Goal: Task Accomplishment & Management: Use online tool/utility

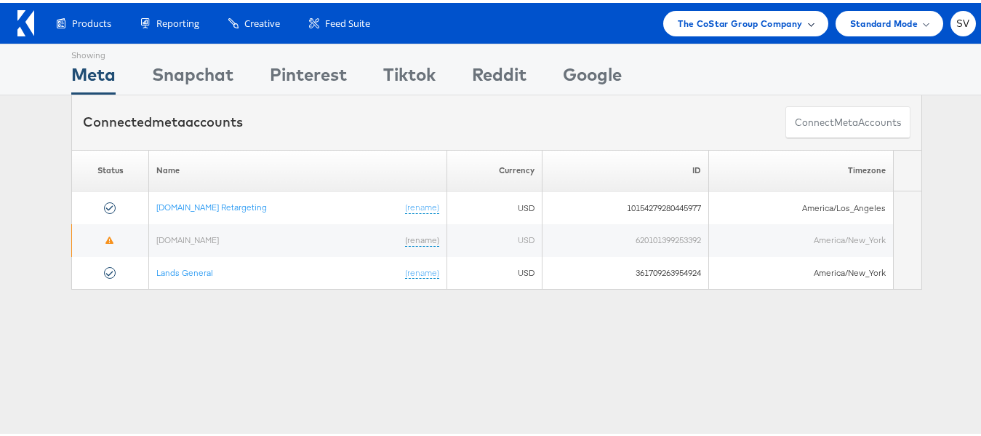
click at [761, 28] on span "The CoStar Group Company" at bounding box center [740, 20] width 124 height 15
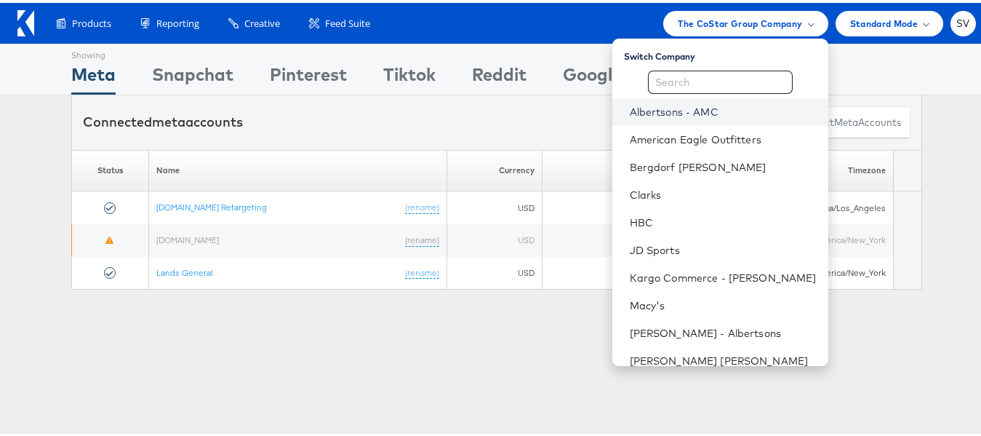
click at [641, 116] on link "Albertsons - AMC" at bounding box center [723, 109] width 187 height 15
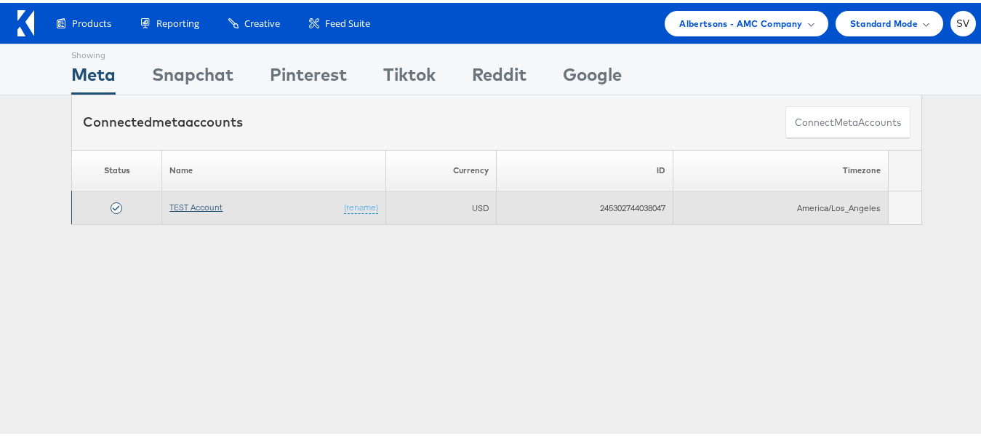
click at [194, 206] on link "TEST Account" at bounding box center [195, 204] width 53 height 11
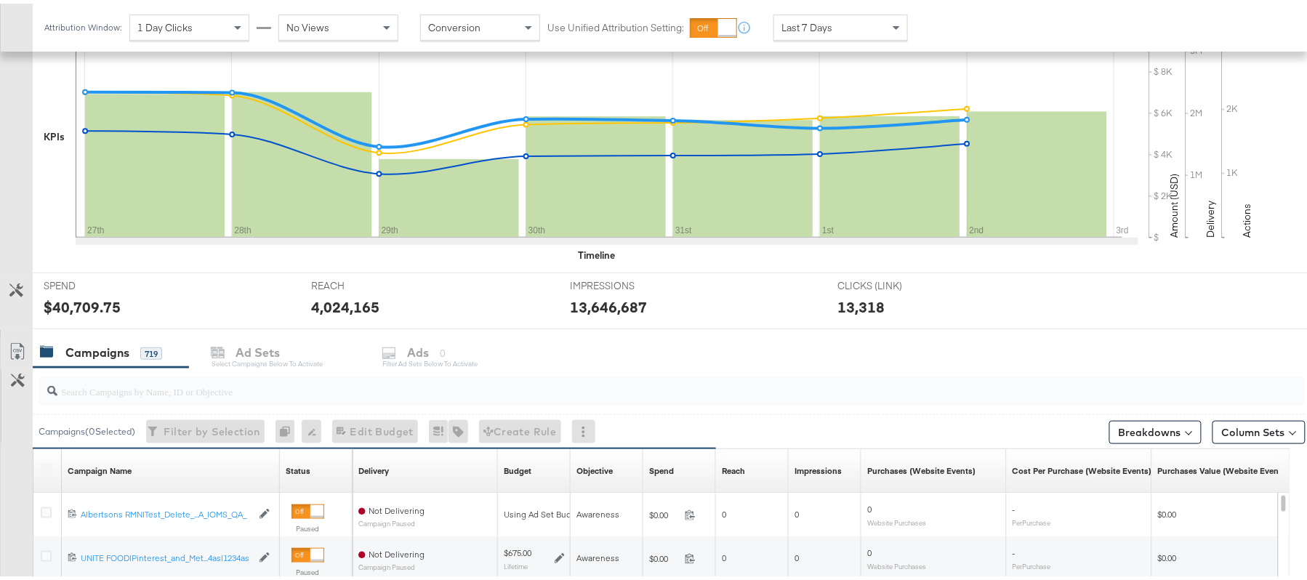
scroll to position [333, 0]
click at [239, 396] on input "search" at bounding box center [623, 381] width 1133 height 28
paste input "120230827523830307"
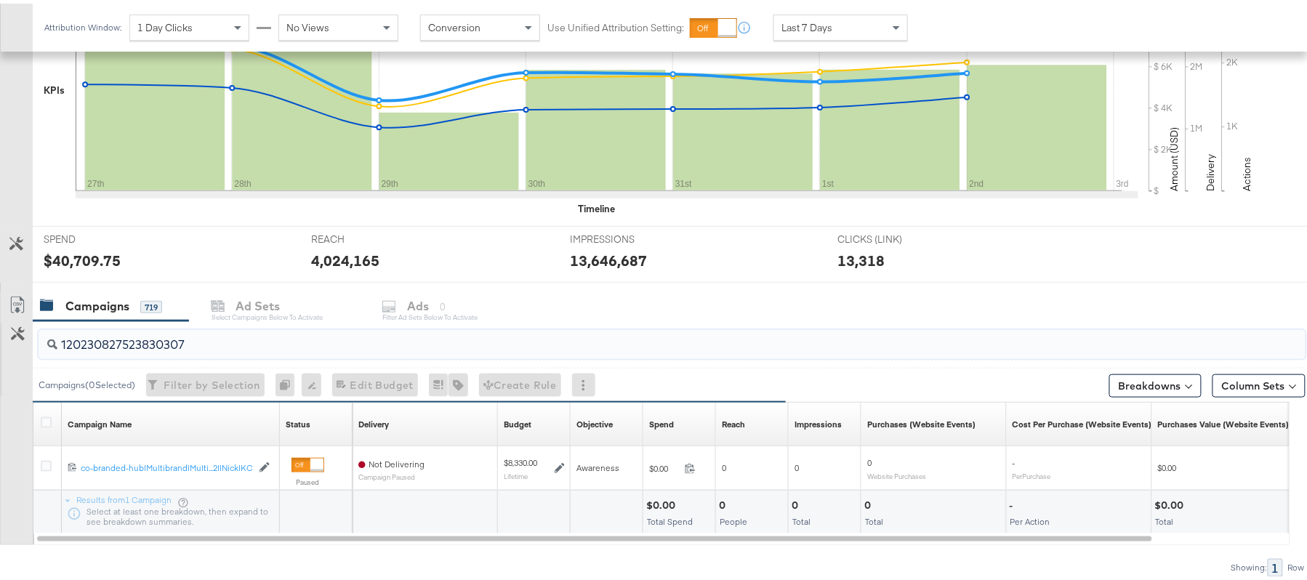
scroll to position [426, 0]
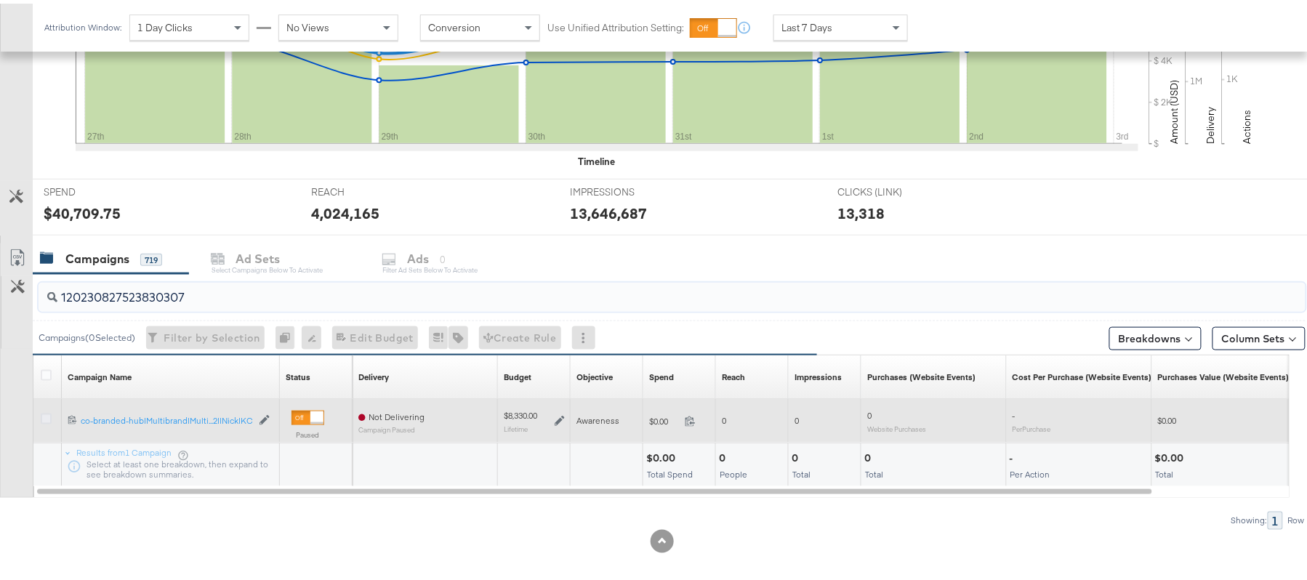
type input "120230827523830307"
click at [42, 420] on icon at bounding box center [46, 415] width 11 height 11
click at [0, 0] on input "checkbox" at bounding box center [0, 0] width 0 height 0
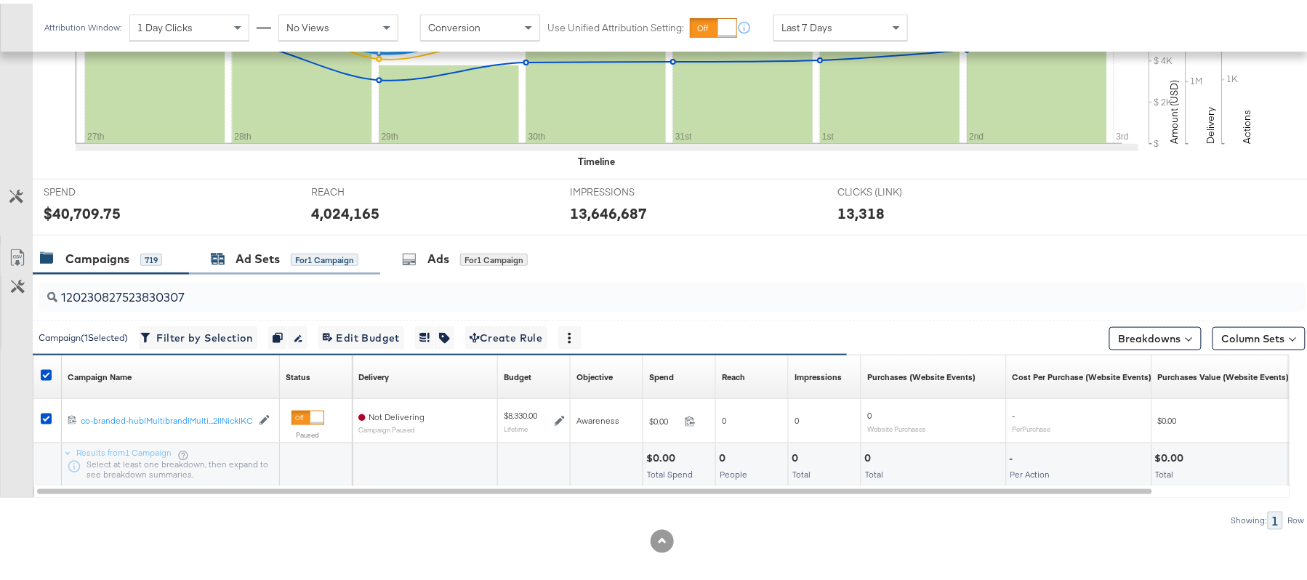
click at [276, 260] on div "Ad Sets" at bounding box center [258, 255] width 44 height 17
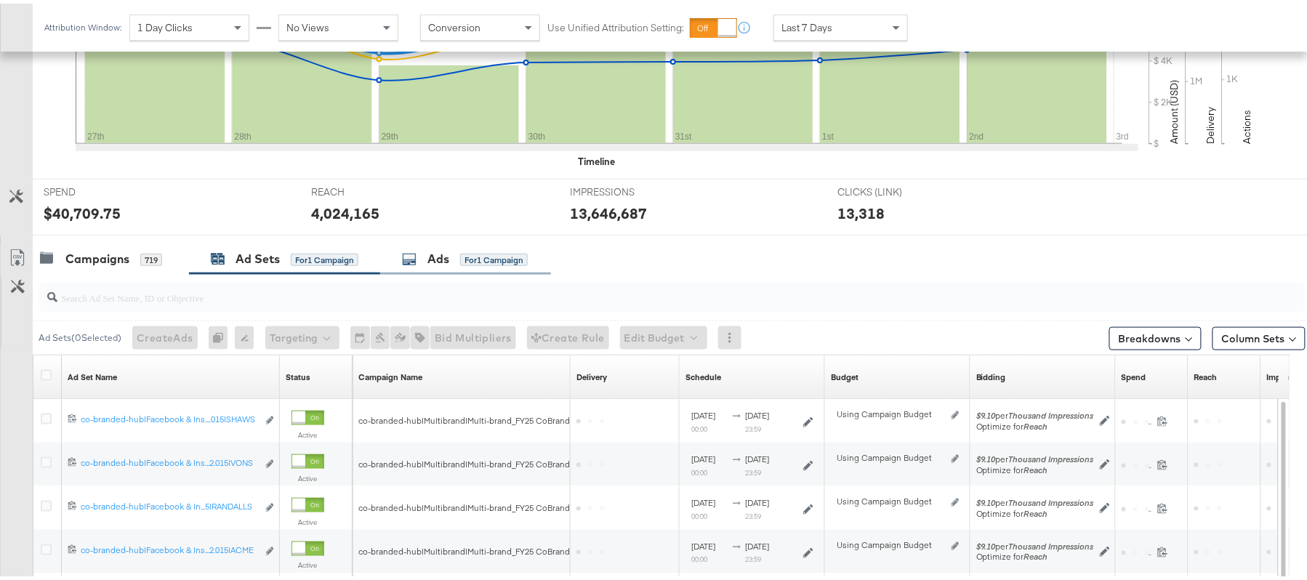
click at [429, 260] on div "Ads" at bounding box center [439, 255] width 22 height 17
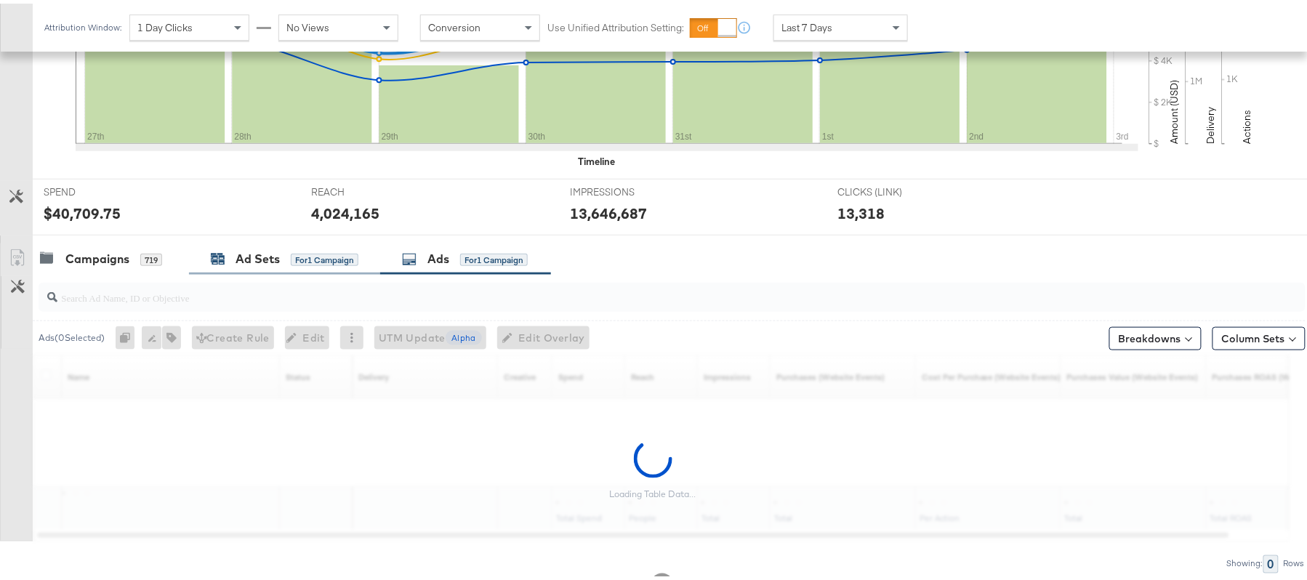
click at [252, 254] on div "Ad Sets" at bounding box center [258, 255] width 44 height 17
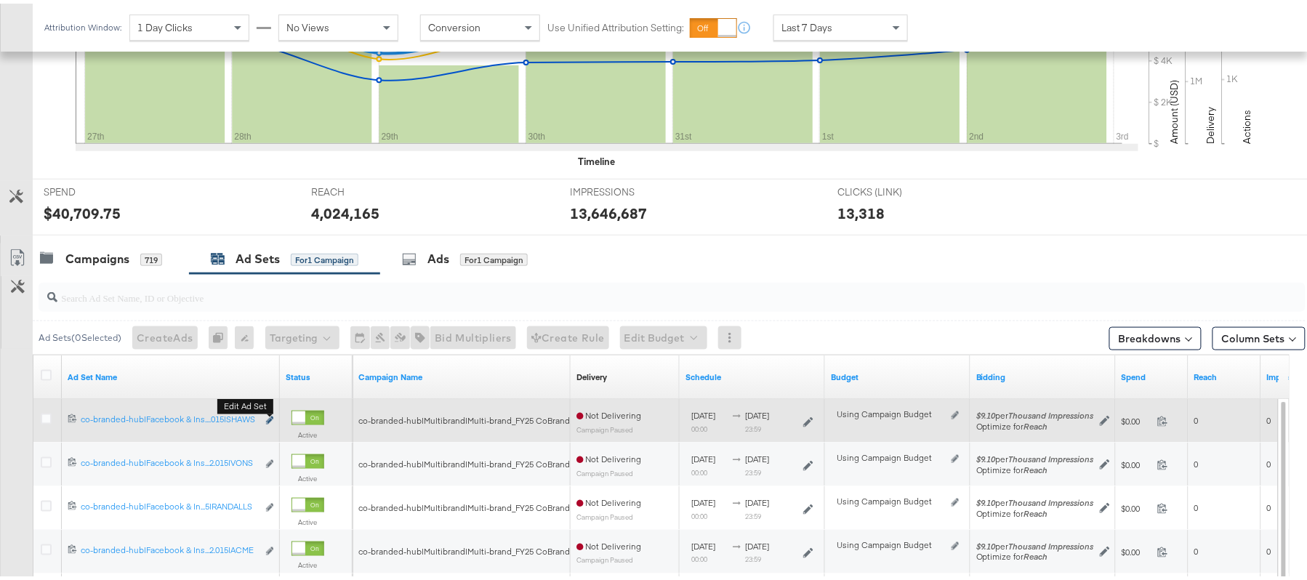
click at [265, 417] on button "Edit ad set" at bounding box center [269, 417] width 9 height 15
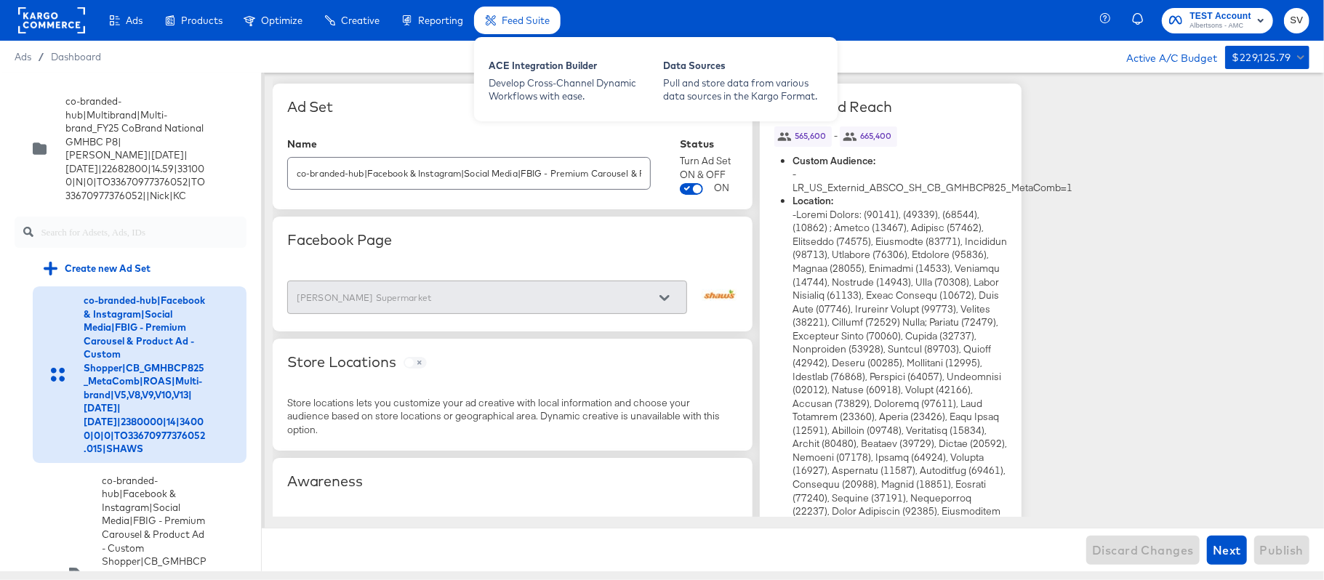
scroll to position [9412, 0]
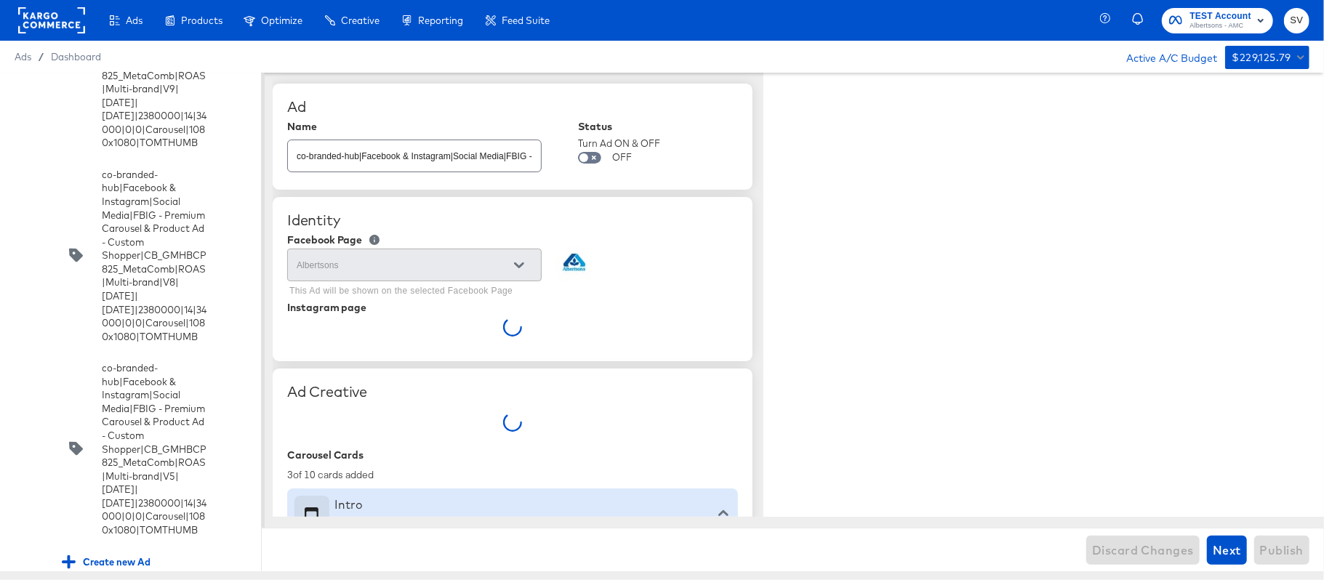
type textarea "x"
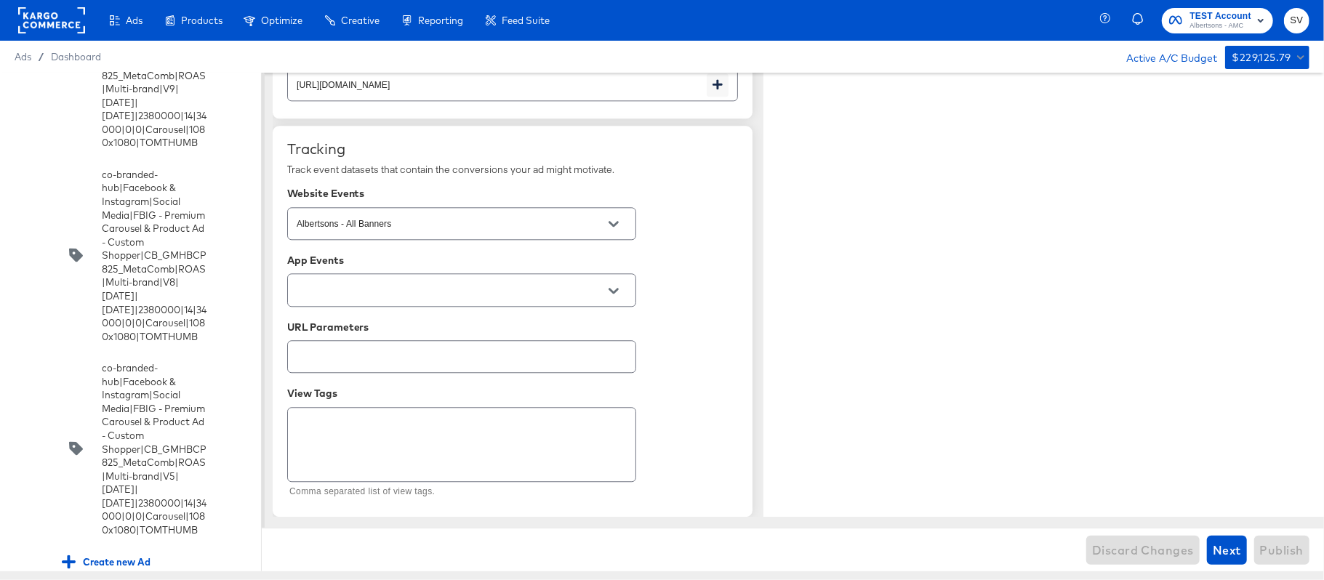
scroll to position [8475, 0]
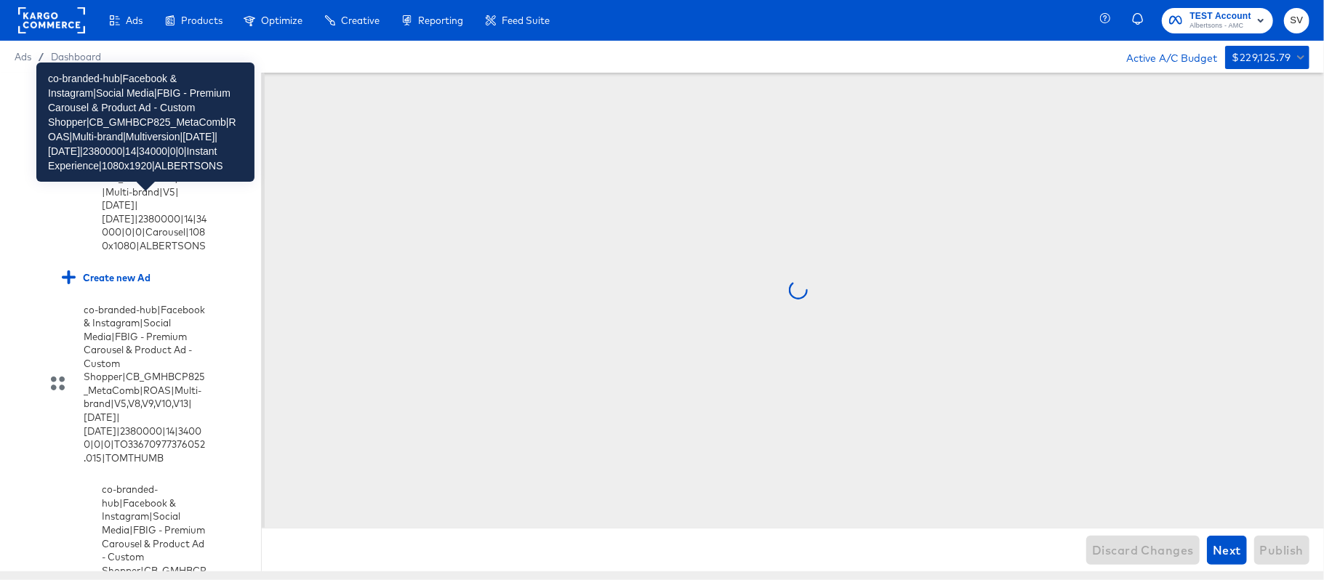
scroll to position [0, 0]
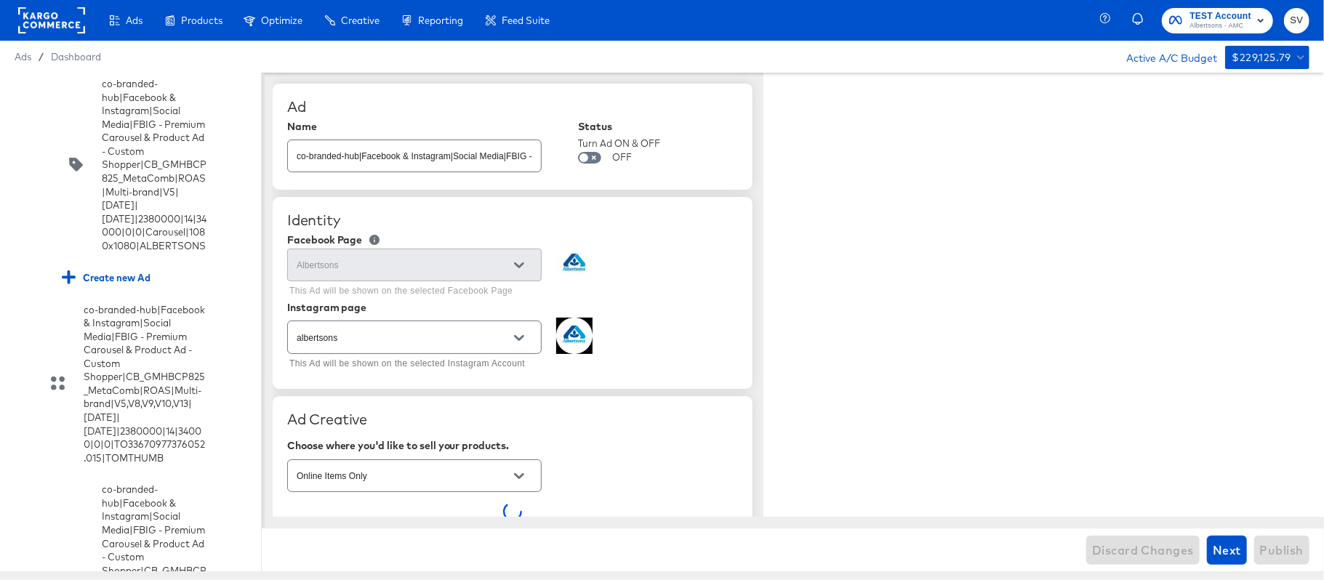
type textarea "x"
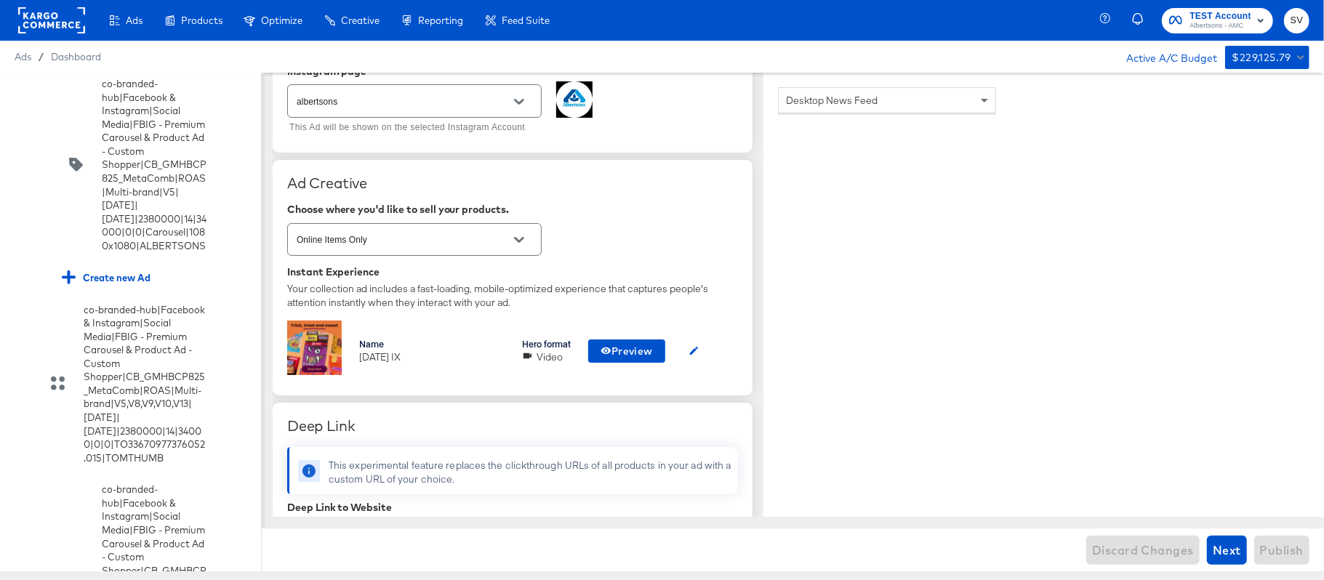
scroll to position [237, 0]
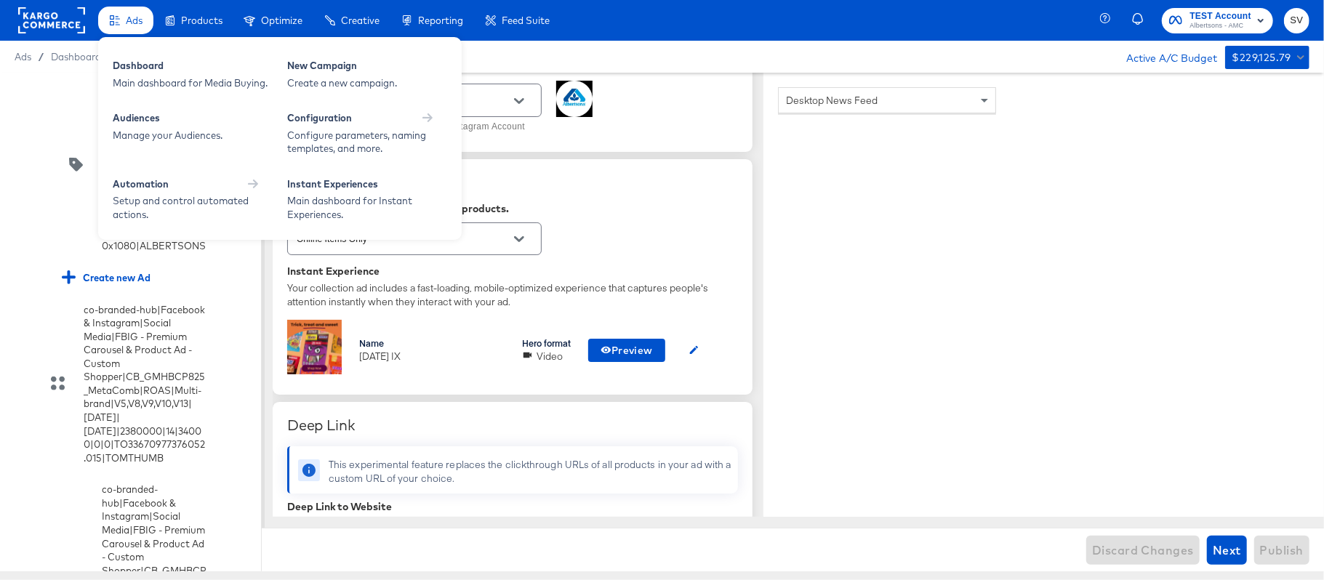
click at [123, 9] on div "Ads" at bounding box center [125, 21] width 55 height 28
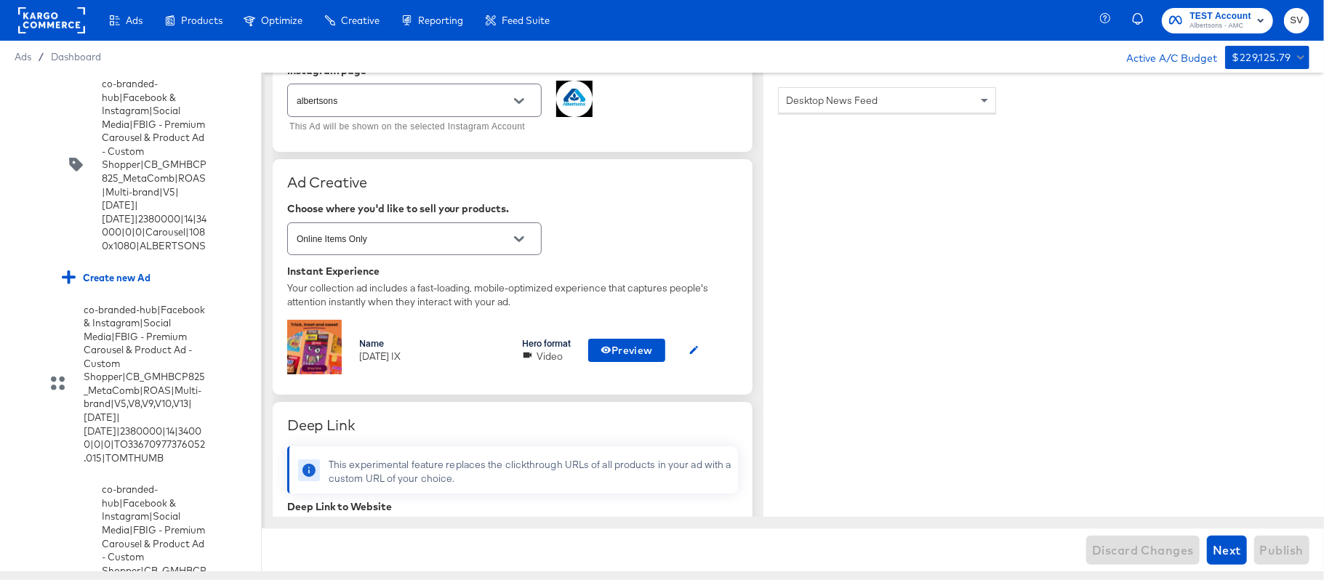
click at [62, 22] on rect at bounding box center [51, 20] width 67 height 26
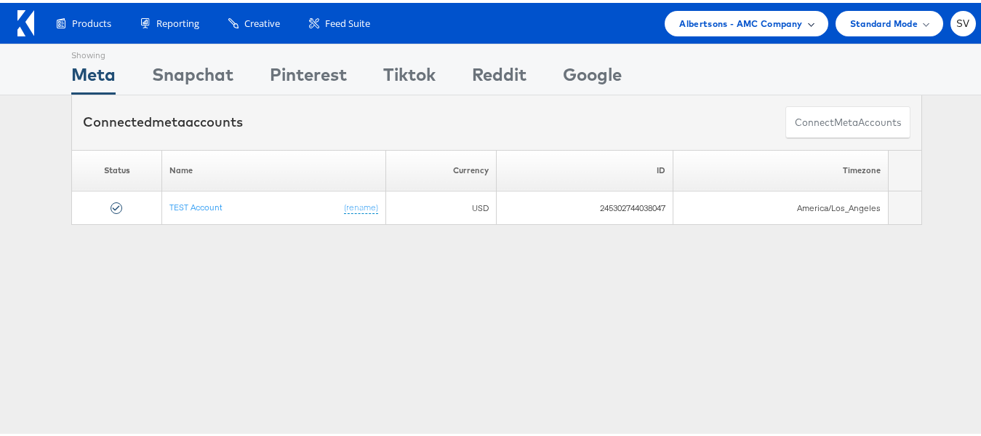
click at [738, 25] on span "Albertsons - AMC Company" at bounding box center [740, 20] width 123 height 15
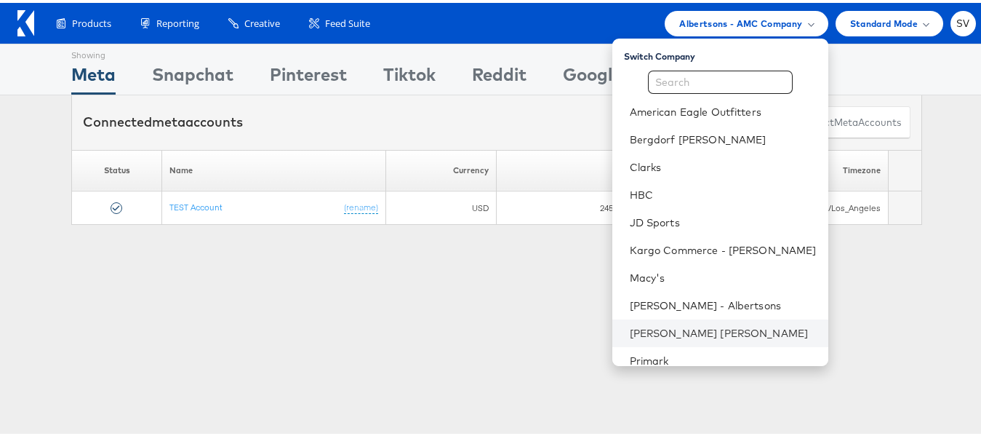
scroll to position [70, 0]
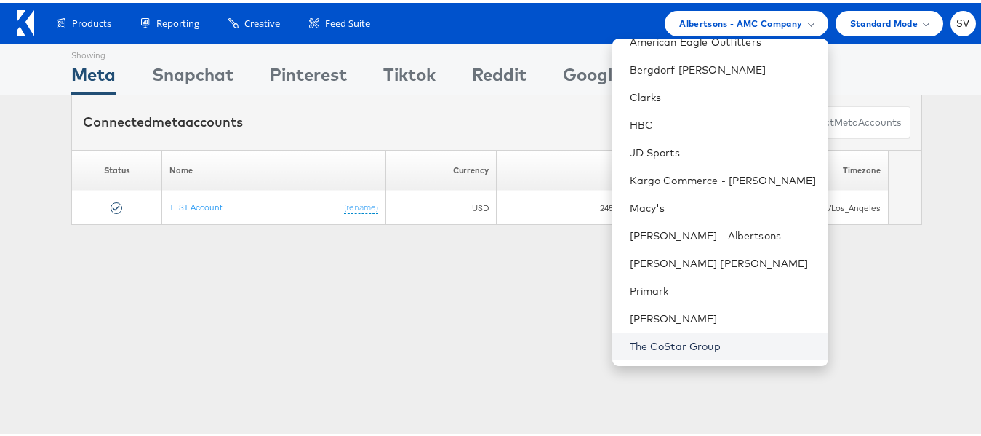
click at [662, 341] on link "The CoStar Group" at bounding box center [723, 343] width 187 height 15
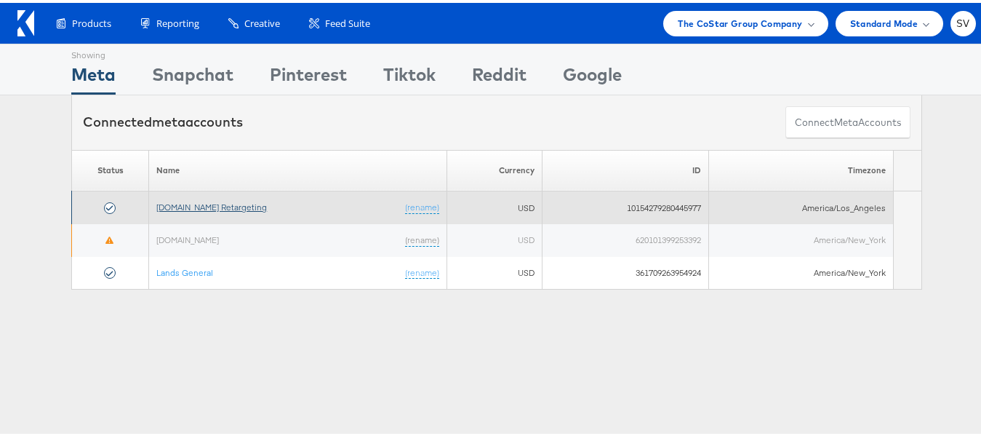
click at [198, 207] on link "[DOMAIN_NAME] Retargeting" at bounding box center [211, 204] width 111 height 11
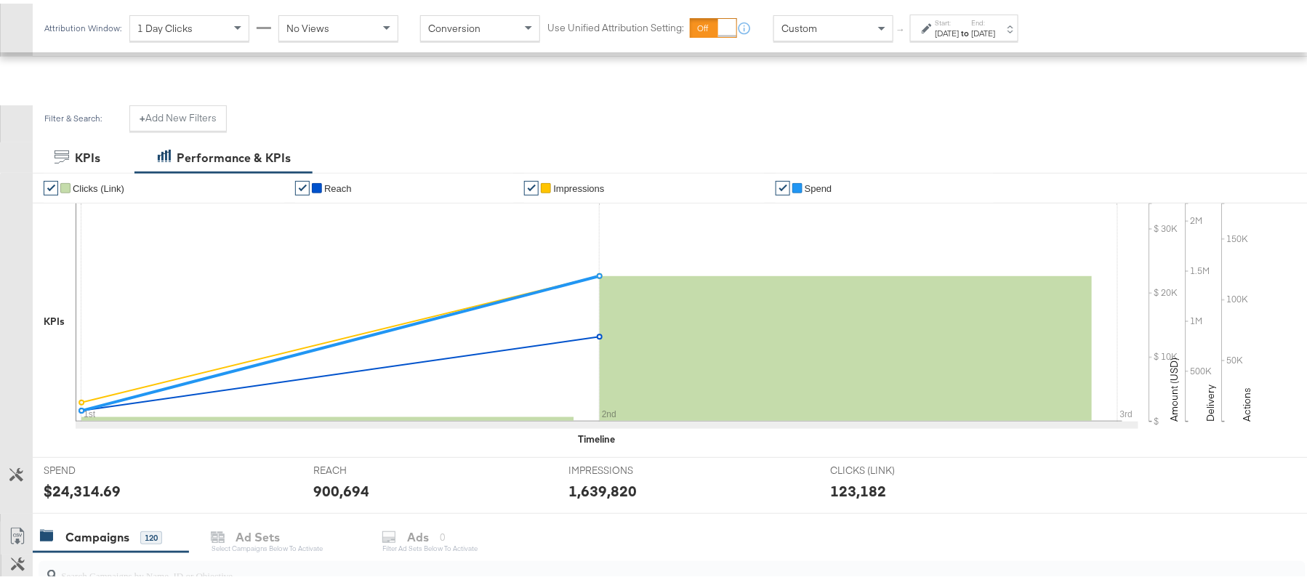
scroll to position [294, 0]
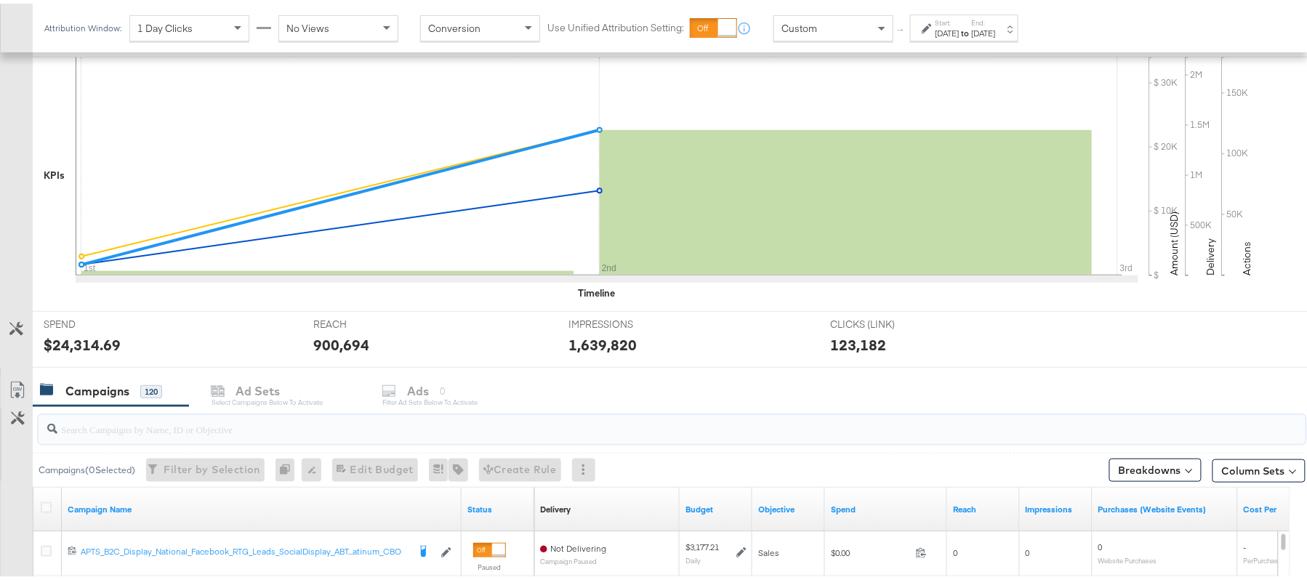
click at [135, 428] on input "search" at bounding box center [623, 420] width 1133 height 28
paste input "APTS_B2C_Display_National_Facebook_RTG_Leads_SocialDisplay_Retargeting_Diamond_…"
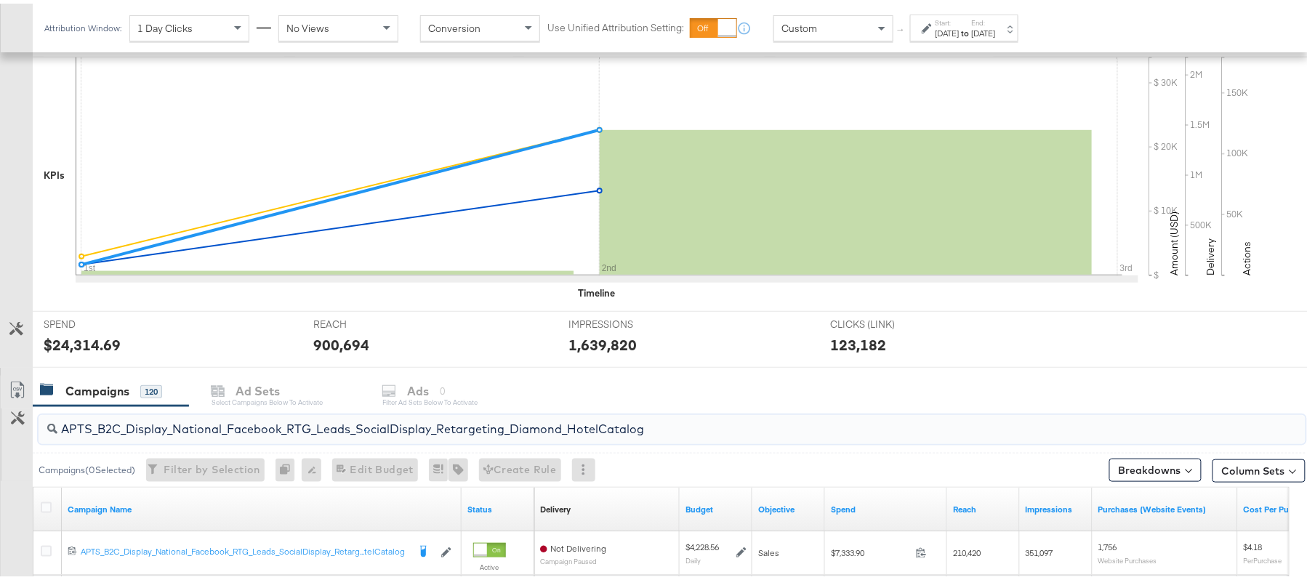
scroll to position [438, 0]
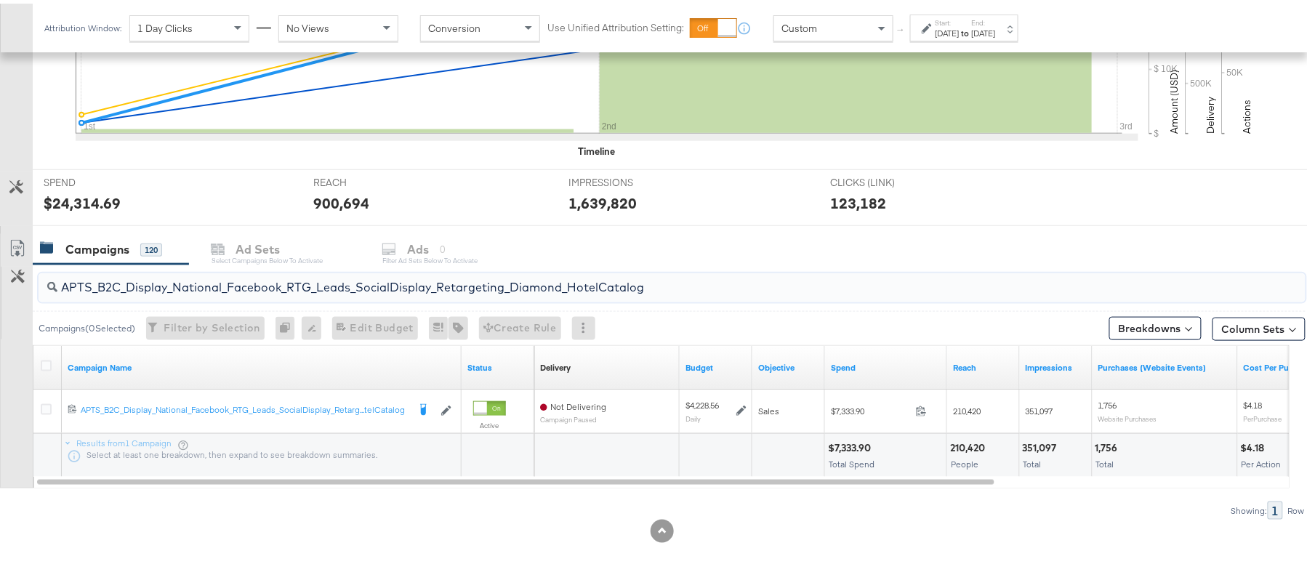
type input "APTS_B2C_Display_National_Facebook_RTG_Leads_SocialDisplay_Retargeting_Diamond_…"
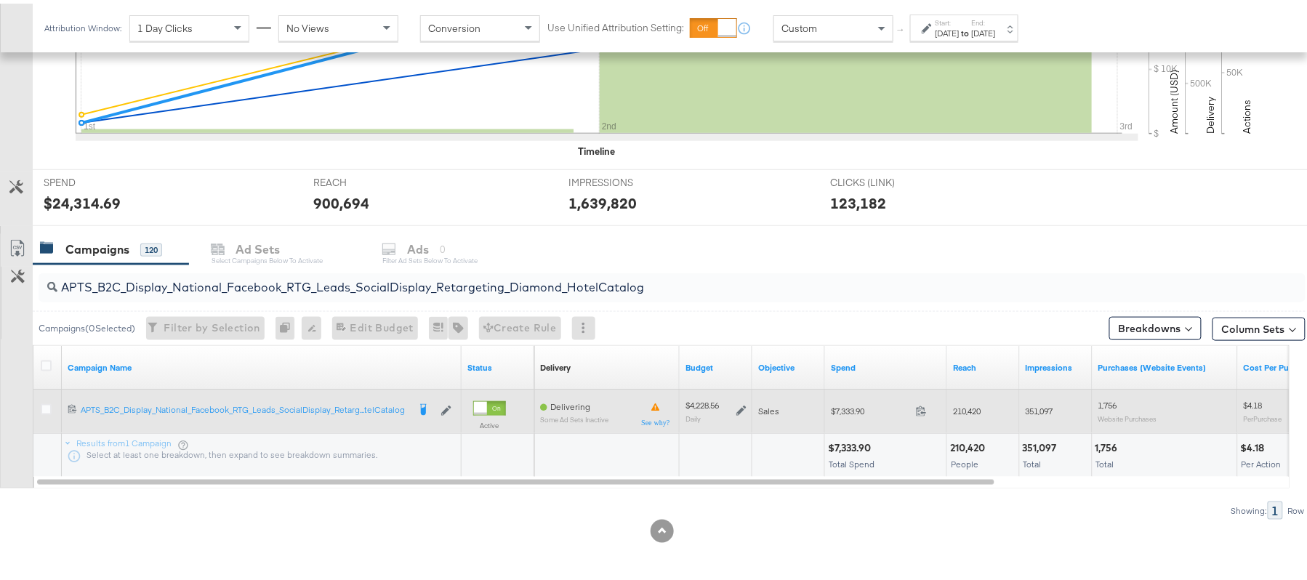
click at [742, 404] on icon at bounding box center [742, 407] width 10 height 10
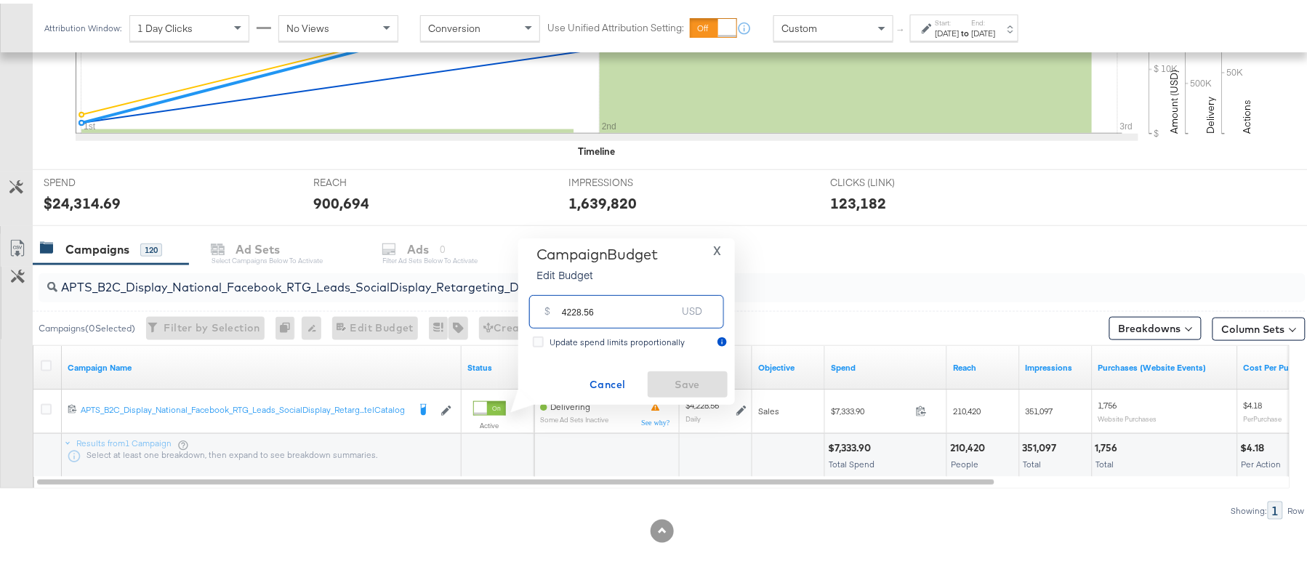
click at [624, 312] on input "4228.56" at bounding box center [619, 301] width 115 height 31
paste input "$4,855.91"
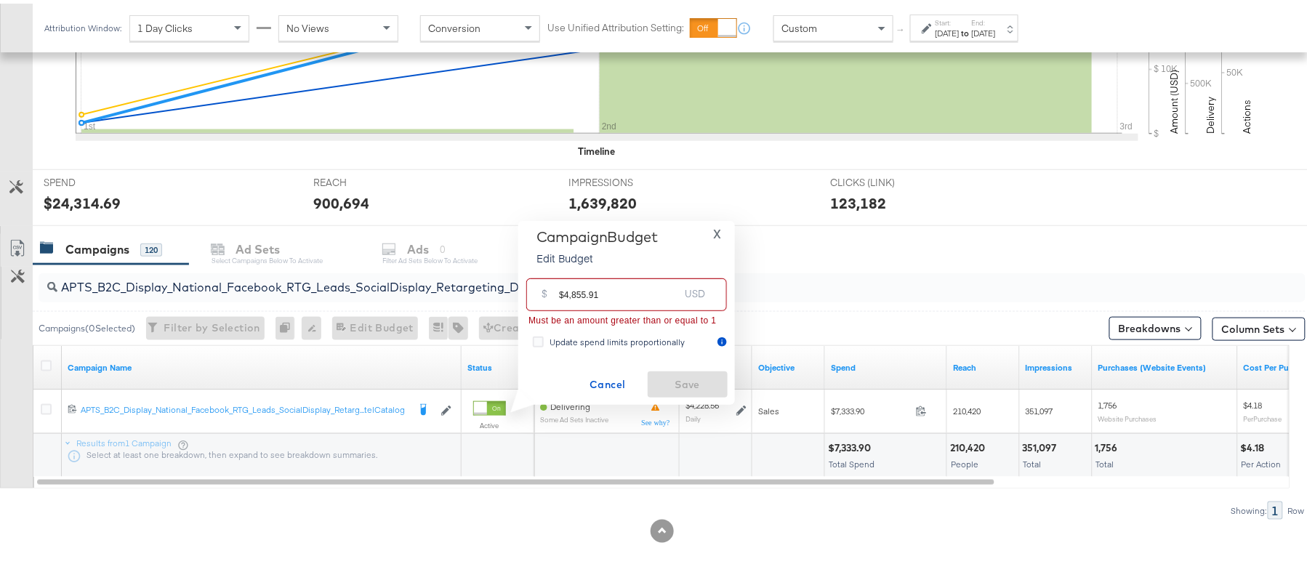
click at [572, 289] on input "$4,855.91" at bounding box center [619, 285] width 120 height 31
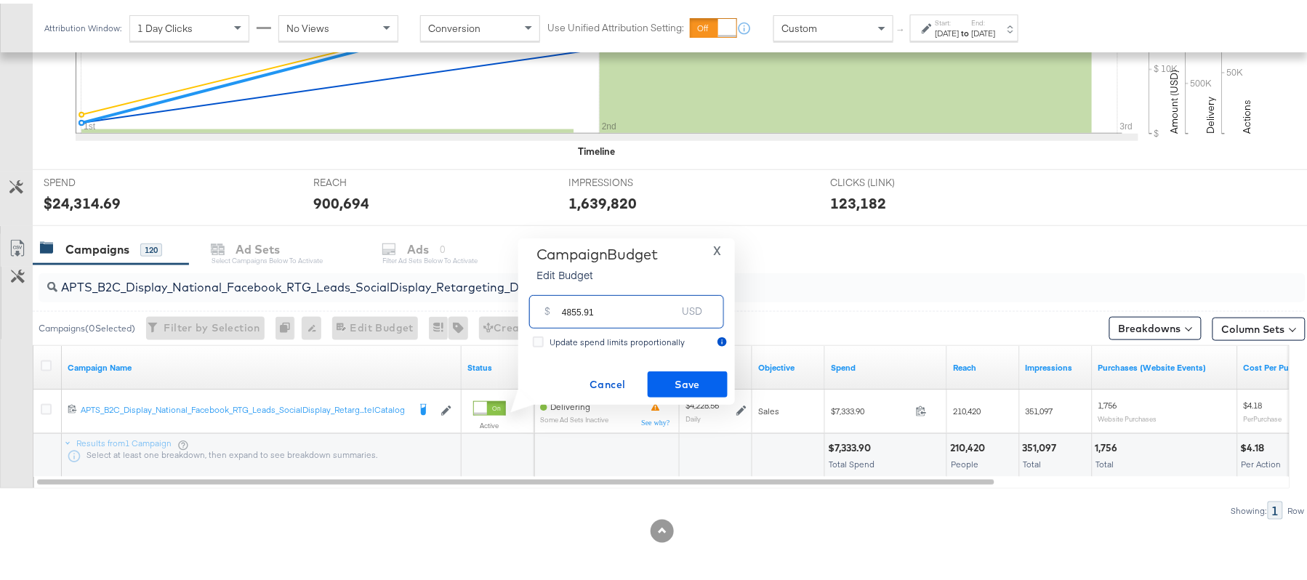
type input "4855.91"
click at [679, 372] on span "Save" at bounding box center [688, 381] width 68 height 18
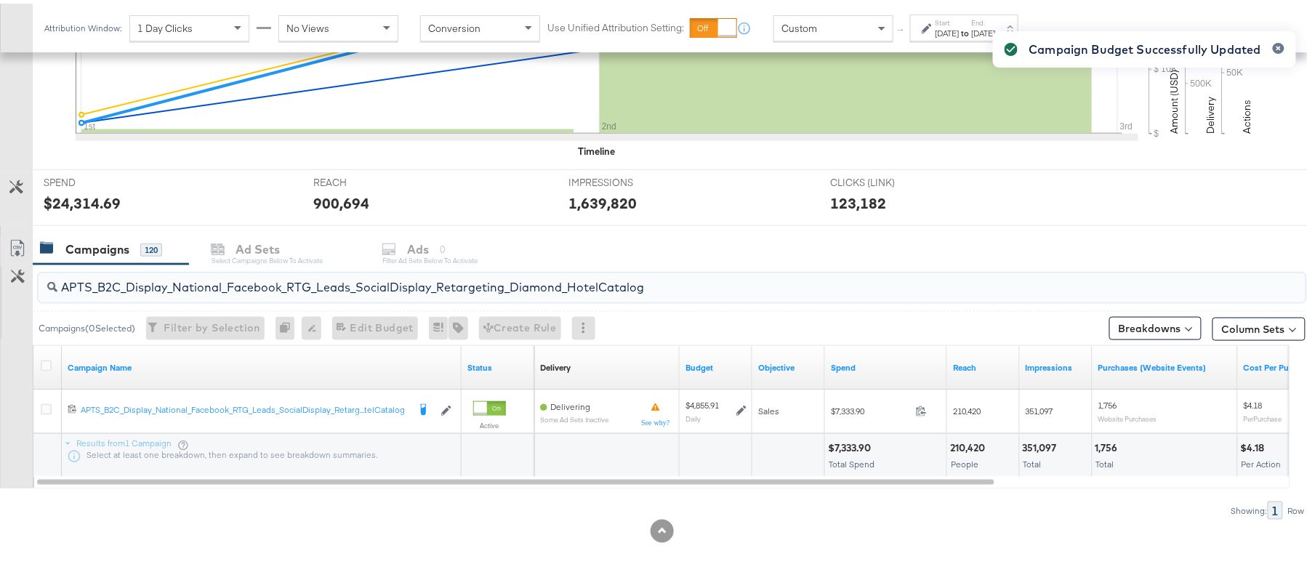
click at [212, 275] on input "APTS_B2C_Display_National_Facebook_RTG_Leads_SocialDisplay_Retargeting_Diamond_…" at bounding box center [623, 278] width 1133 height 28
paste input "alwayson_Retargeting_DARE24_DiamondPlatinum"
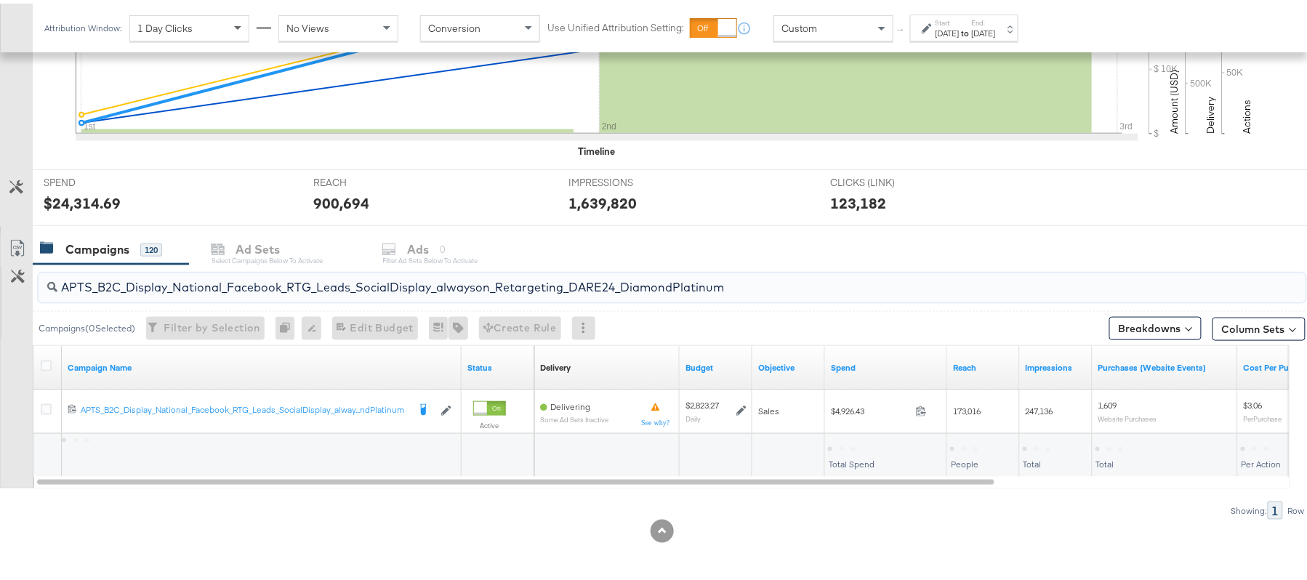
type input "APTS_B2C_Display_National_Facebook_RTG_Leads_SocialDisplay_alwayson_Retargeting…"
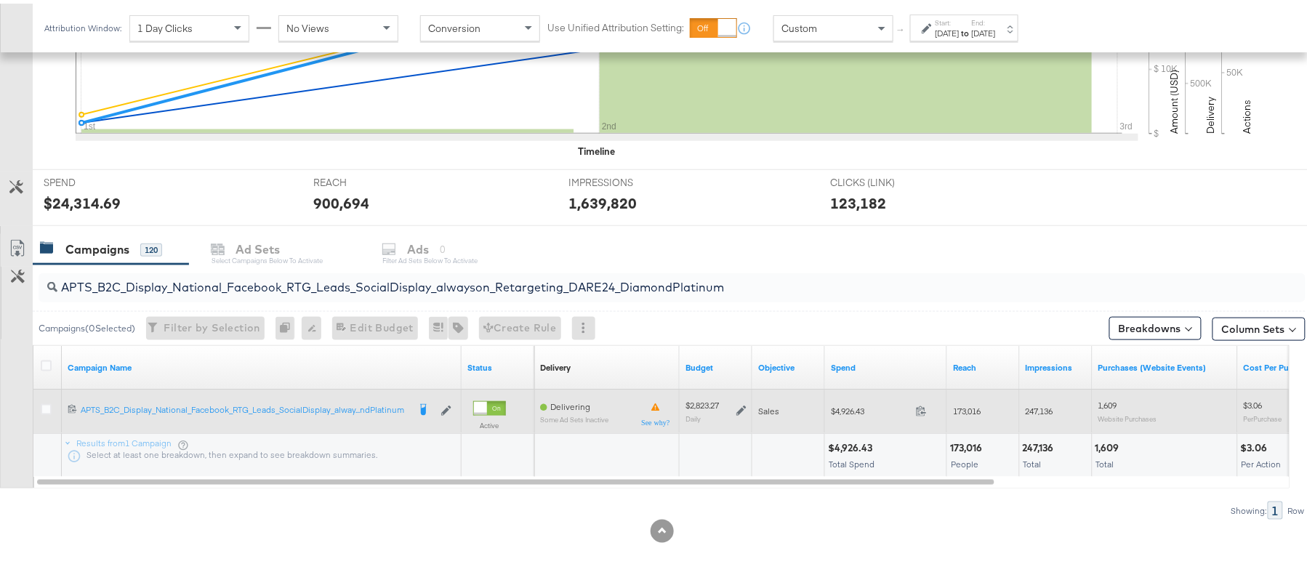
click at [745, 408] on icon at bounding box center [742, 407] width 10 height 10
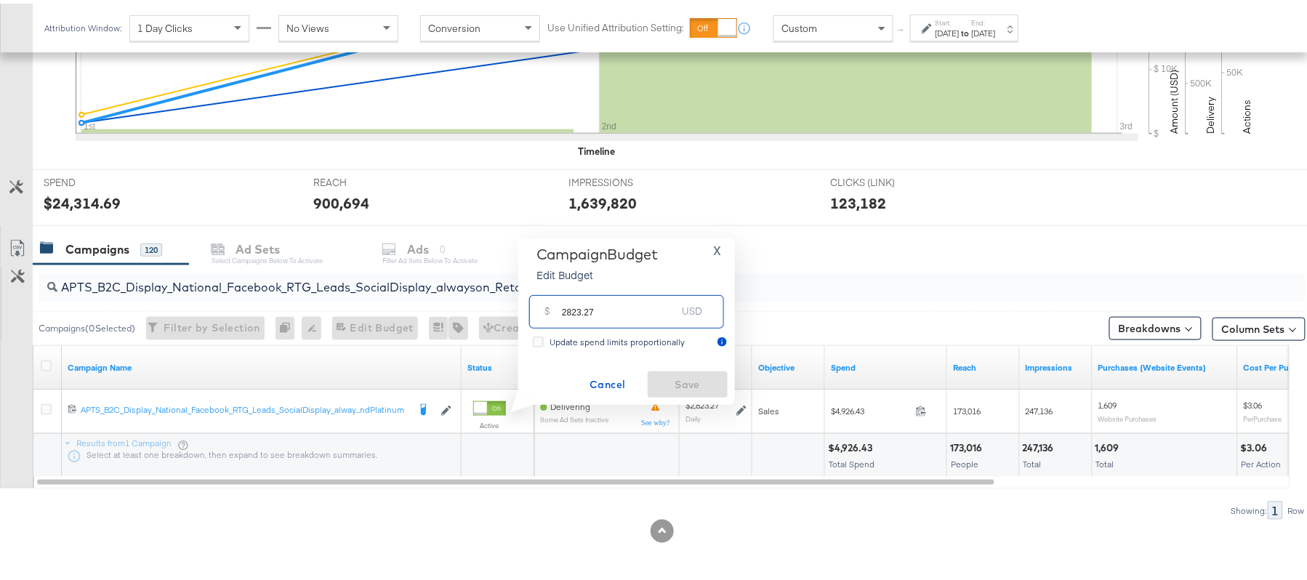
click at [609, 314] on input "2823.27" at bounding box center [619, 301] width 115 height 31
paste input "$3,240.9"
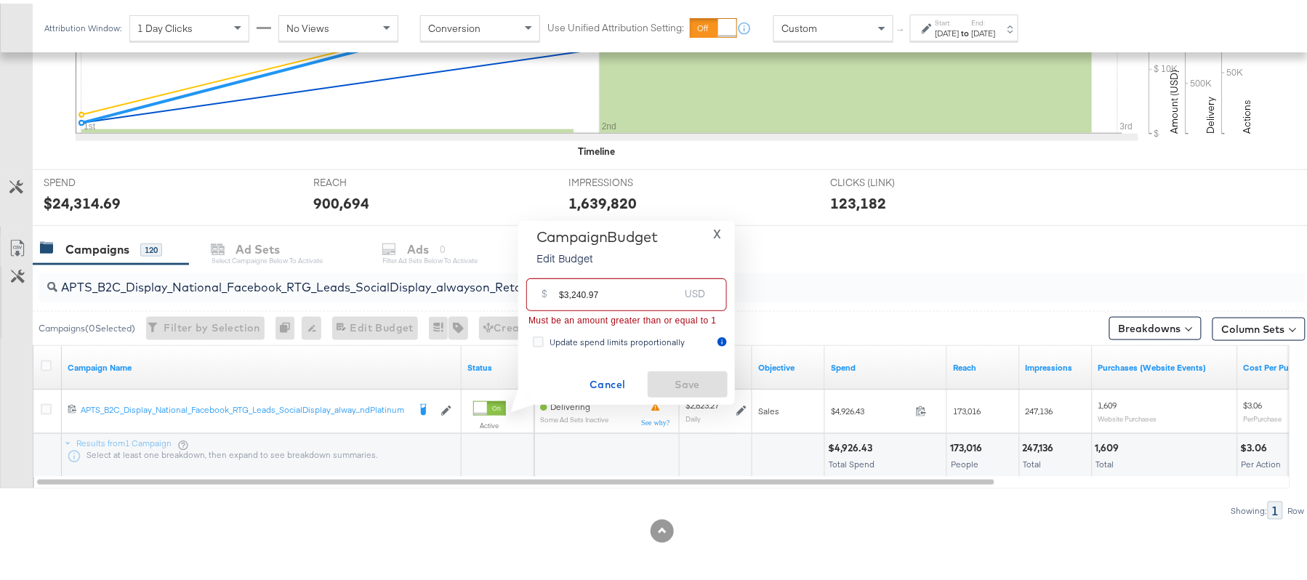
click at [574, 286] on input "$3,240.97" at bounding box center [619, 285] width 120 height 31
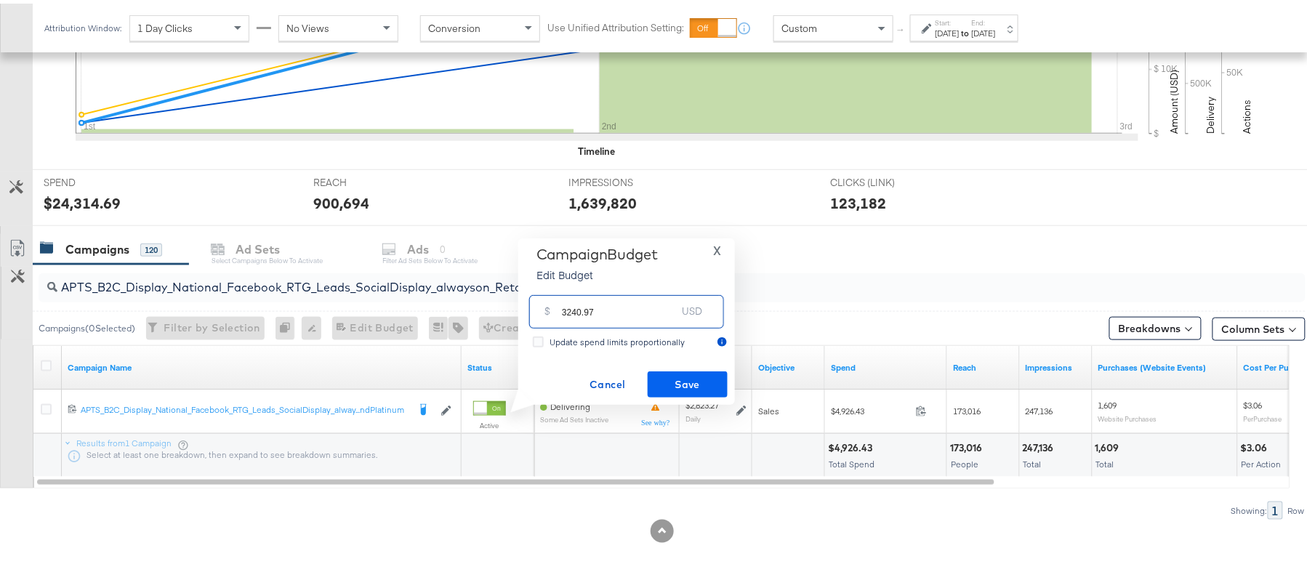
type input "3240.97"
click at [682, 375] on span "Save" at bounding box center [688, 381] width 68 height 18
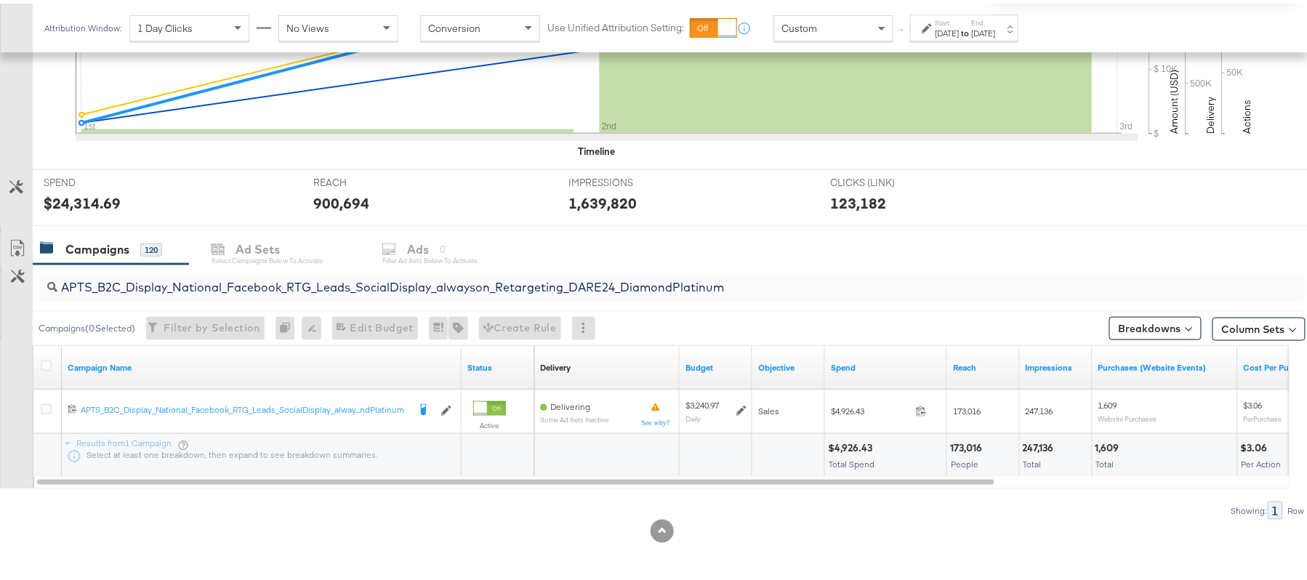
click at [300, 294] on div "APTS_B2C_Display_National_Facebook_RTG_Leads_SocialDisplay_alwayson_Retargeting…" at bounding box center [672, 284] width 1267 height 29
paste input "FR_B2C_Display_National_Facebook_RTG_Leads_SocialDisplay_alwayson_Retargeting_FR"
type input "FR_B2C_Display_National_Facebook_RTG_Leads_SocialDisplay_alwayson_Retargeting_F…"
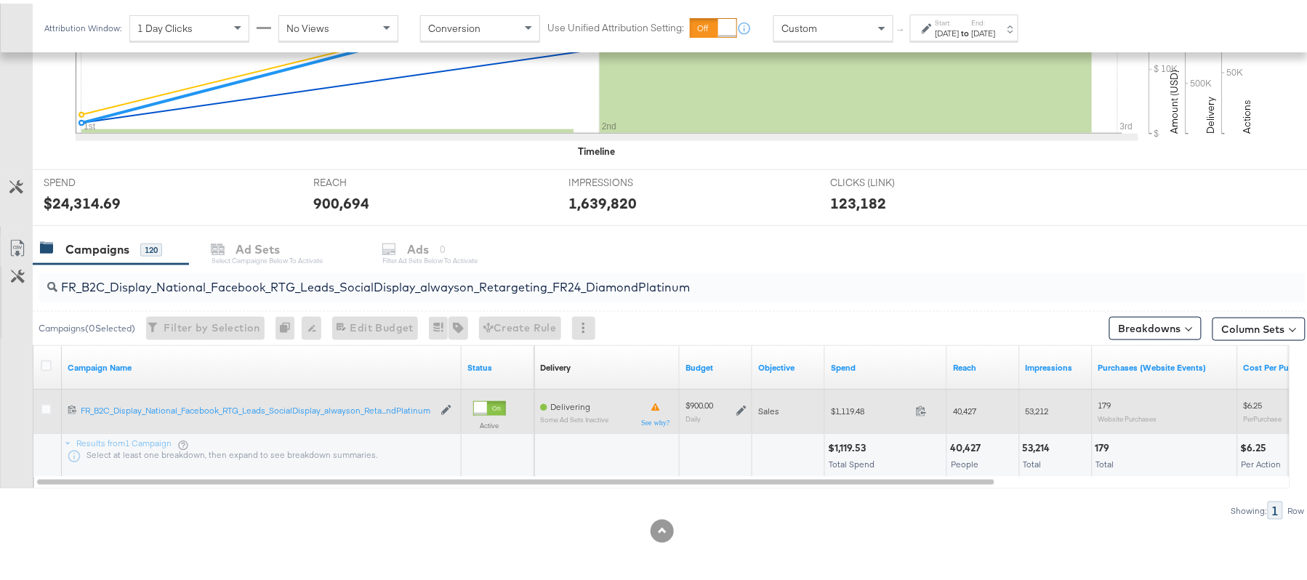
click at [739, 407] on icon at bounding box center [742, 407] width 10 height 10
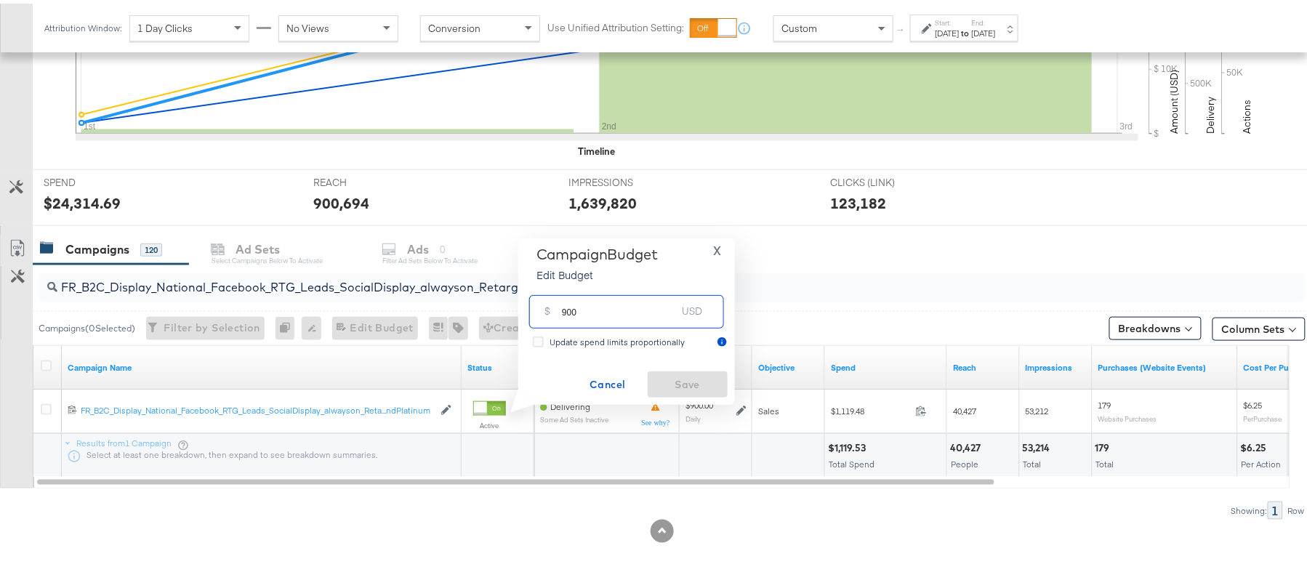
click at [599, 306] on input "900" at bounding box center [619, 301] width 115 height 31
paste input "$1,051.43"
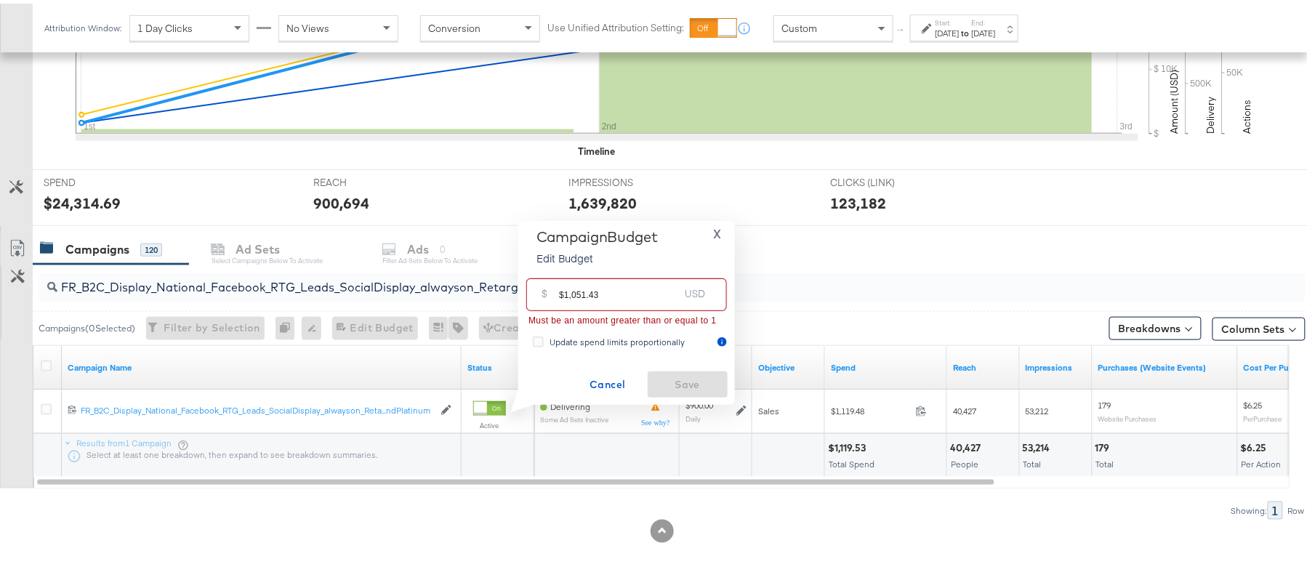
click at [570, 286] on input "$1,051.43" at bounding box center [619, 285] width 120 height 31
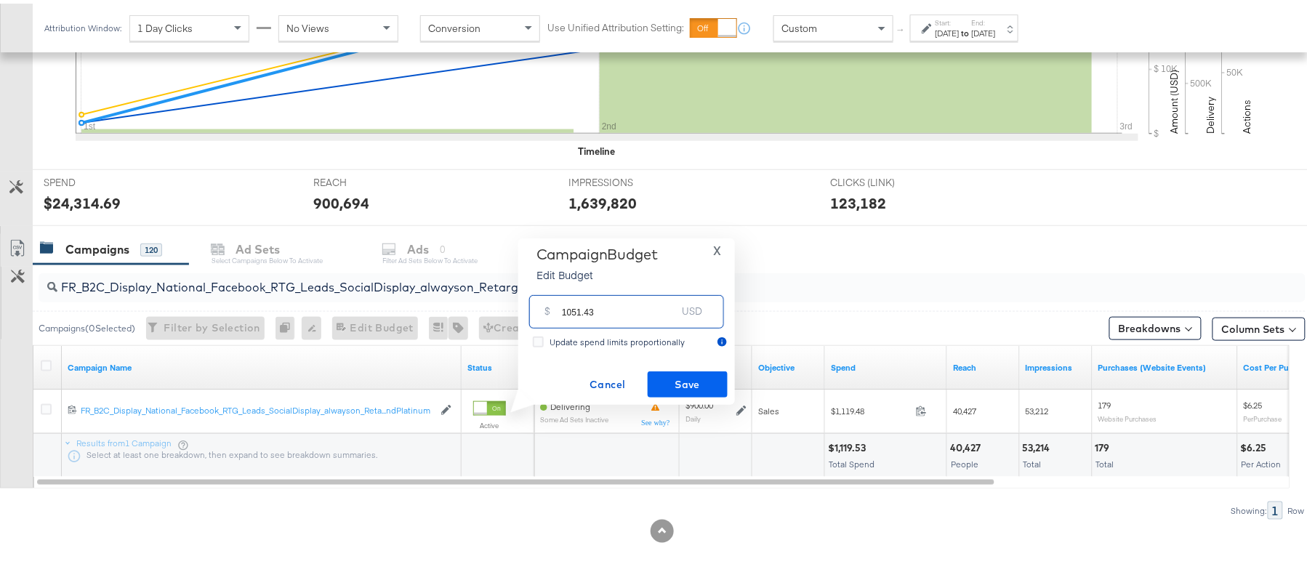
type input "1051.43"
click at [691, 382] on span "Save" at bounding box center [688, 381] width 68 height 18
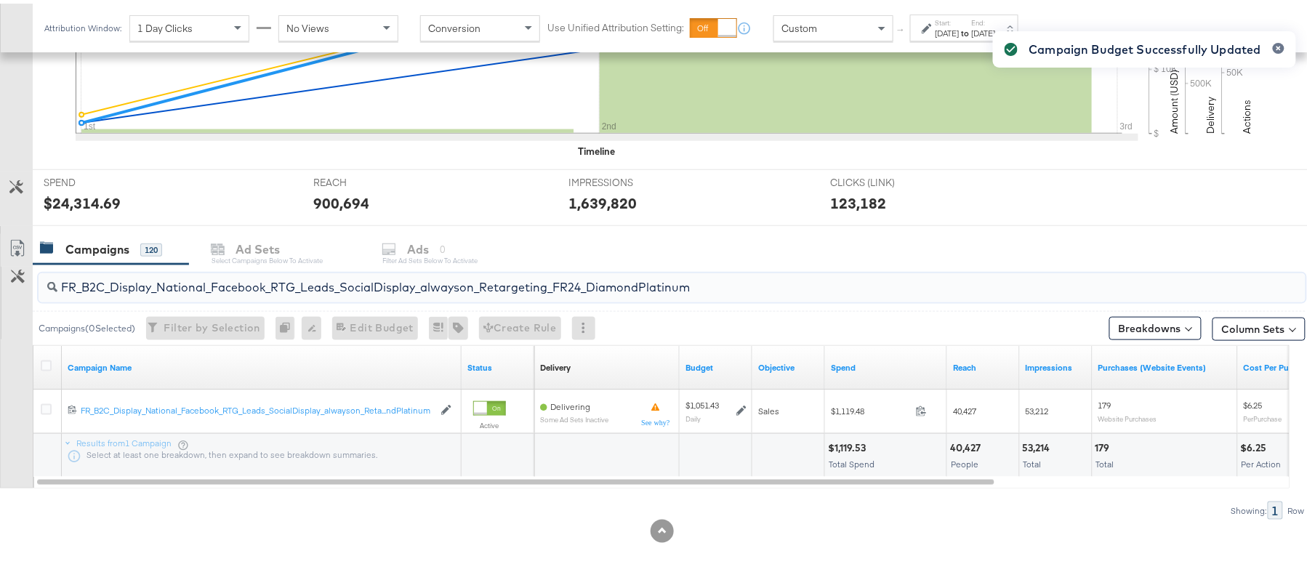
click at [284, 282] on input "FR_B2C_Display_National_Facebook_RTG_Leads_SocialDisplay_alwayson_Retargeting_F…" at bounding box center [623, 278] width 1133 height 28
paste input "AF_B2C_Display_National_Facebook_RTG_Leads_SocialDisplay_alwayson_Retargeting_AF"
type input "AF_B2C_Display_National_Facebook_RTG_Leads_SocialDisplay_alwayson_Retargeting_A…"
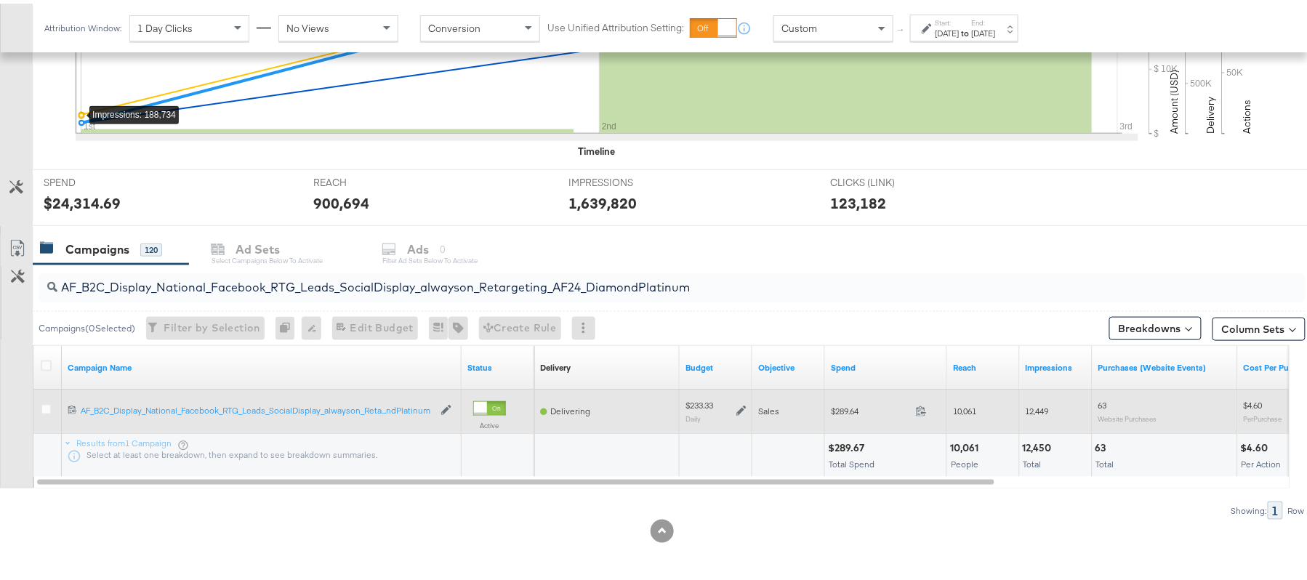
click at [740, 406] on icon at bounding box center [742, 407] width 10 height 10
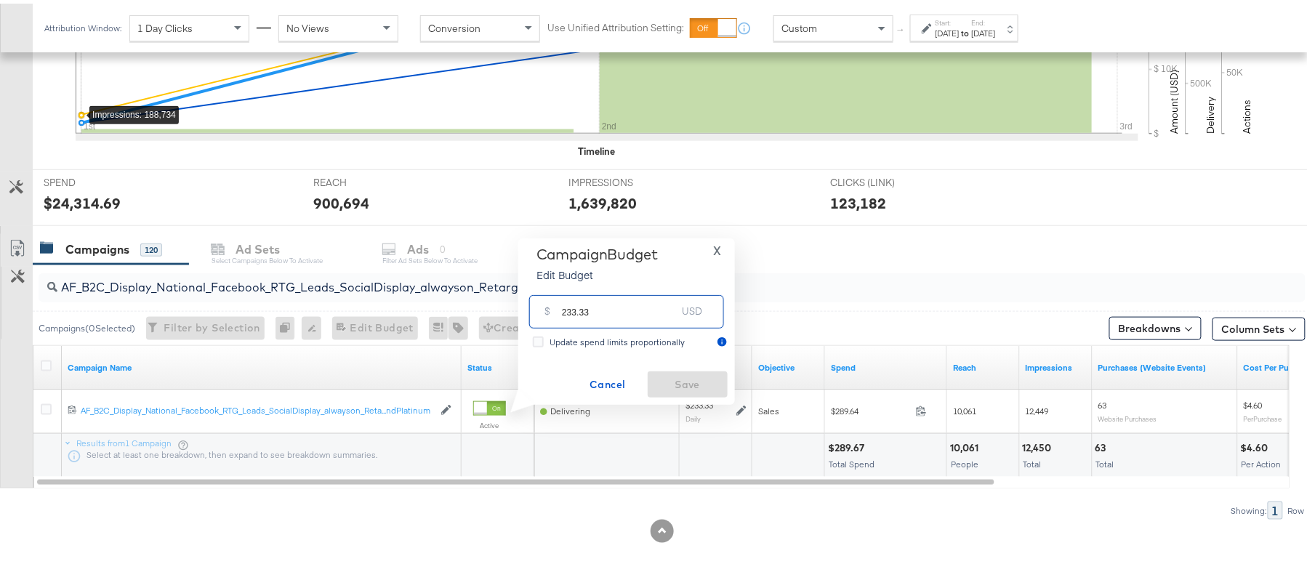
click at [611, 316] on input "233.33" at bounding box center [619, 301] width 115 height 31
paste input "$272.61"
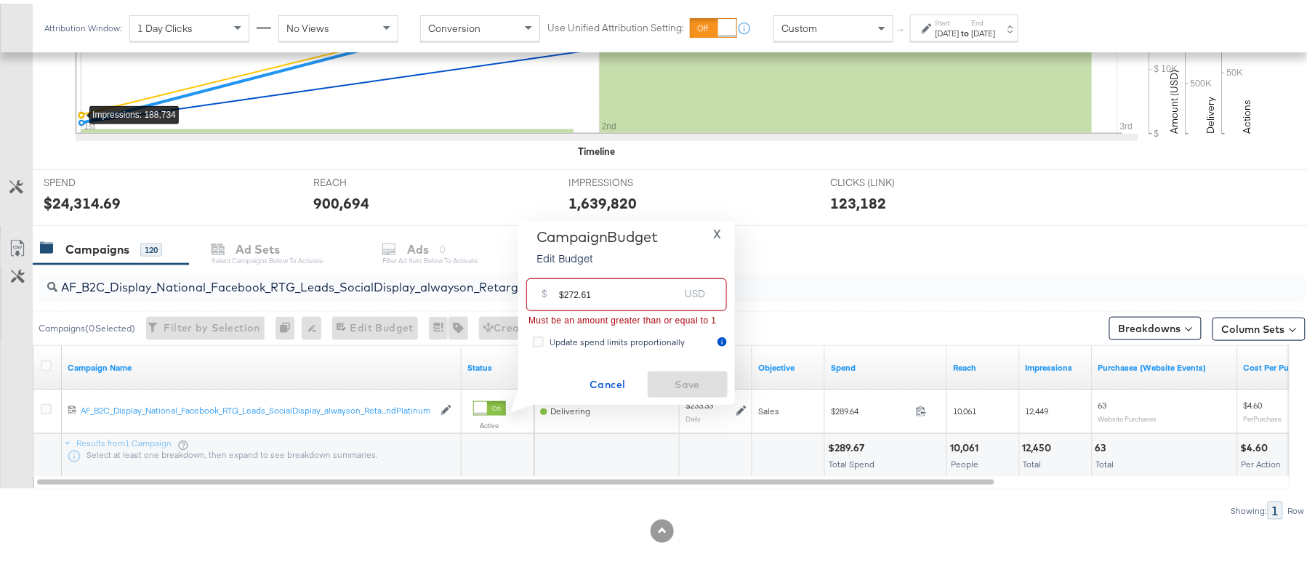
click at [561, 282] on input "$272.61" at bounding box center [619, 285] width 120 height 31
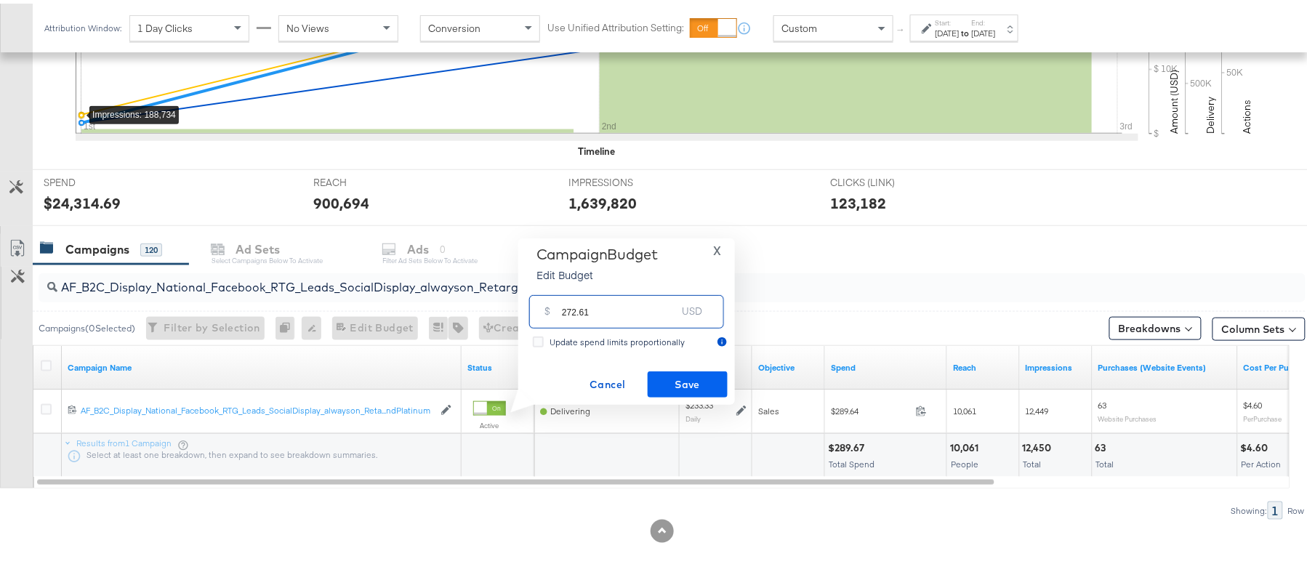
type input "272.61"
click at [690, 373] on span "Save" at bounding box center [688, 381] width 68 height 18
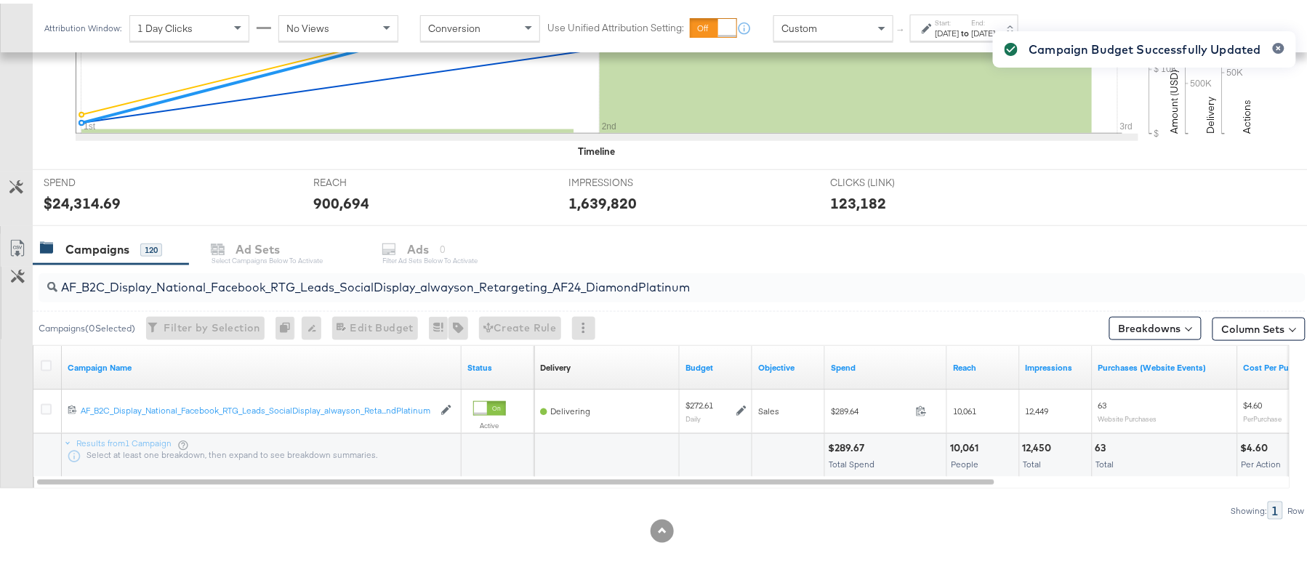
click at [238, 297] on div "AF_B2C_Display_National_Facebook_RTG_Leads_SocialDisplay_alwayson_Retargeting_A…" at bounding box center [672, 284] width 1267 height 29
paste input "HL_B2C_Display_National_Facebook_RTG_Leads_SocialDisplay_alwayson_Retargeting_A…"
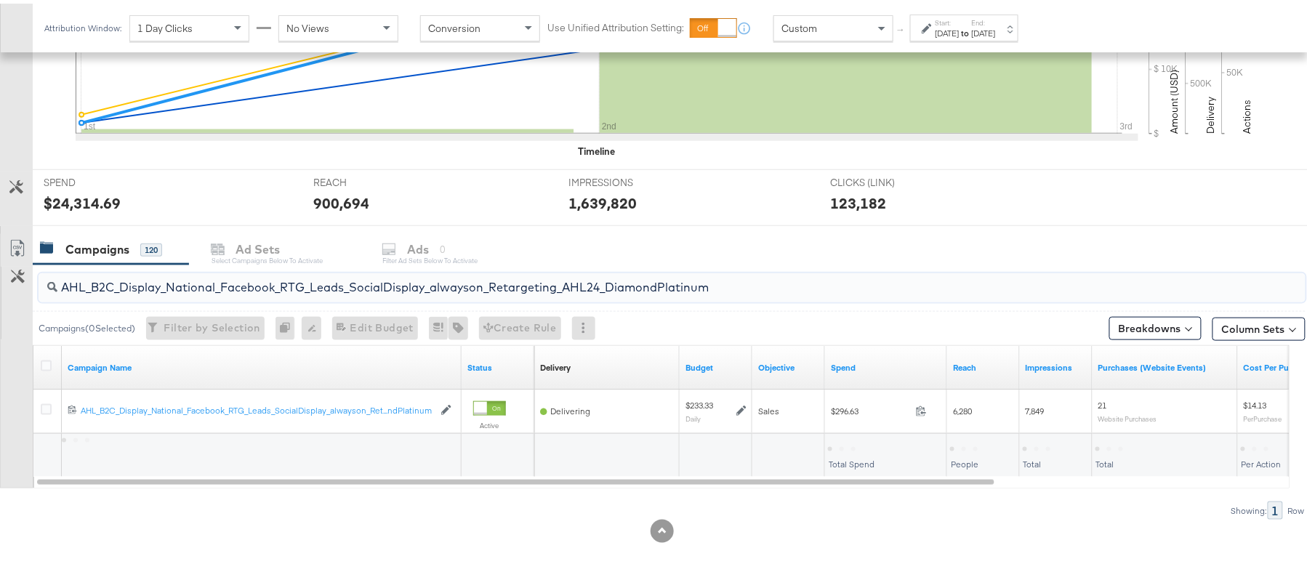
type input "AHL_B2C_Display_National_Facebook_RTG_Leads_SocialDisplay_alwayson_Retargeting_…"
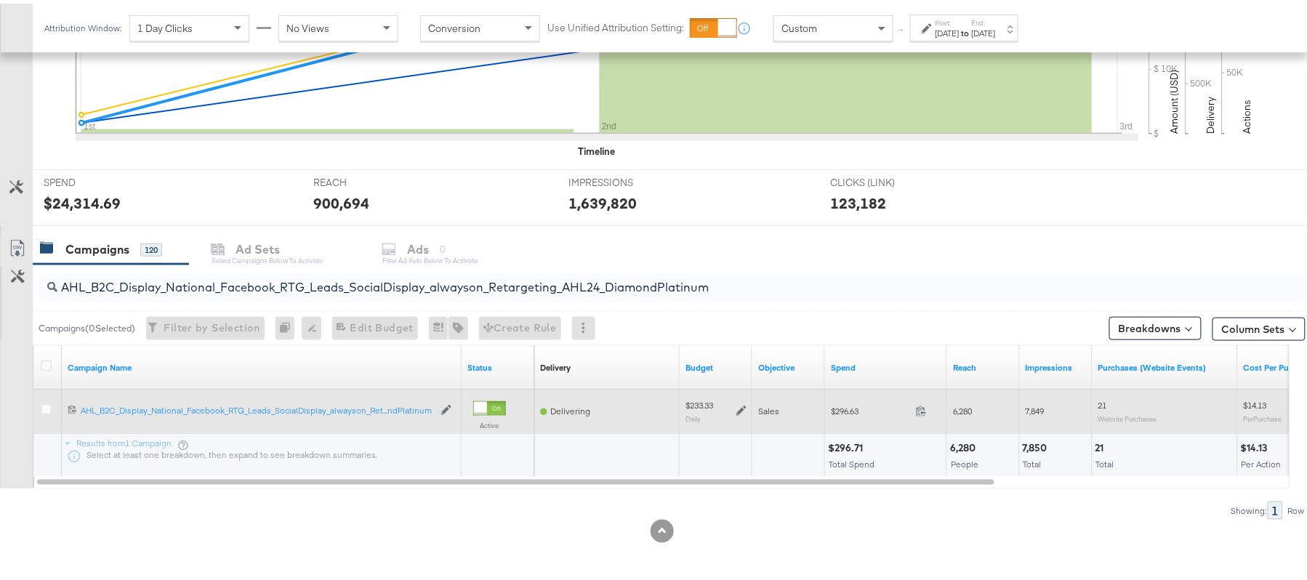
click at [739, 408] on icon at bounding box center [742, 408] width 10 height 10
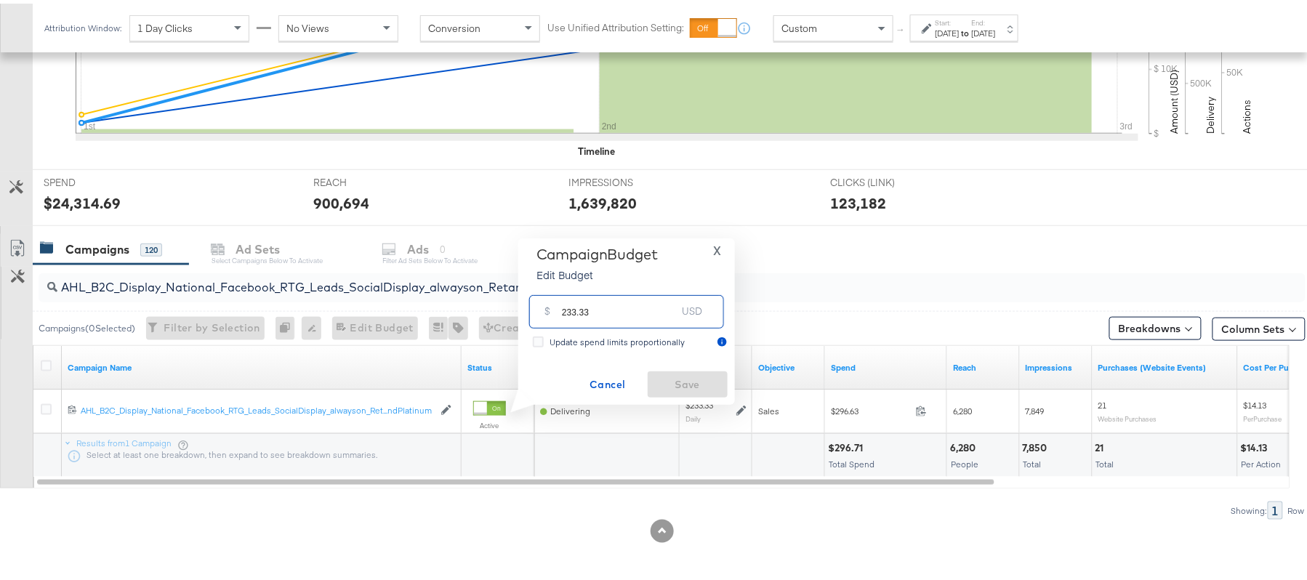
click at [609, 309] on input "233.33" at bounding box center [619, 301] width 115 height 31
paste input "$272"
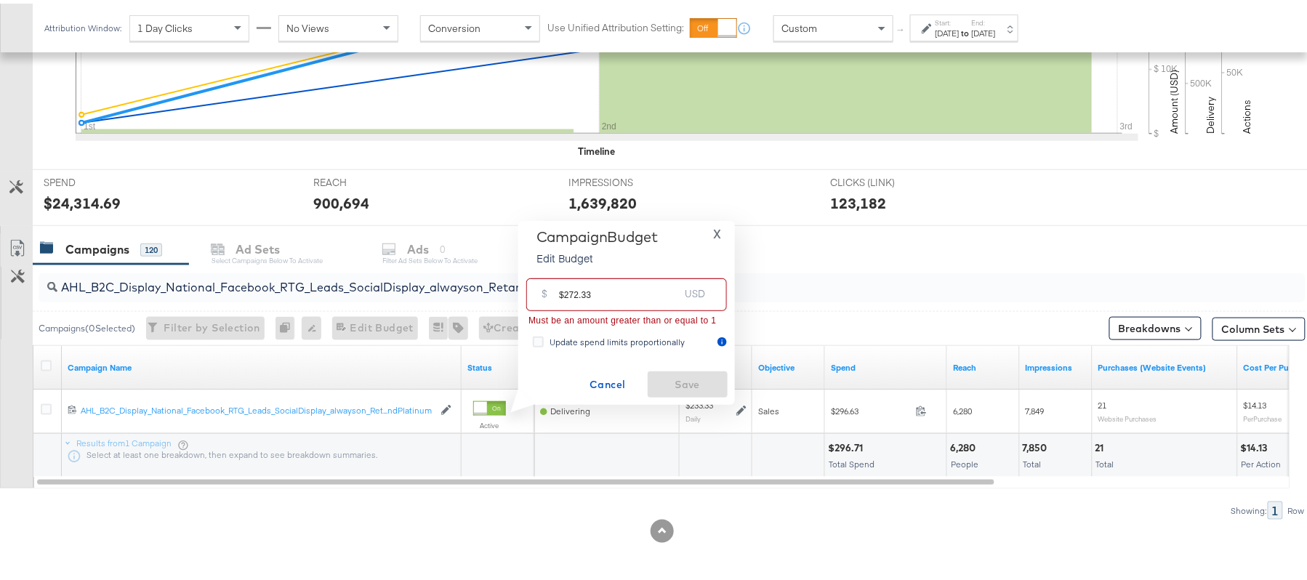
click at [564, 289] on input "$272.33" at bounding box center [619, 285] width 120 height 31
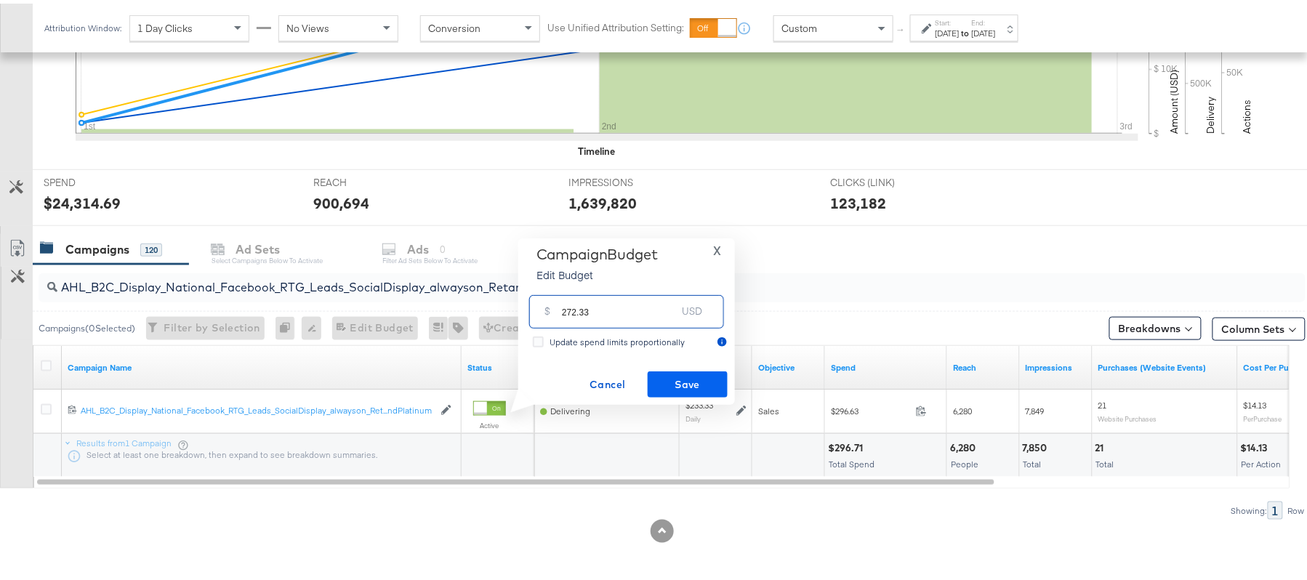
type input "272.33"
click at [684, 370] on button "Save" at bounding box center [688, 381] width 80 height 26
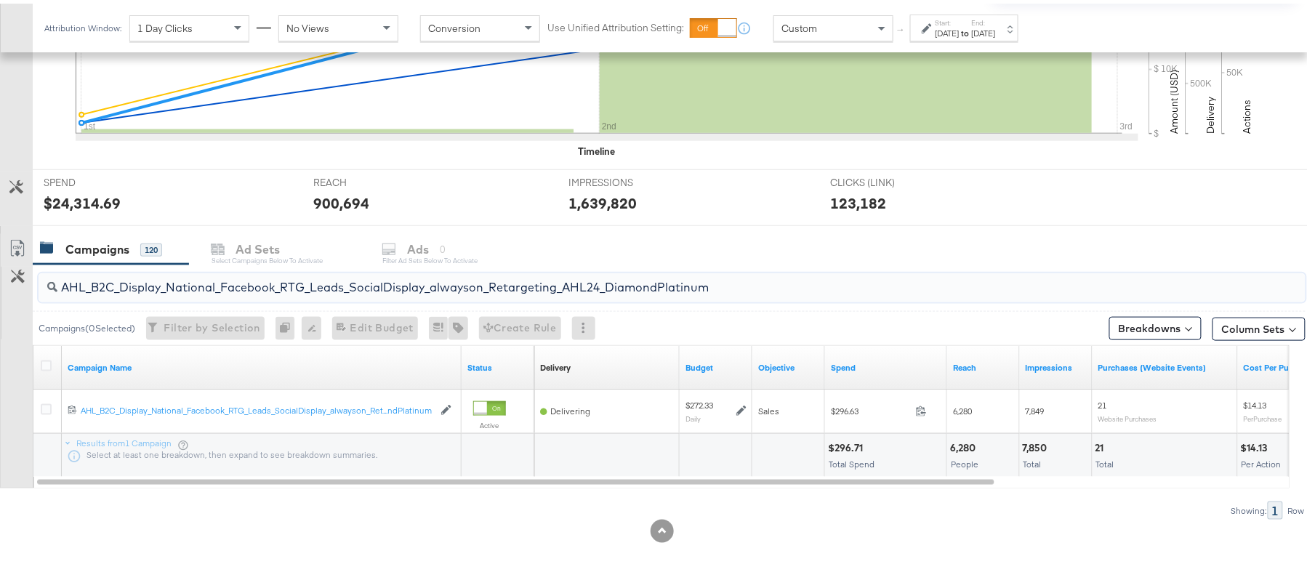
click at [341, 268] on input "AHL_B2C_Display_National_Facebook_RTG_Leads_SocialDisplay_alwayson_Retargeting_…" at bounding box center [623, 278] width 1133 height 28
paste input "PTS_B2C_Display_National_Facebook_PRO_Traffic_SocialDisplay_alwayson_ASC_DARE24…"
type input "APTS_B2C_Display_National_Facebook_PRO_Traffic_SocialDisplay_alwayson_ASC_DARE2…"
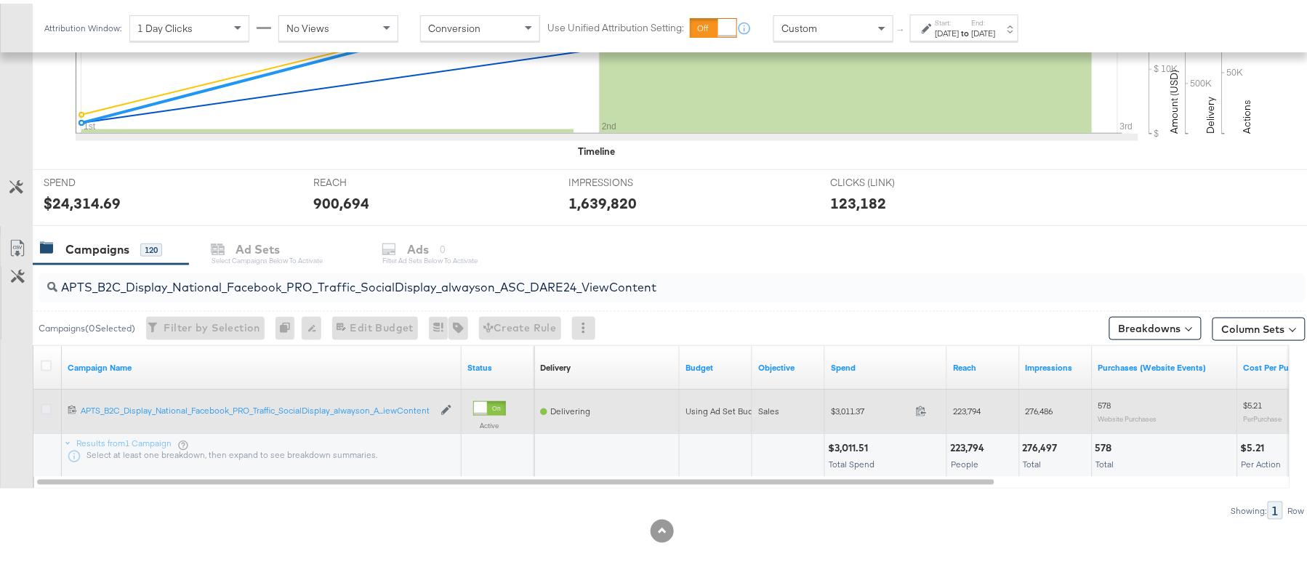
click at [45, 401] on icon at bounding box center [46, 406] width 11 height 11
click at [0, 0] on input "checkbox" at bounding box center [0, 0] width 0 height 0
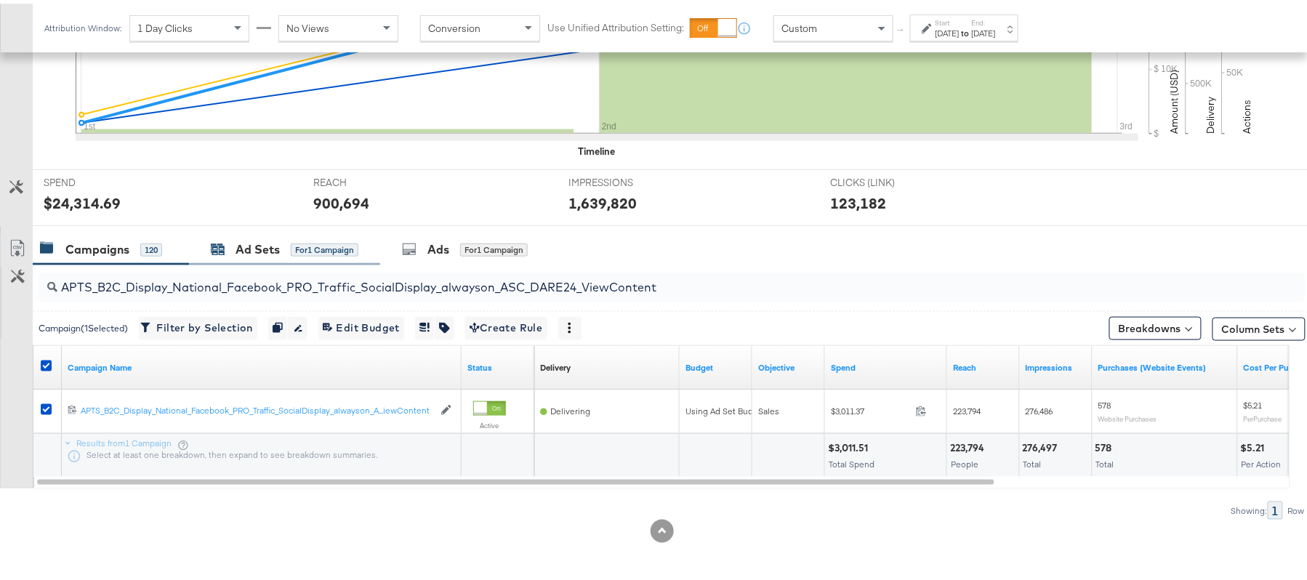
click at [252, 253] on div "Ad Sets" at bounding box center [258, 246] width 44 height 17
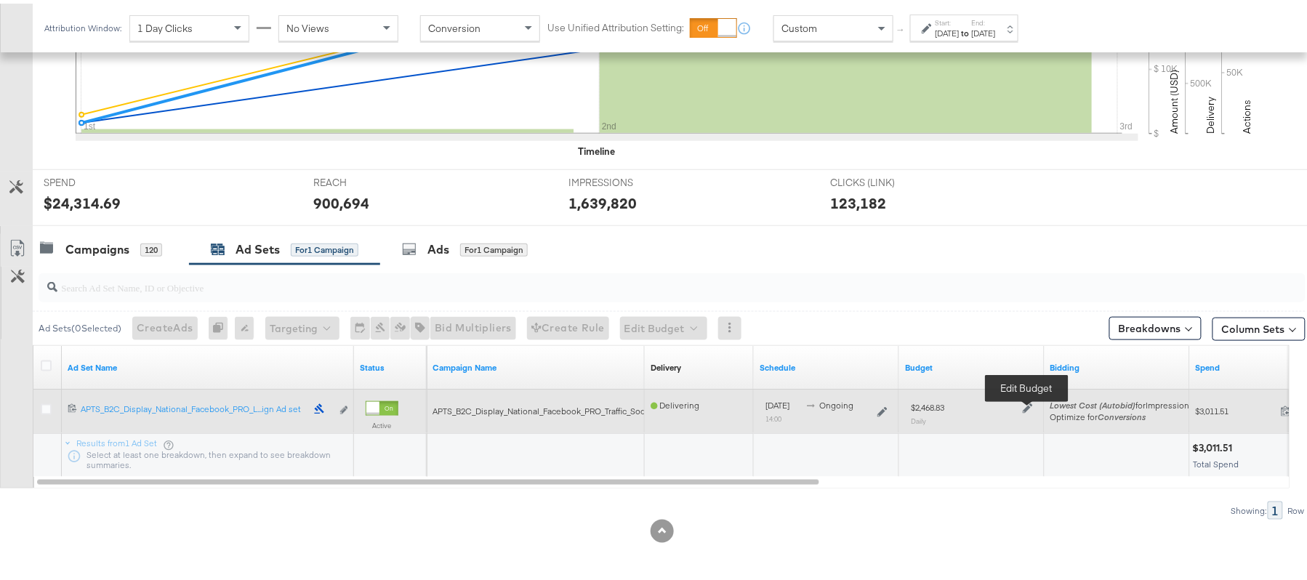
click at [1024, 402] on icon at bounding box center [1028, 405] width 10 height 10
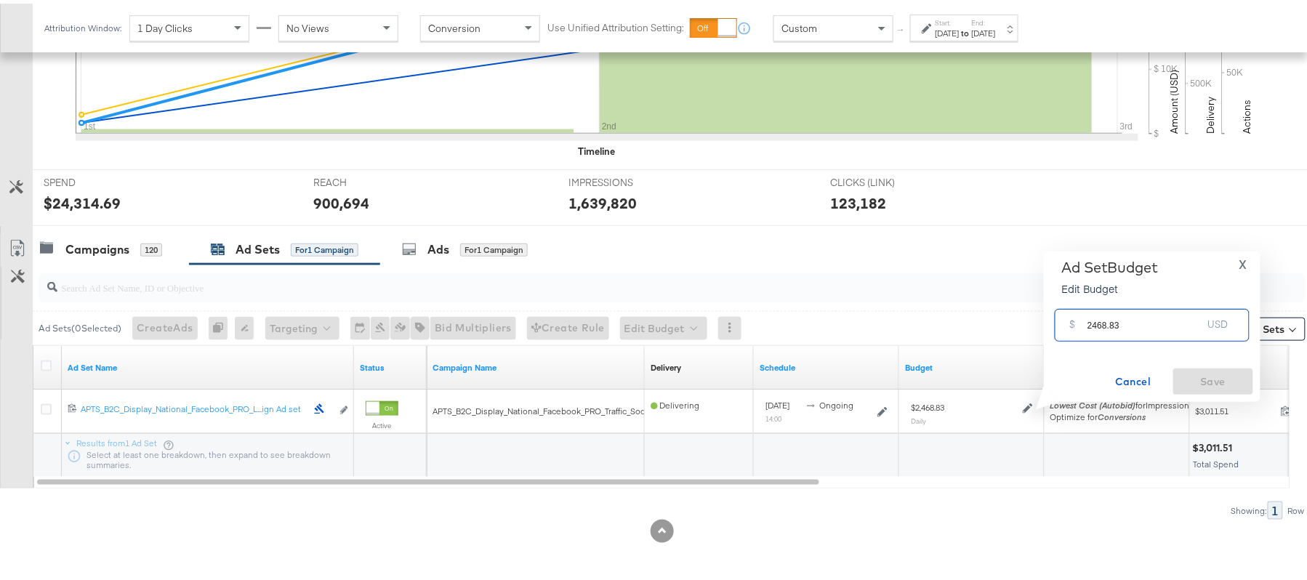
click at [1114, 318] on input "2468.83" at bounding box center [1145, 315] width 115 height 31
paste input "$2,839.15"
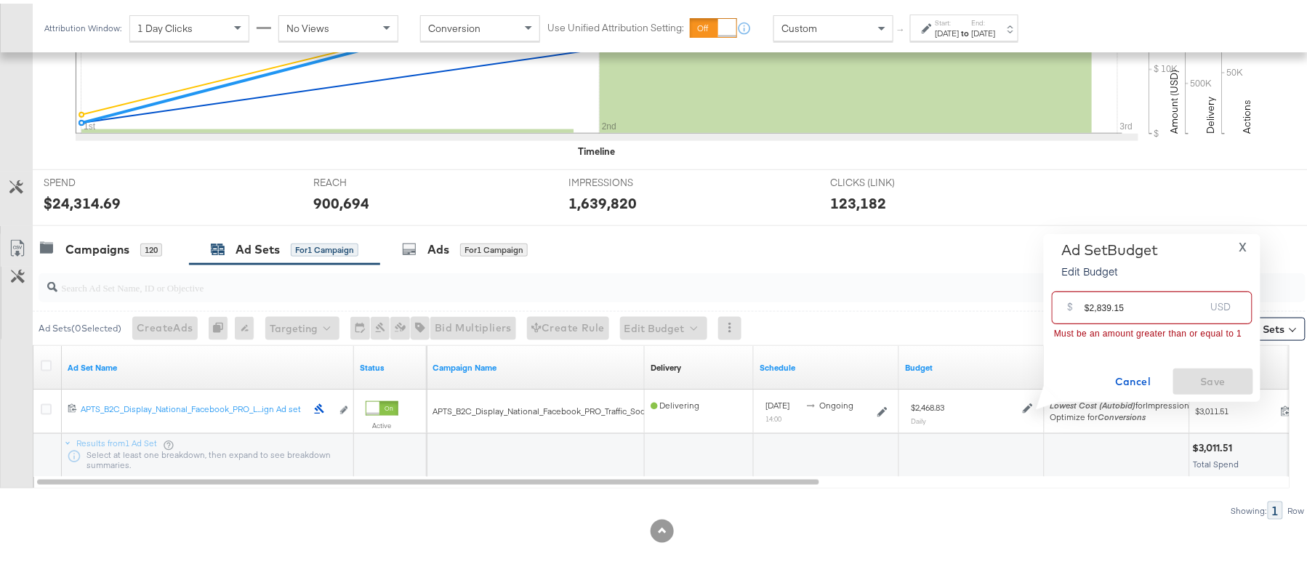
click at [1095, 303] on input "$2,839.15" at bounding box center [1145, 298] width 120 height 31
paste input "2"
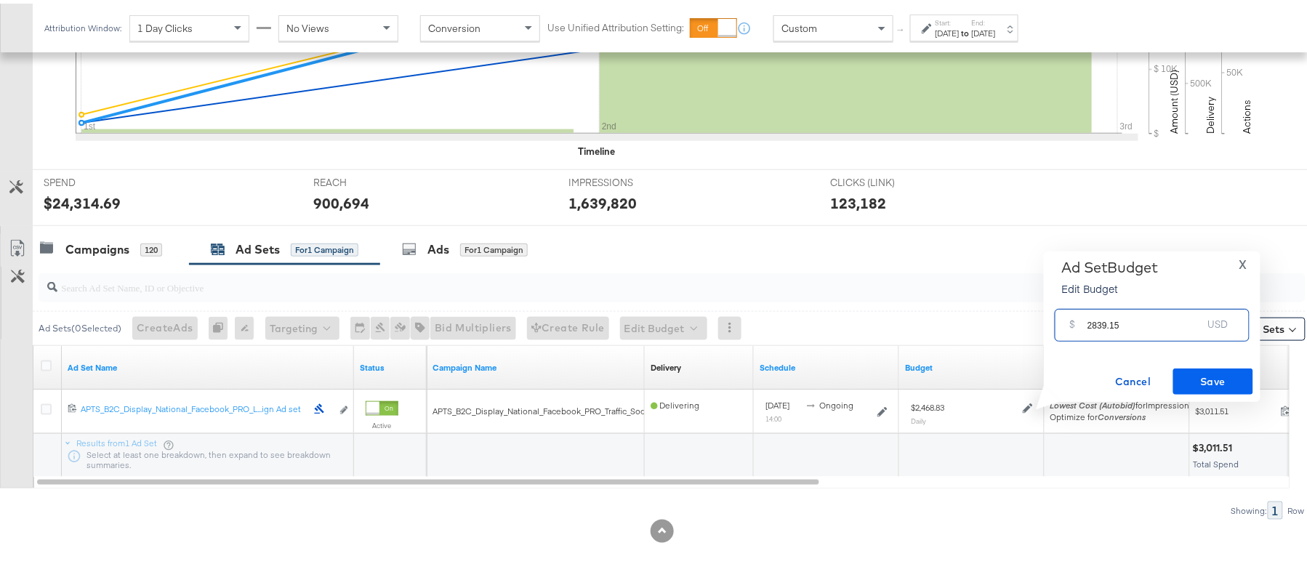
type input "2839.15"
click at [1227, 371] on span "Save" at bounding box center [1213, 378] width 68 height 18
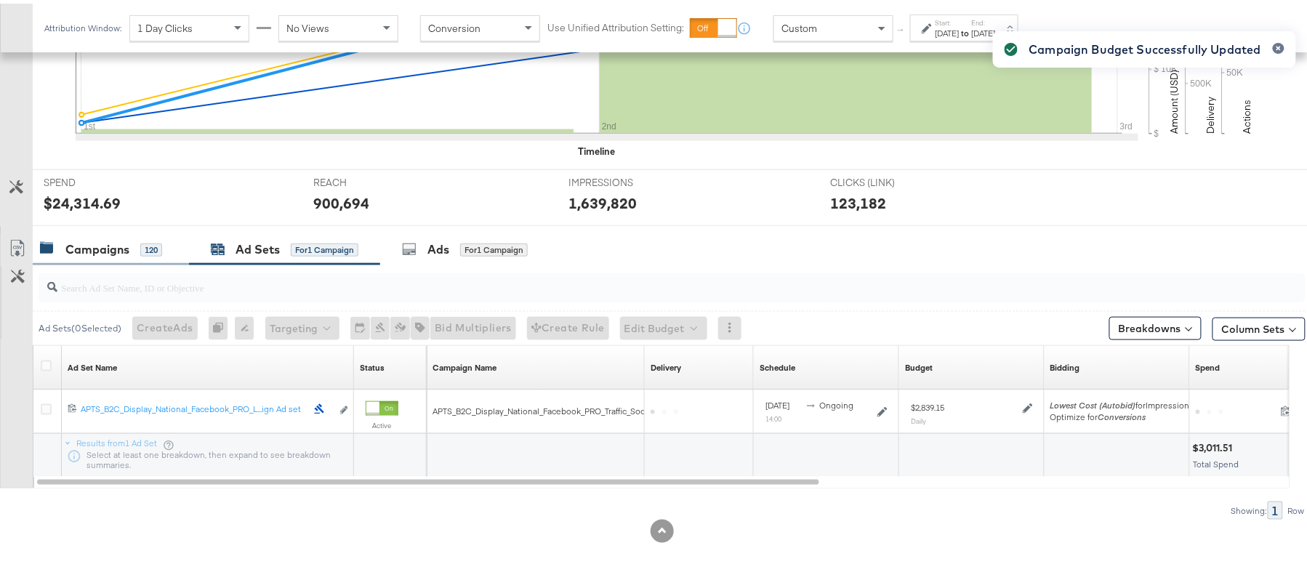
click at [108, 250] on div "Campaigns" at bounding box center [97, 246] width 64 height 17
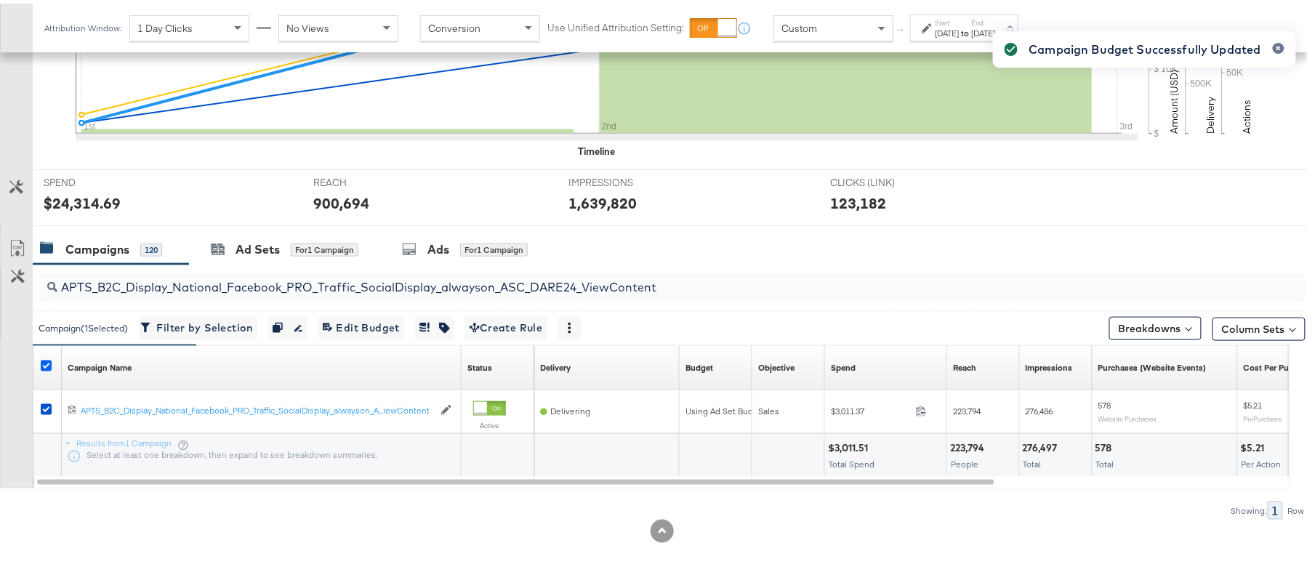
click at [42, 364] on icon at bounding box center [46, 362] width 11 height 11
click at [0, 0] on input "checkbox" at bounding box center [0, 0] width 0 height 0
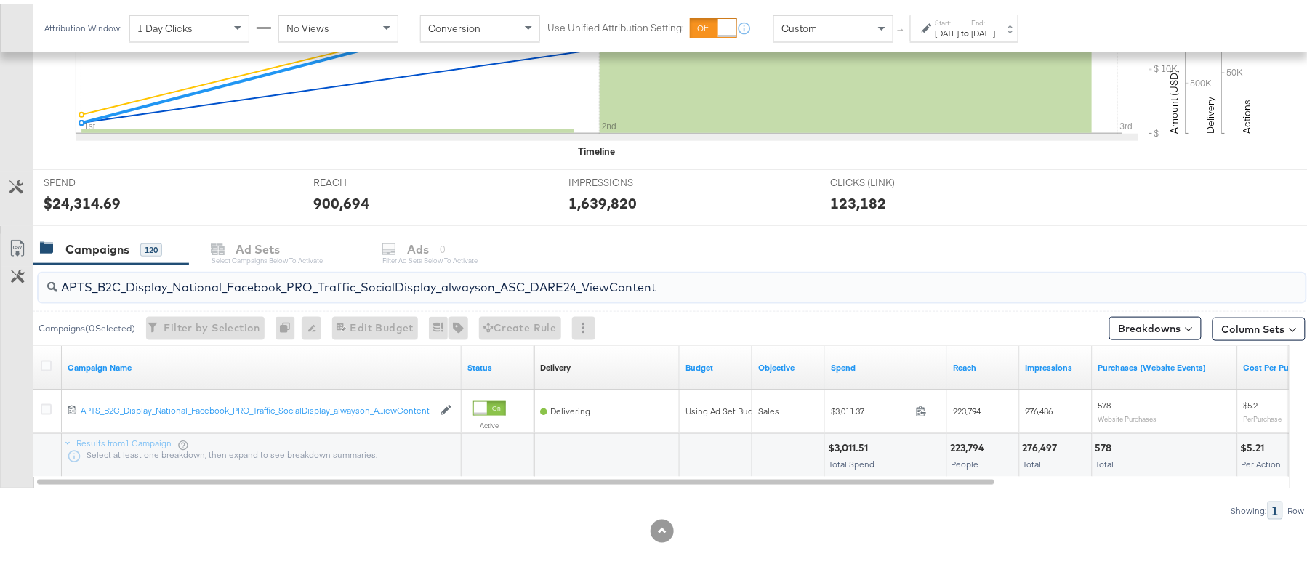
click at [275, 289] on input "APTS_B2C_Display_National_Facebook_PRO_Traffic_SocialDisplay_alwayson_ASC_DARE2…" at bounding box center [623, 278] width 1133 height 28
paste input "Leads_SocialDisplay_alwayson_ASC_DARE24_Purchase"
type input "APTS_B2C_Display_National_Facebook_PRO_Leads_SocialDisplay_alwayson_ASC_DARE24_…"
click at [47, 358] on icon at bounding box center [46, 362] width 11 height 11
click at [0, 0] on input "checkbox" at bounding box center [0, 0] width 0 height 0
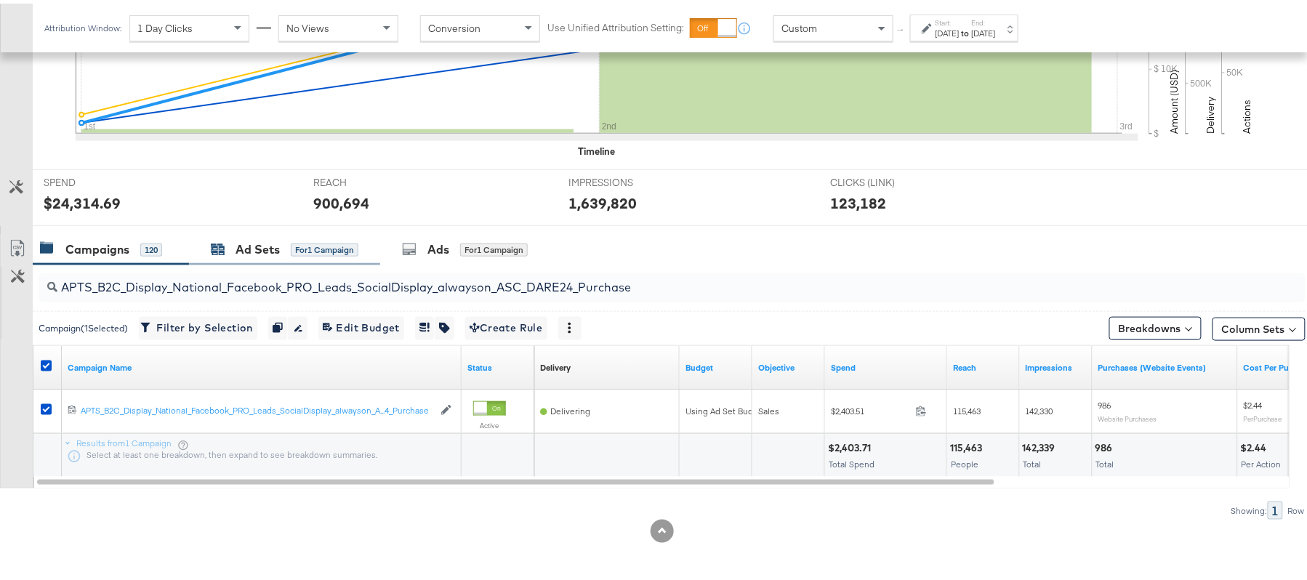
click at [297, 240] on div "for 1 Campaign" at bounding box center [325, 246] width 68 height 13
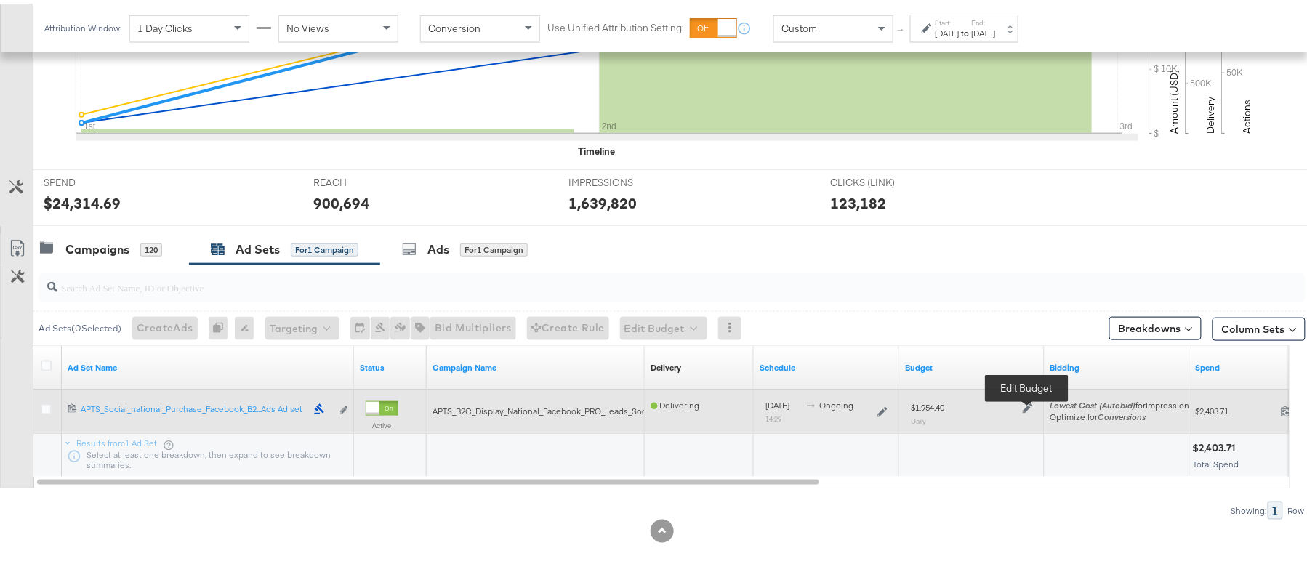
click at [1024, 401] on icon at bounding box center [1028, 405] width 10 height 10
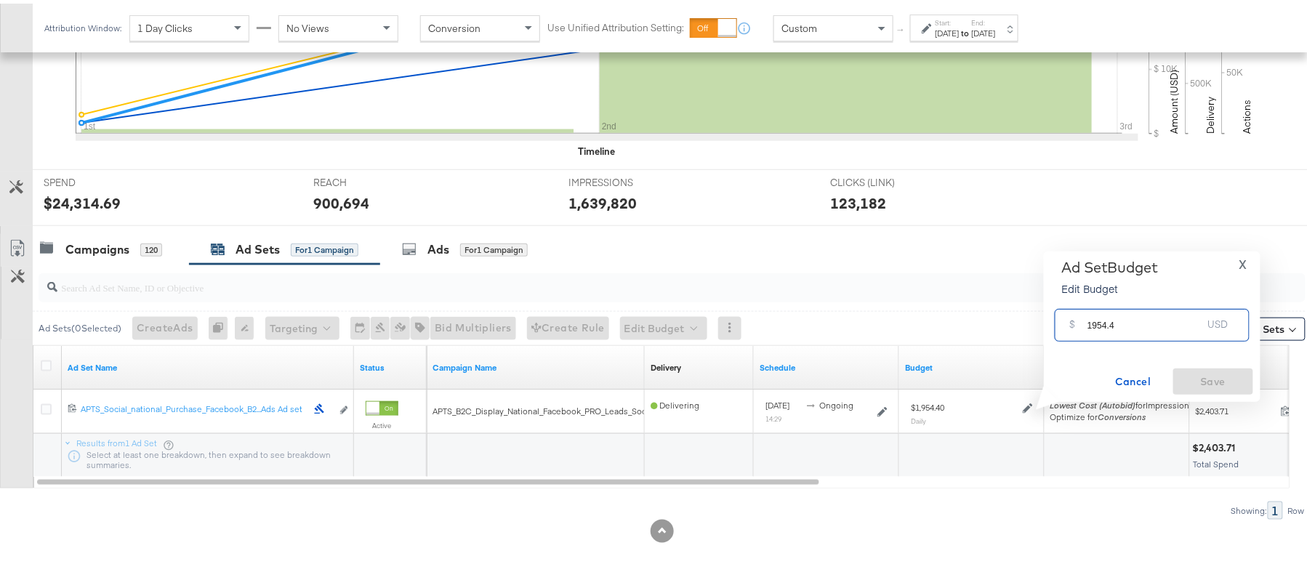
click at [1118, 326] on input "1954.4" at bounding box center [1145, 315] width 115 height 31
paste input "$2,247.56"
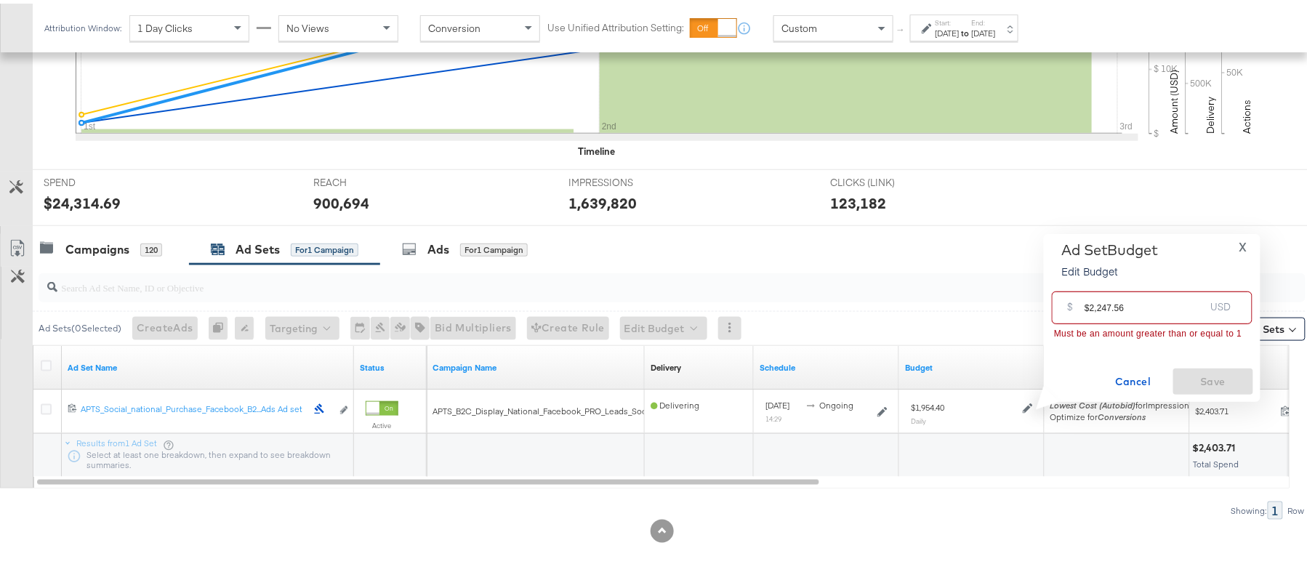
click at [1098, 303] on input "$2,247.56" at bounding box center [1145, 298] width 120 height 31
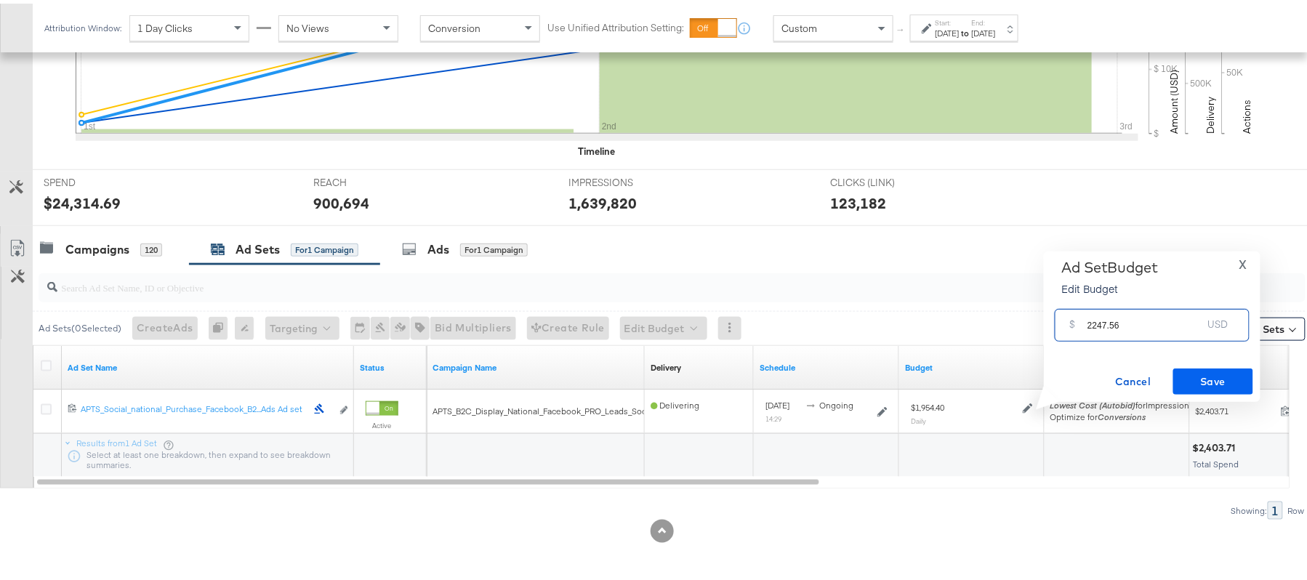
type input "2247.56"
click at [1197, 373] on span "Save" at bounding box center [1213, 378] width 68 height 18
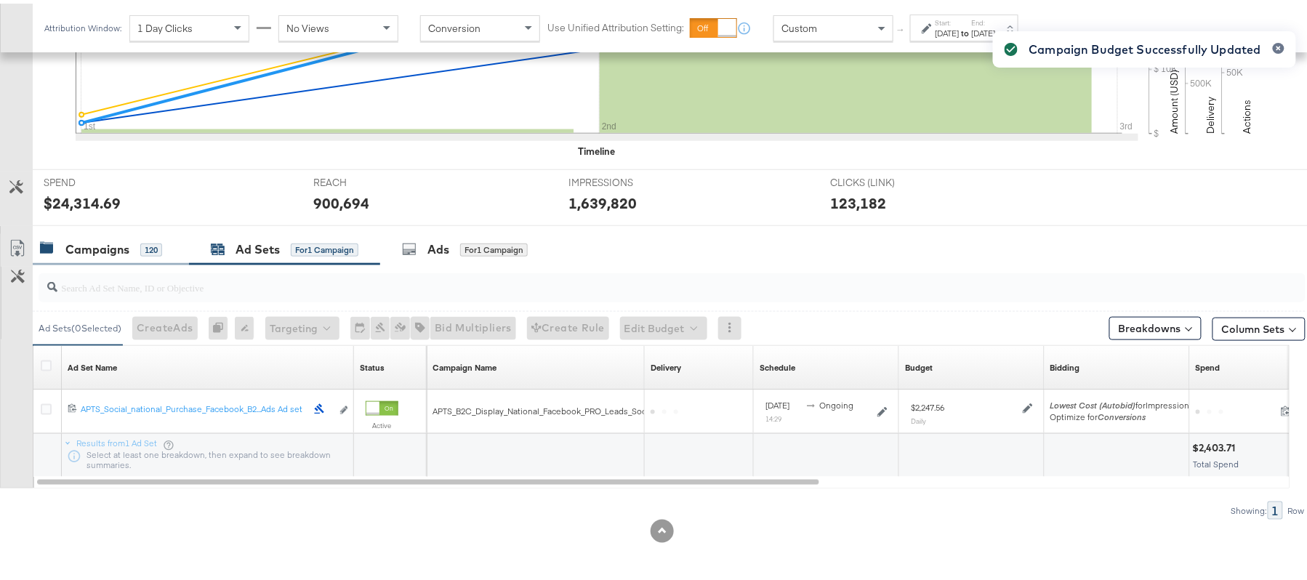
click at [108, 242] on div "Campaigns" at bounding box center [97, 246] width 64 height 17
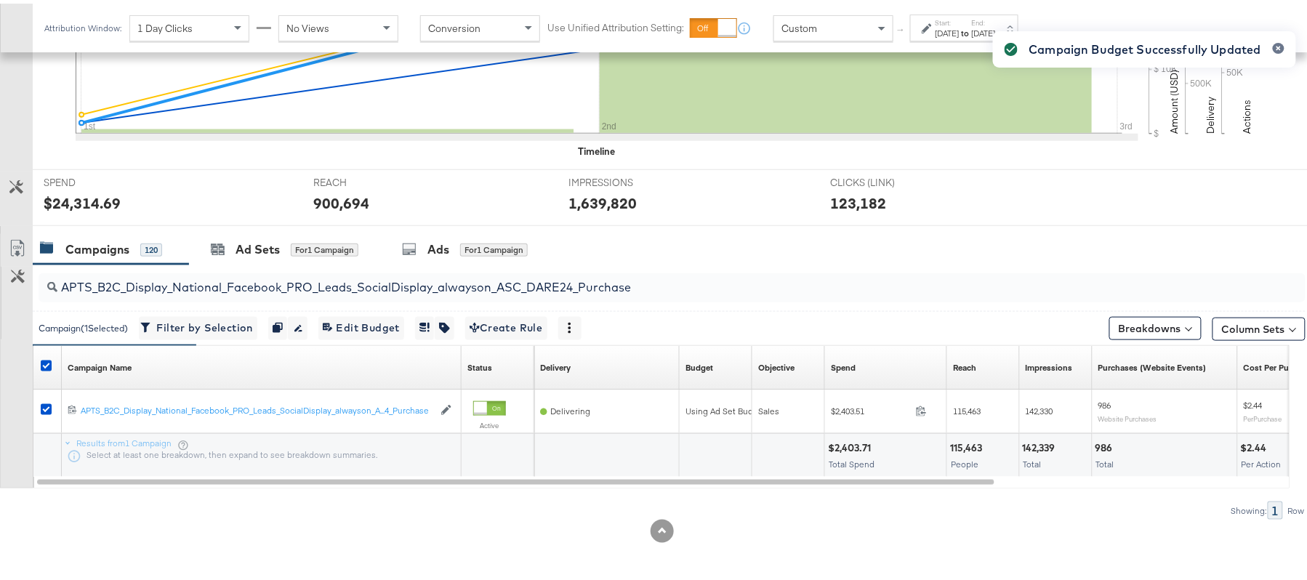
click at [45, 367] on div at bounding box center [48, 364] width 15 height 15
click at [45, 364] on icon at bounding box center [46, 362] width 11 height 11
click at [0, 0] on input "checkbox" at bounding box center [0, 0] width 0 height 0
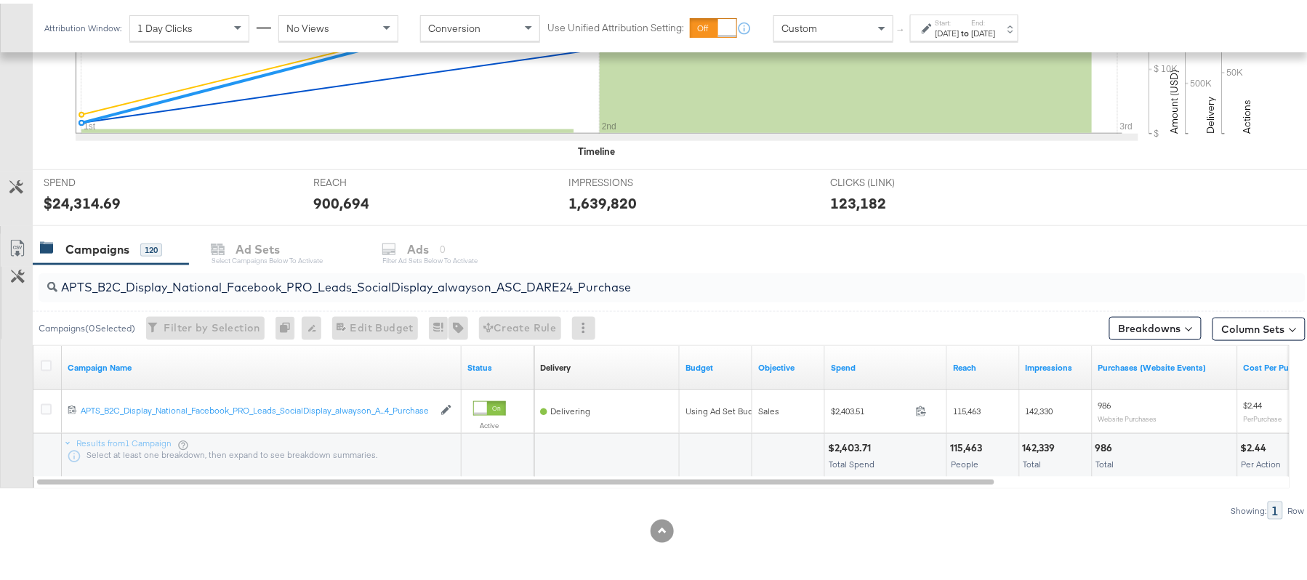
click at [237, 268] on input "APTS_B2C_Display_National_Facebook_PRO_Leads_SocialDisplay_alwayson_ASC_DARE24_…" at bounding box center [623, 278] width 1133 height 28
paste input "F_B2C_Display_National_Facebook_PRO_Traffic_SocialDisplay_alwayson_ASC_AF24_Vie…"
type input "AF_B2C_Display_National_Facebook_PRO_Traffic_SocialDisplay_alwayson_ASC_AF24_Vi…"
click at [49, 365] on icon at bounding box center [46, 362] width 11 height 11
click at [0, 0] on input "checkbox" at bounding box center [0, 0] width 0 height 0
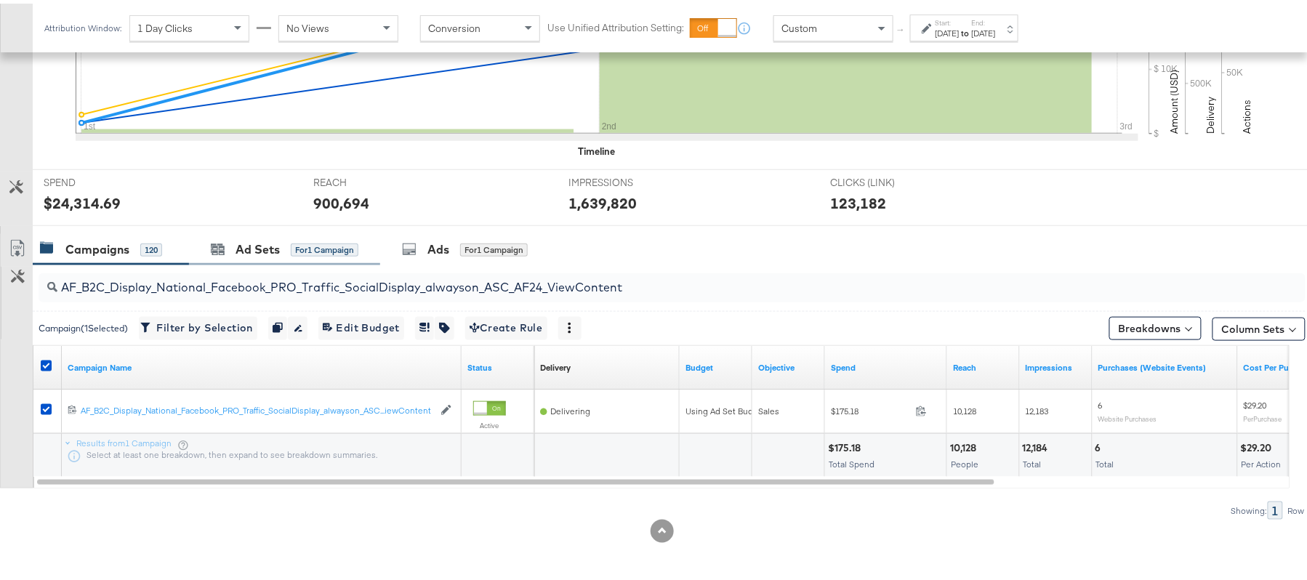
click at [277, 231] on div "Ad Sets for 1 Campaign" at bounding box center [284, 245] width 191 height 31
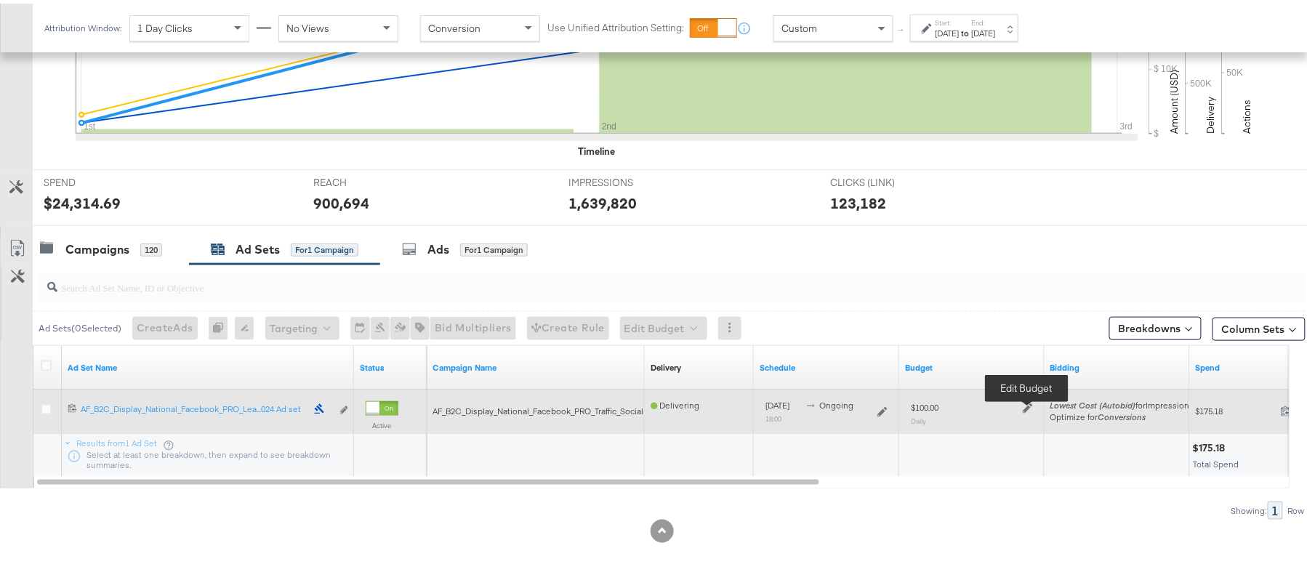
click at [1024, 407] on icon at bounding box center [1028, 405] width 10 height 10
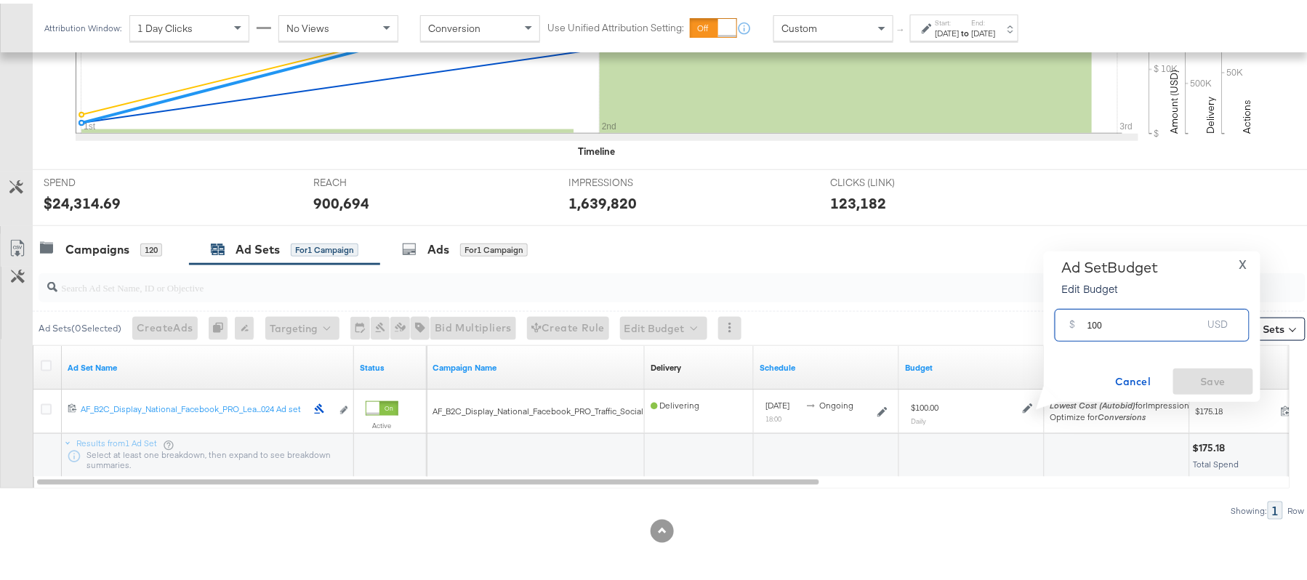
click at [1138, 312] on input "100" at bounding box center [1145, 315] width 115 height 31
paste input "$110.98"
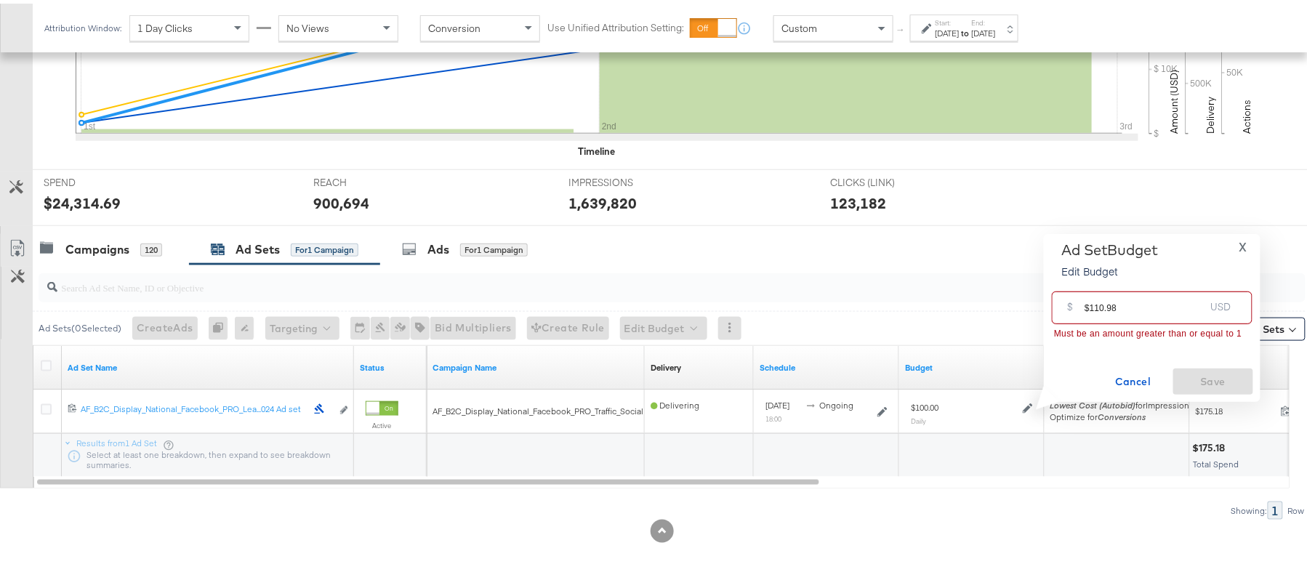
click at [1088, 302] on input "$110.98" at bounding box center [1145, 298] width 120 height 31
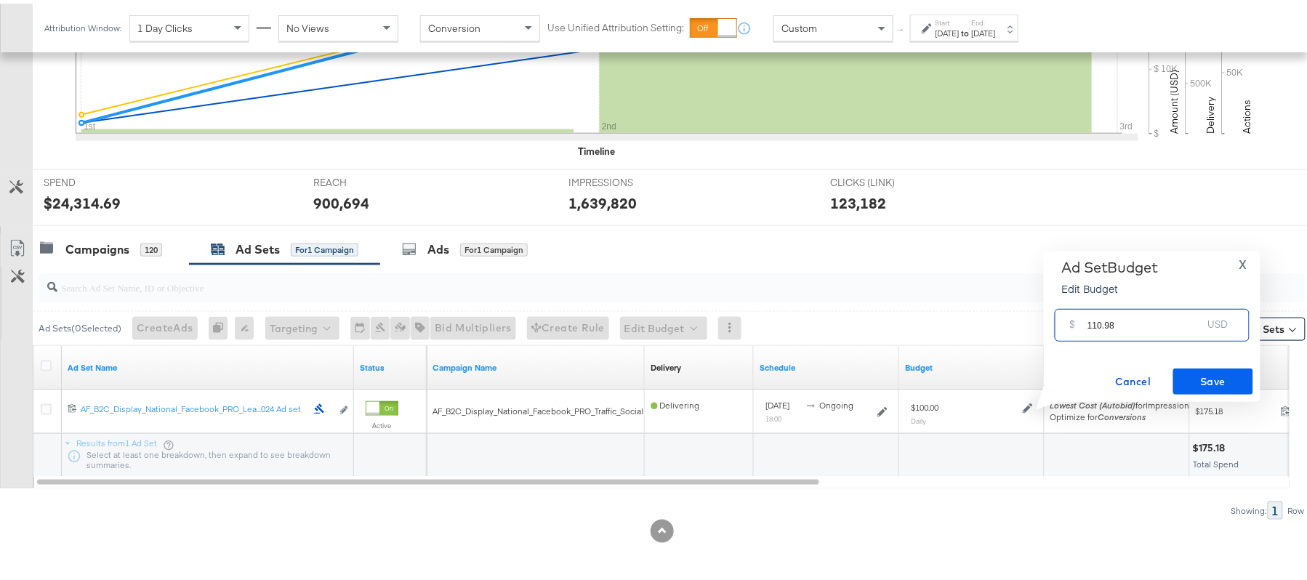
type input "110.98"
click at [1227, 384] on span "Save" at bounding box center [1213, 378] width 68 height 18
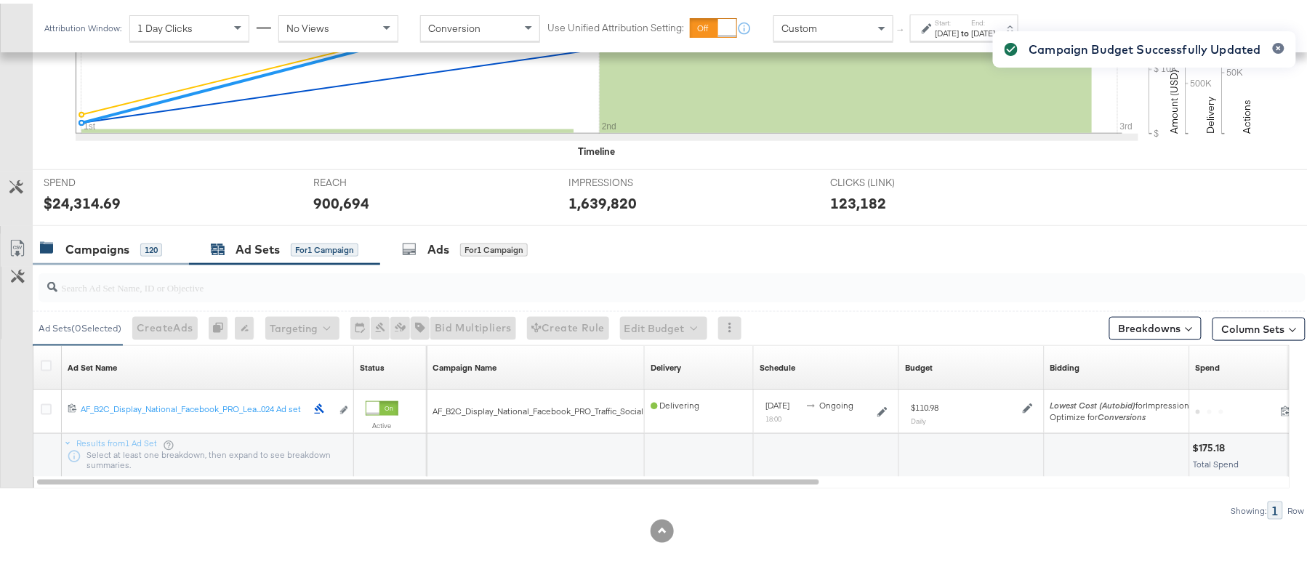
click at [105, 246] on div "Campaigns" at bounding box center [97, 246] width 64 height 17
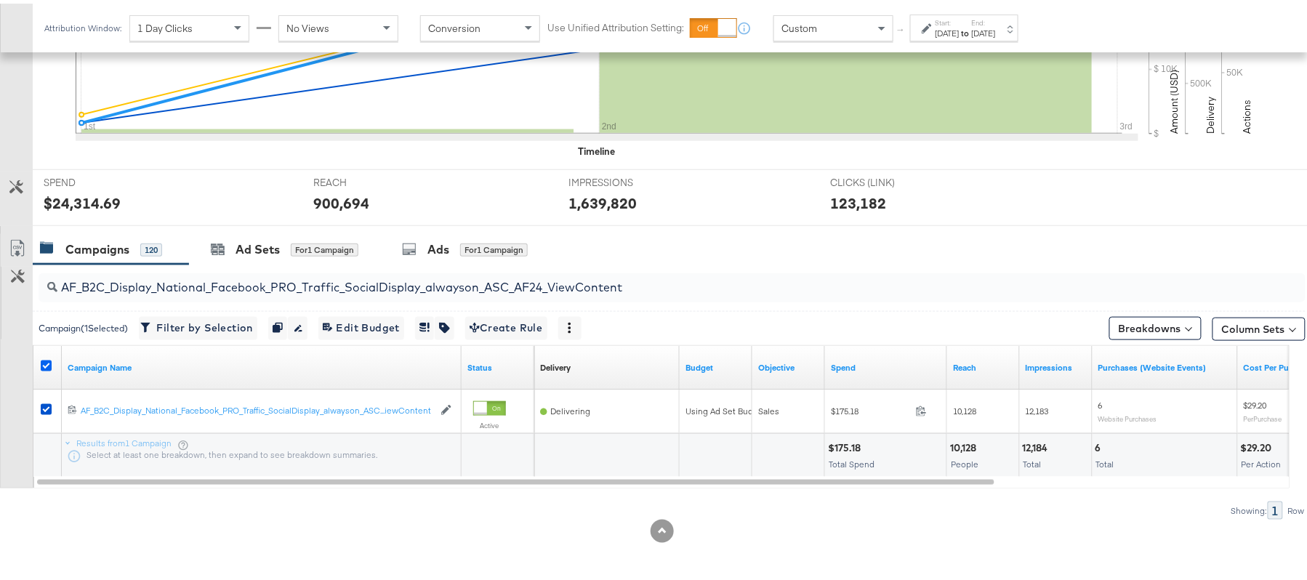
click at [47, 362] on icon at bounding box center [46, 362] width 11 height 11
click at [0, 0] on input "checkbox" at bounding box center [0, 0] width 0 height 0
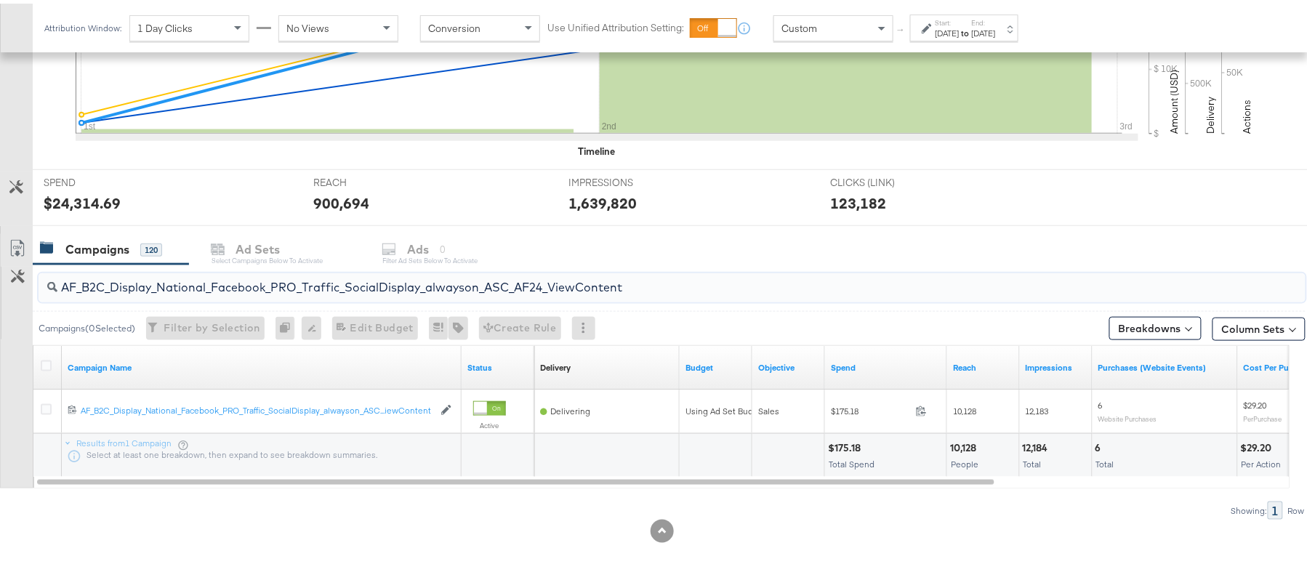
click at [253, 272] on input "AF_B2C_Display_National_Facebook_PRO_Traffic_SocialDisplay_alwayson_ASC_AF24_Vi…" at bounding box center [623, 278] width 1133 height 28
paste input "FR_B2C_Display_National_Facebook_PRO_Traffic_SocialDisplay_alwayson_ASC_FR"
type input "FR_B2C_Display_National_Facebook_PRO_Traffic_SocialDisplay_alwayson_ASC_FR24_Vi…"
click at [41, 361] on icon at bounding box center [46, 362] width 11 height 11
click at [0, 0] on input "checkbox" at bounding box center [0, 0] width 0 height 0
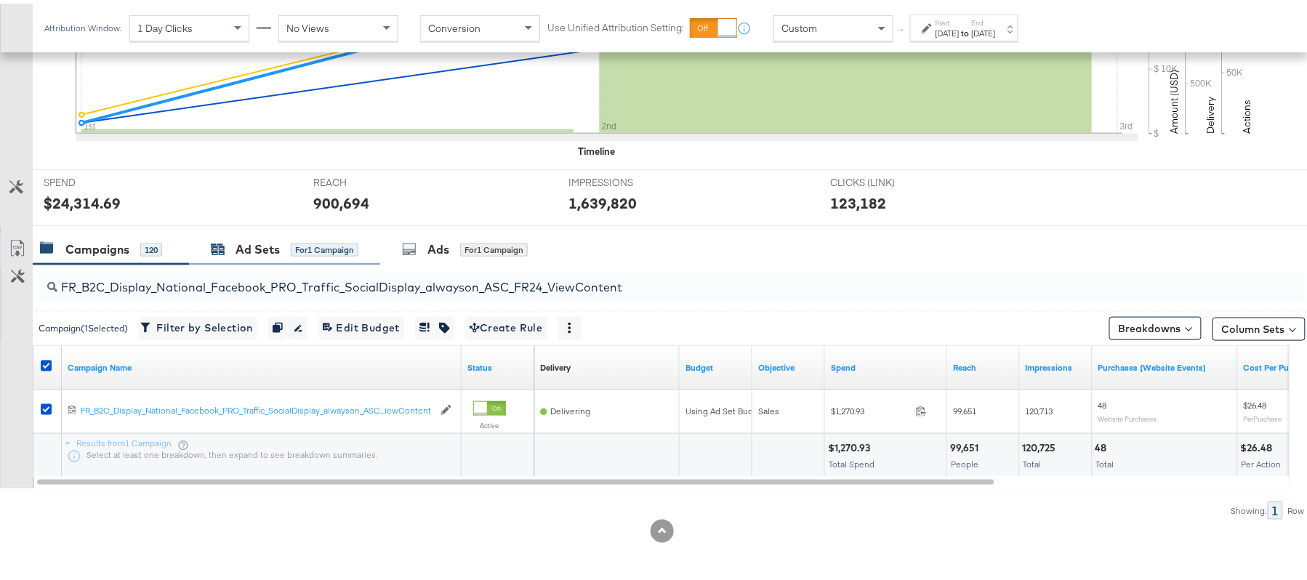
click at [289, 238] on div "Ad Sets for 1 Campaign" at bounding box center [285, 246] width 148 height 17
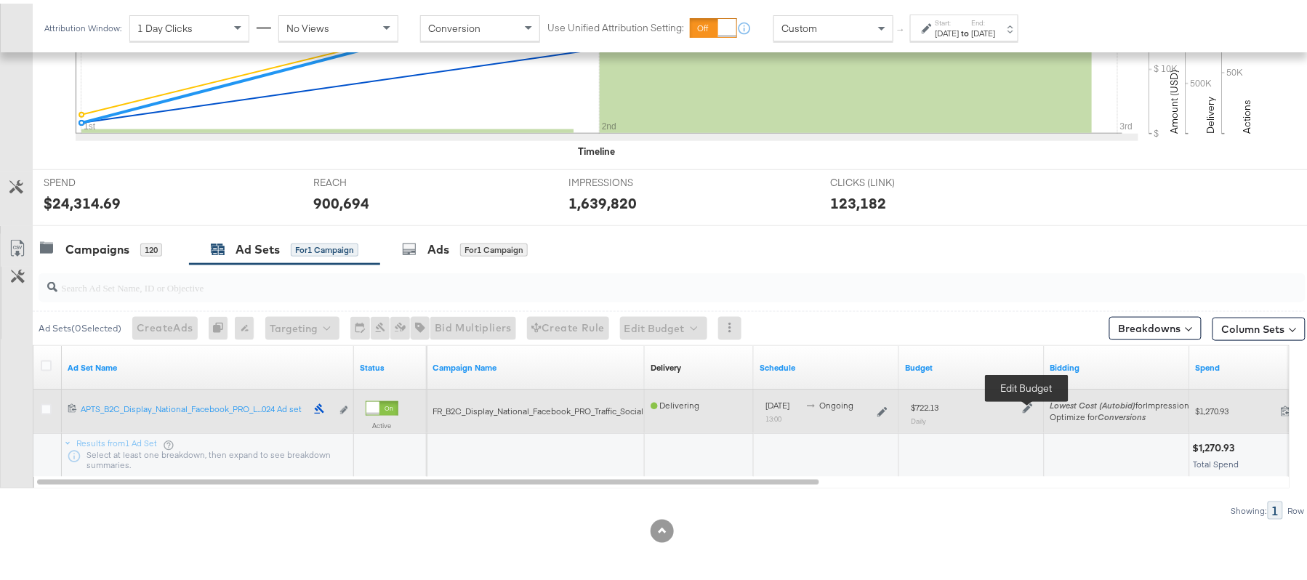
click at [1028, 405] on icon at bounding box center [1028, 405] width 10 height 10
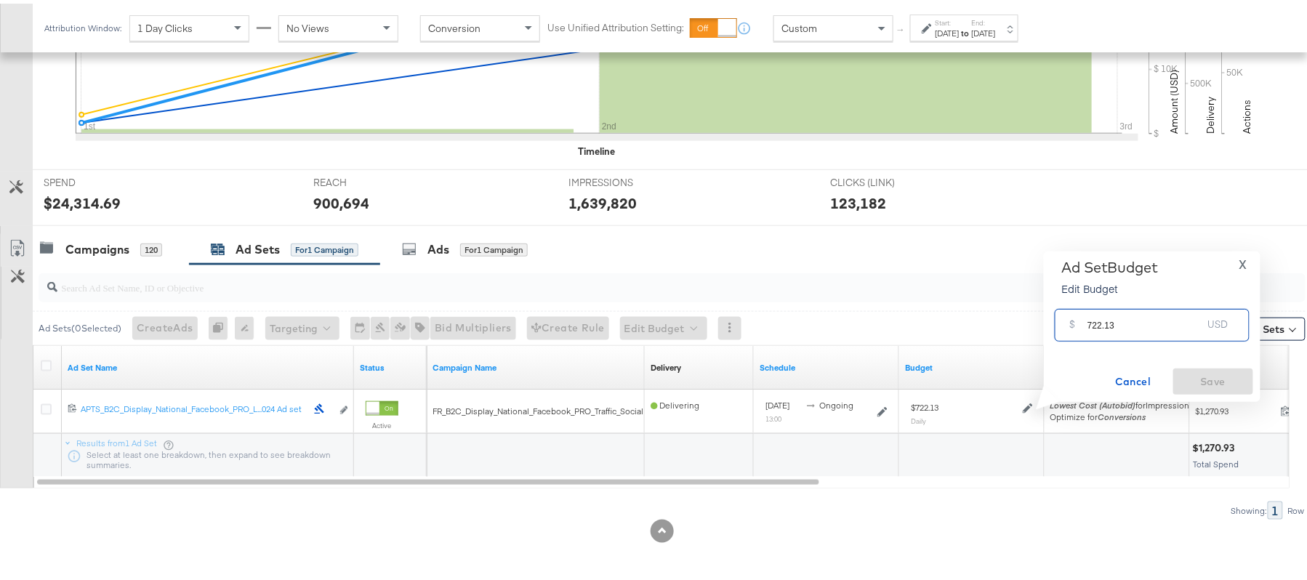
click at [1112, 316] on input "722.13" at bounding box center [1145, 315] width 115 height 31
paste input "$830.45"
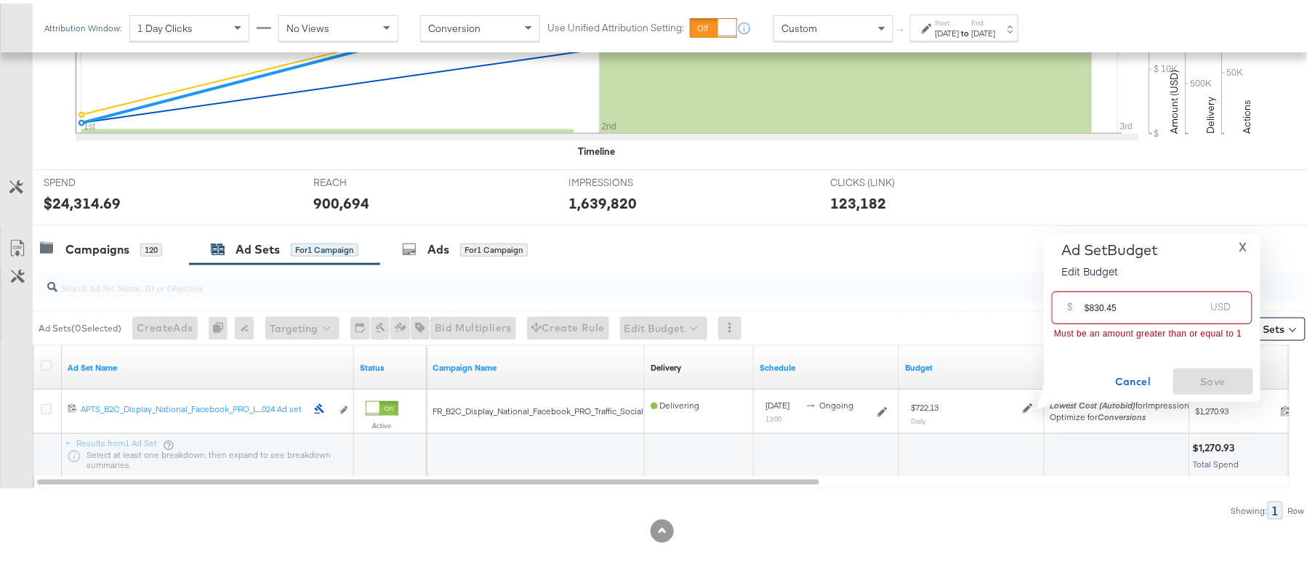
click at [1091, 307] on input "$830.45" at bounding box center [1145, 298] width 120 height 31
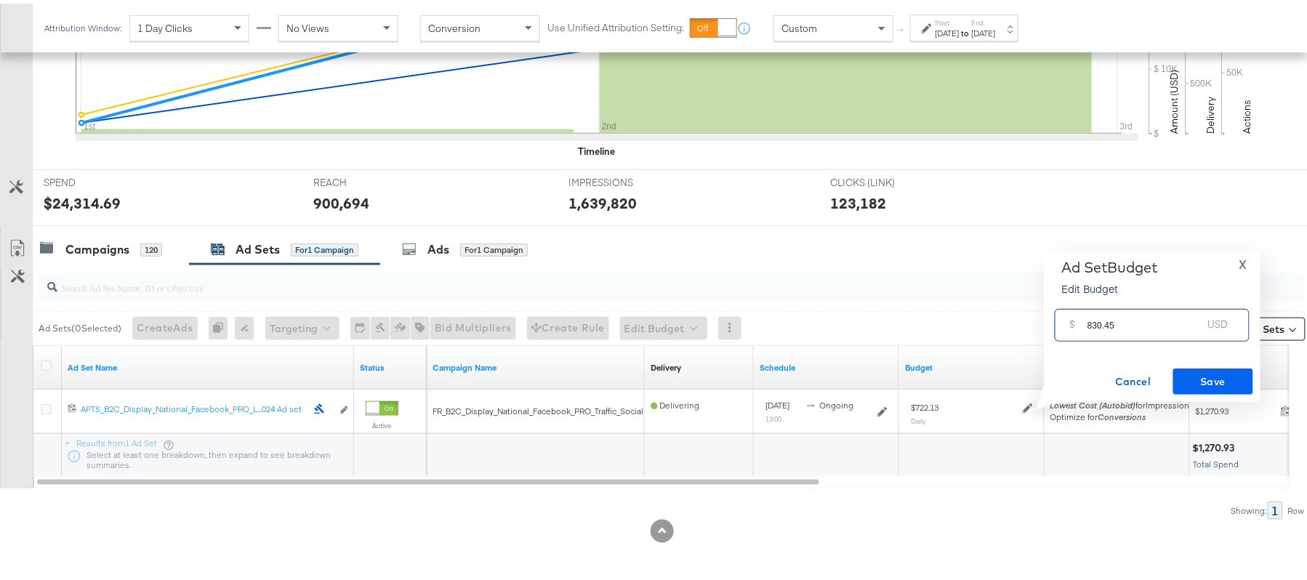
type input "830.45"
click at [1203, 376] on span "Save" at bounding box center [1213, 378] width 68 height 18
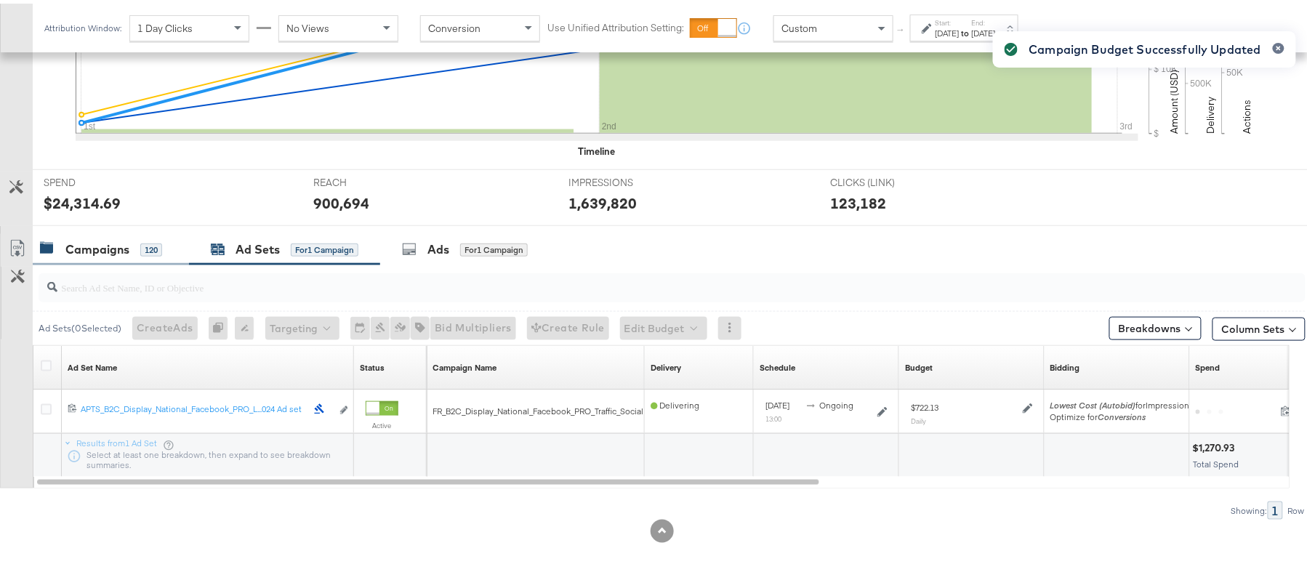
click at [137, 238] on div "Campaigns 120" at bounding box center [101, 246] width 122 height 17
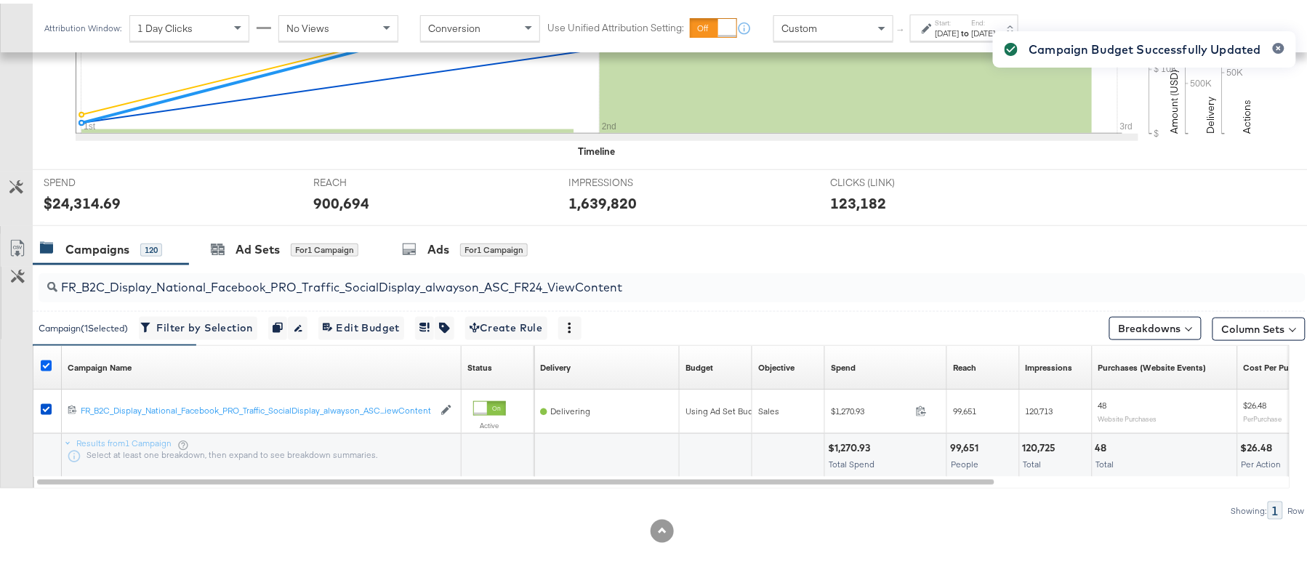
click at [48, 364] on icon at bounding box center [46, 362] width 11 height 11
click at [0, 0] on input "checkbox" at bounding box center [0, 0] width 0 height 0
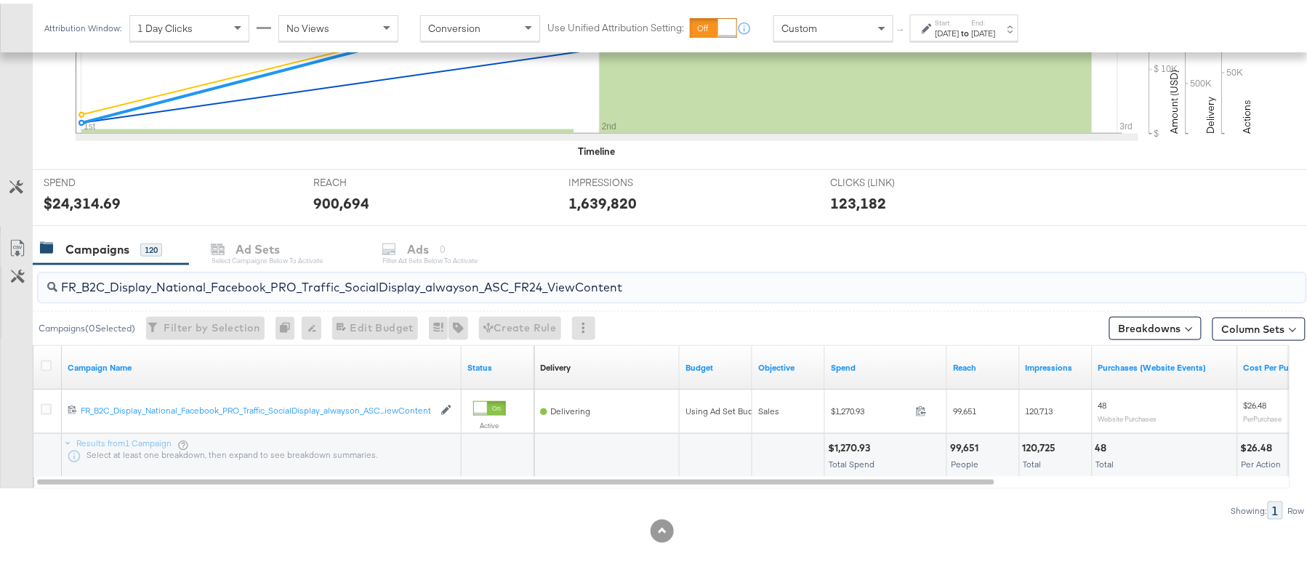
click at [199, 288] on input "FR_B2C_Display_National_Facebook_PRO_Traffic_SocialDisplay_alwayson_ASC_FR24_Vi…" at bounding box center [623, 278] width 1133 height 28
paste input "AHL_B2C_Display_National_Facebook_PRO_Traffic_SocialDisplay_alwayson_ASC_AHL"
type input "AHL_B2C_Display_National_Facebook_PRO_Traffic_SocialDisplay_alwayson_ASC_AHL24_…"
click at [42, 359] on icon at bounding box center [46, 362] width 11 height 11
click at [0, 0] on input "checkbox" at bounding box center [0, 0] width 0 height 0
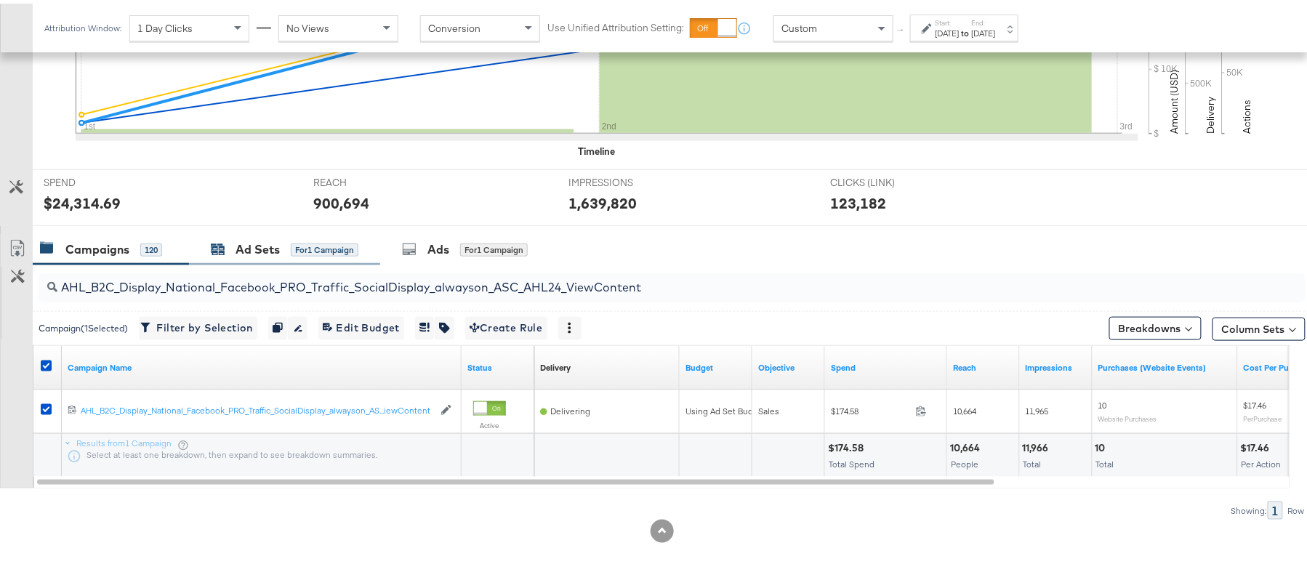
click at [268, 238] on div "Ad Sets" at bounding box center [258, 246] width 44 height 17
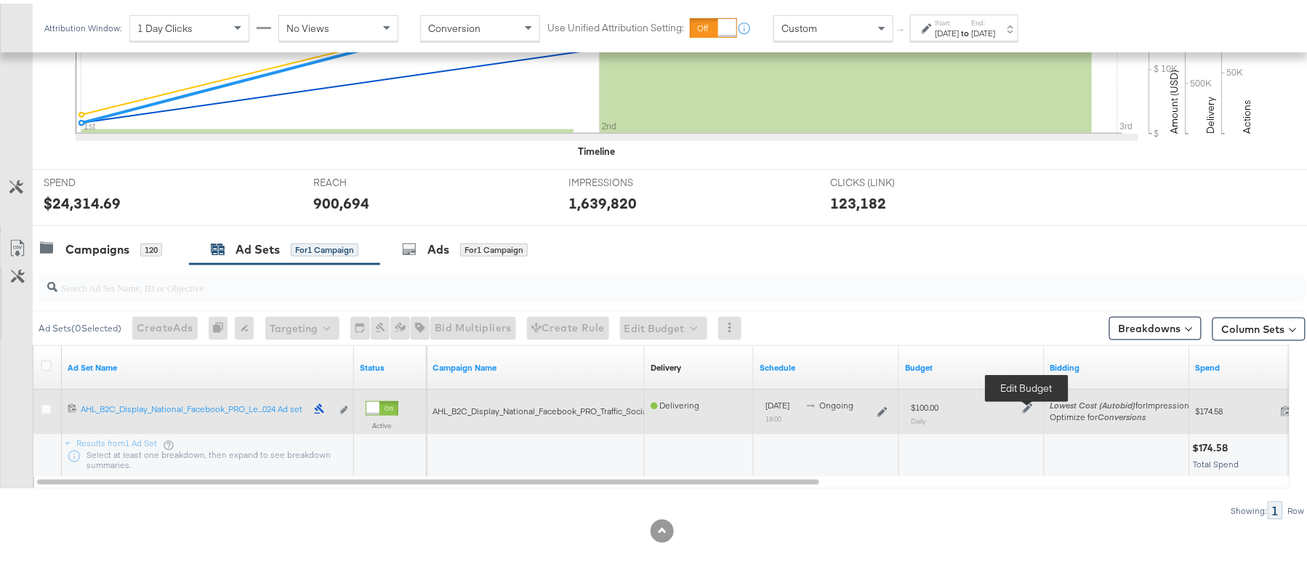
click at [1027, 408] on icon at bounding box center [1028, 405] width 10 height 10
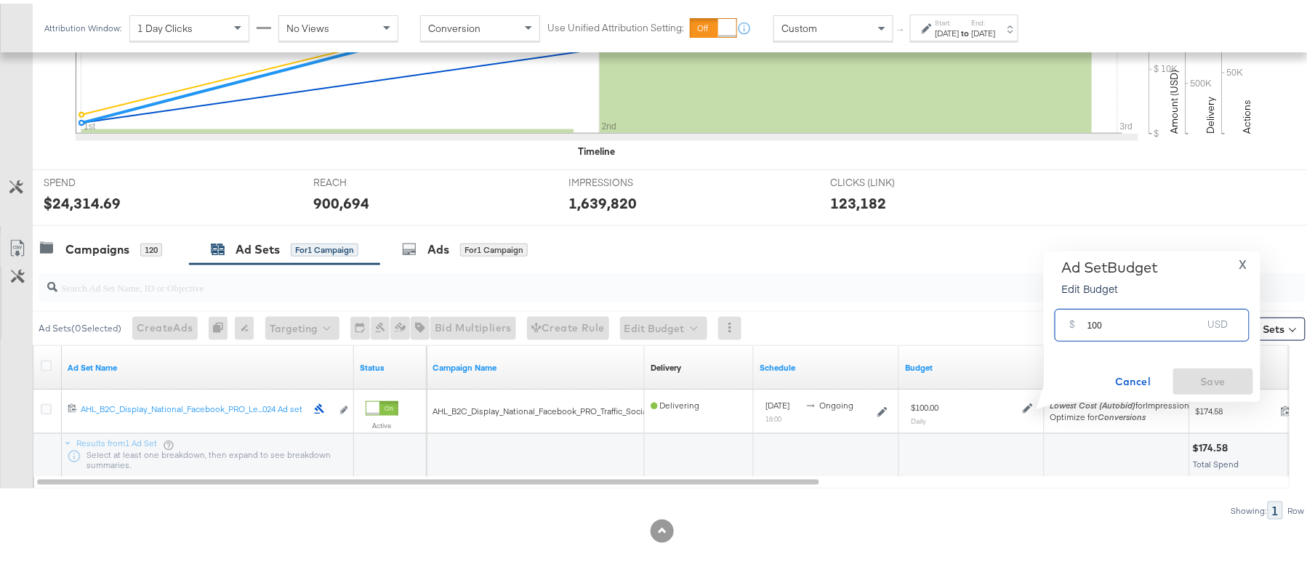
click at [1143, 312] on input "100" at bounding box center [1145, 315] width 115 height 31
paste input "$111."
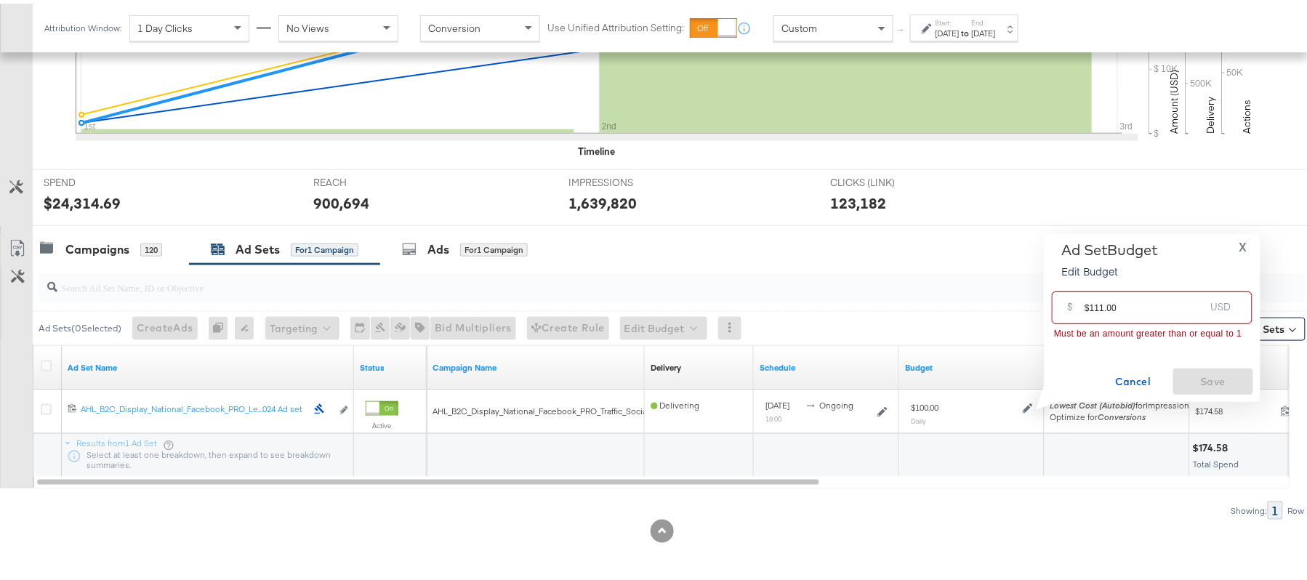
click at [1088, 300] on input "$111.00" at bounding box center [1145, 298] width 120 height 31
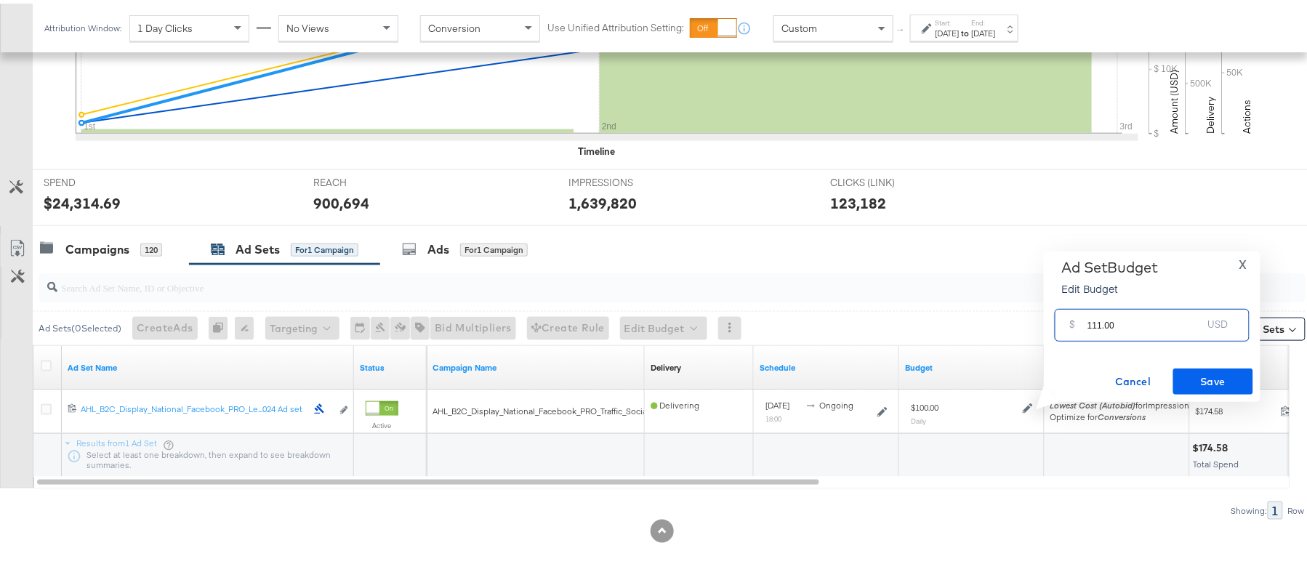
type input "111.00"
click at [1200, 371] on span "Save" at bounding box center [1213, 378] width 68 height 18
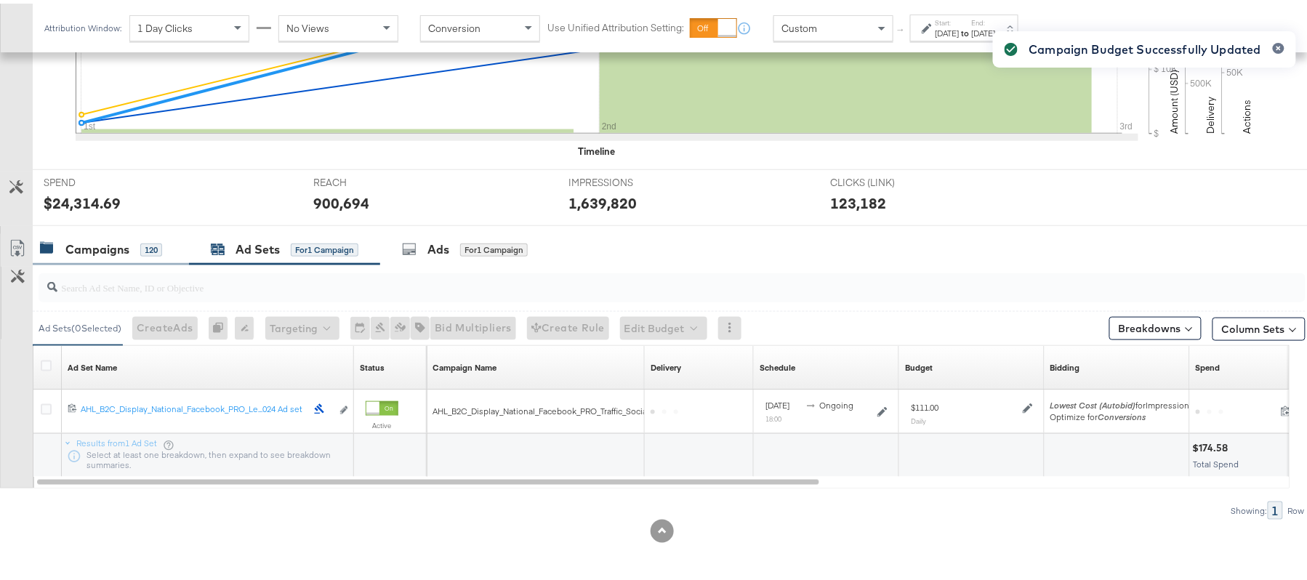
click at [105, 248] on div "Campaigns" at bounding box center [97, 246] width 64 height 17
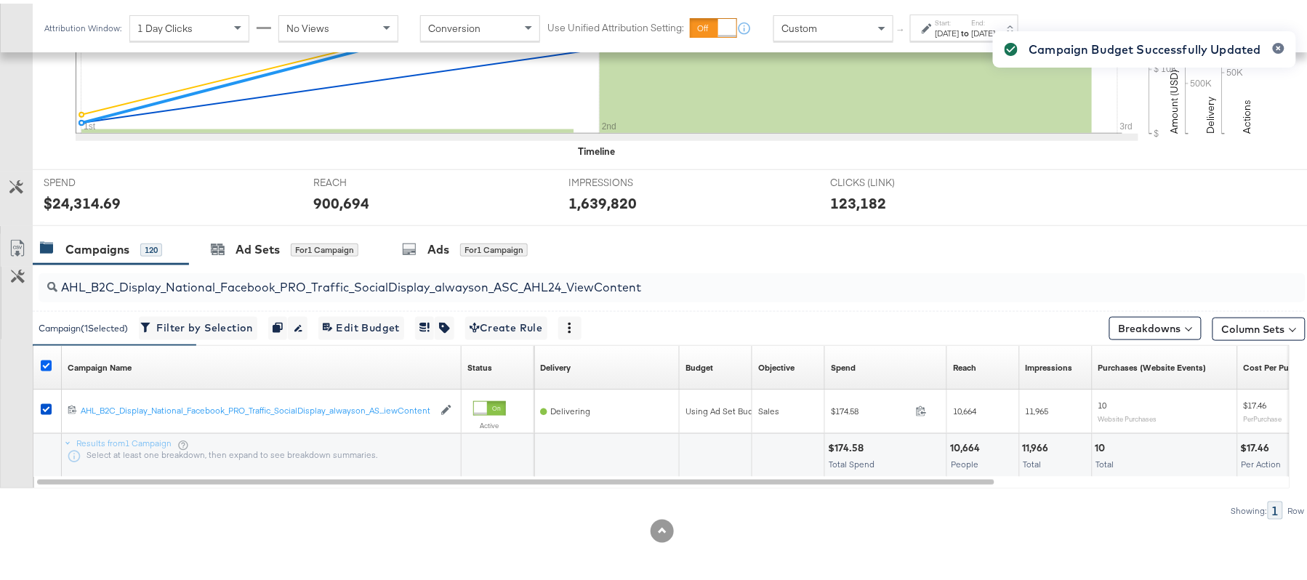
click at [47, 366] on icon at bounding box center [46, 362] width 11 height 11
click at [0, 0] on input "checkbox" at bounding box center [0, 0] width 0 height 0
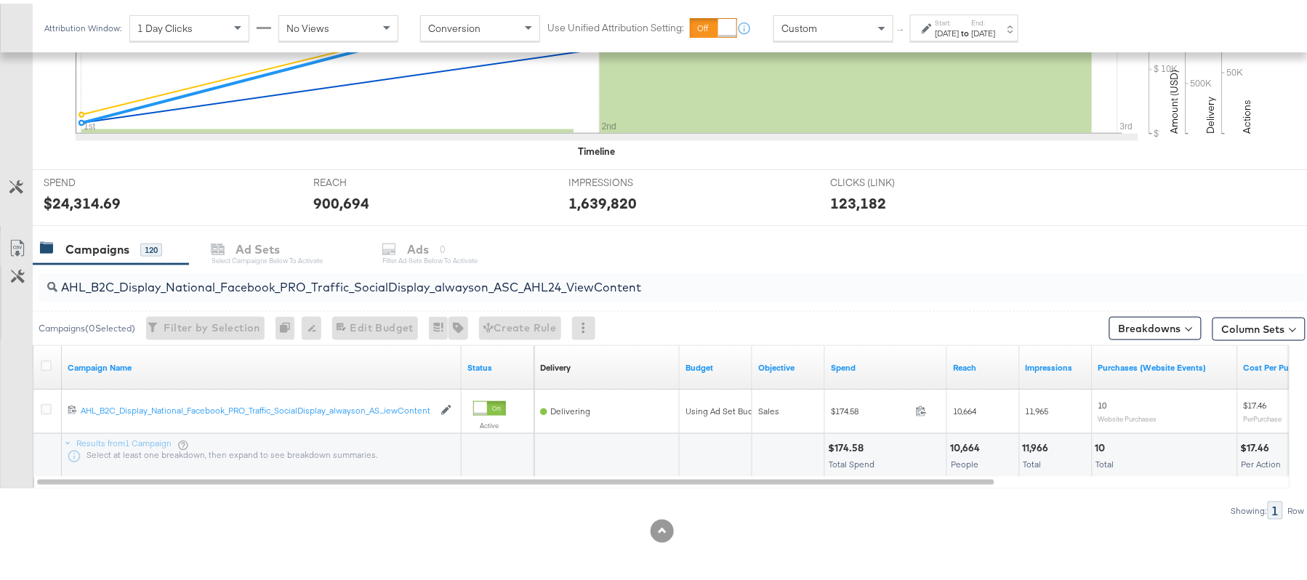
click at [236, 286] on input "AHL_B2C_Display_National_Facebook_PRO_Traffic_SocialDisplay_alwayson_ASC_AHL24_…" at bounding box center [623, 278] width 1133 height 28
paste input "PTS_B2C_Display_National_Facebook_RTG_Leads_SocialDisplay_Retargeting_Diamond_H…"
paste input "alwayson_Retargeting_DARE24_DiamondPlatinum"
paste input "FR_B2C_Display_National_Facebook_RTG_Leads_SocialDisplay_alwayson_Retargeting_FR"
paste input "AF_B2C_Display_National_Facebook_RTG_Leads_SocialDisplay_alwayson_Retargeting_AF"
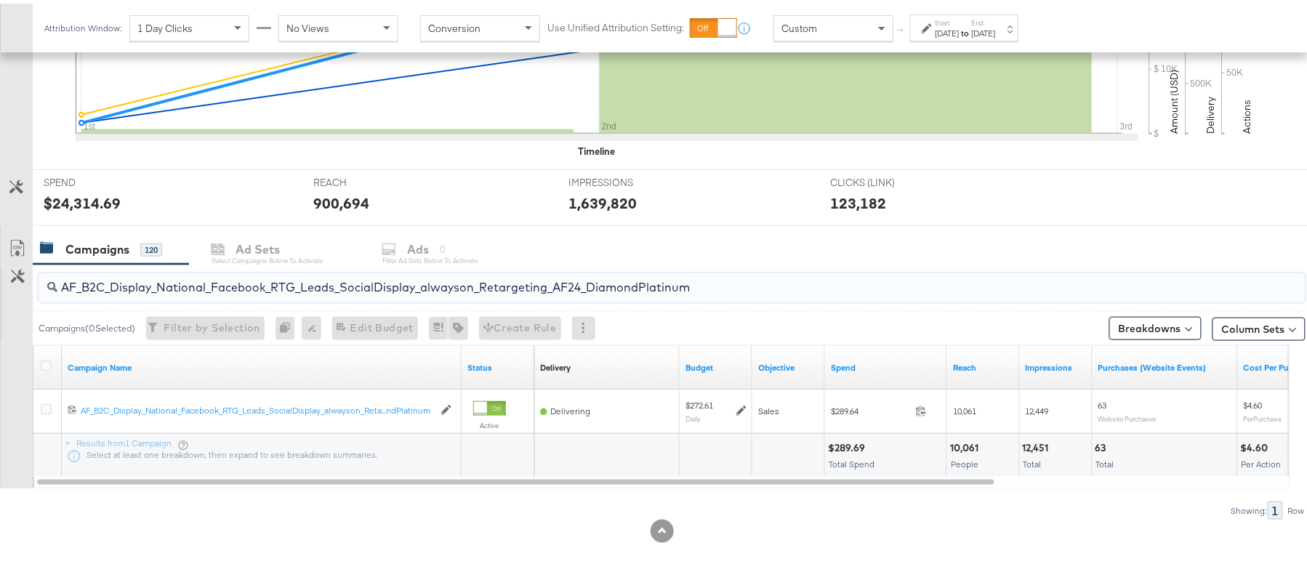
paste input "HL_B2C_Display_National_Facebook_RTG_Leads_SocialDisplay_alwayson_Retargeting_A…"
paste input "PTS_B2C_Display_National_Facebook_PRO_Traffic_SocialDisplay_alwayson_ASC_DARE24…"
type input "APTS_B2C_Display_National_Facebook_PRO_Traffic_SocialDisplay_alwayson_ASC_DARE2…"
click at [42, 365] on icon at bounding box center [46, 362] width 11 height 11
click at [0, 0] on input "checkbox" at bounding box center [0, 0] width 0 height 0
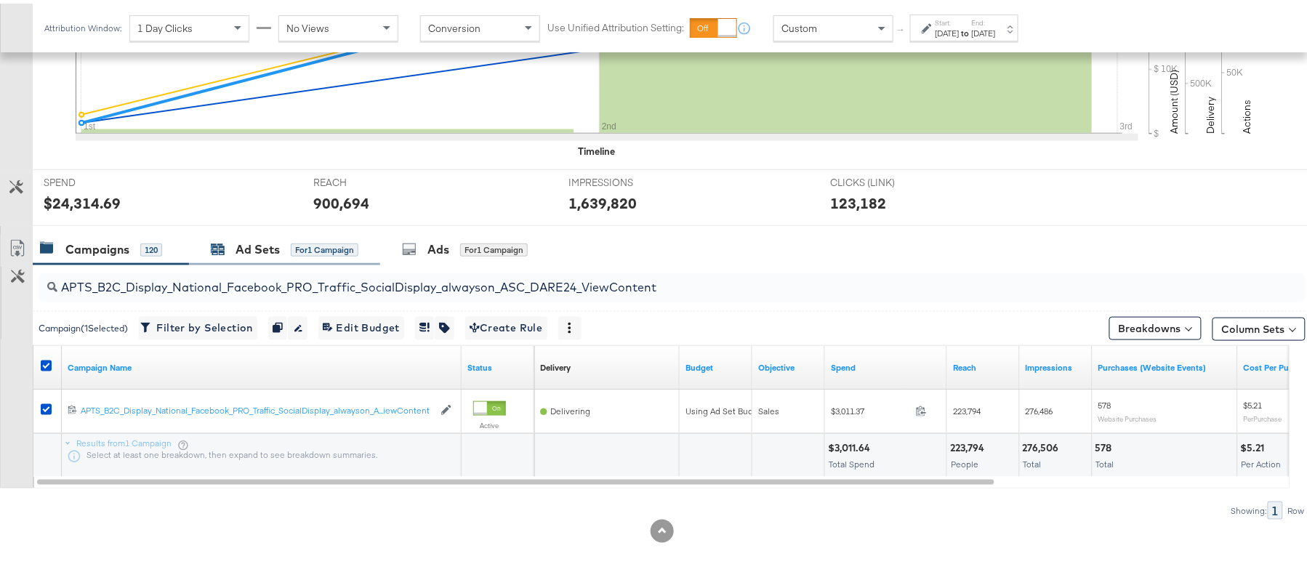
click at [228, 252] on div "Ad Sets for 1 Campaign" at bounding box center [285, 246] width 148 height 17
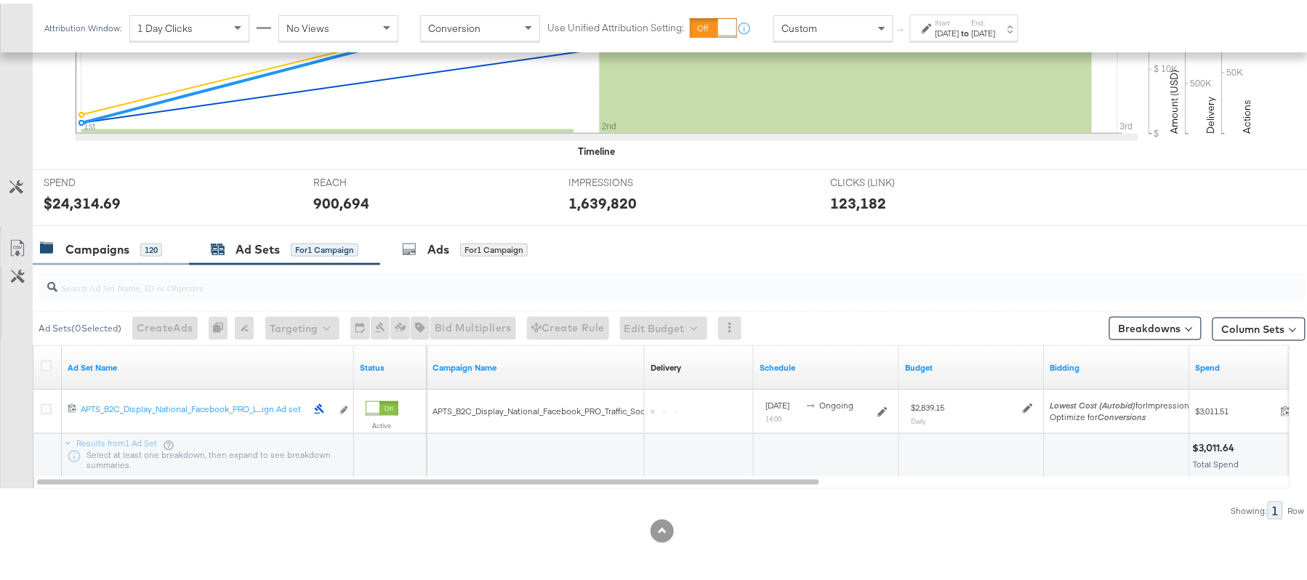
click at [102, 247] on div "Campaigns" at bounding box center [97, 246] width 64 height 17
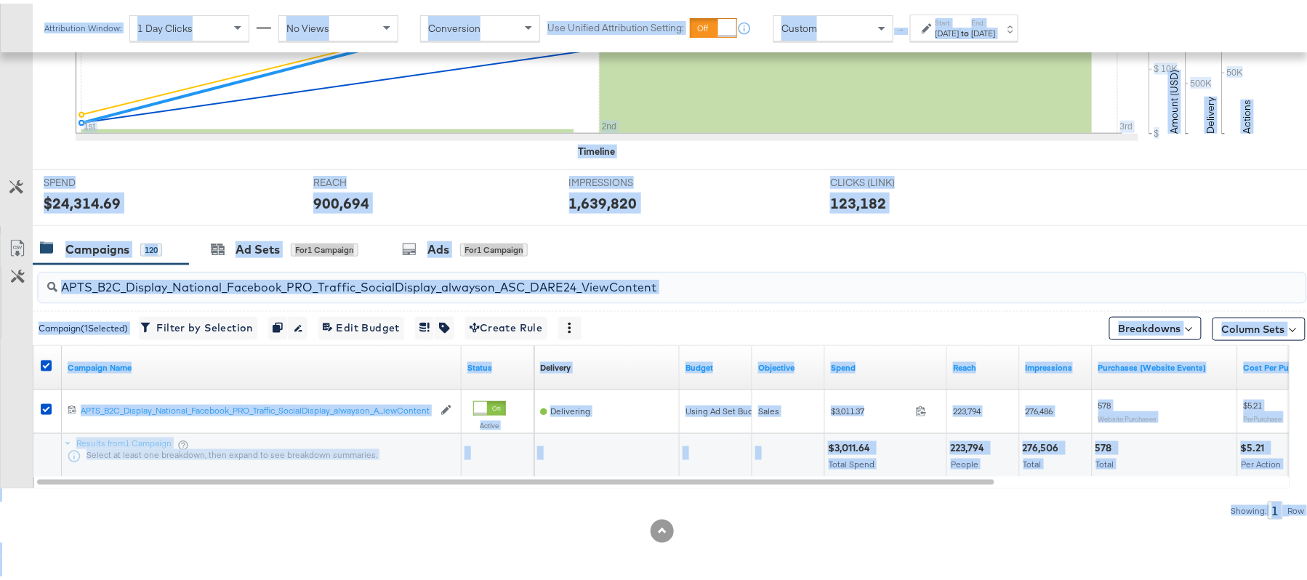
click at [201, 274] on input "APTS_B2C_Display_National_Facebook_PRO_Traffic_SocialDisplay_alwayson_ASC_DARE2…" at bounding box center [623, 278] width 1133 height 28
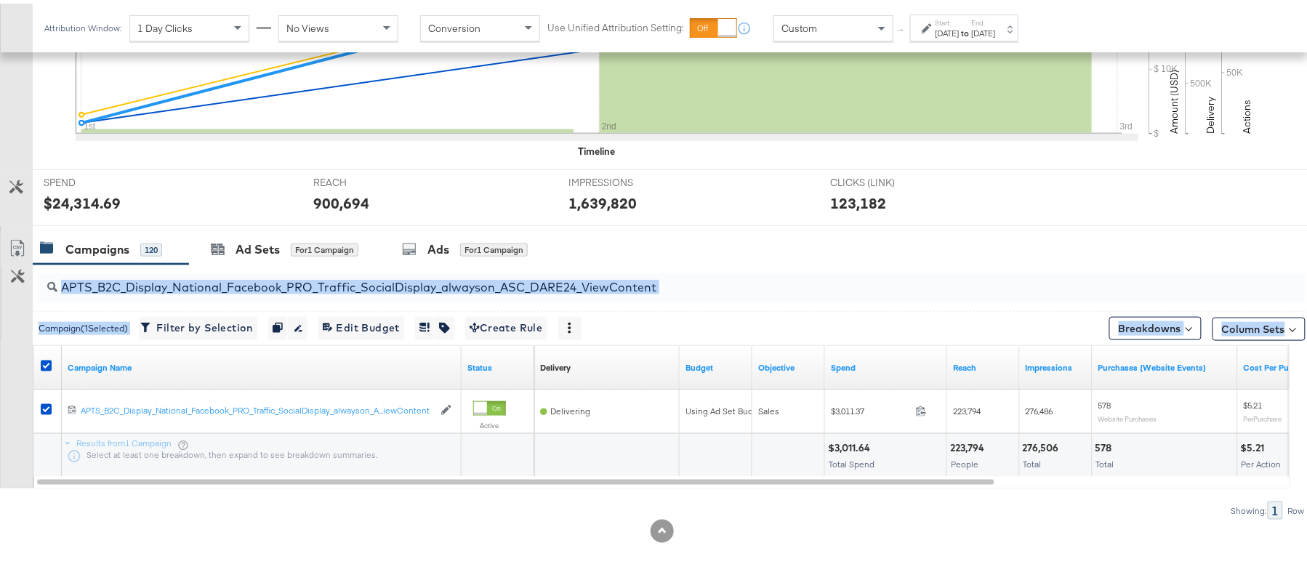
drag, startPoint x: 47, startPoint y: 358, endPoint x: 244, endPoint y: 273, distance: 215.0
click at [244, 273] on div "APTS_B2C_Display_National_Facebook_PRO_Traffic_SocialDisplay_alwayson_ASC_DARE2…" at bounding box center [653, 388] width 1306 height 255
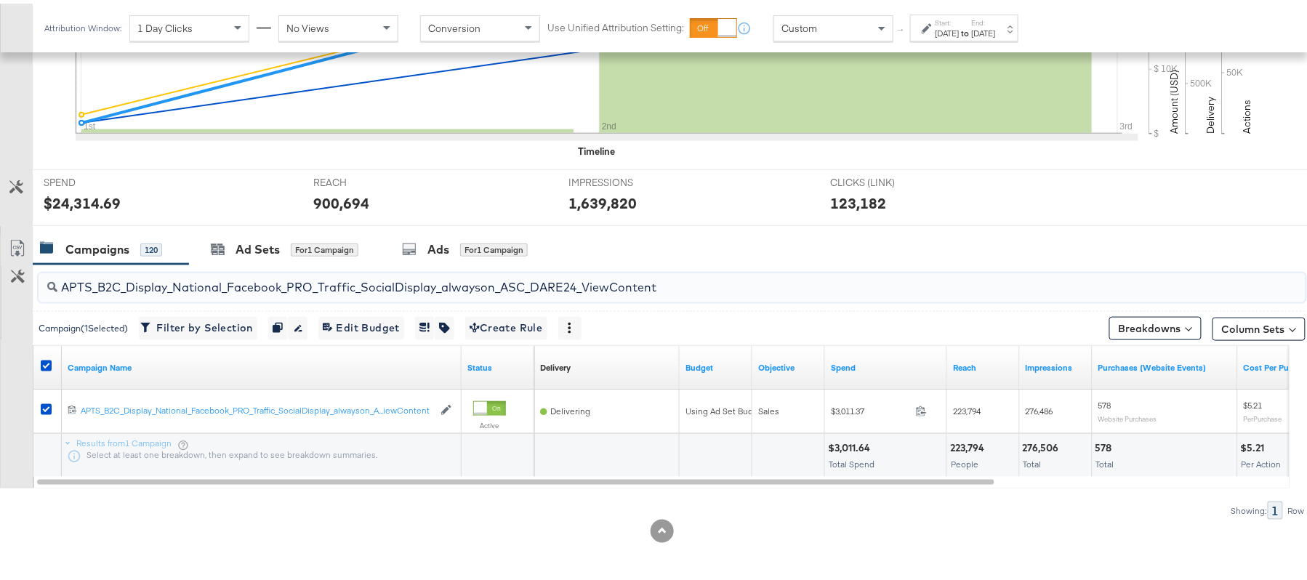
click at [244, 273] on input "APTS_B2C_Display_National_Facebook_PRO_Traffic_SocialDisplay_alwayson_ASC_DARE2…" at bounding box center [623, 278] width 1133 height 28
click at [45, 359] on icon at bounding box center [46, 362] width 11 height 11
click at [0, 0] on input "checkbox" at bounding box center [0, 0] width 0 height 0
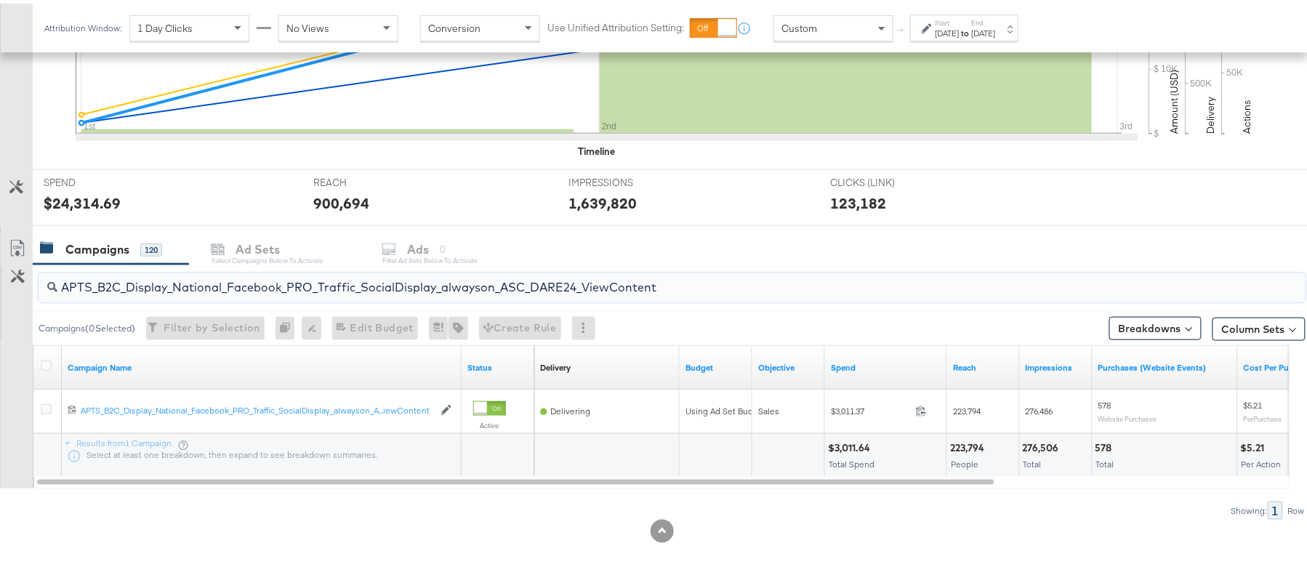
click at [177, 285] on input "APTS_B2C_Display_National_Facebook_PRO_Traffic_SocialDisplay_alwayson_ASC_DARE2…" at bounding box center [623, 278] width 1133 height 28
paste input "Leads_SocialDisplay_alwayson_ASC_DARE24_Purchase"
type input "APTS_B2C_Display_National_Facebook_PRO_Leads_SocialDisplay_alwayson_ASC_DARE24_…"
click at [103, 170] on div "SPEND SPEND $24,314.69" at bounding box center [168, 194] width 270 height 55
click at [44, 362] on icon at bounding box center [46, 362] width 11 height 11
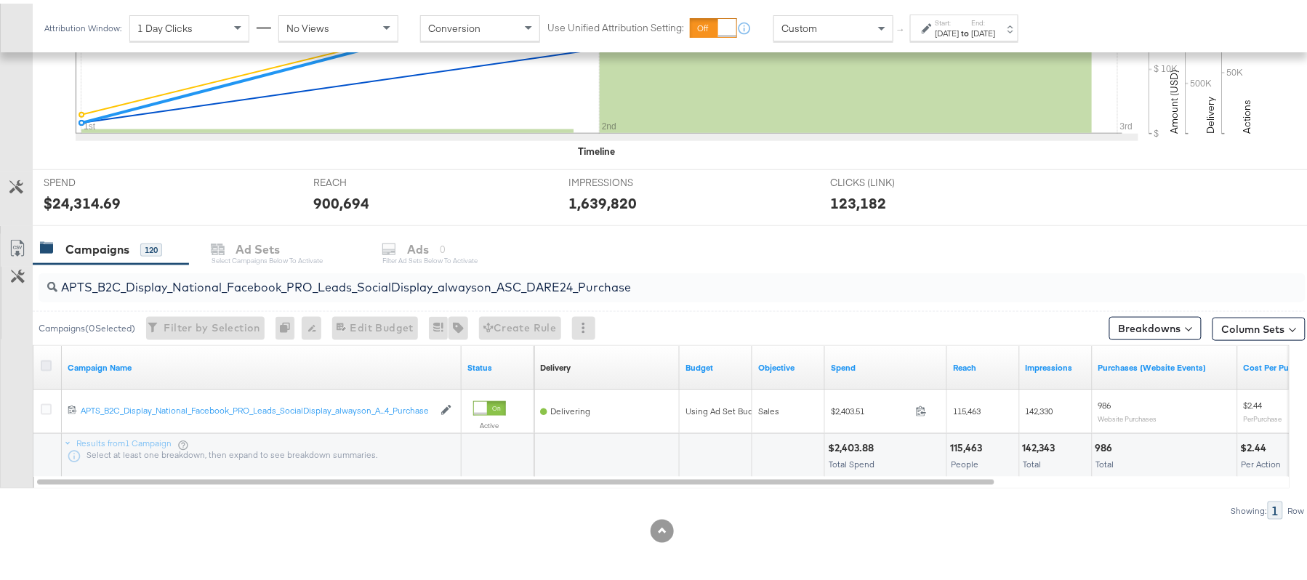
click at [0, 0] on input "checkbox" at bounding box center [0, 0] width 0 height 0
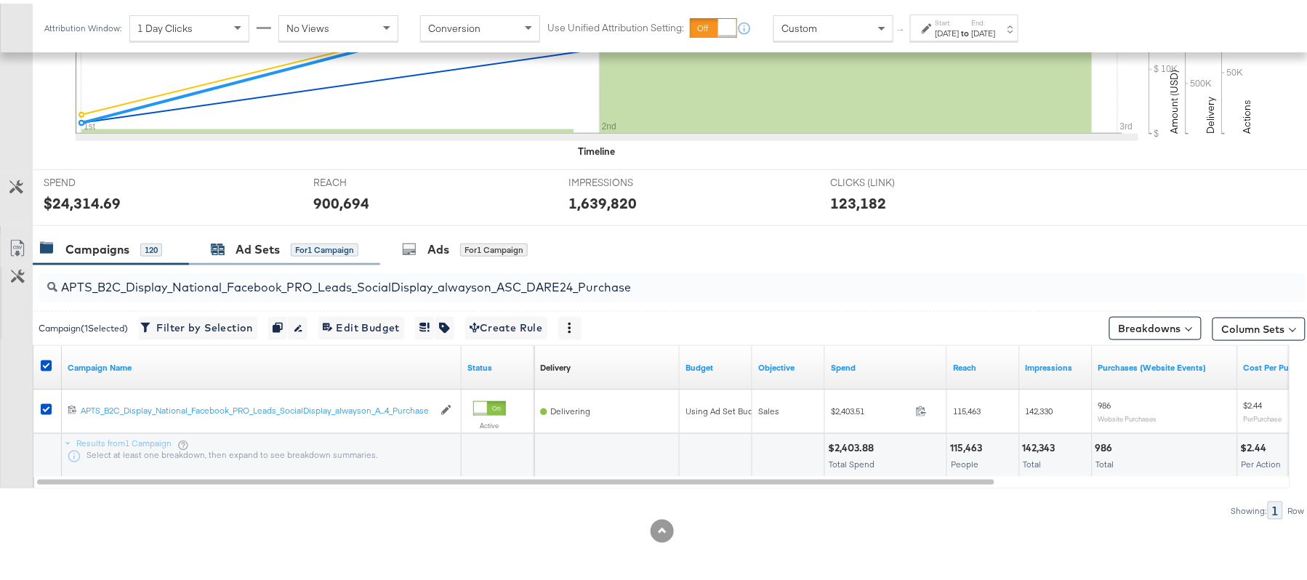
click at [230, 245] on div "Ad Sets for 1 Campaign" at bounding box center [285, 246] width 148 height 17
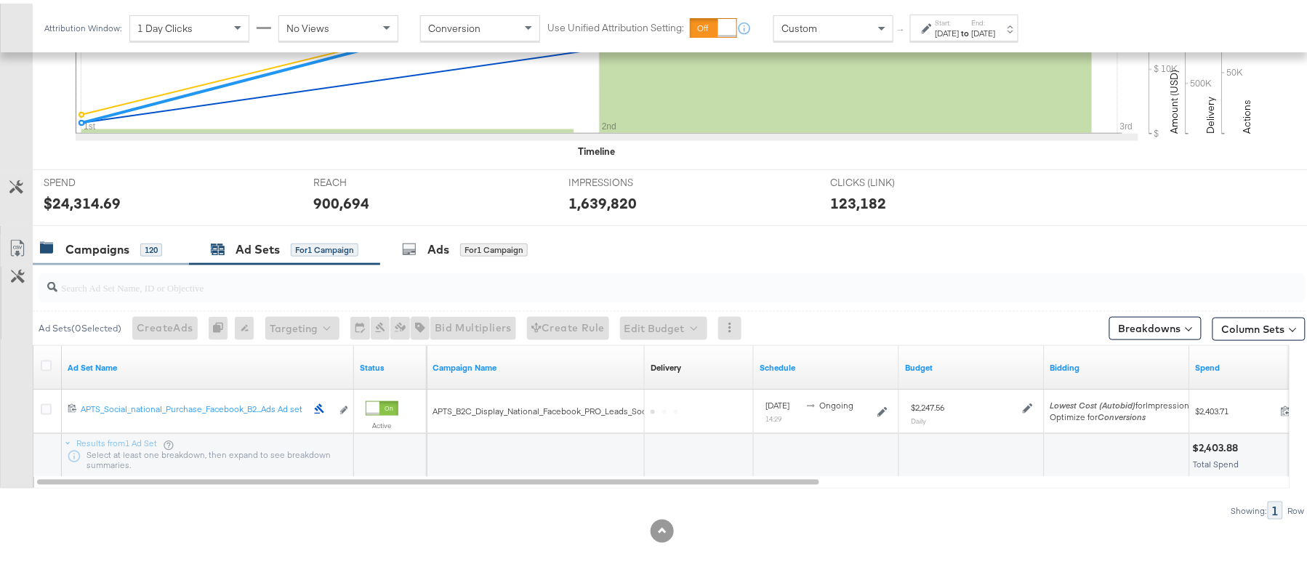
click at [113, 253] on div "Campaigns" at bounding box center [97, 246] width 64 height 17
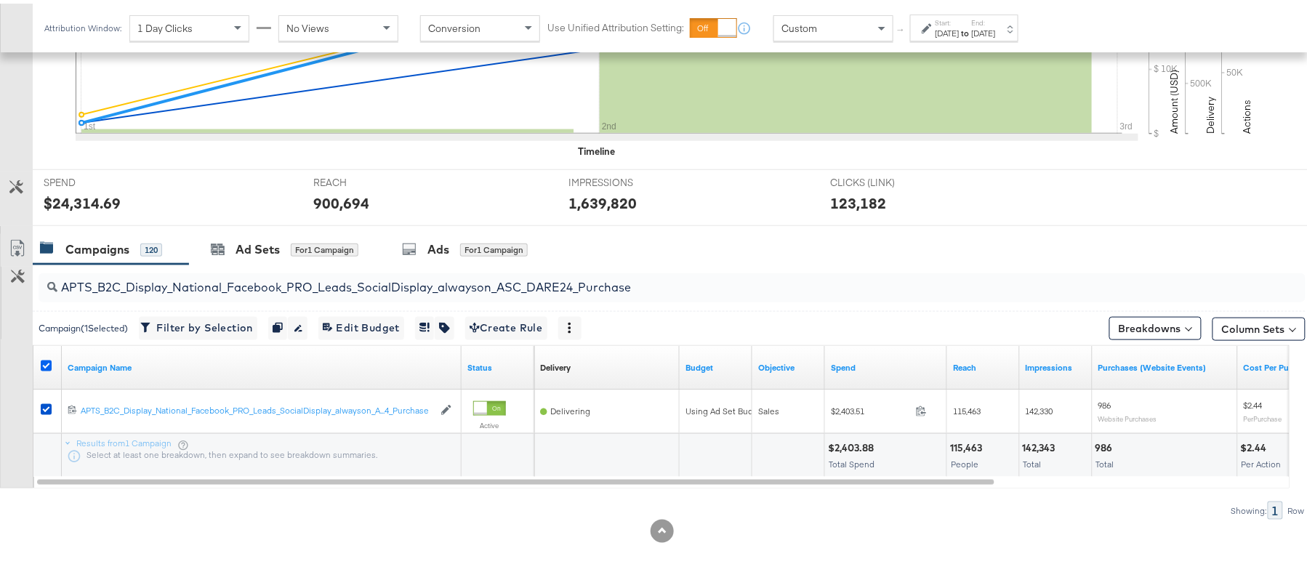
click at [45, 364] on icon at bounding box center [46, 362] width 11 height 11
click at [0, 0] on input "checkbox" at bounding box center [0, 0] width 0 height 0
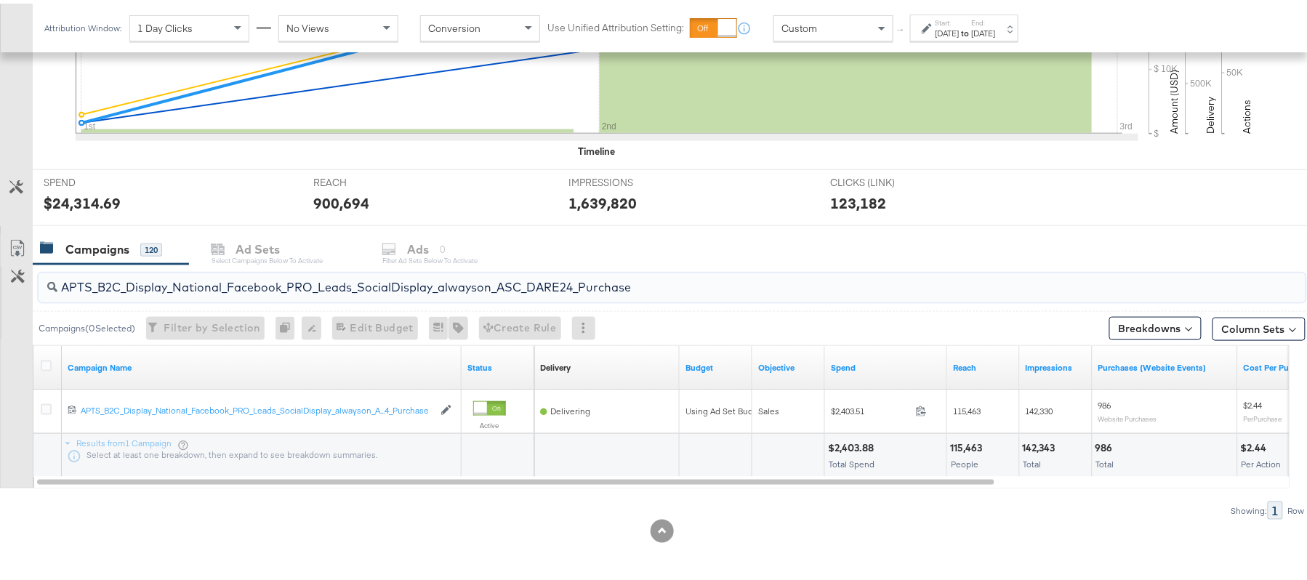
click at [210, 268] on input "APTS_B2C_Display_National_Facebook_PRO_Leads_SocialDisplay_alwayson_ASC_DARE24_…" at bounding box center [623, 278] width 1133 height 28
paste input "F_B2C_Display_National_Facebook_PRO_Traffic_SocialDisplay_alwayson_ASC_AF24_Vie…"
type input "AF_B2C_Display_National_Facebook_PRO_Traffic_SocialDisplay_alwayson_ASC_AF24_Vi…"
click at [47, 364] on icon at bounding box center [46, 362] width 11 height 11
click at [0, 0] on input "checkbox" at bounding box center [0, 0] width 0 height 0
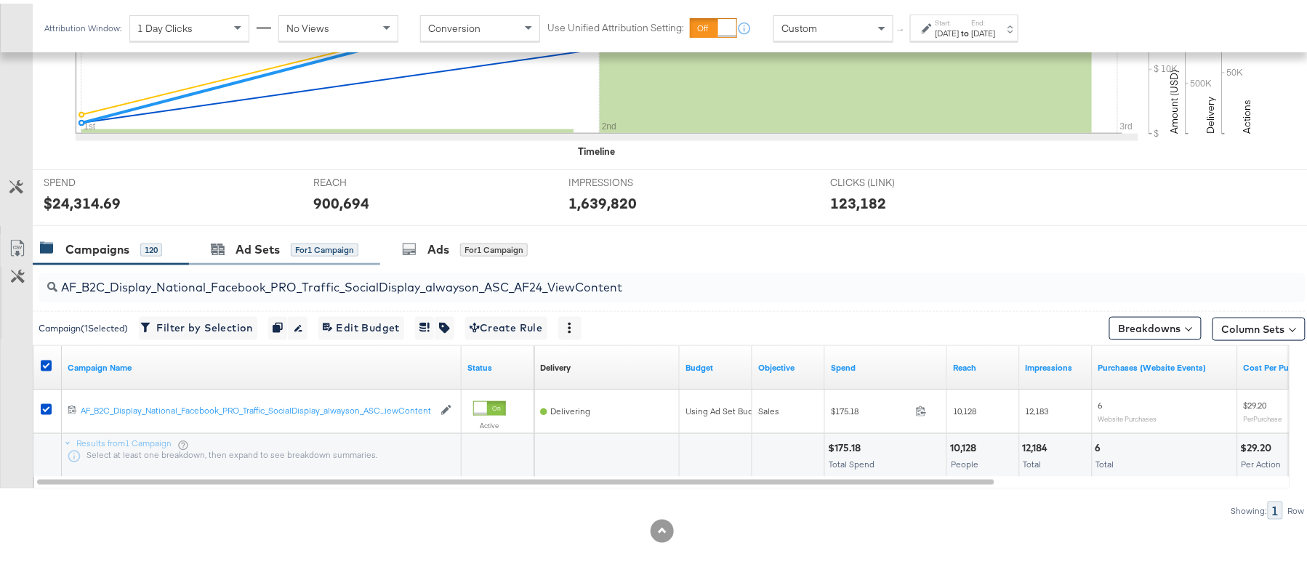
click at [247, 230] on div "Ad Sets for 1 Campaign" at bounding box center [284, 245] width 191 height 31
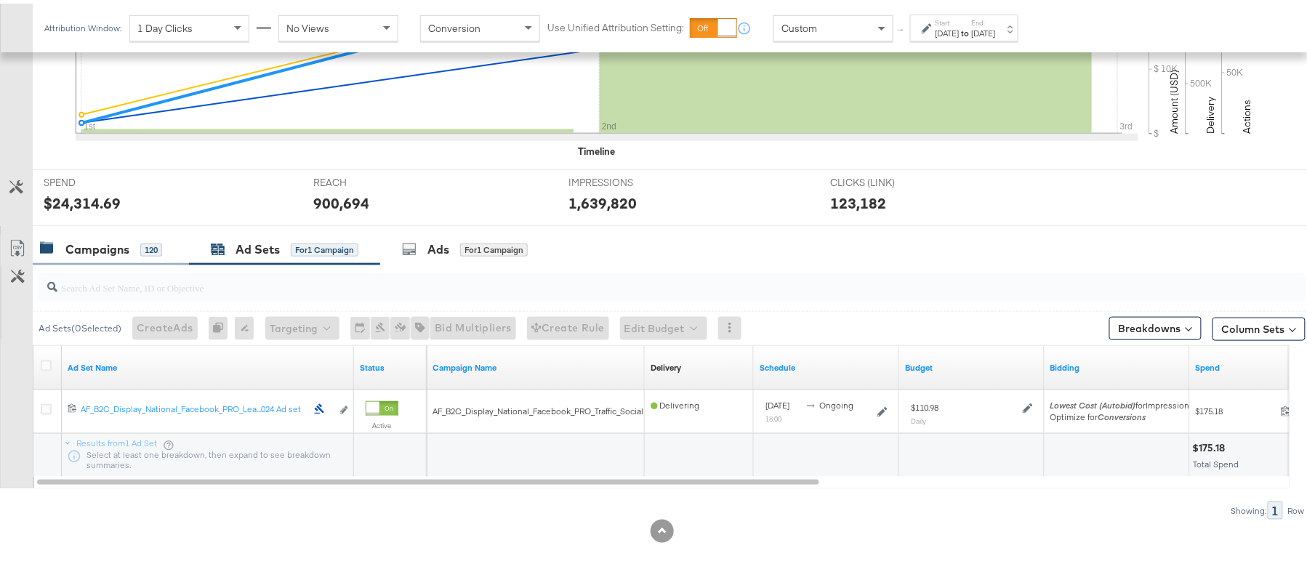
click at [100, 254] on div "Campaigns 120" at bounding box center [111, 245] width 156 height 31
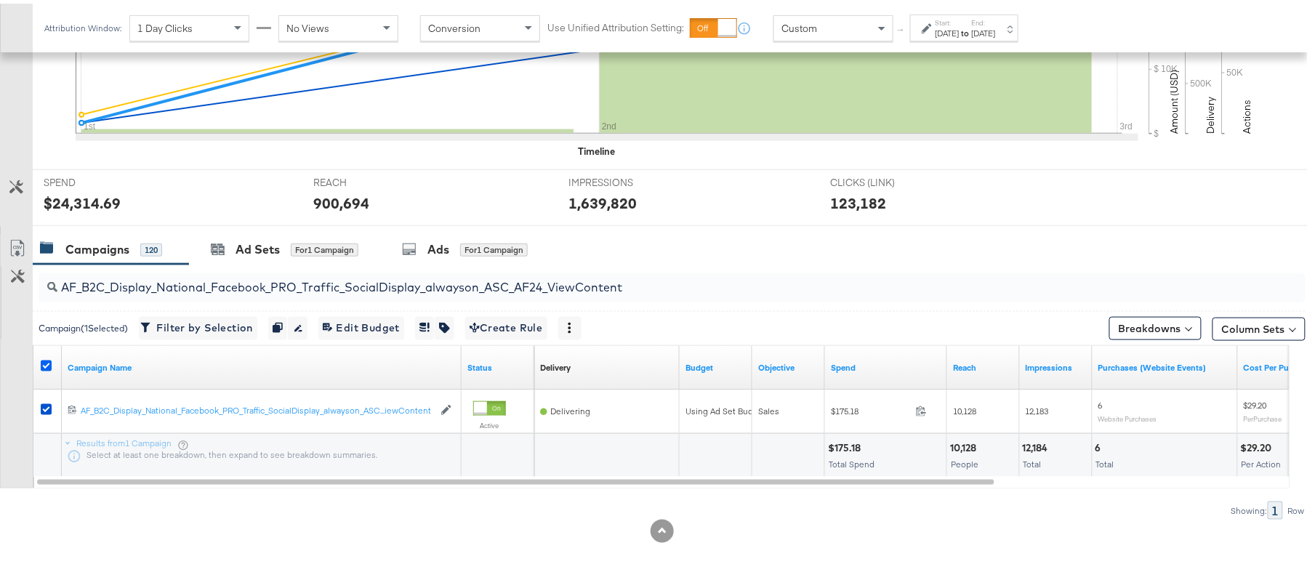
click at [41, 364] on icon at bounding box center [46, 362] width 11 height 11
click at [0, 0] on input "checkbox" at bounding box center [0, 0] width 0 height 0
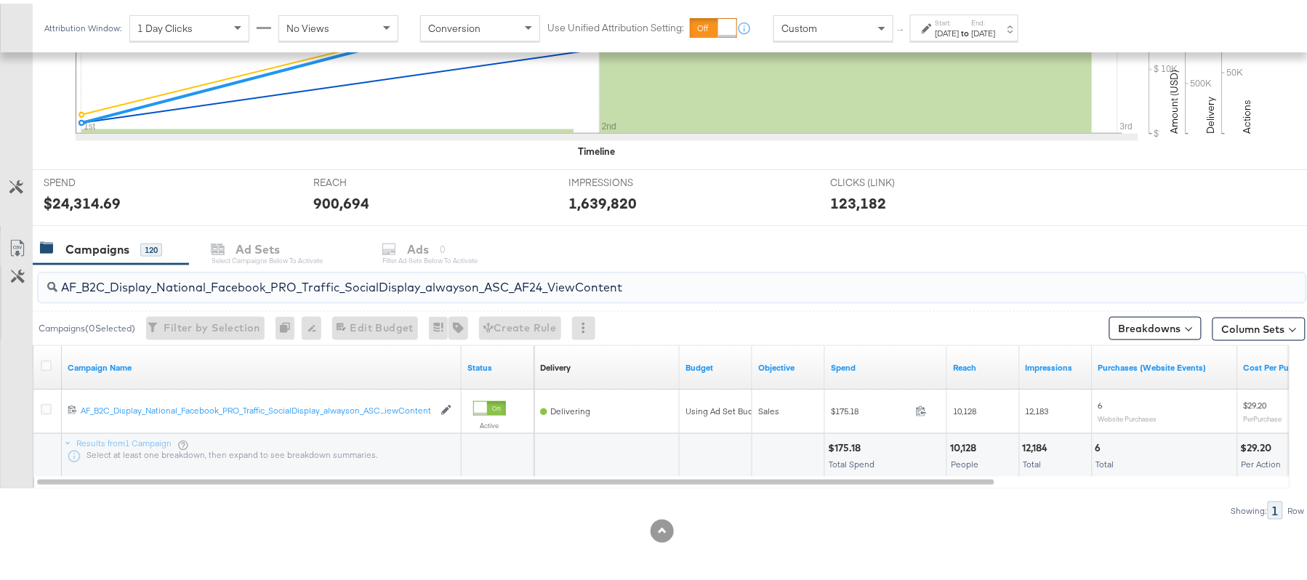
click at [207, 265] on input "AF_B2C_Display_National_Facebook_PRO_Traffic_SocialDisplay_alwayson_ASC_AF24_Vi…" at bounding box center [623, 278] width 1133 height 28
paste input "FR_B2C_Display_National_Facebook_PRO_Traffic_SocialDisplay_alwayson_ASC_FR"
type input "FR_B2C_Display_National_Facebook_PRO_Traffic_SocialDisplay_alwayson_ASC_FR24_Vi…"
click at [39, 364] on div at bounding box center [48, 364] width 27 height 26
click at [48, 361] on icon at bounding box center [46, 362] width 11 height 11
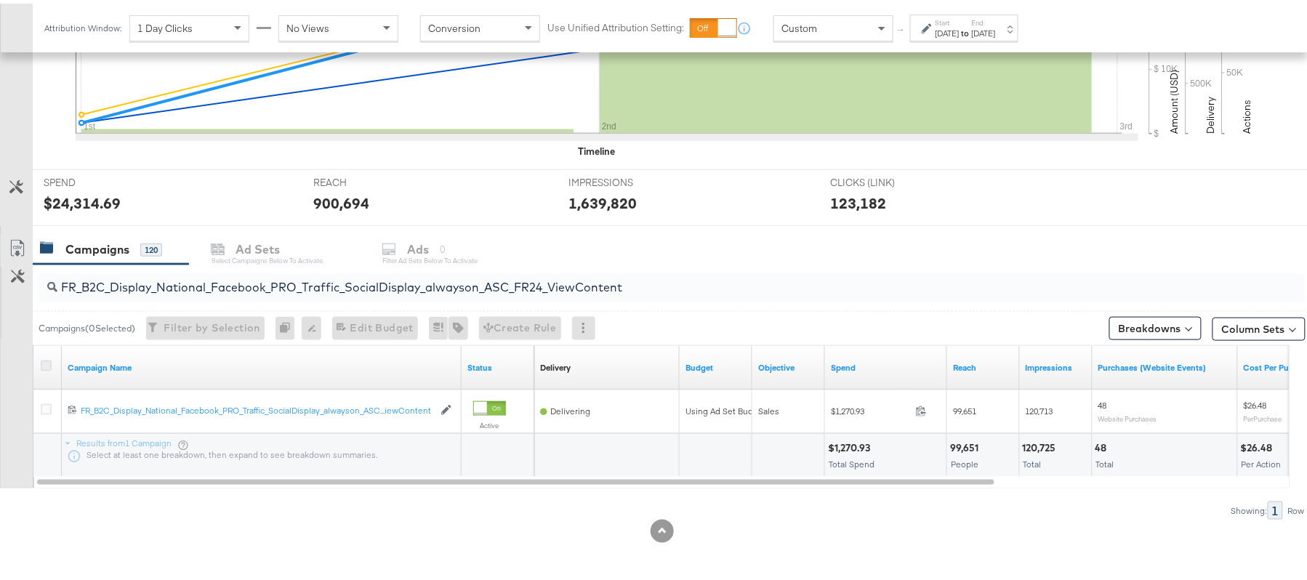
click at [0, 0] on input "checkbox" at bounding box center [0, 0] width 0 height 0
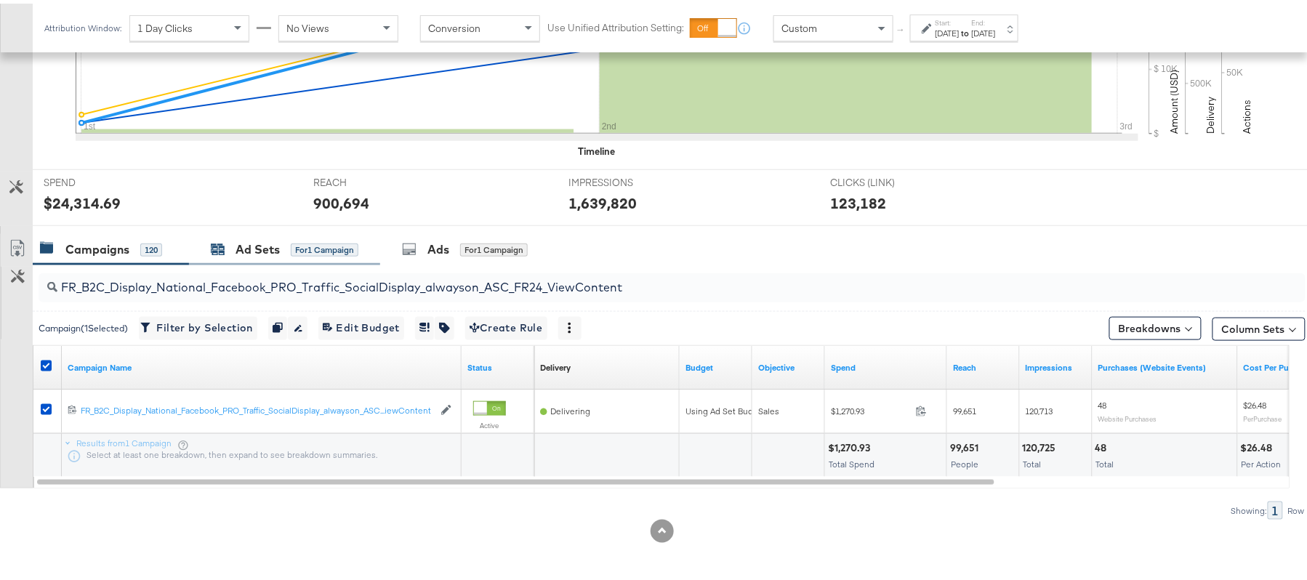
click at [260, 254] on div "Ad Sets" at bounding box center [258, 246] width 44 height 17
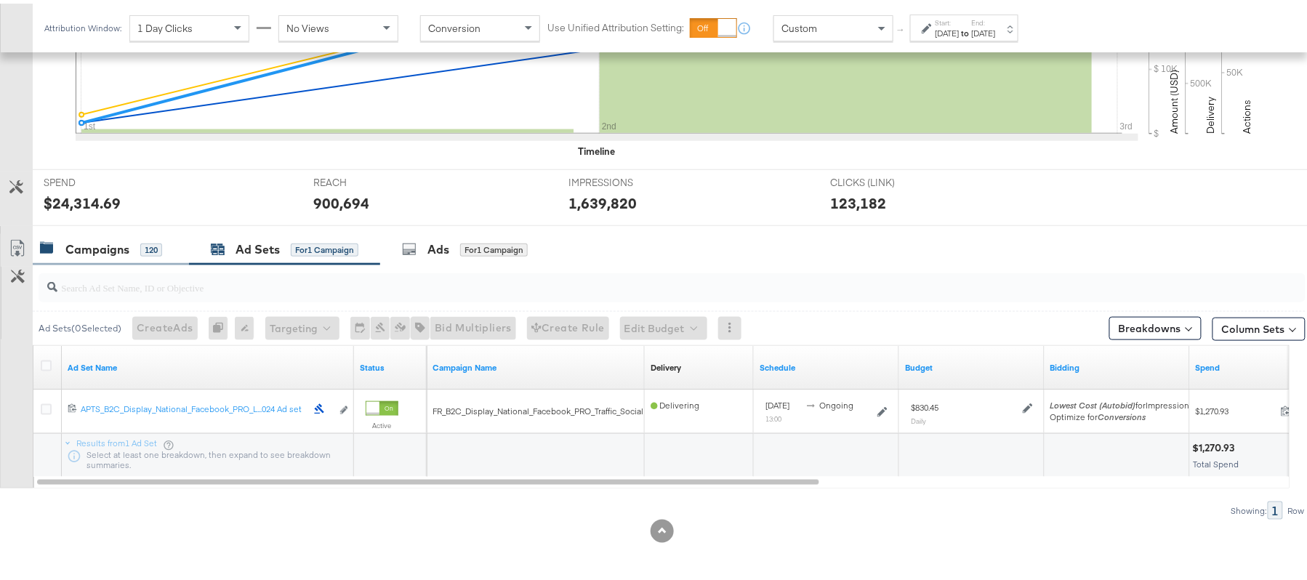
click at [117, 242] on div "Campaigns" at bounding box center [97, 246] width 64 height 17
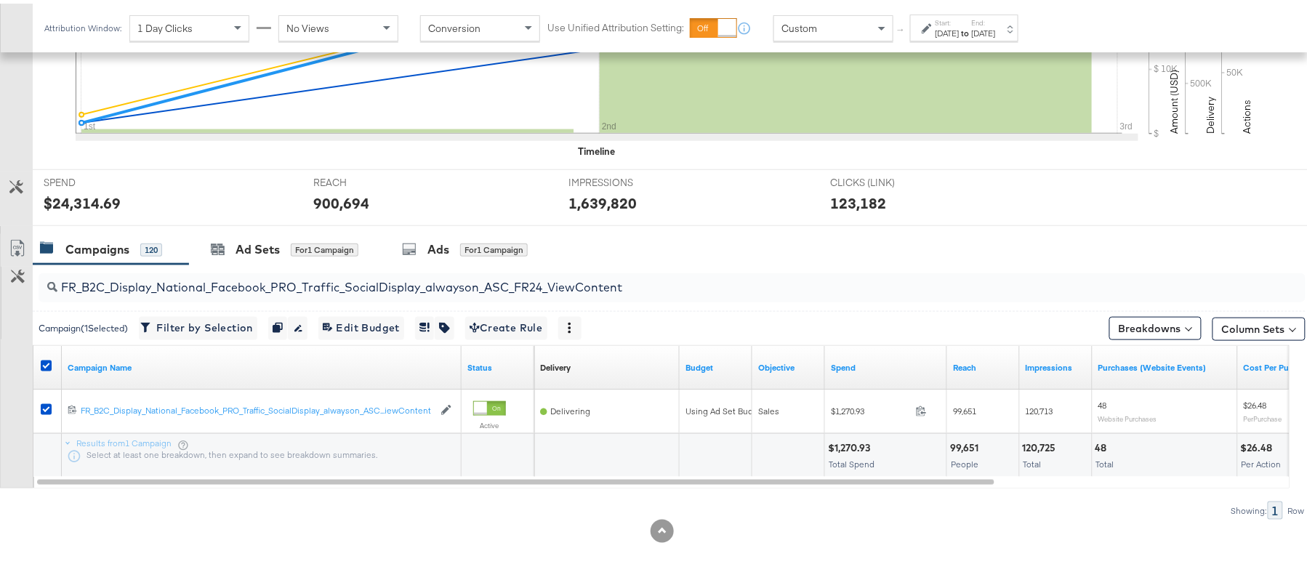
click at [44, 367] on div at bounding box center [48, 364] width 15 height 15
click at [47, 364] on icon at bounding box center [46, 362] width 11 height 11
click at [0, 0] on input "checkbox" at bounding box center [0, 0] width 0 height 0
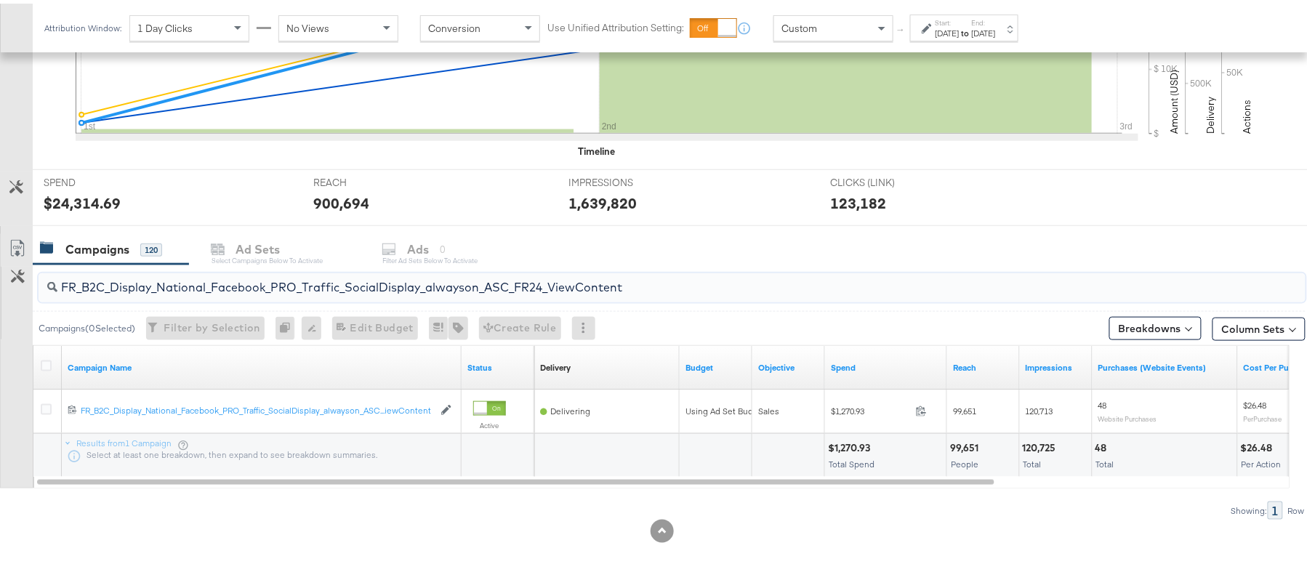
click at [212, 286] on input "FR_B2C_Display_National_Facebook_PRO_Traffic_SocialDisplay_alwayson_ASC_FR24_Vi…" at bounding box center [623, 278] width 1133 height 28
paste input "AHL_B2C_Display_National_Facebook_PRO_Traffic_SocialDisplay_alwayson_ASC_AHL"
type input "AHL_B2C_Display_National_Facebook_PRO_Traffic_SocialDisplay_alwayson_ASC_AHL24_…"
click at [44, 358] on icon at bounding box center [46, 362] width 11 height 11
click at [0, 0] on input "checkbox" at bounding box center [0, 0] width 0 height 0
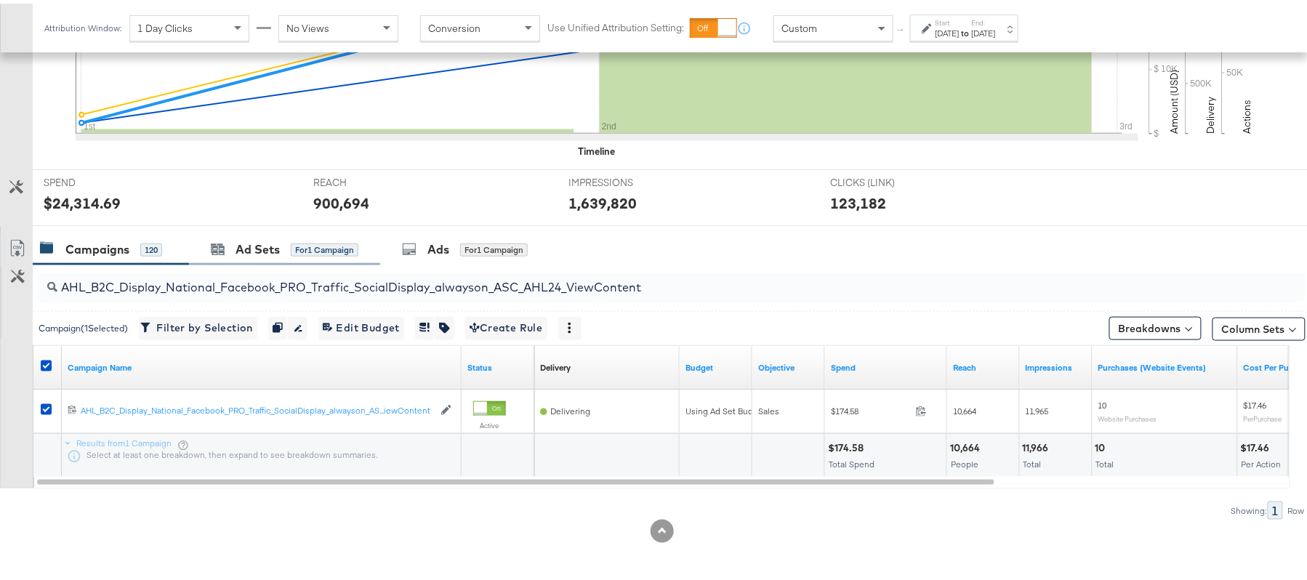
click at [243, 254] on div "Ad Sets for 1 Campaign" at bounding box center [284, 245] width 191 height 31
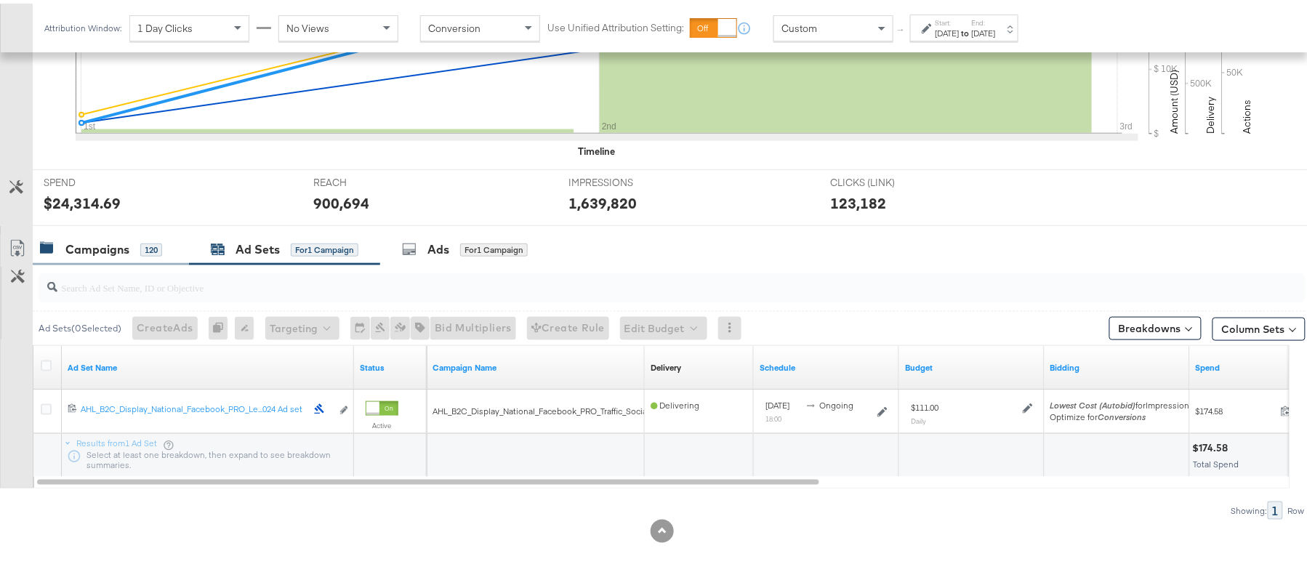
click at [128, 248] on div "Campaigns" at bounding box center [97, 246] width 64 height 17
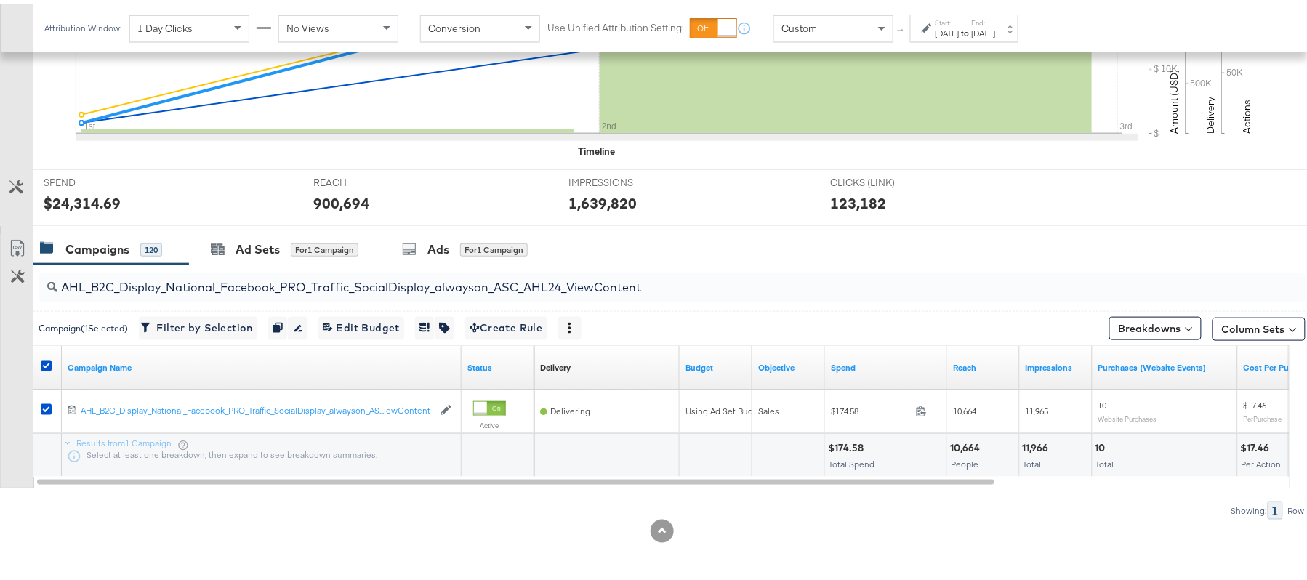
click at [48, 357] on label at bounding box center [46, 362] width 11 height 11
click at [0, 0] on input "checkbox" at bounding box center [0, 0] width 0 height 0
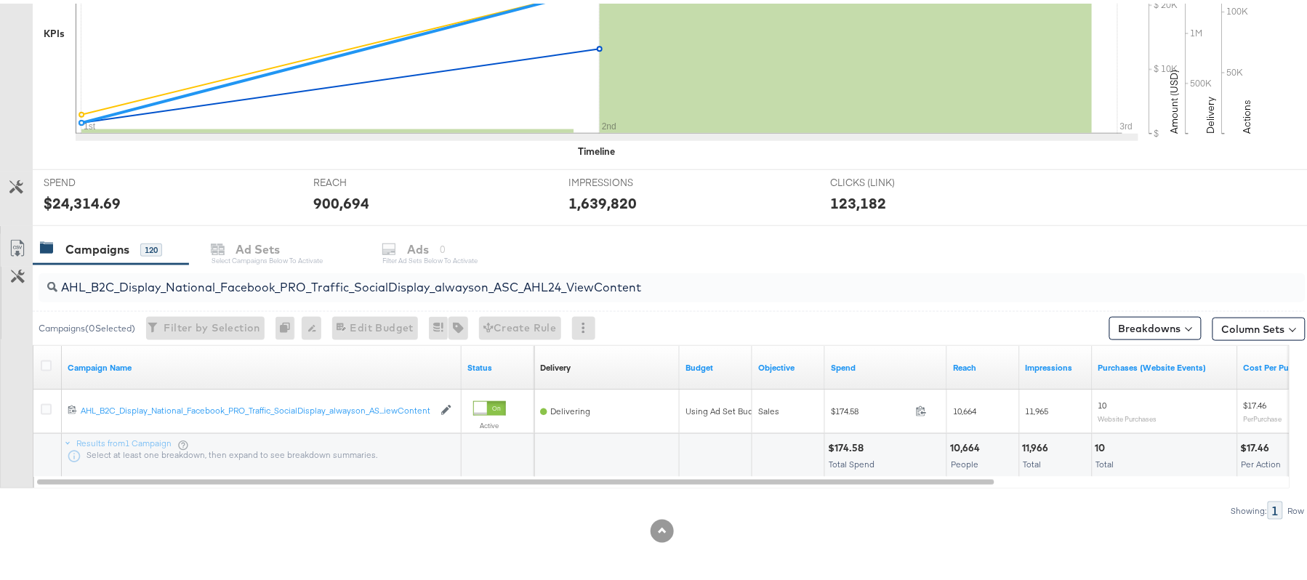
scroll to position [0, 0]
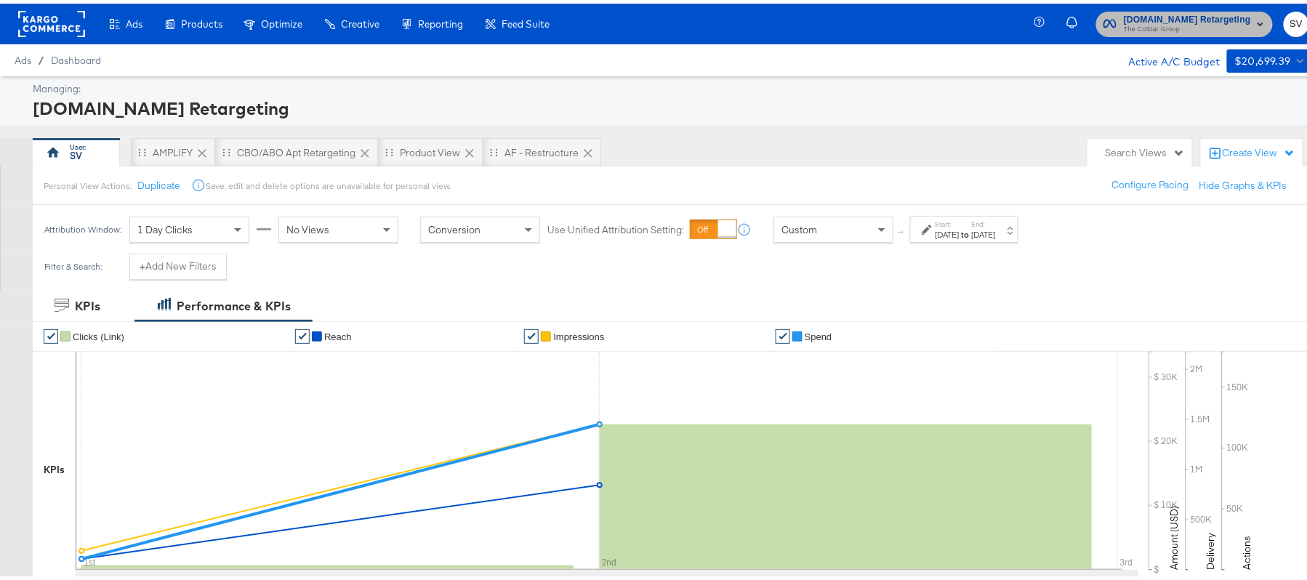
click at [1129, 12] on span "Apartments.com Retargeting" at bounding box center [1187, 16] width 127 height 15
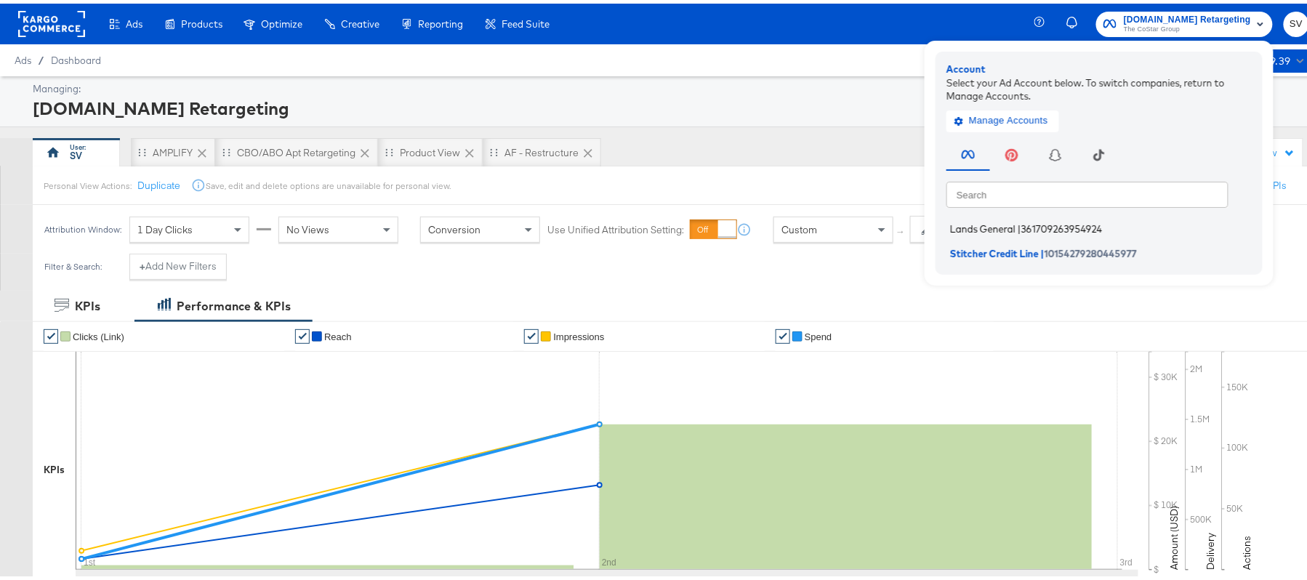
click at [950, 228] on span "Lands General" at bounding box center [982, 226] width 65 height 12
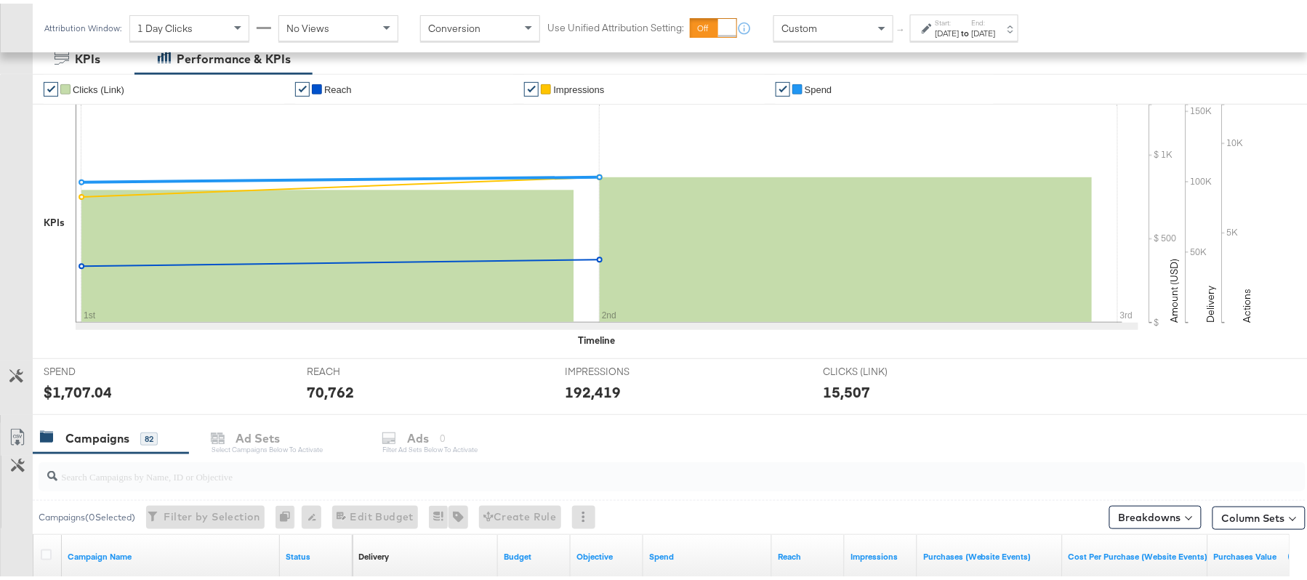
scroll to position [422, 0]
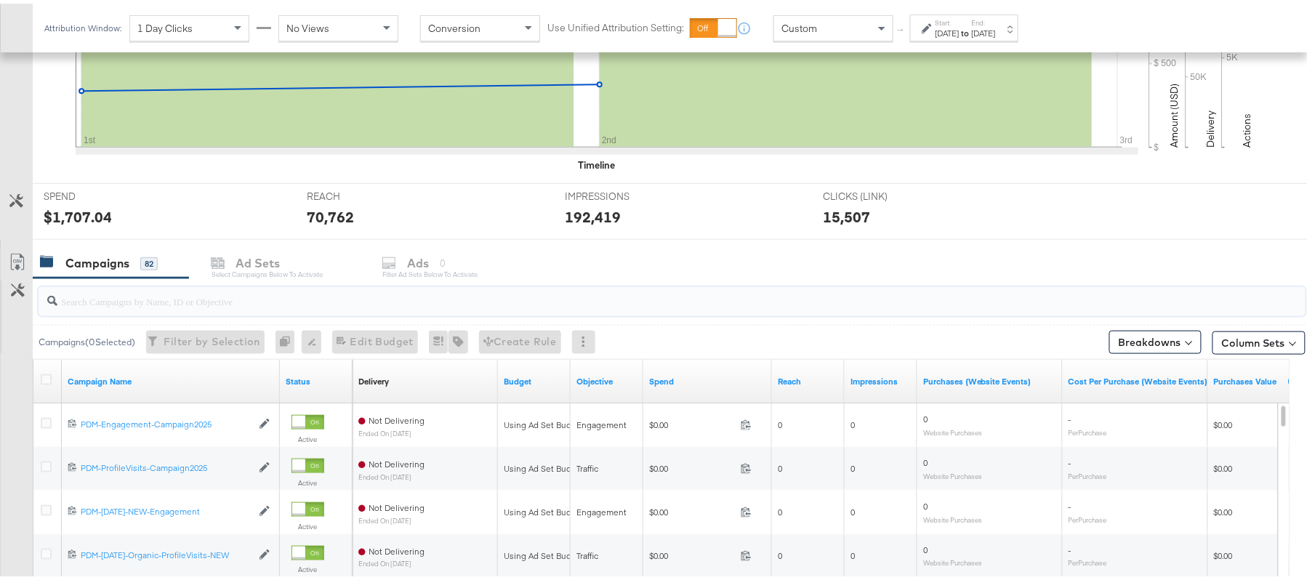
click at [308, 291] on input "search" at bounding box center [623, 292] width 1133 height 28
paste input "B2C_LAND_KC_RT_Sig_24"
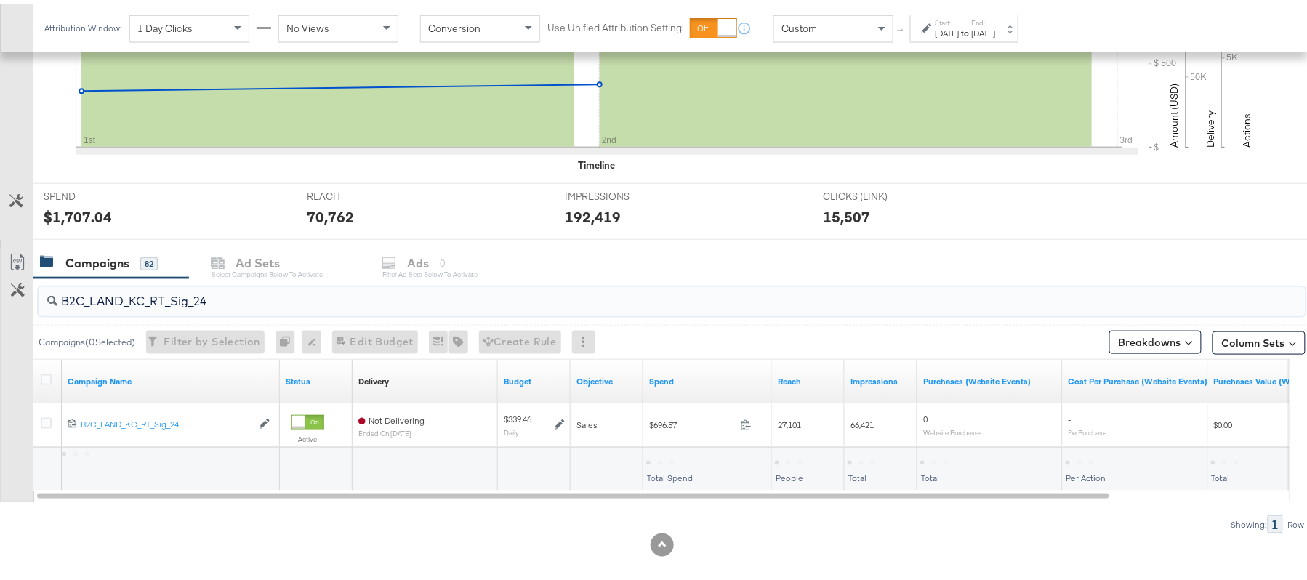
type input "B2C_LAND_KC_RT_Sig_24"
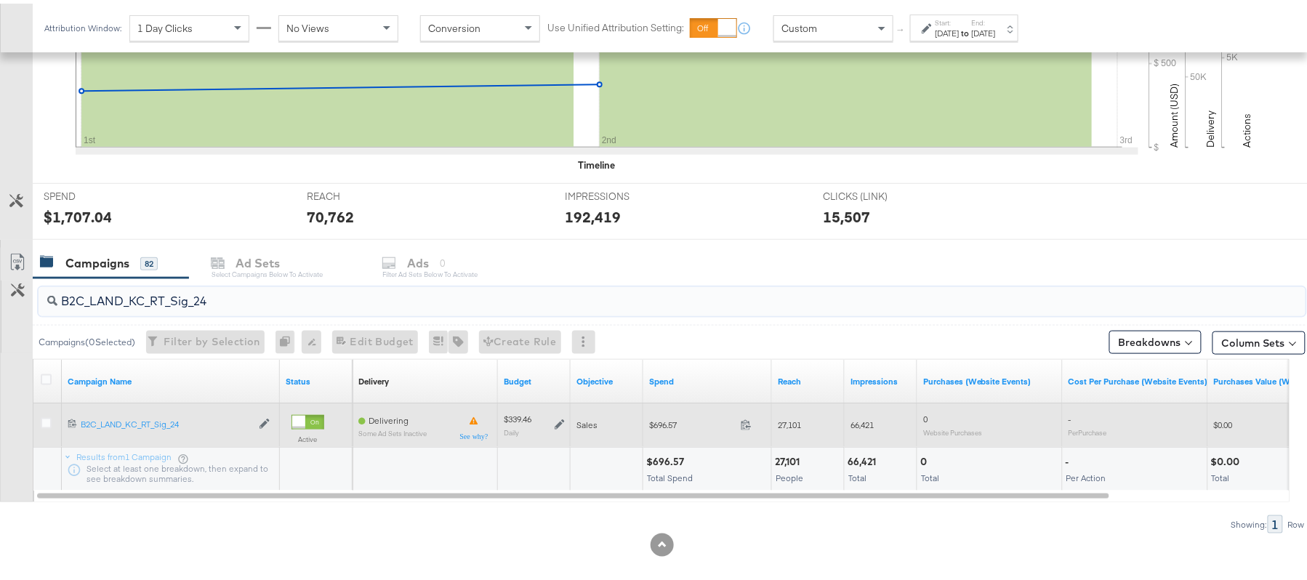
click at [557, 425] on icon at bounding box center [560, 422] width 10 height 10
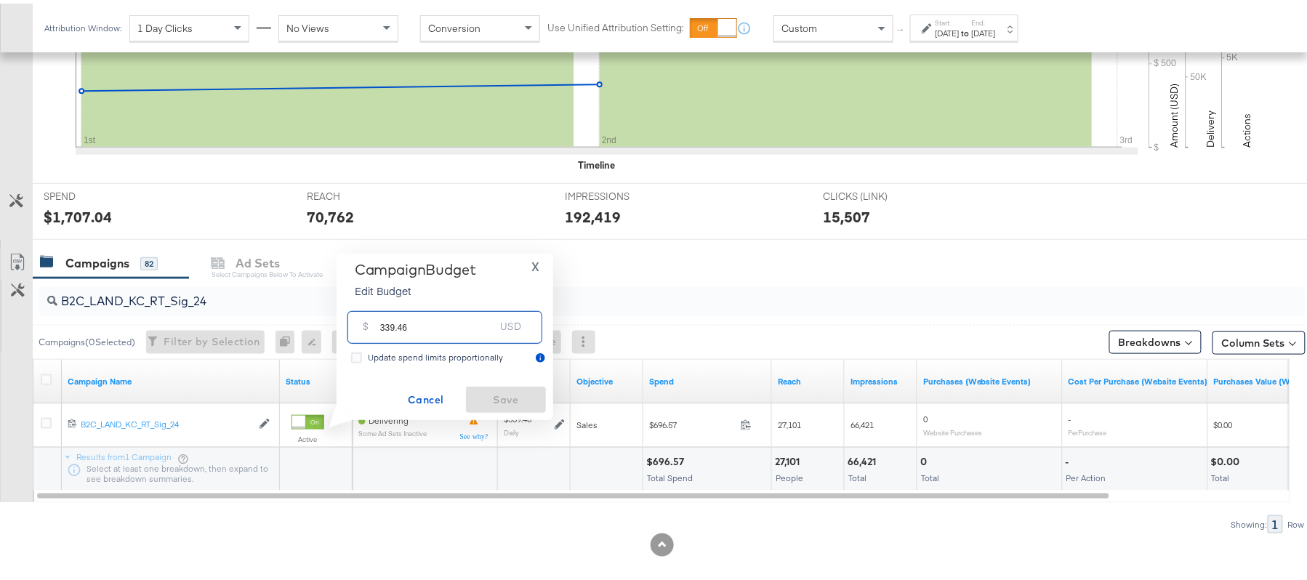
click at [409, 315] on input "339.46" at bounding box center [437, 317] width 115 height 31
paste input "$322.49"
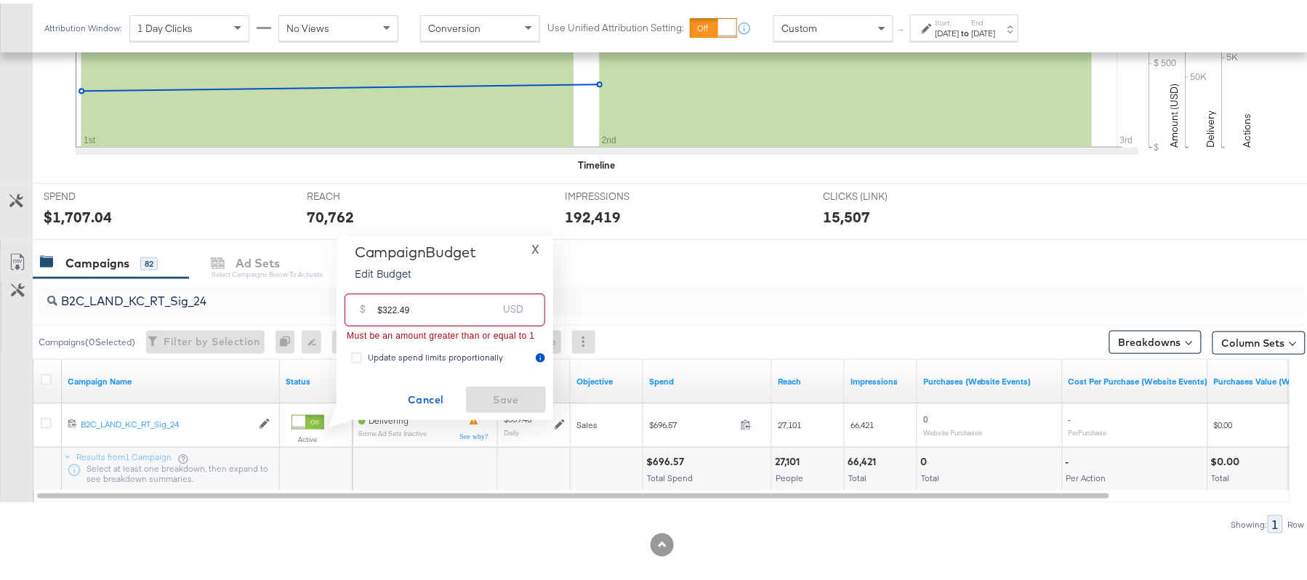
click at [381, 303] on input "$322.49" at bounding box center [437, 300] width 120 height 31
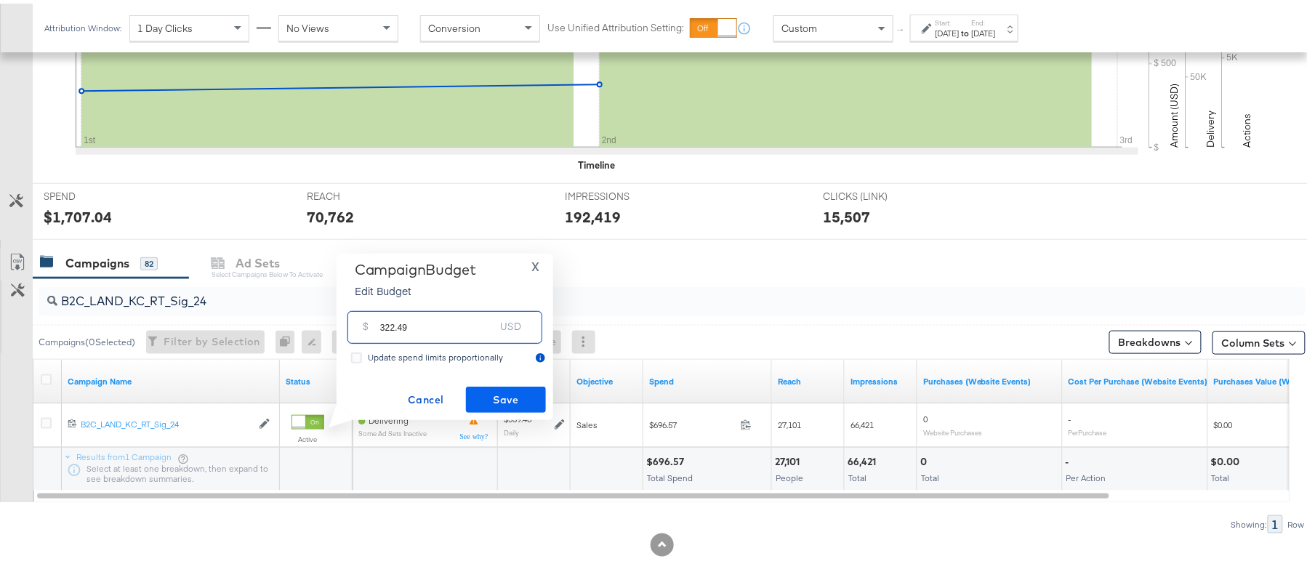
type input "322.49"
click at [513, 402] on span "Save" at bounding box center [506, 397] width 68 height 18
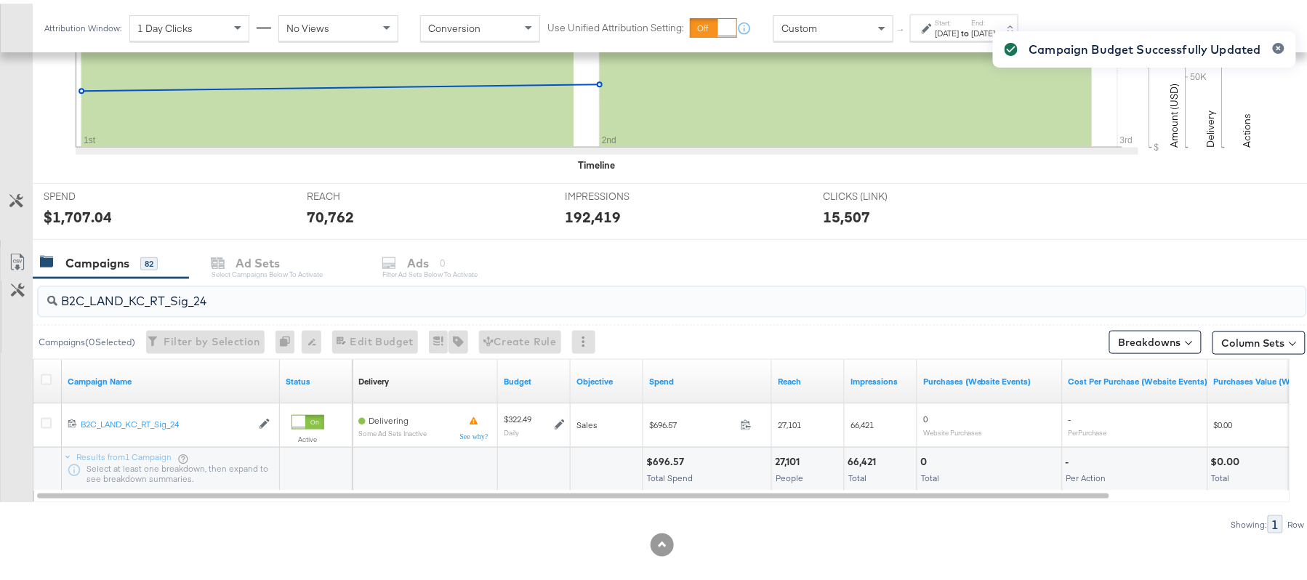
click at [251, 292] on input "B2C_LAND_KC_RT_Sig_24" at bounding box center [623, 292] width 1133 height 28
paste input "B_Ecommerce_KC_Retargeting_LW&LOA_Traffic"
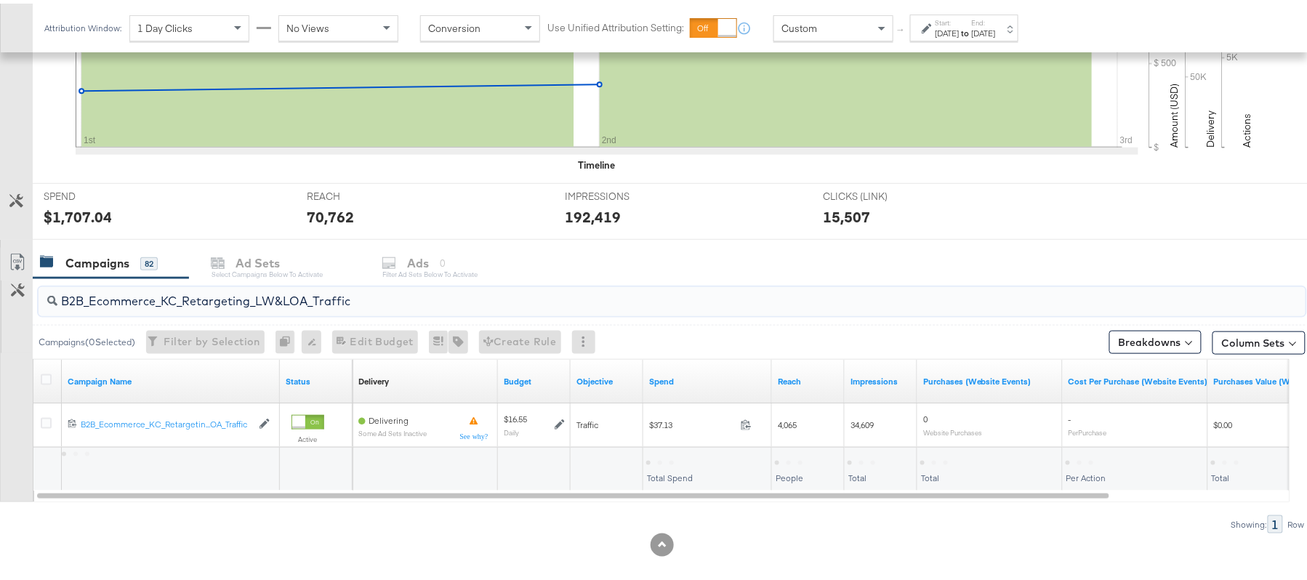
type input "B2B_Ecommerce_KC_Retargeting_LW&LOA_Traffic"
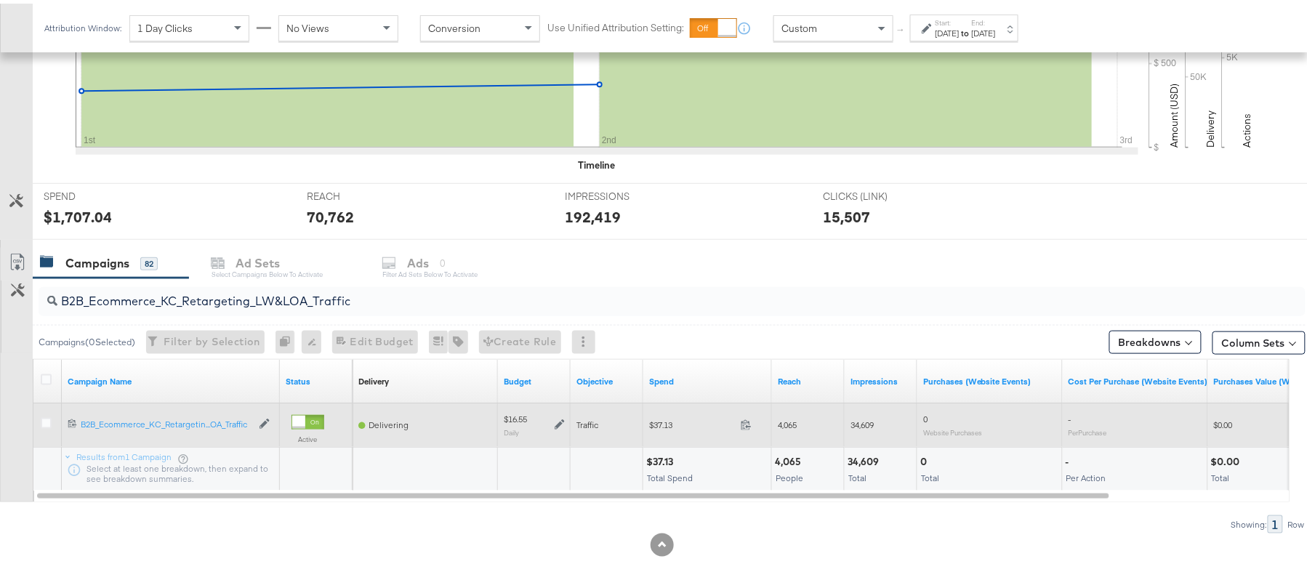
click at [557, 422] on icon at bounding box center [560, 421] width 10 height 10
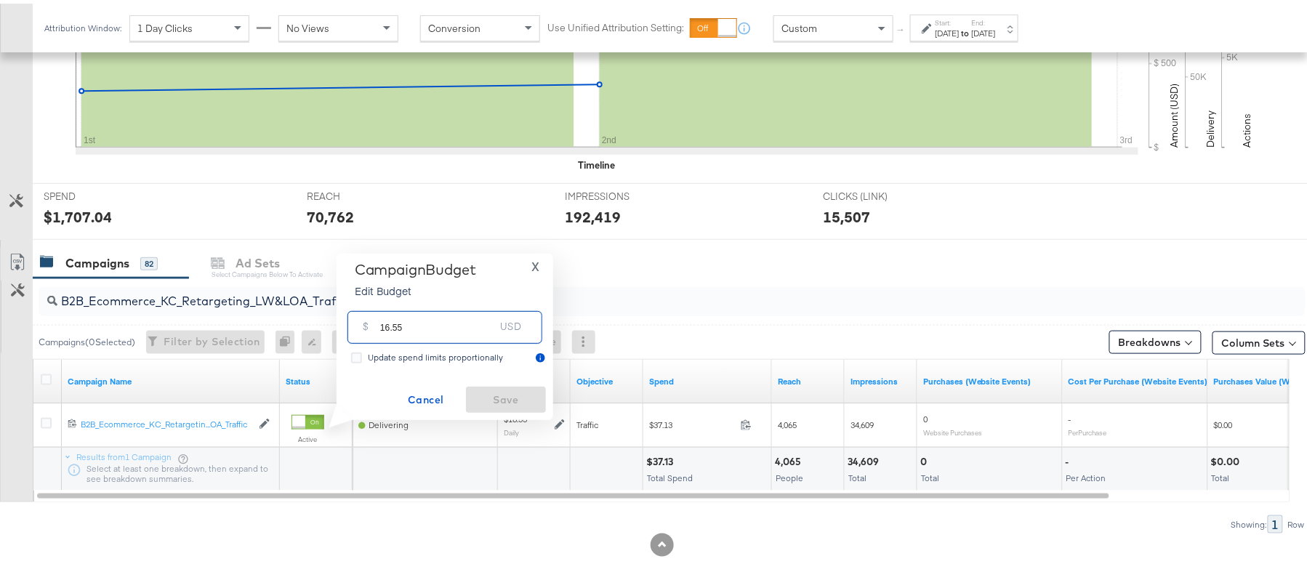
click at [436, 316] on input "16.55" at bounding box center [437, 317] width 115 height 31
paste input "$14.07"
type input "14.07"
click at [481, 396] on span "Save" at bounding box center [506, 397] width 68 height 18
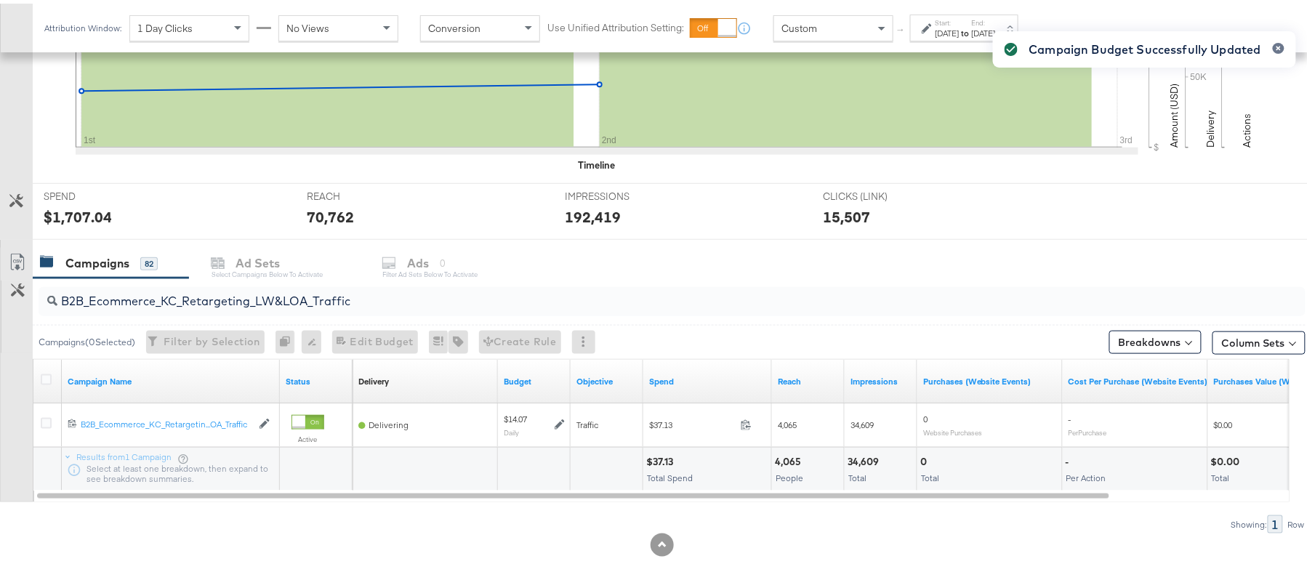
click at [268, 295] on input "B2B_Ecommerce_KC_Retargeting_LW&LOA_Traffic" at bounding box center [623, 292] width 1133 height 28
paste input "KC_Retargeting_Prospects & Clients_Conversions"
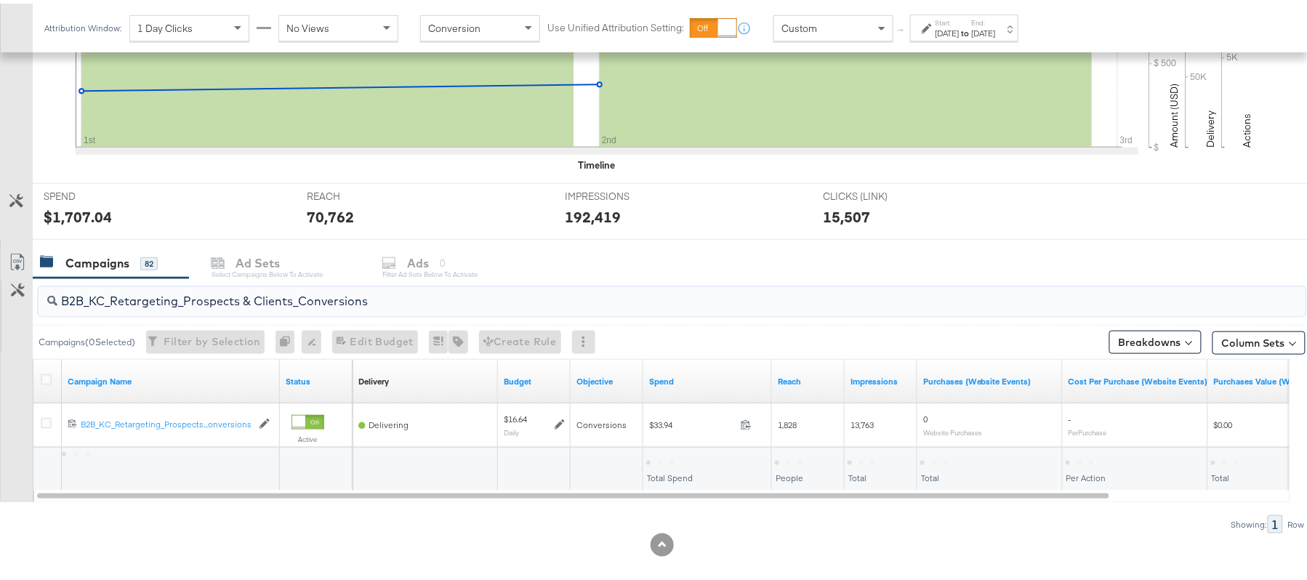
type input "B2B_KC_Retargeting_Prospects & Clients_Conversions"
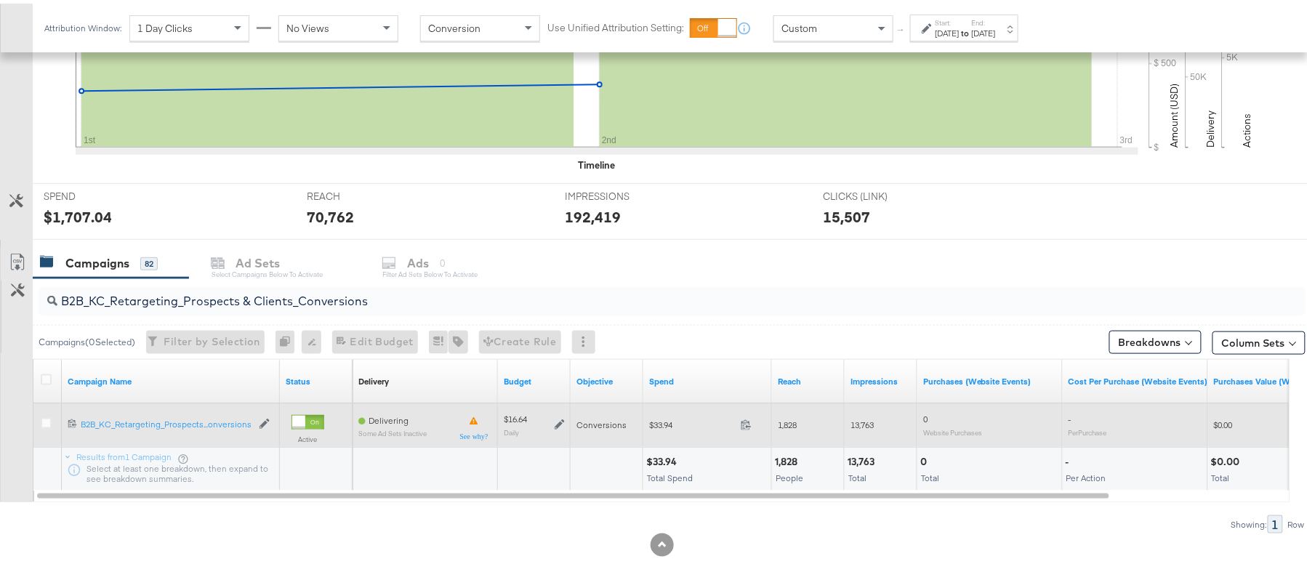
click at [557, 423] on icon at bounding box center [560, 421] width 10 height 10
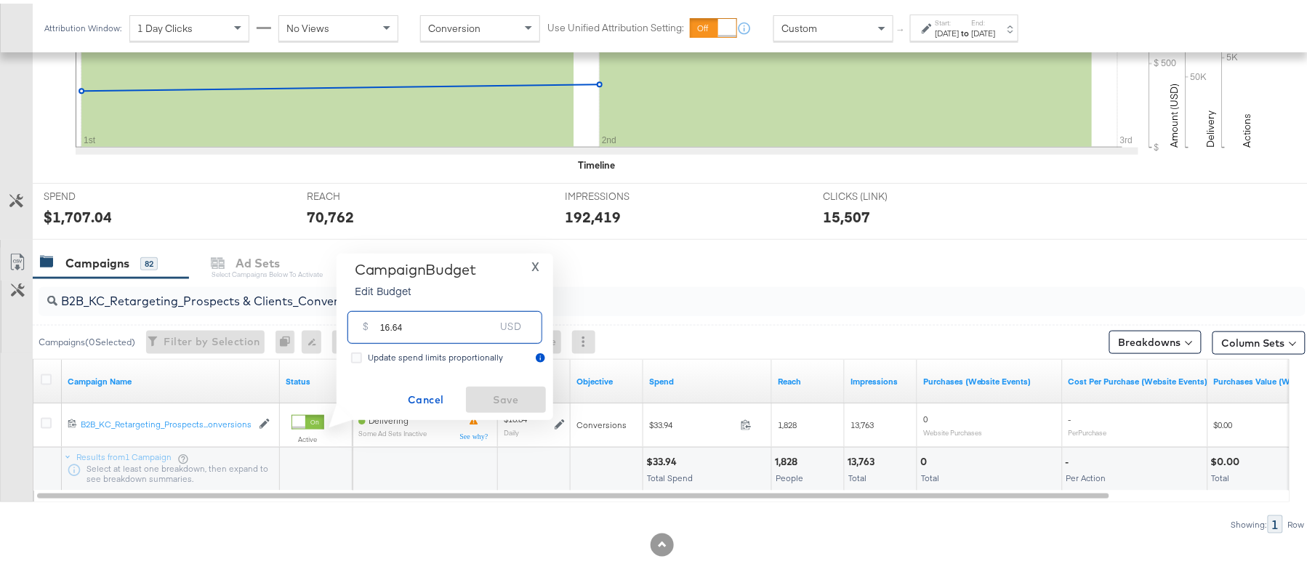
click at [466, 332] on input "16.64" at bounding box center [437, 317] width 115 height 31
paste input "$16.65"
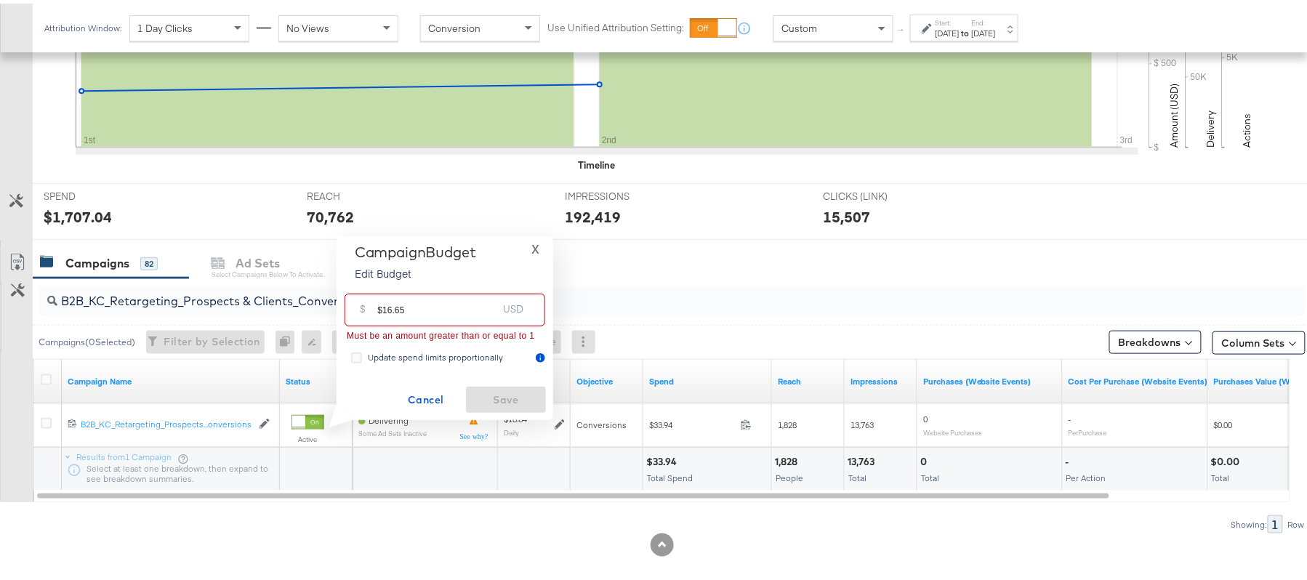
click at [377, 303] on input "$16.65" at bounding box center [437, 300] width 120 height 31
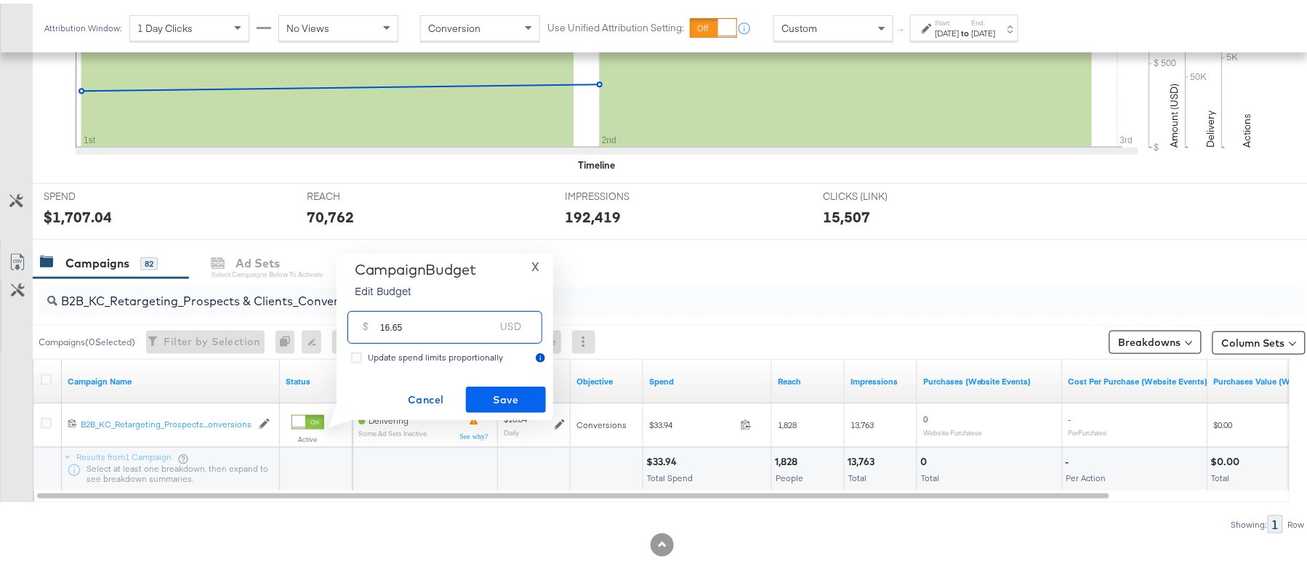
type input "16.65"
click at [492, 393] on span "Save" at bounding box center [506, 397] width 68 height 18
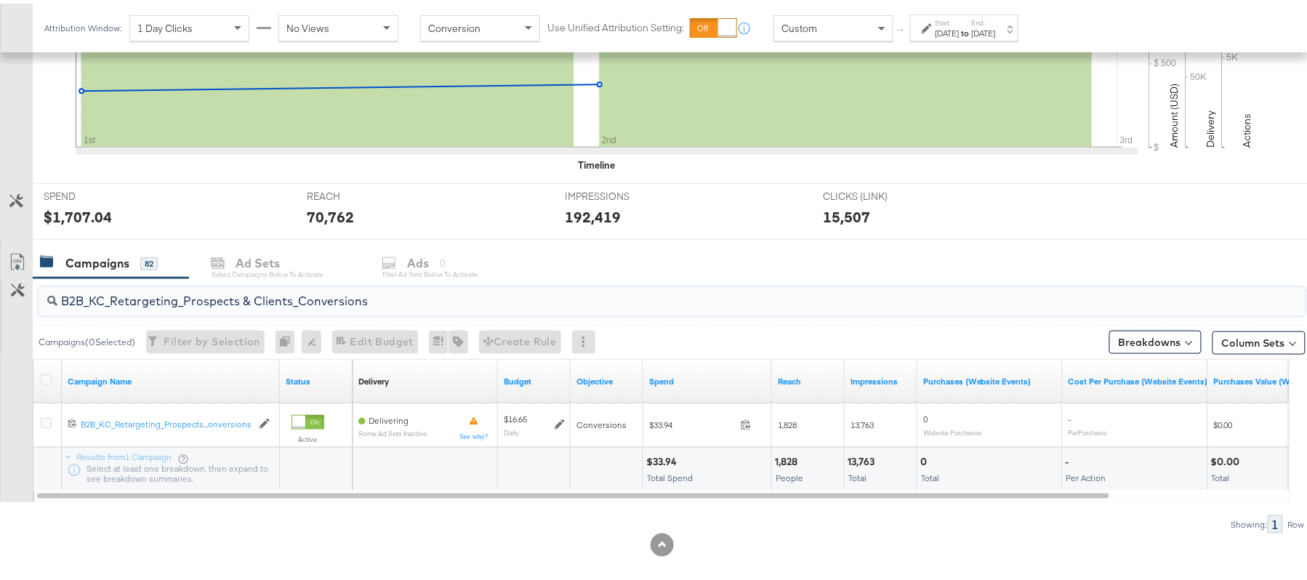
click at [247, 294] on input "B2B_KC_Retargeting_Prospects & Clients_Conversions" at bounding box center [623, 292] width 1133 height 28
paste input "C_LAND_KC_Pros_Sig"
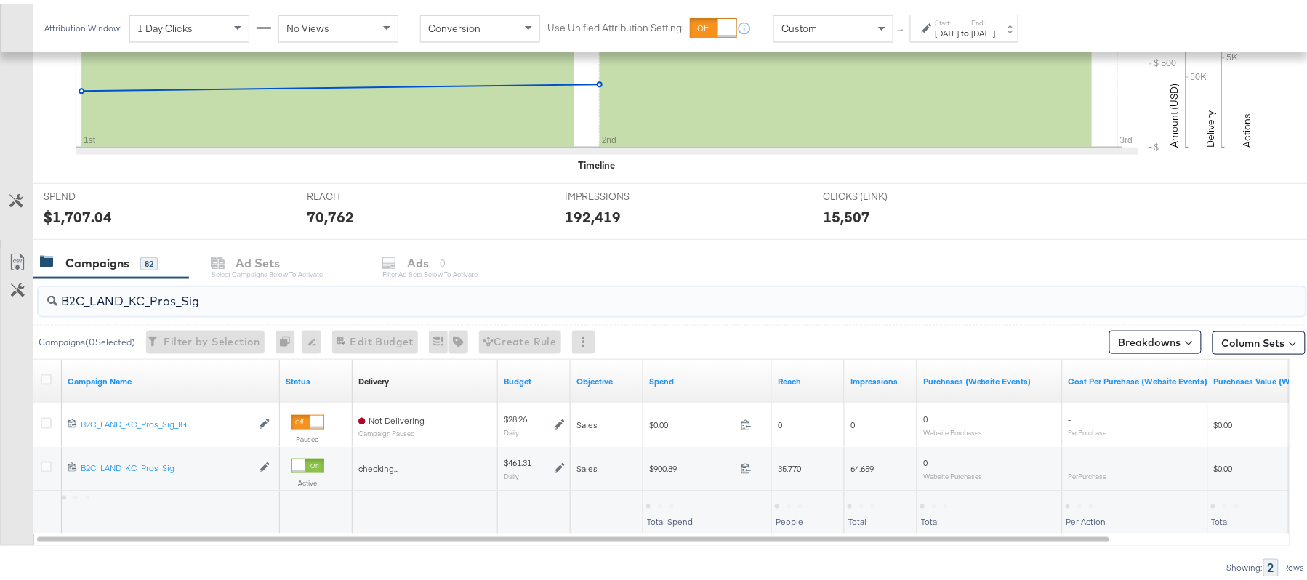
type input "B2C_LAND_KC_Pros_Sig"
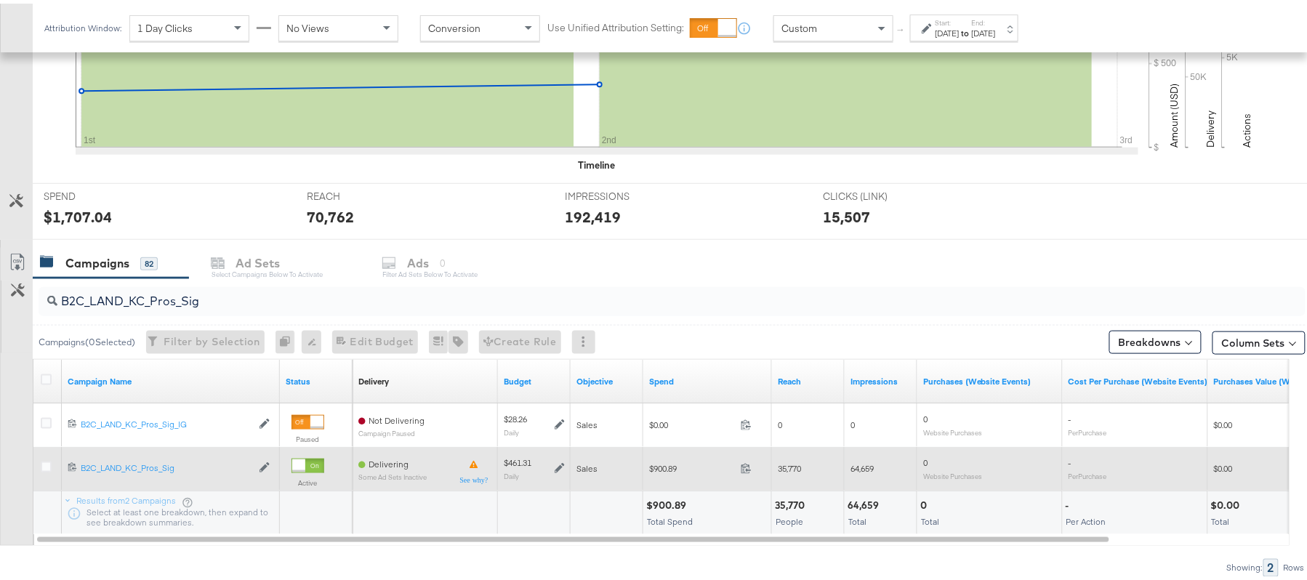
click at [555, 468] on icon at bounding box center [560, 465] width 10 height 10
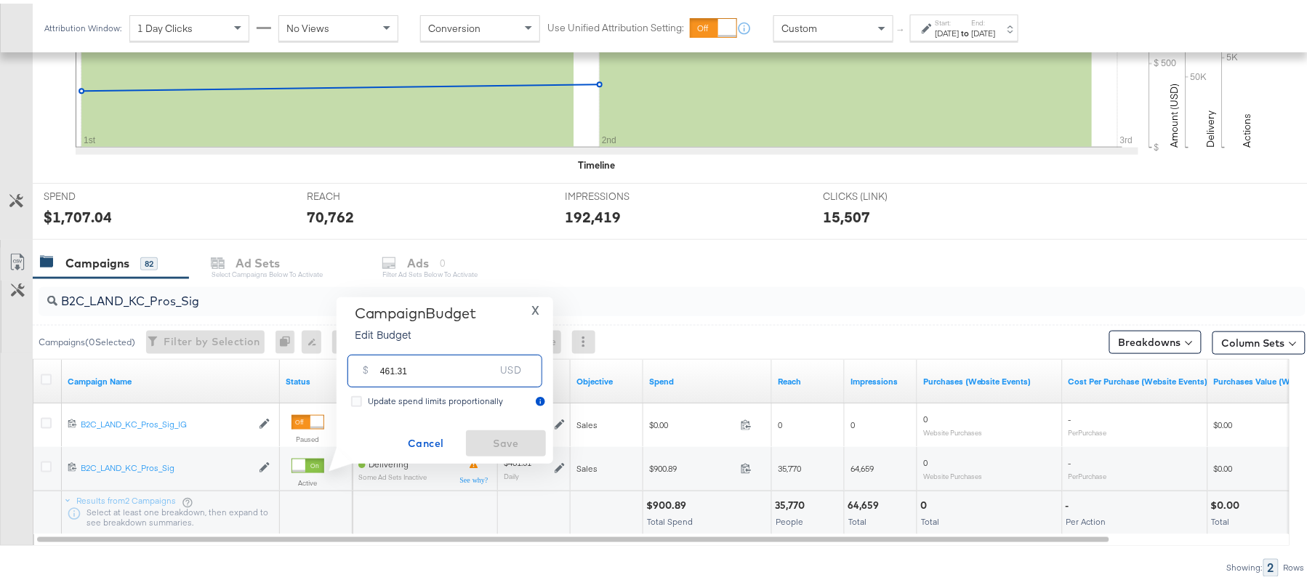
click at [460, 364] on input "461.31" at bounding box center [437, 361] width 115 height 31
paste input "$460.69"
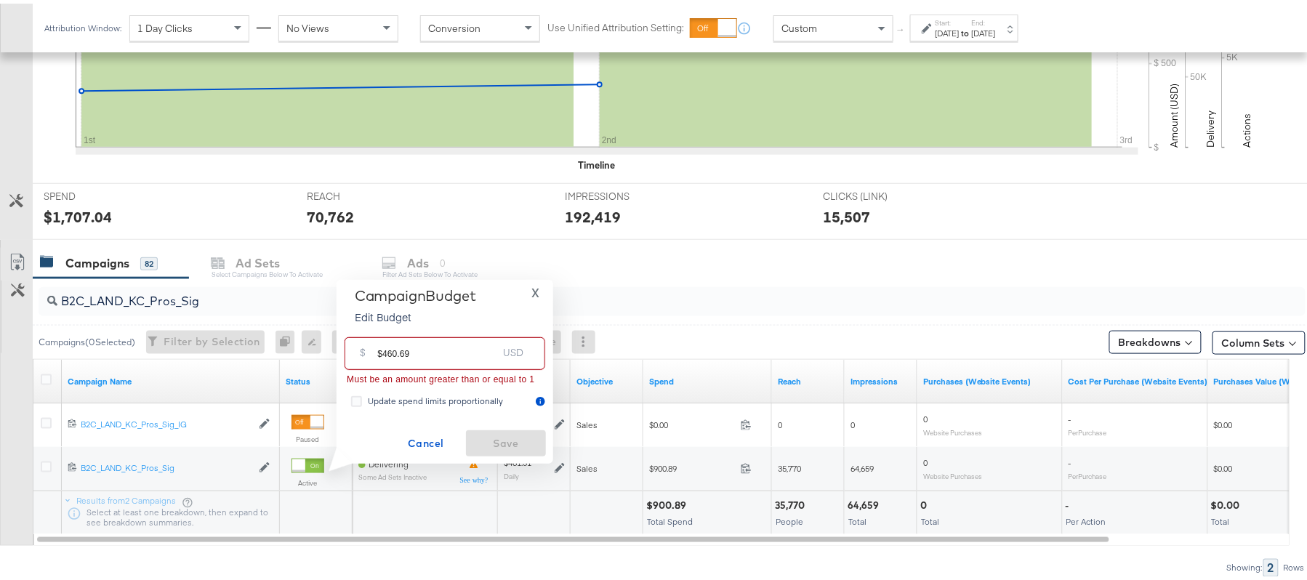
click at [381, 344] on input "$460.69" at bounding box center [437, 344] width 120 height 31
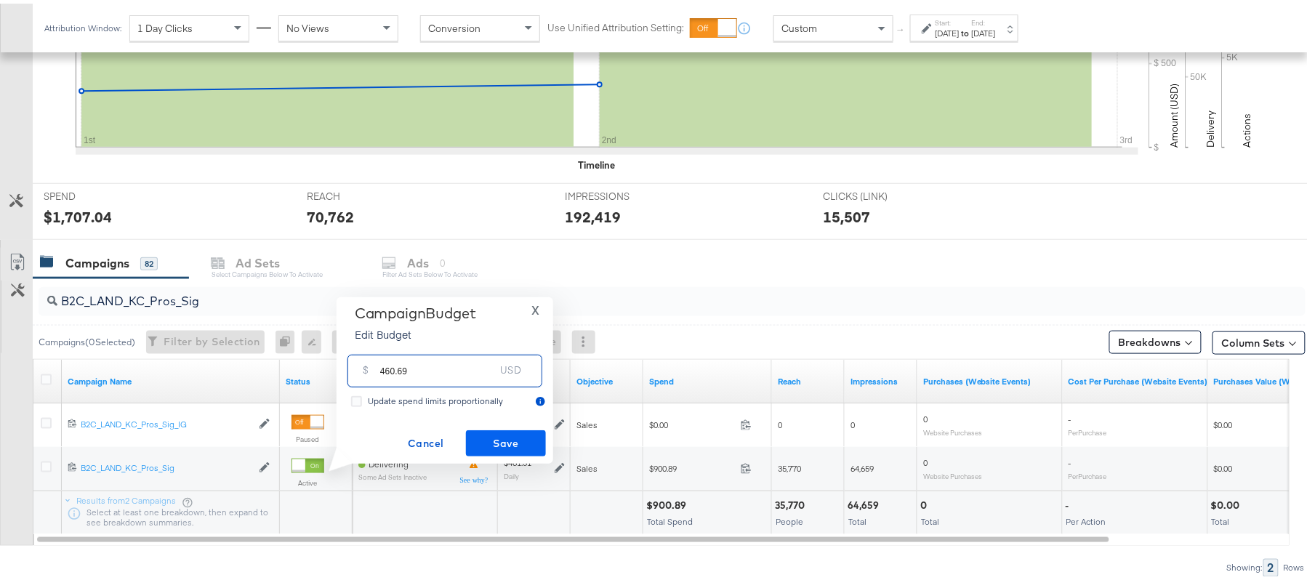
type input "460.69"
click at [518, 443] on span "Save" at bounding box center [506, 440] width 68 height 18
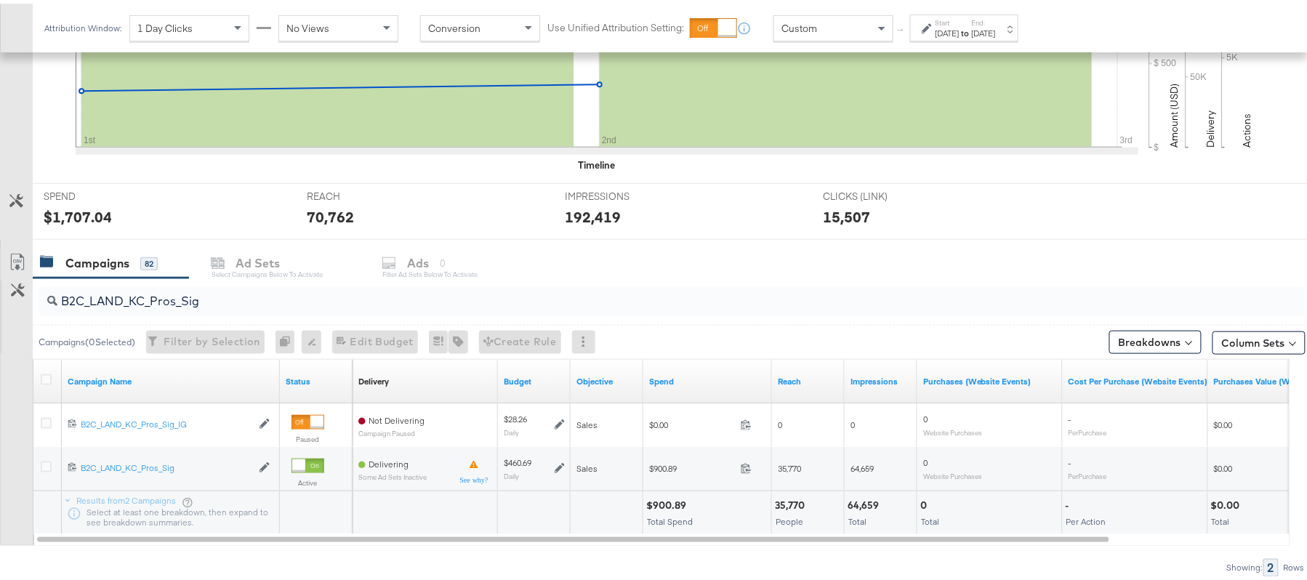
scroll to position [0, 0]
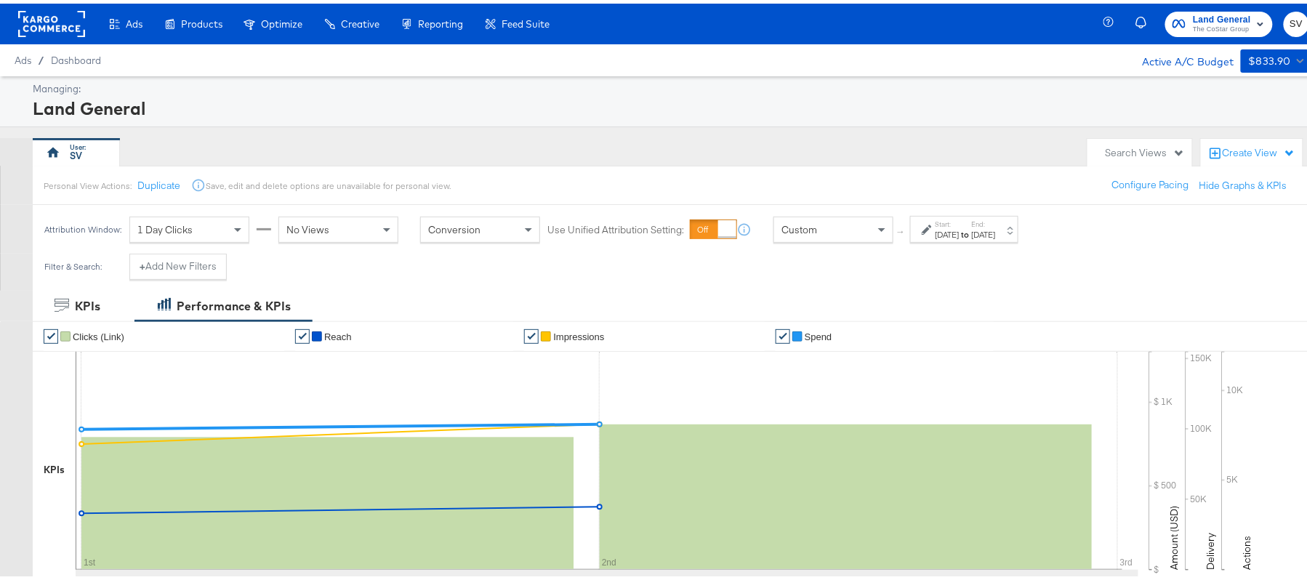
click at [44, 22] on rect at bounding box center [51, 20] width 67 height 26
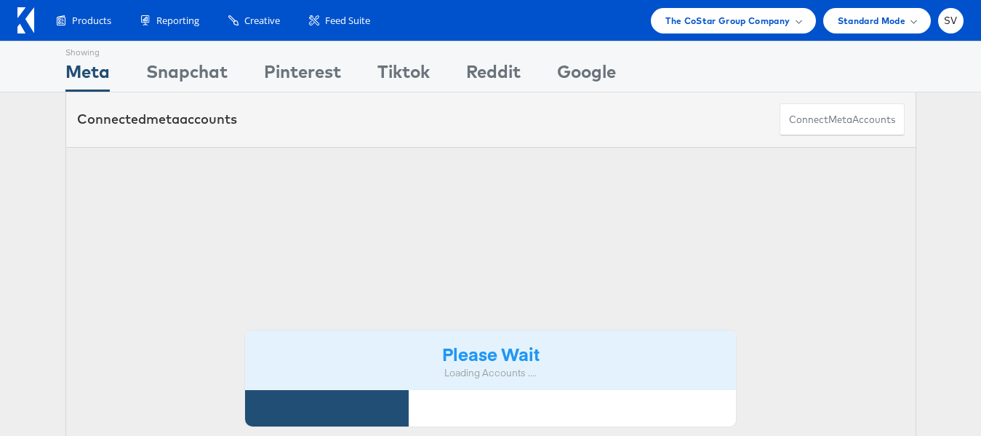
click at [773, 19] on span "The CoStar Group Company" at bounding box center [727, 20] width 124 height 15
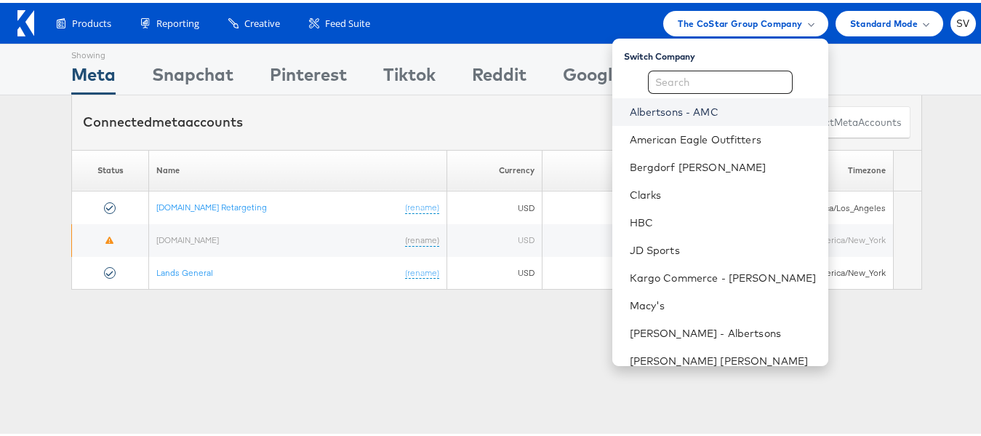
click at [689, 113] on link "Albertsons - AMC" at bounding box center [723, 109] width 187 height 15
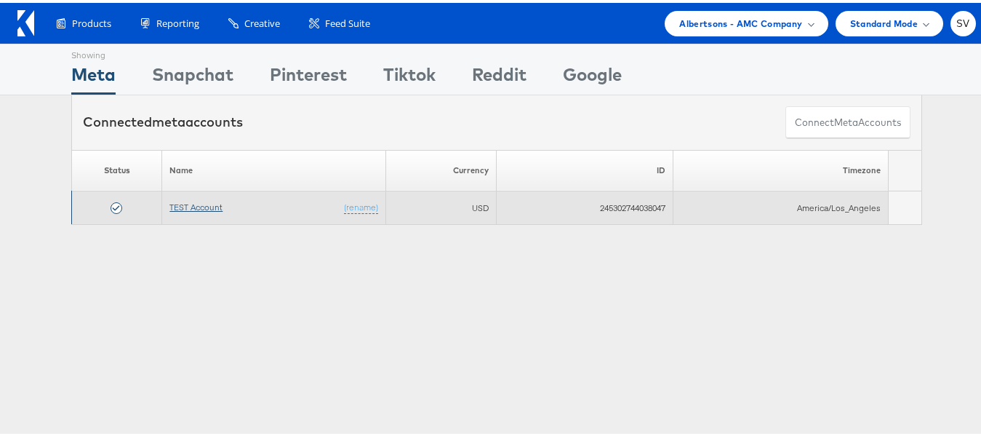
click at [193, 206] on link "TEST Account" at bounding box center [195, 204] width 53 height 11
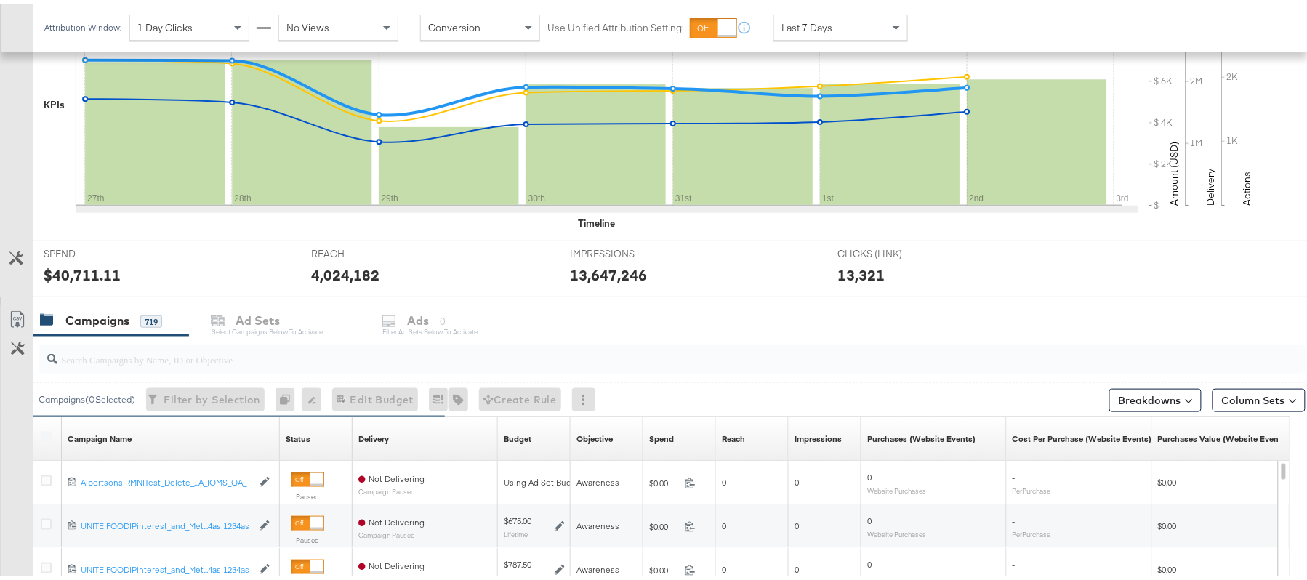
scroll to position [385, 0]
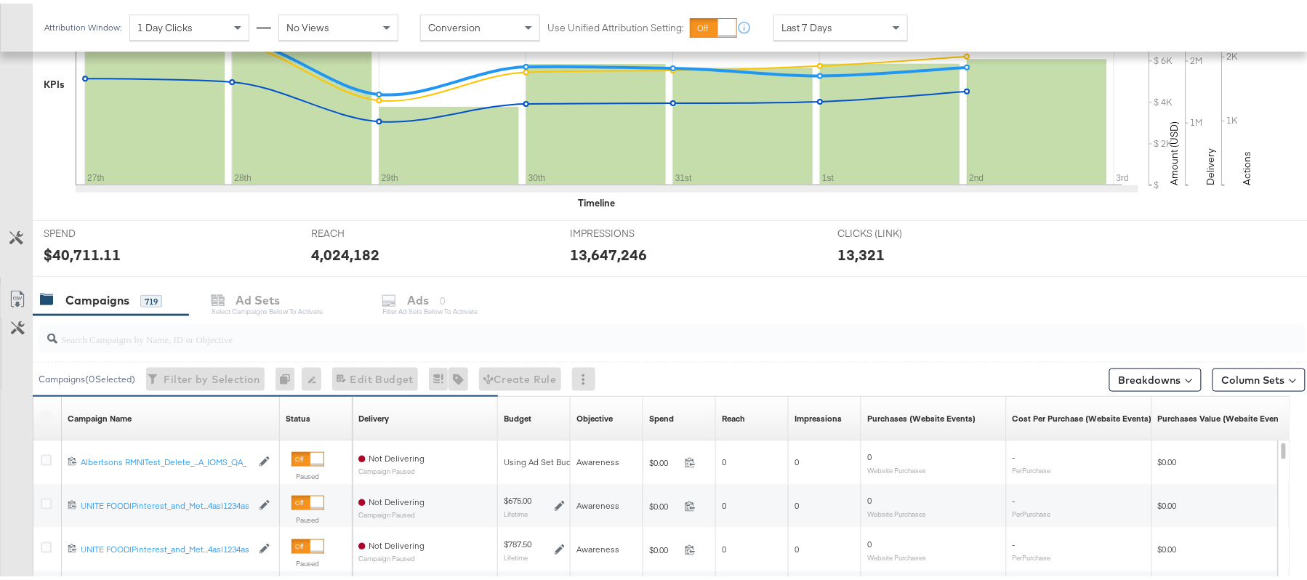
drag, startPoint x: 268, startPoint y: 315, endPoint x: 220, endPoint y: 329, distance: 50.1
click at [220, 329] on div at bounding box center [669, 335] width 1273 height 47
click at [220, 329] on input "search" at bounding box center [623, 330] width 1133 height 28
paste input "120230827938750307"
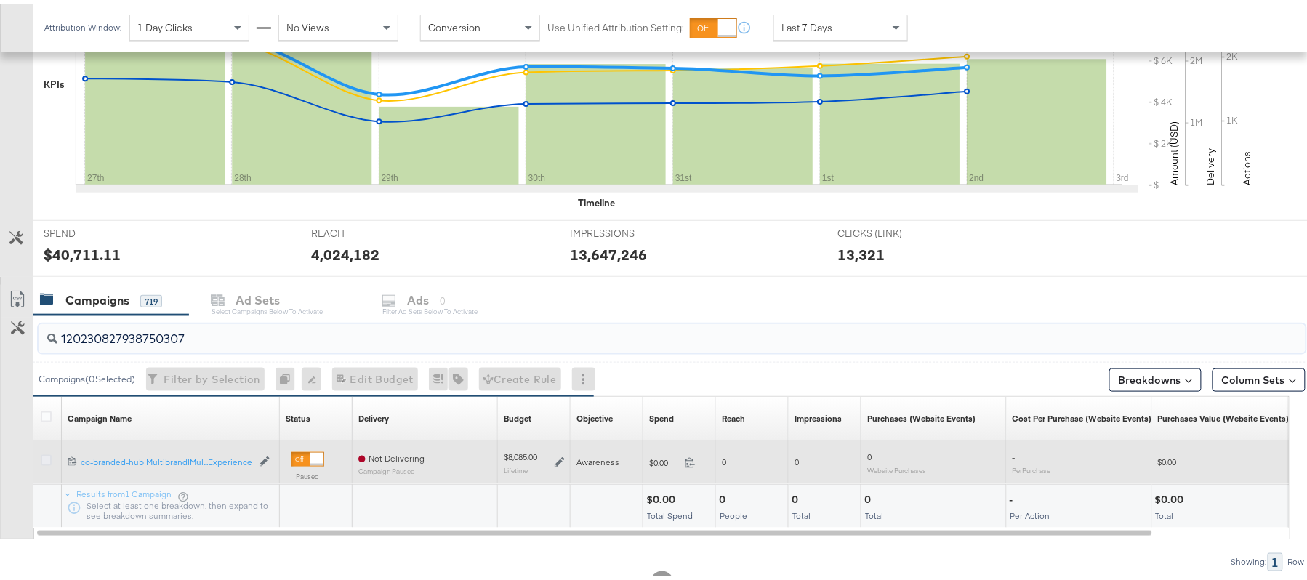
type input "120230827938750307"
click at [41, 458] on icon at bounding box center [46, 457] width 11 height 11
click at [0, 0] on input "checkbox" at bounding box center [0, 0] width 0 height 0
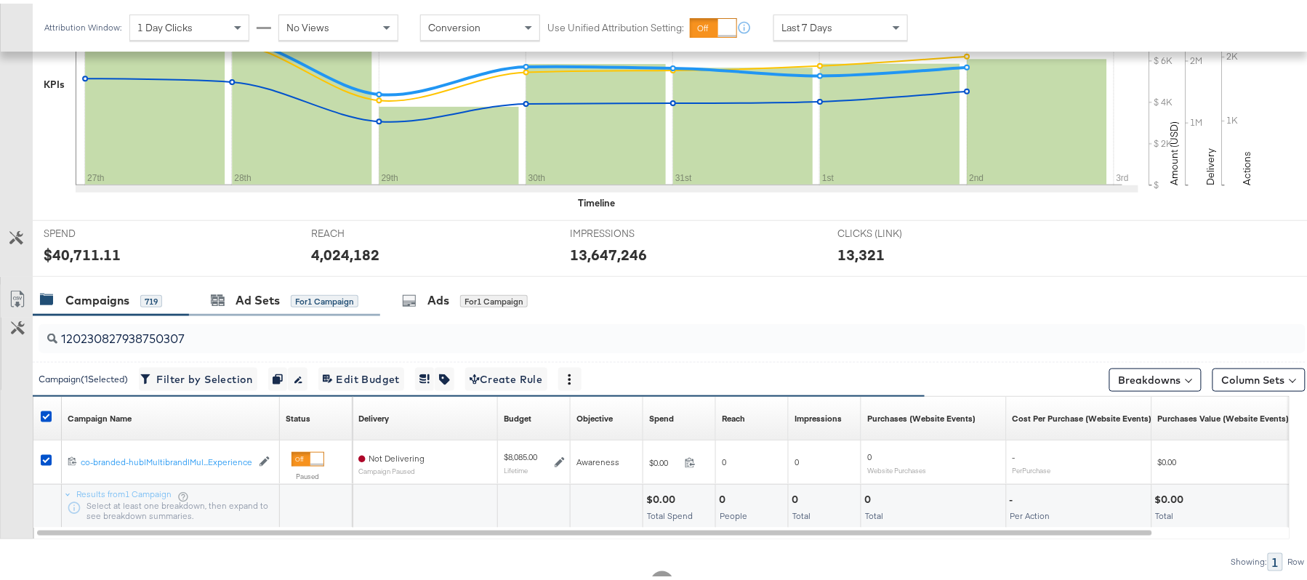
click at [253, 307] on div "Ad Sets for 1 Campaign" at bounding box center [284, 296] width 191 height 31
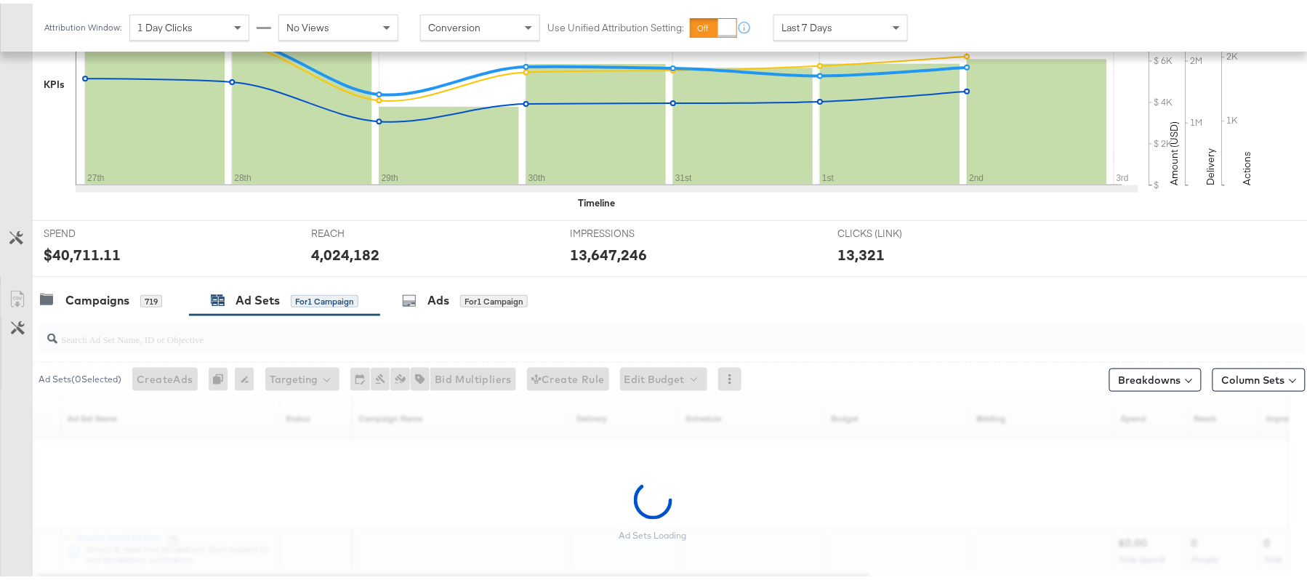
click at [236, 326] on input "search" at bounding box center [623, 330] width 1133 height 28
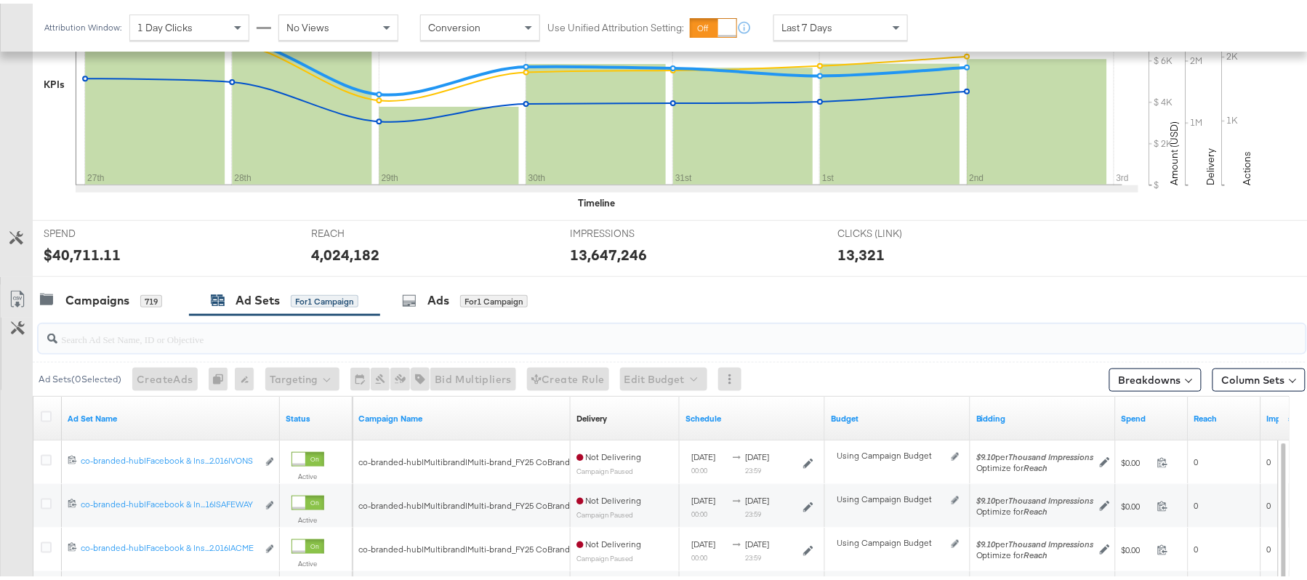
paste input "co-branded-hub|Facebook & Instagram|Social Media|FBIG - Premium Carousel & Prod…"
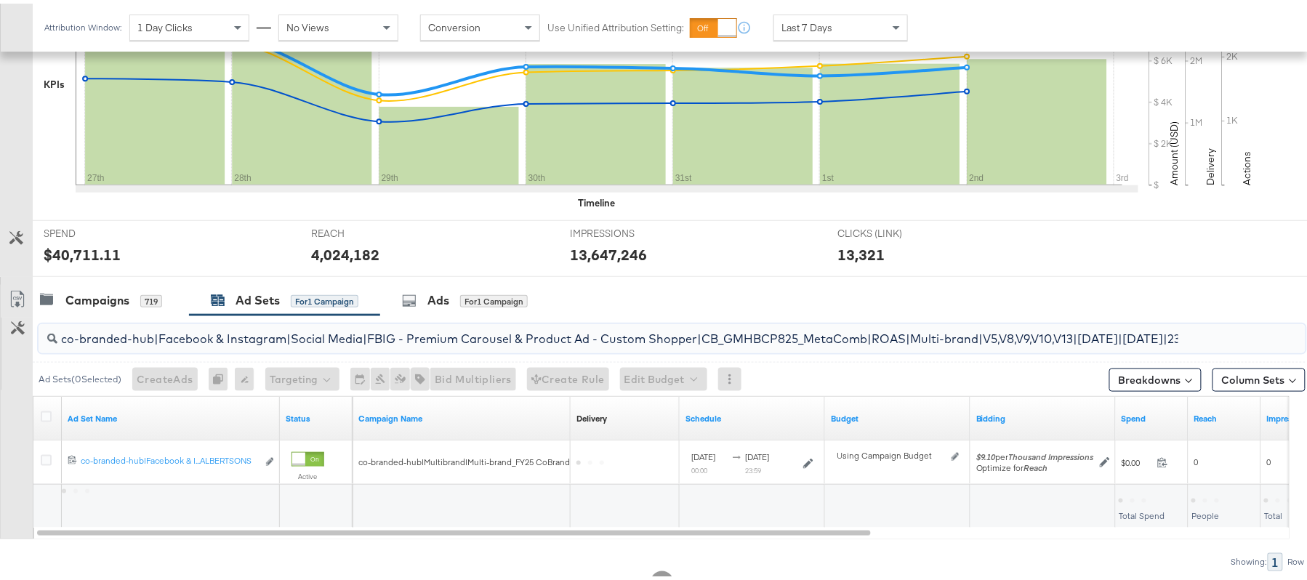
scroll to position [0, 398]
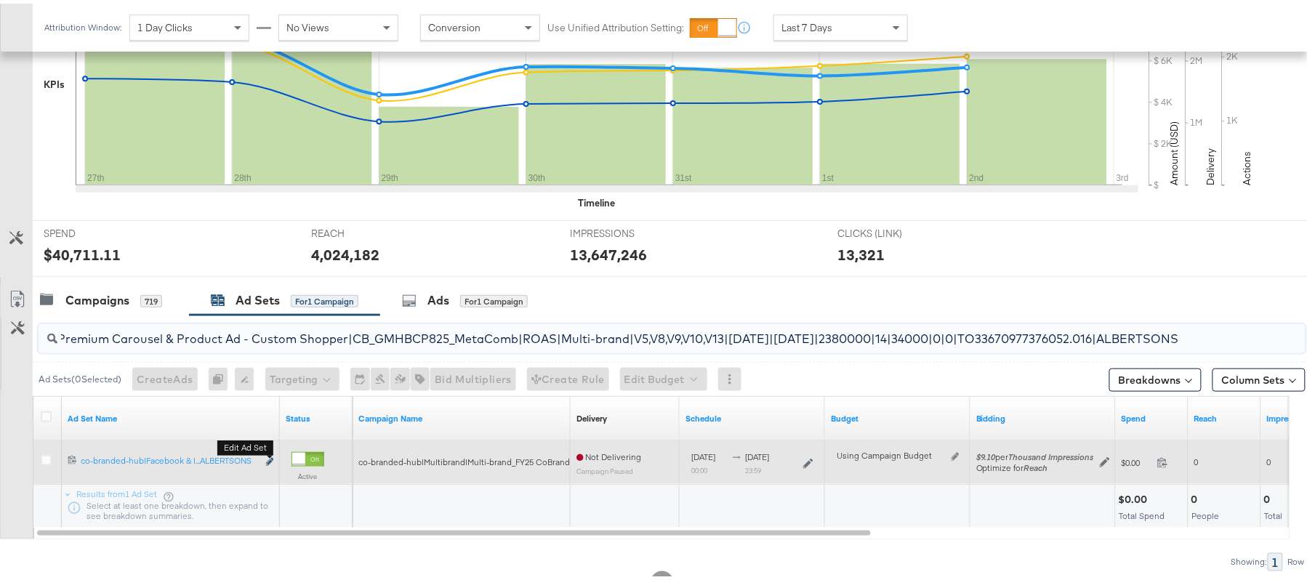
type input "co-branded-hub|Facebook & Instagram|Social Media|FBIG - Premium Carousel & Prod…"
click at [265, 460] on button "Edit ad set" at bounding box center [269, 459] width 9 height 15
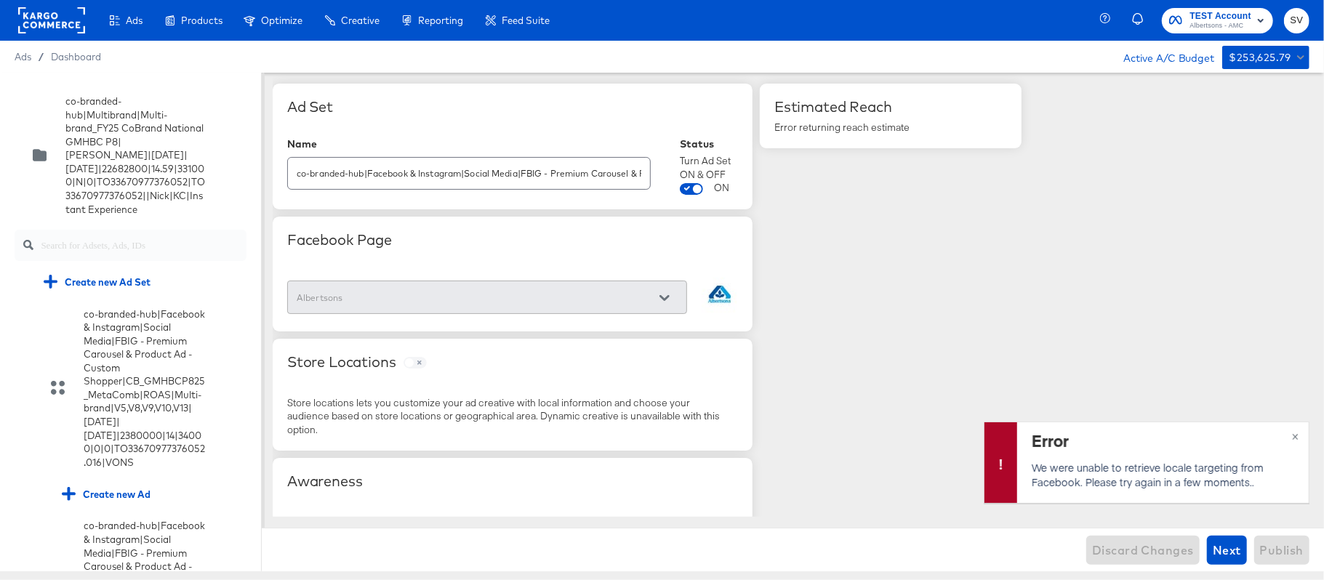
scroll to position [1522, 0]
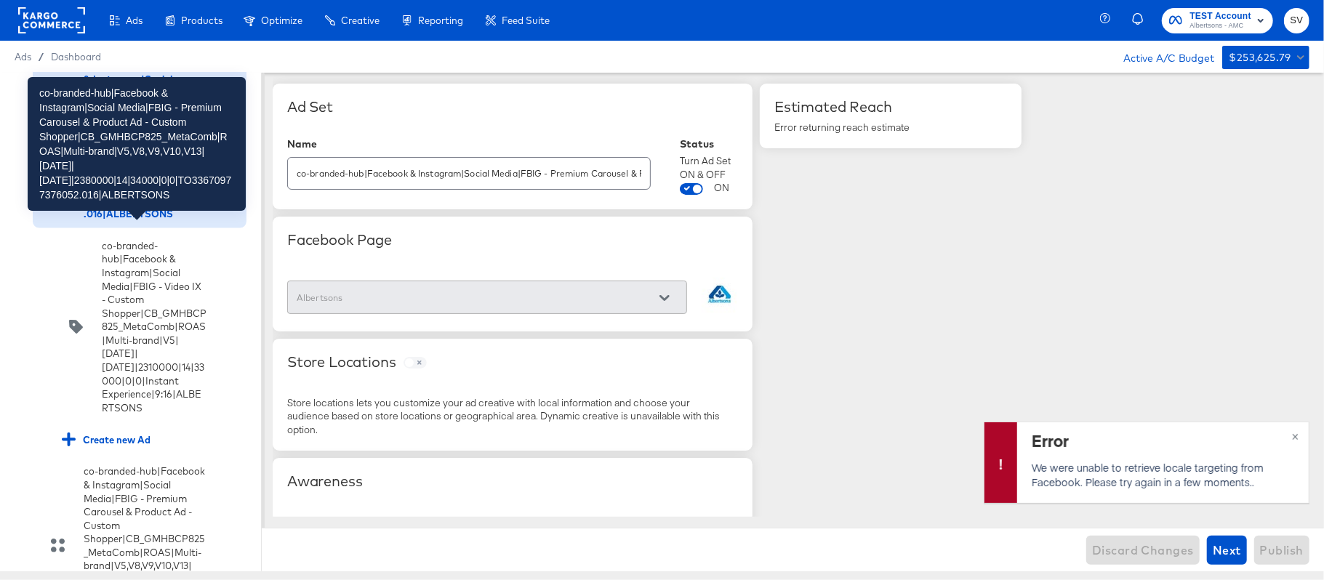
click at [108, 221] on div "co-branded-hub|Facebook & Instagram|Social Media|FBIG - Premium Carousel & Prod…" at bounding box center [145, 140] width 123 height 162
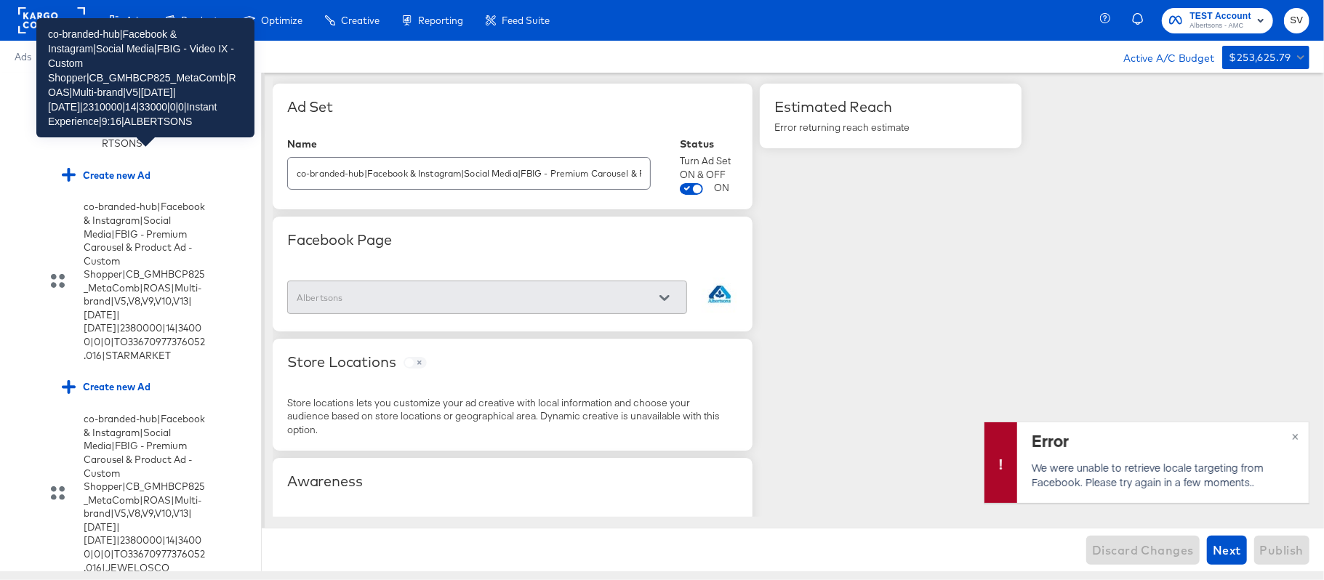
scroll to position [1787, 0]
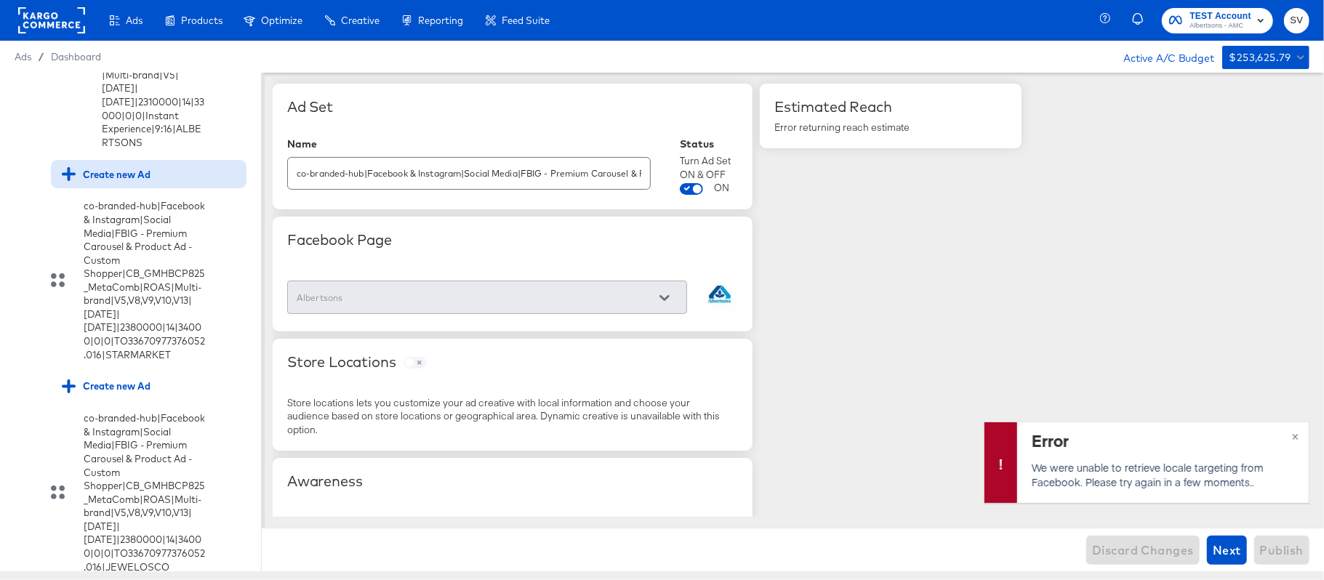
click at [97, 181] on div "Create new Ad" at bounding box center [106, 174] width 89 height 14
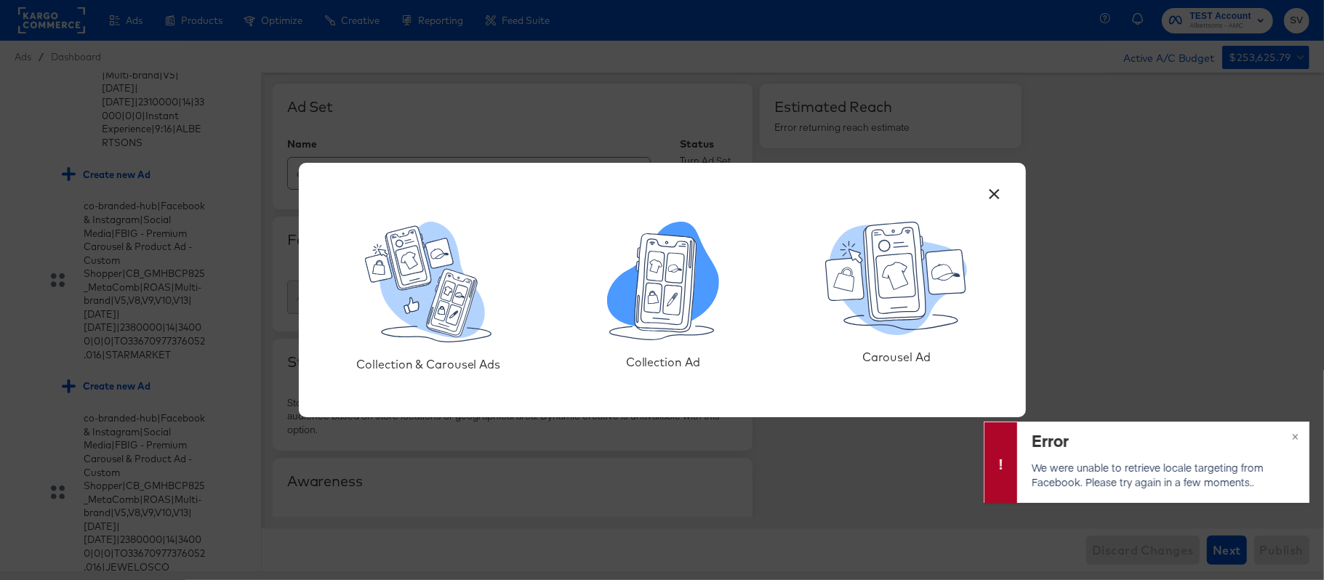
click at [655, 308] on icon at bounding box center [653, 299] width 18 height 30
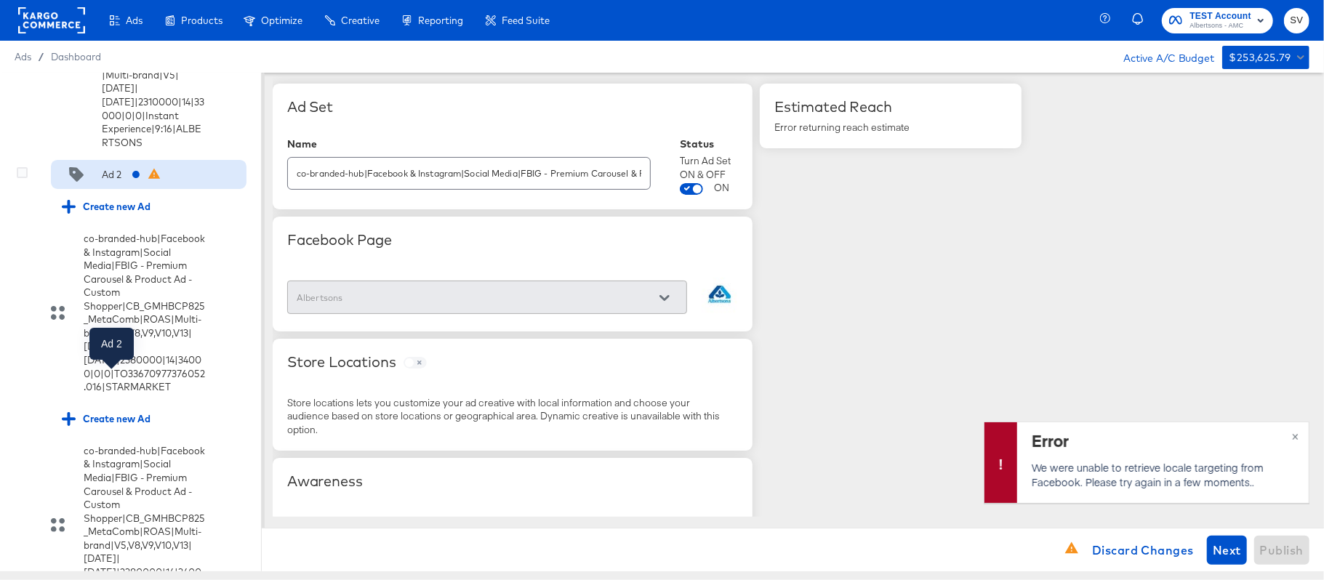
click at [111, 182] on div "Ad 2" at bounding box center [112, 175] width 20 height 14
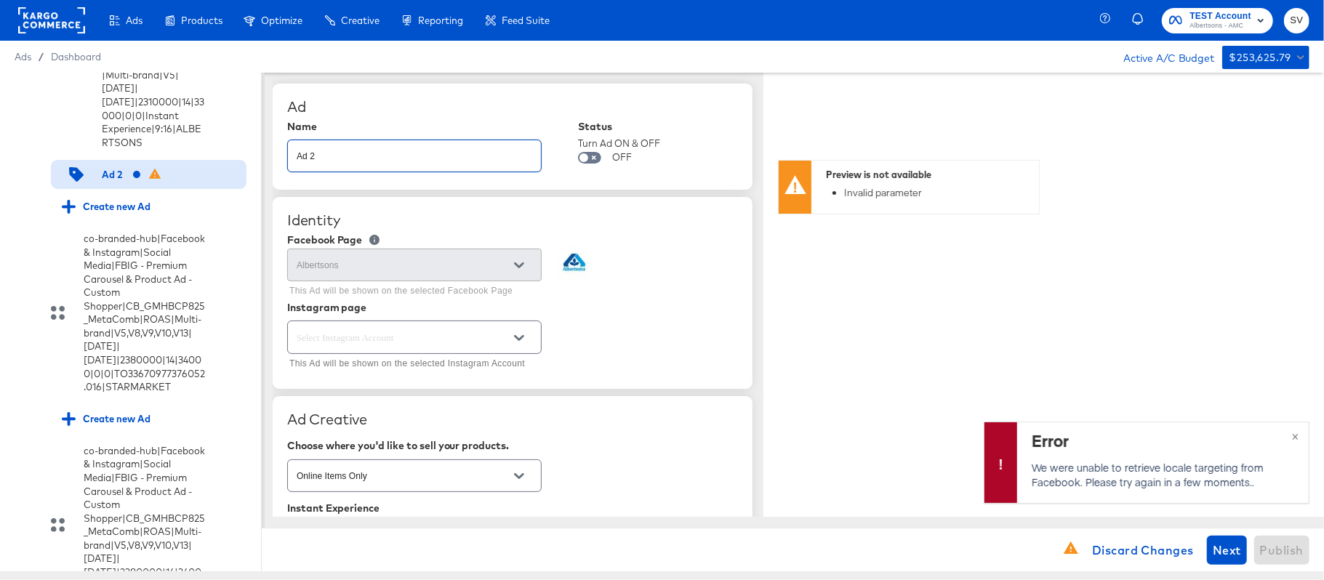
click at [356, 157] on input "Ad 2" at bounding box center [414, 150] width 253 height 31
paste input "co-branded-hub|Facebook & Instagram|Social Media|FBIG - Video IX - Custom Shopp…"
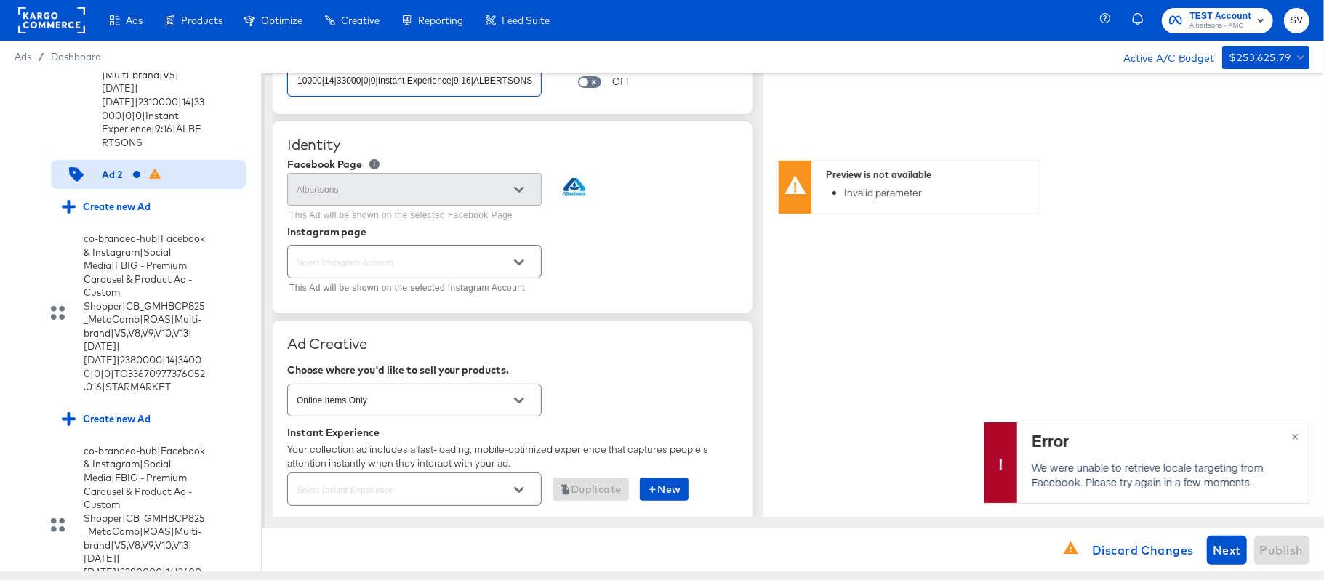
scroll to position [88, 0]
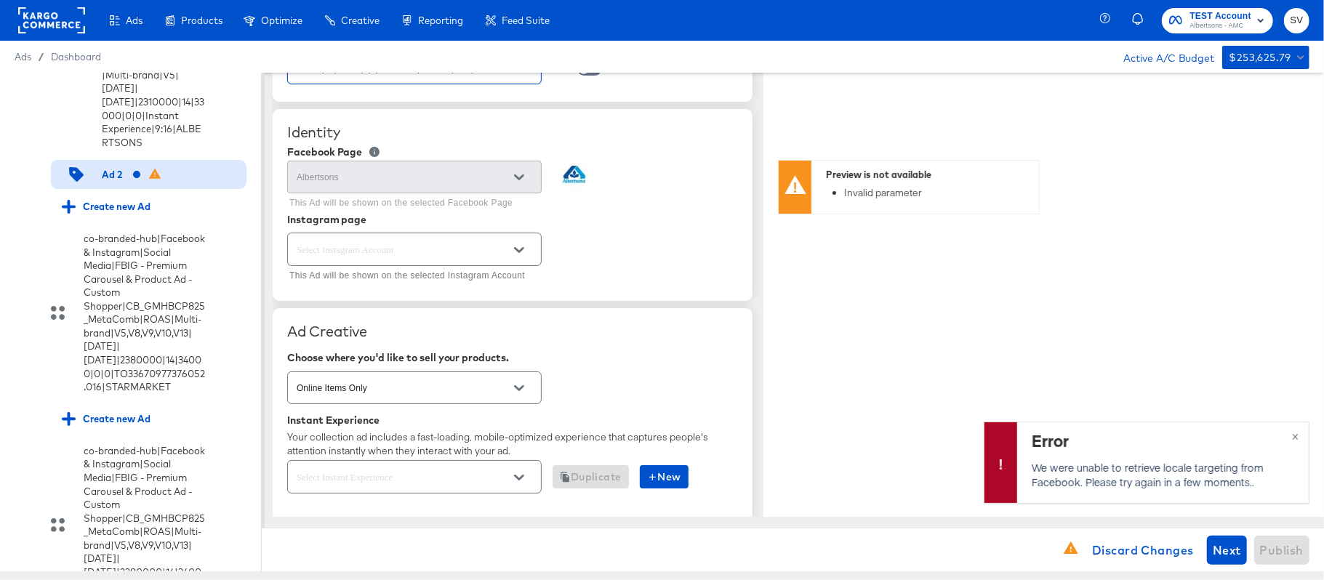
type input "co-branded-hub|Facebook & Instagram|Social Media|FBIG - Video IX - Custom Shopp…"
type textarea "x"
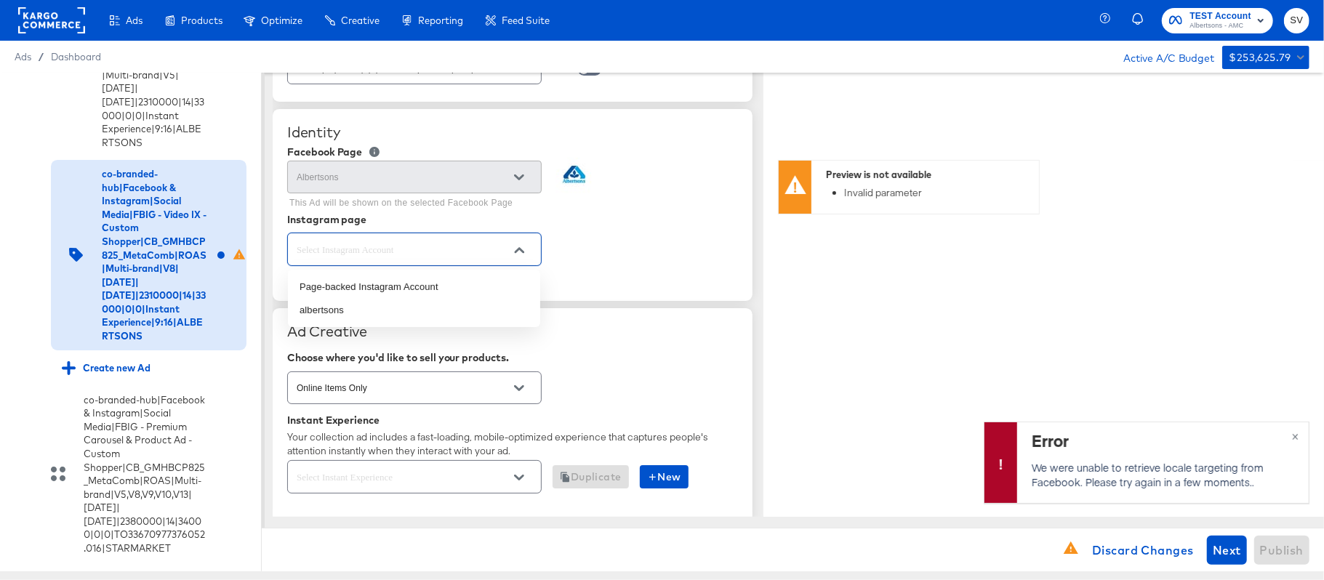
scroll to position [0, 0]
click at [466, 245] on input "text" at bounding box center [403, 249] width 219 height 17
click at [400, 306] on li "albertsons" at bounding box center [414, 310] width 252 height 23
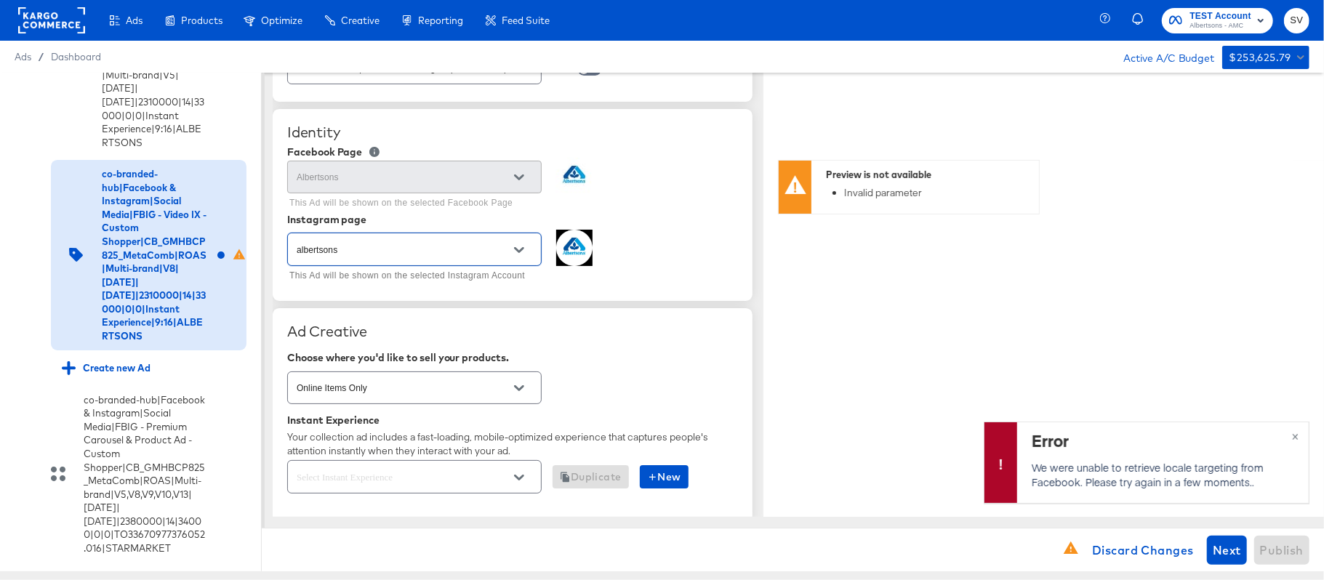
type textarea "x"
type input "albertsons"
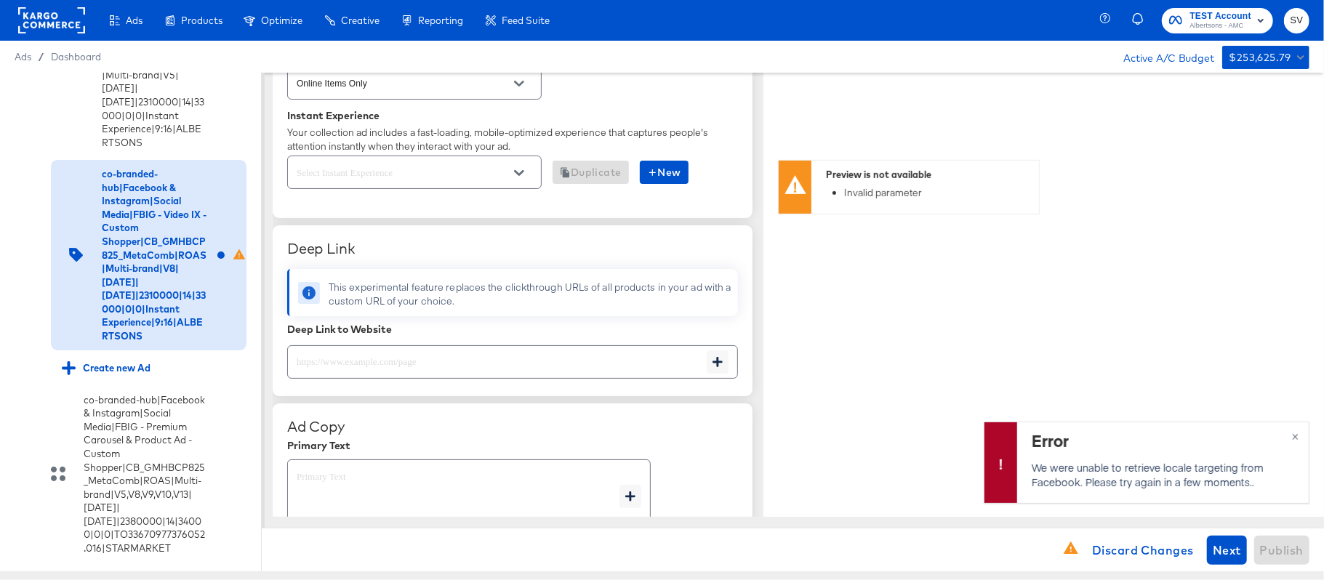
scroll to position [396, 0]
click at [516, 173] on icon "Open" at bounding box center [519, 170] width 10 height 6
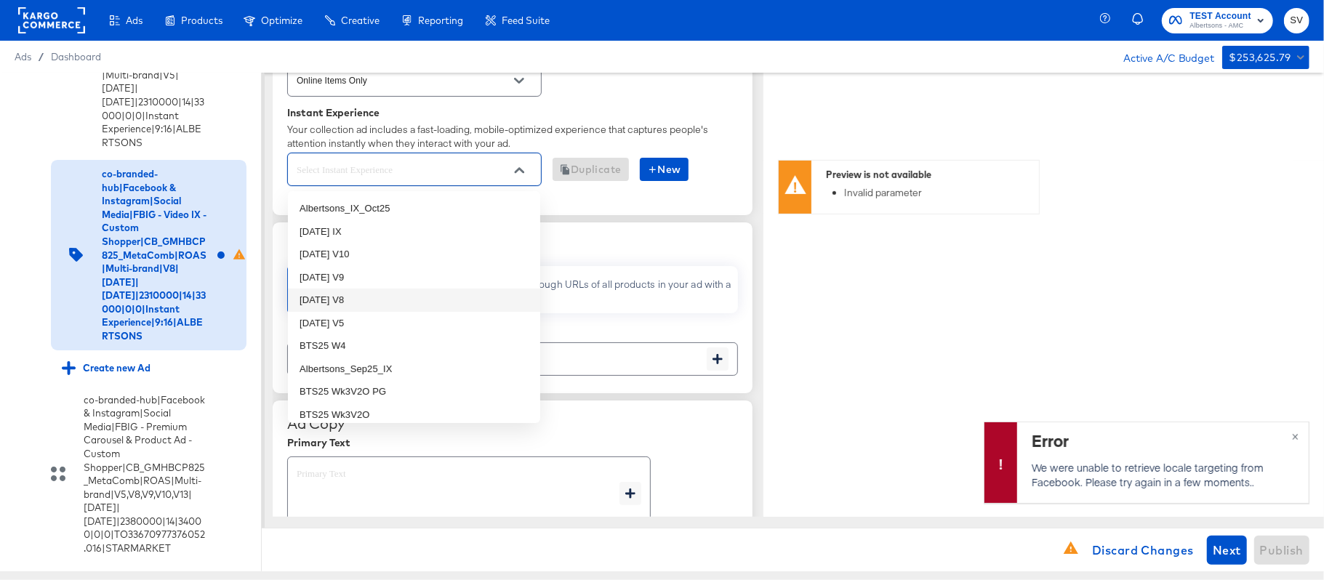
click at [373, 300] on li "Oct25 V8" at bounding box center [414, 300] width 252 height 23
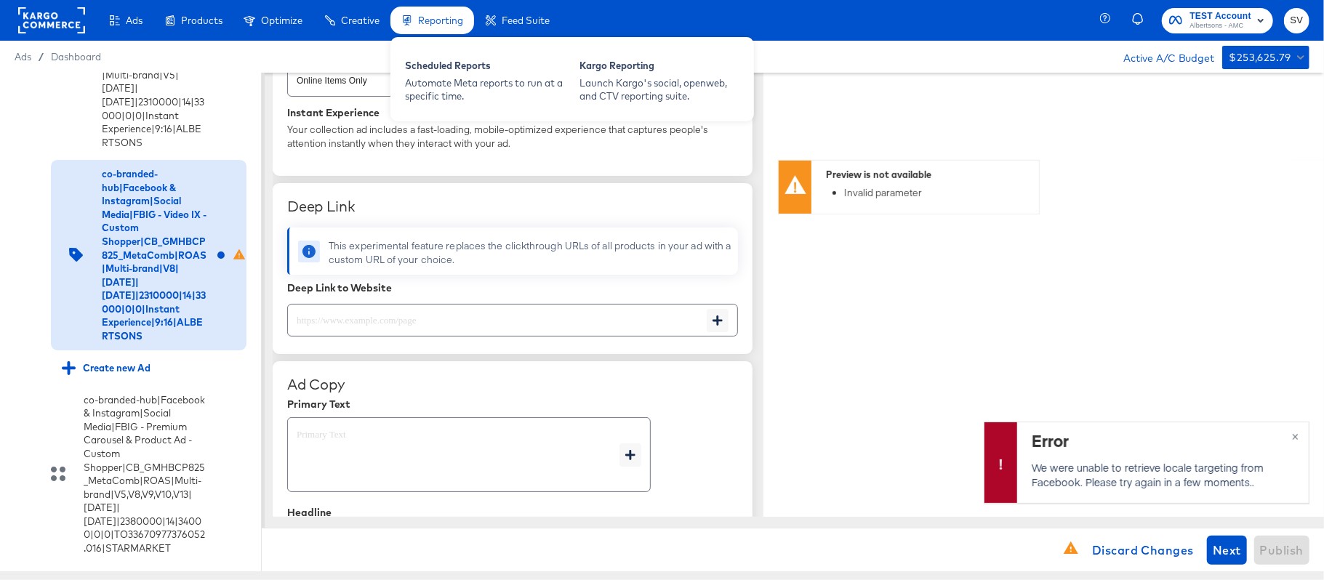
type textarea "x"
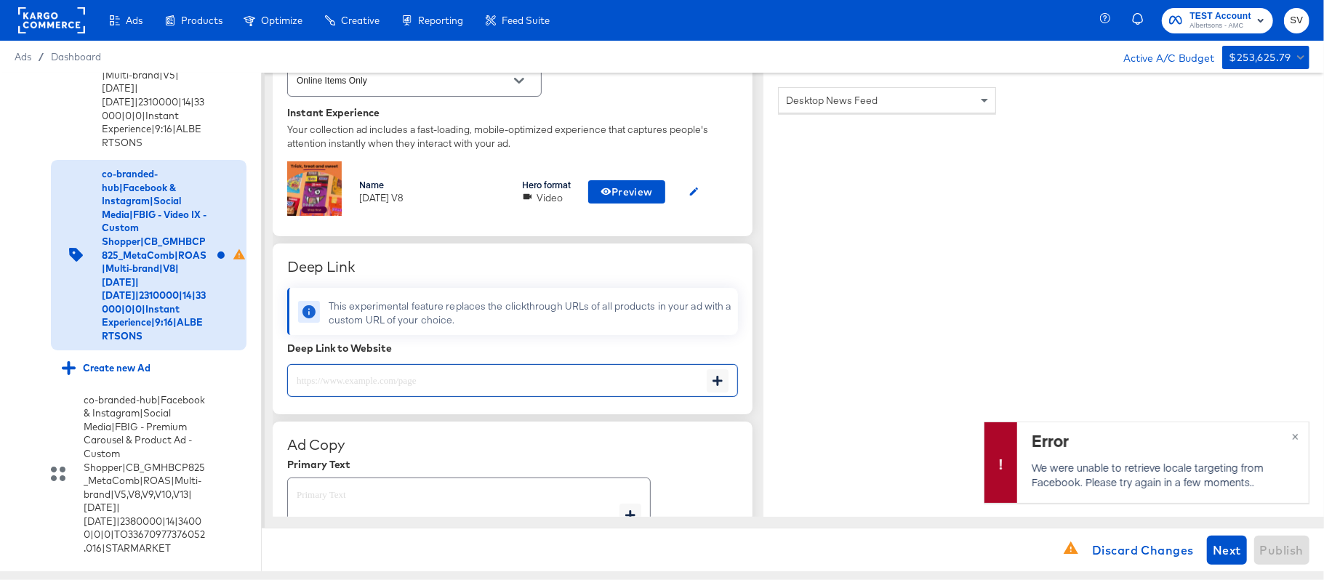
click at [332, 374] on input "text" at bounding box center [497, 374] width 419 height 31
paste input "https://www.albertsons.com/shop/aisles/paper-cleaning-home.html"
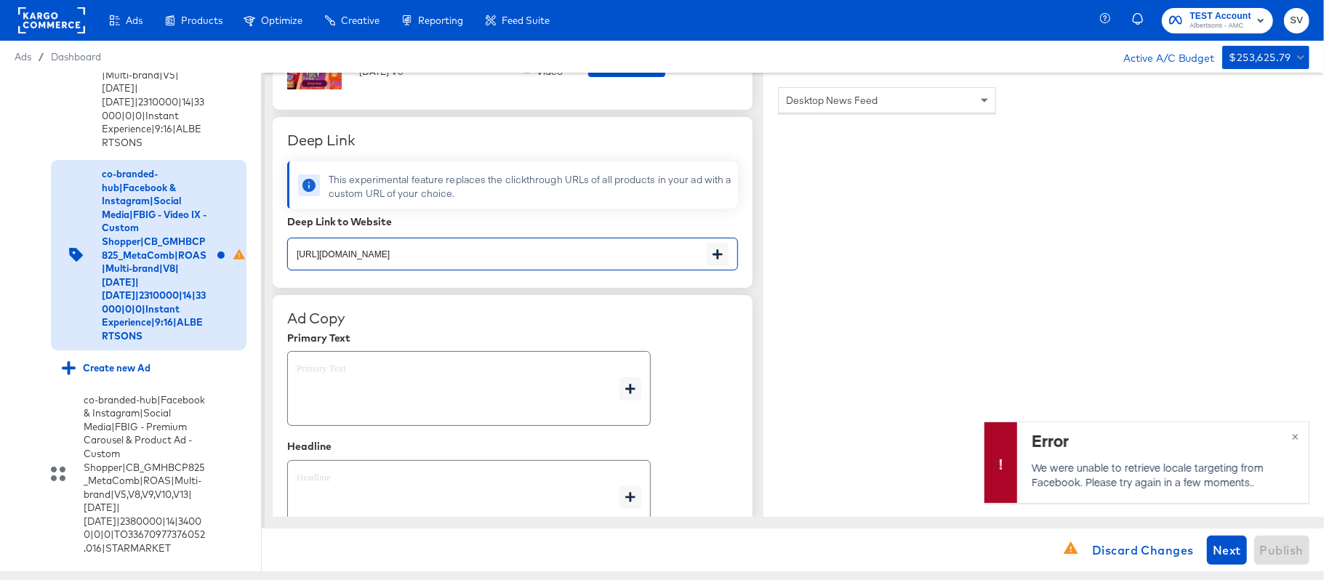
scroll to position [542, 0]
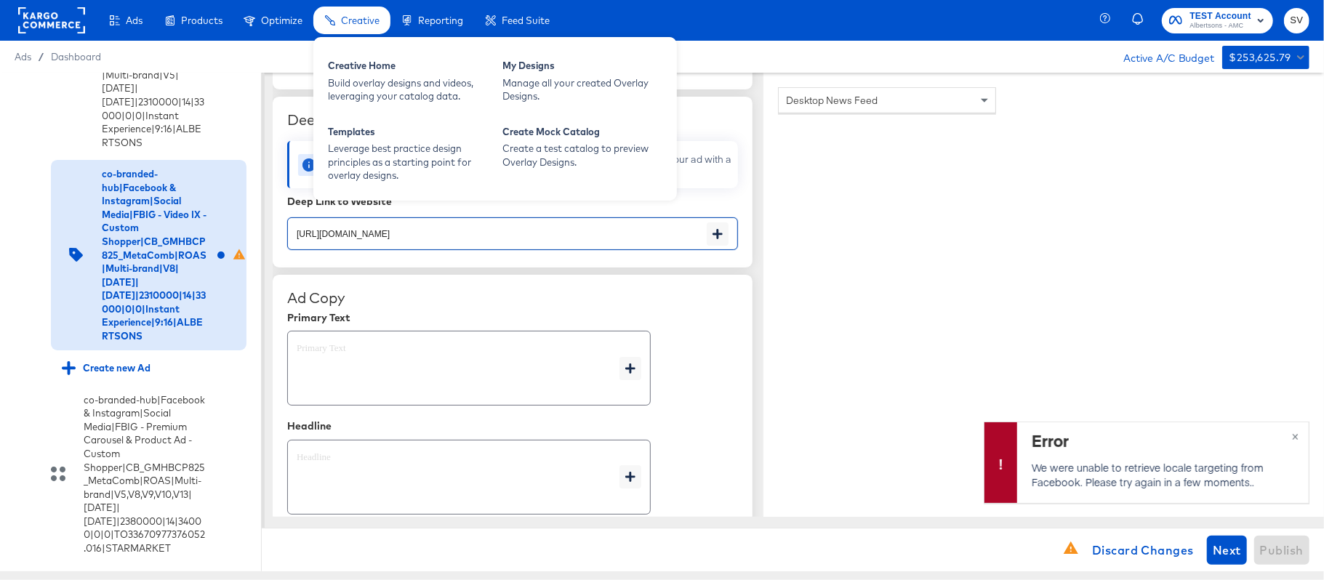
type input "https://www.albertsons.com/shop/aisles/paper-cleaning-home.html"
type textarea "x"
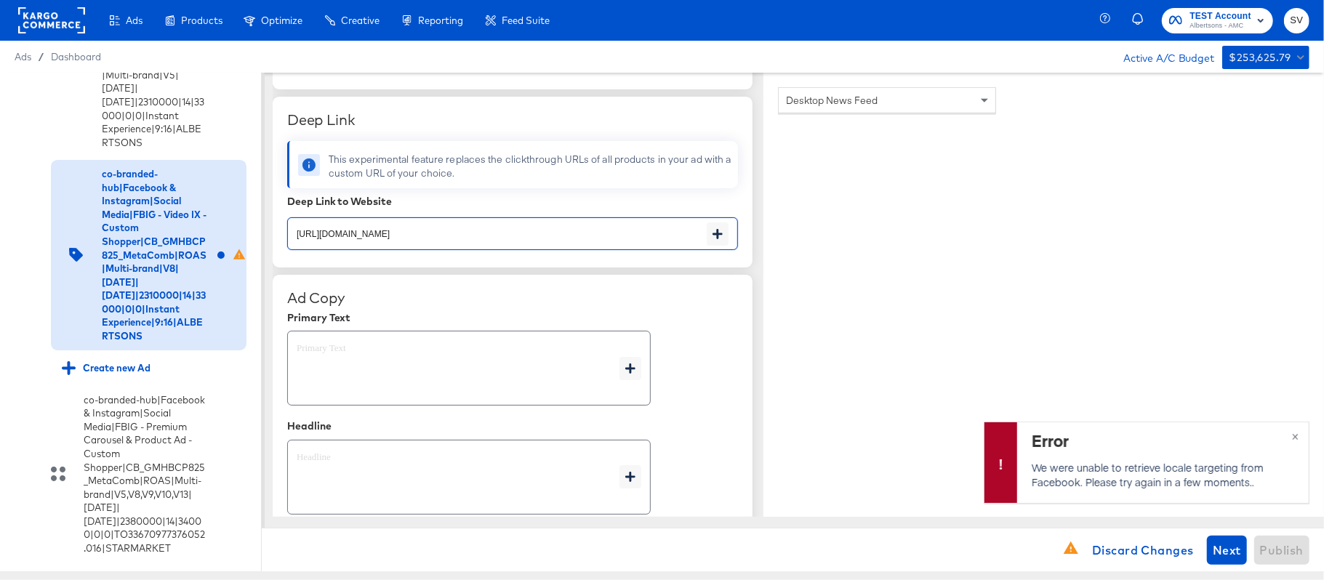
type textarea "x"
click at [340, 349] on textarea at bounding box center [458, 368] width 323 height 52
type textarea "x"
paste textarea "Shop your favorite brands for you and your home!"
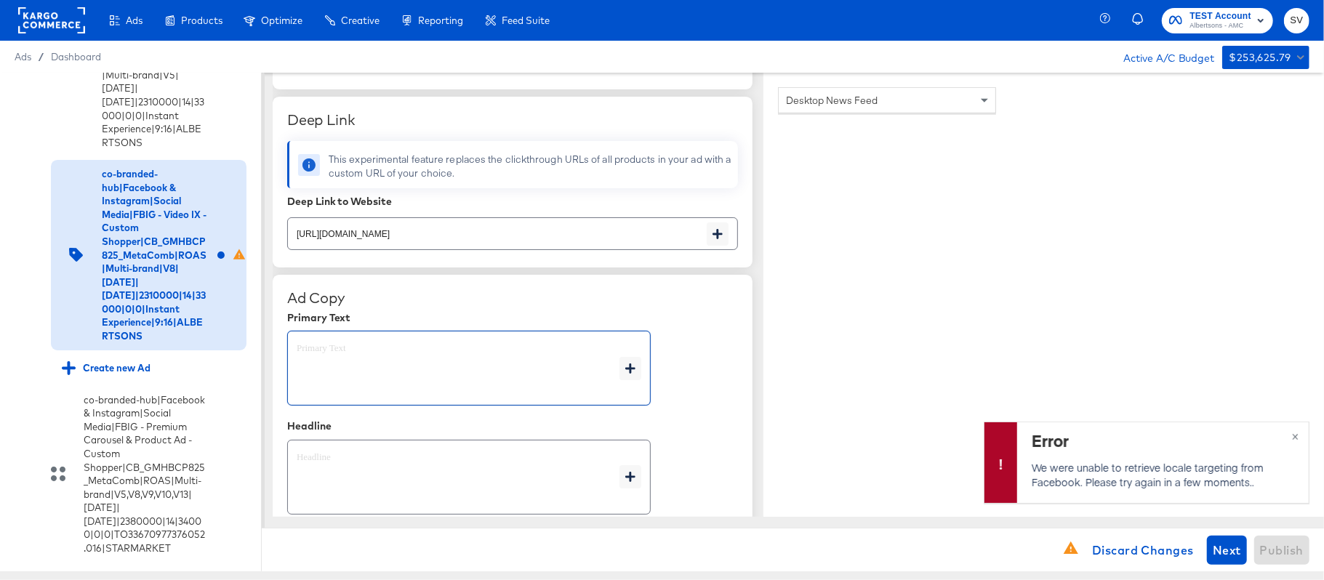
type textarea "Shop your favorite brands for you and your home!"
type textarea "x"
type textarea "Shop your favorite brands for you and your home!"
type textarea "x"
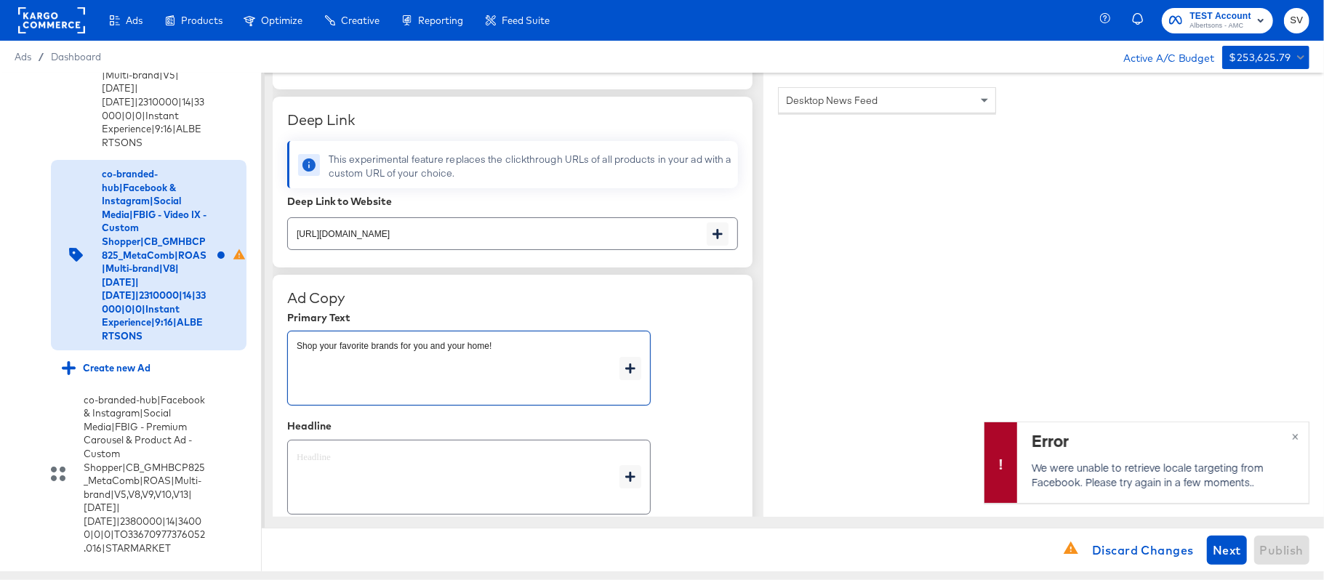
type textarea "x"
click at [406, 464] on textarea at bounding box center [458, 478] width 323 height 52
type textarea "x"
paste textarea "Explore latest arrivals"
type textarea "Explore latest arrivals"
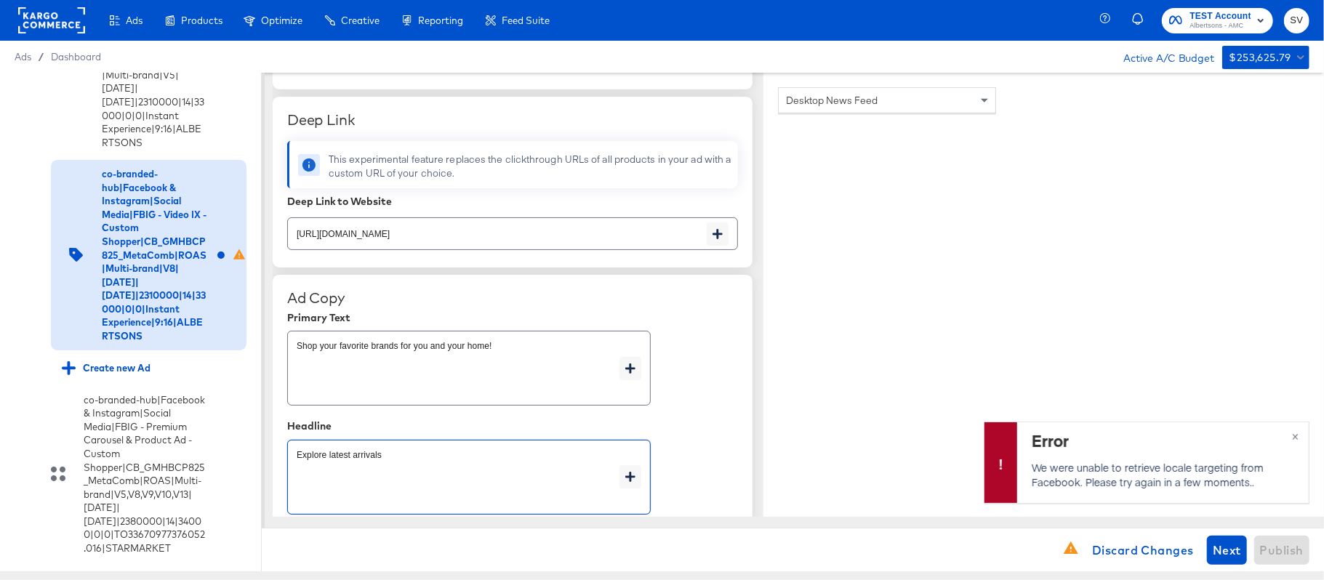
type textarea "x"
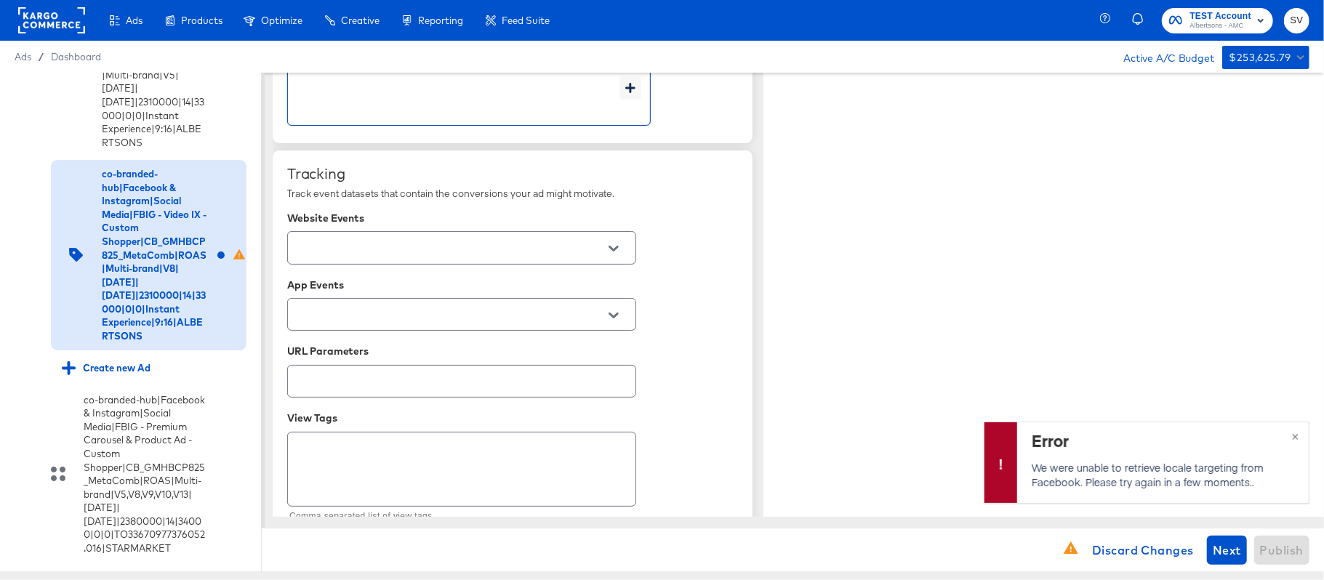
scroll to position [937, 0]
type textarea "Explore latest arrivals"
type textarea "x"
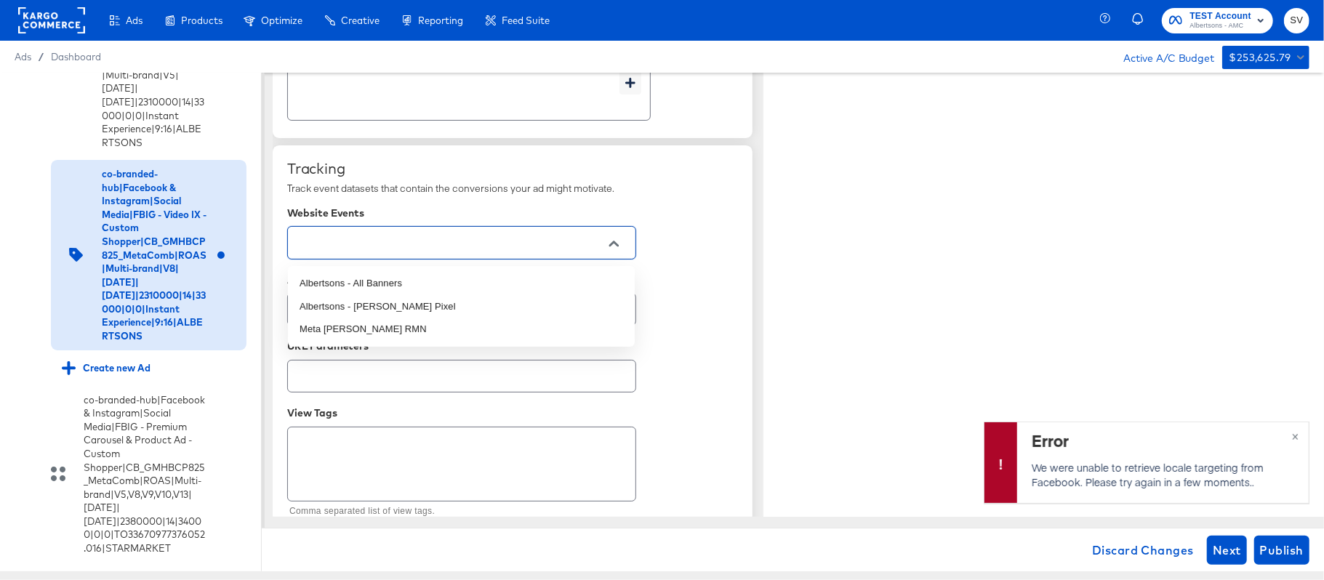
click at [565, 245] on input "text" at bounding box center [450, 243] width 313 height 17
click at [454, 286] on li "Albertsons - All Banners" at bounding box center [461, 283] width 347 height 23
type textarea "x"
type input "Albertsons - All Banners"
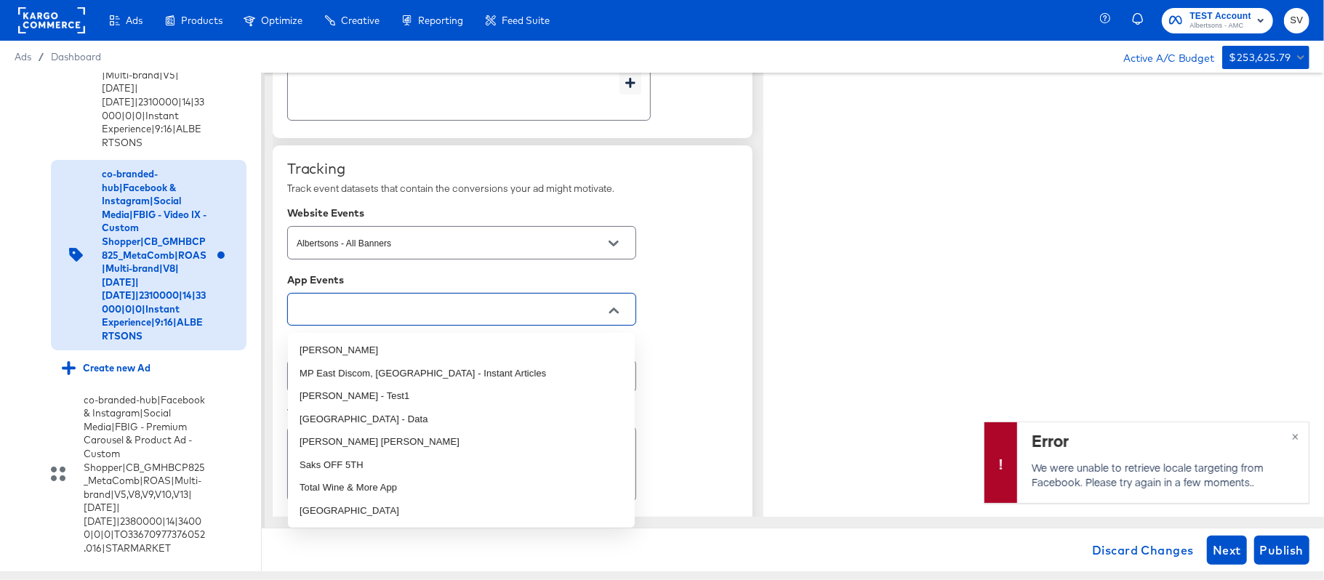
click at [437, 311] on input "text" at bounding box center [450, 310] width 313 height 17
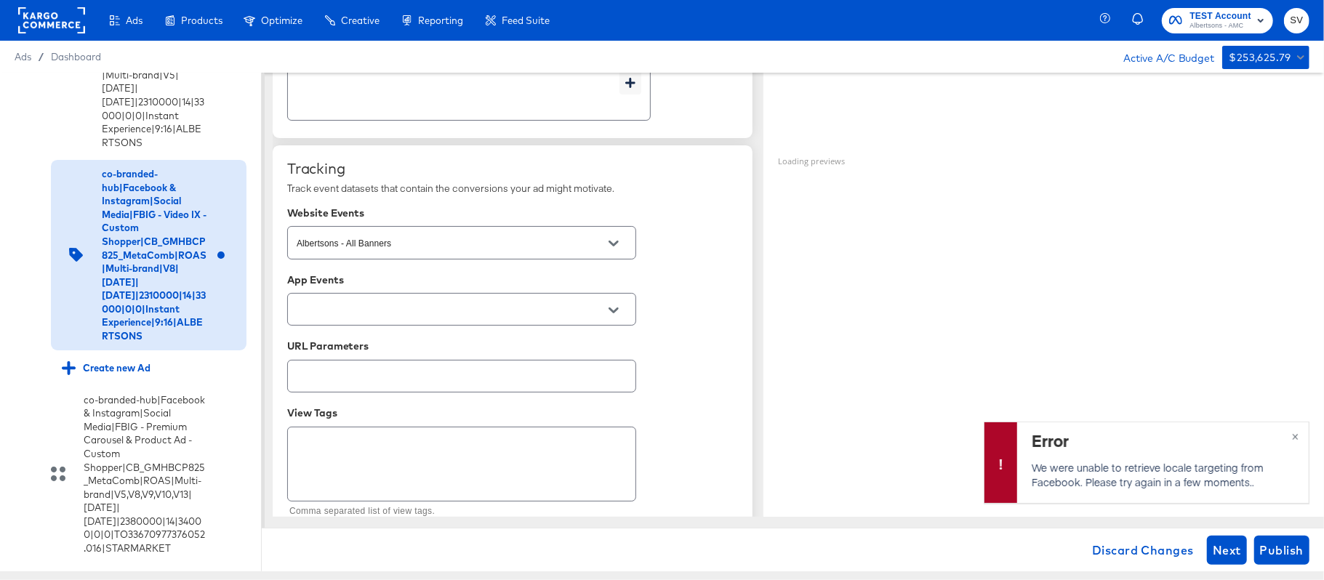
click at [699, 254] on div "Tracking Track event datasets that contain the conversions your ad might motiva…" at bounding box center [512, 341] width 451 height 362
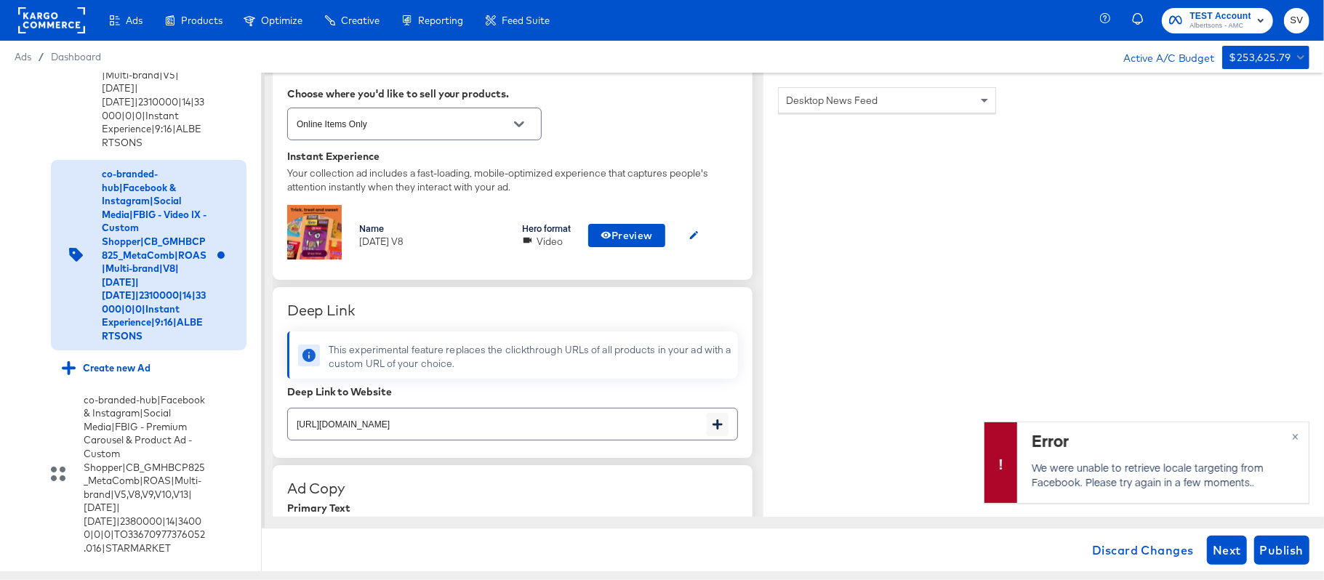
scroll to position [350, 0]
click at [620, 236] on span "Preview" at bounding box center [627, 238] width 52 height 18
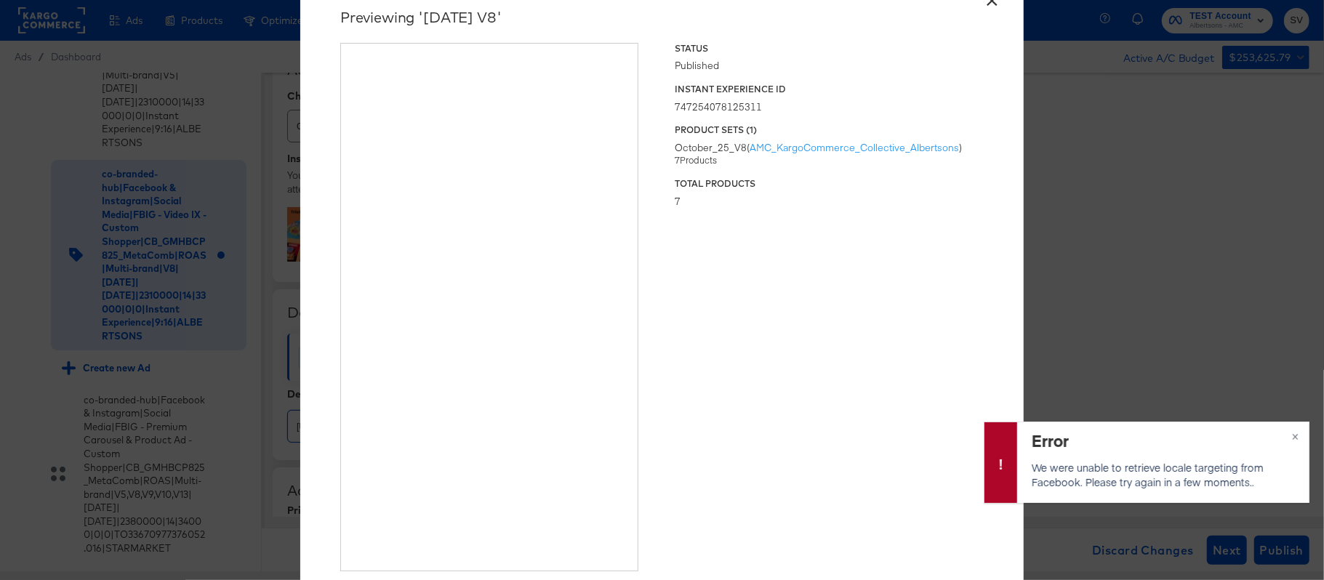
type textarea "x"
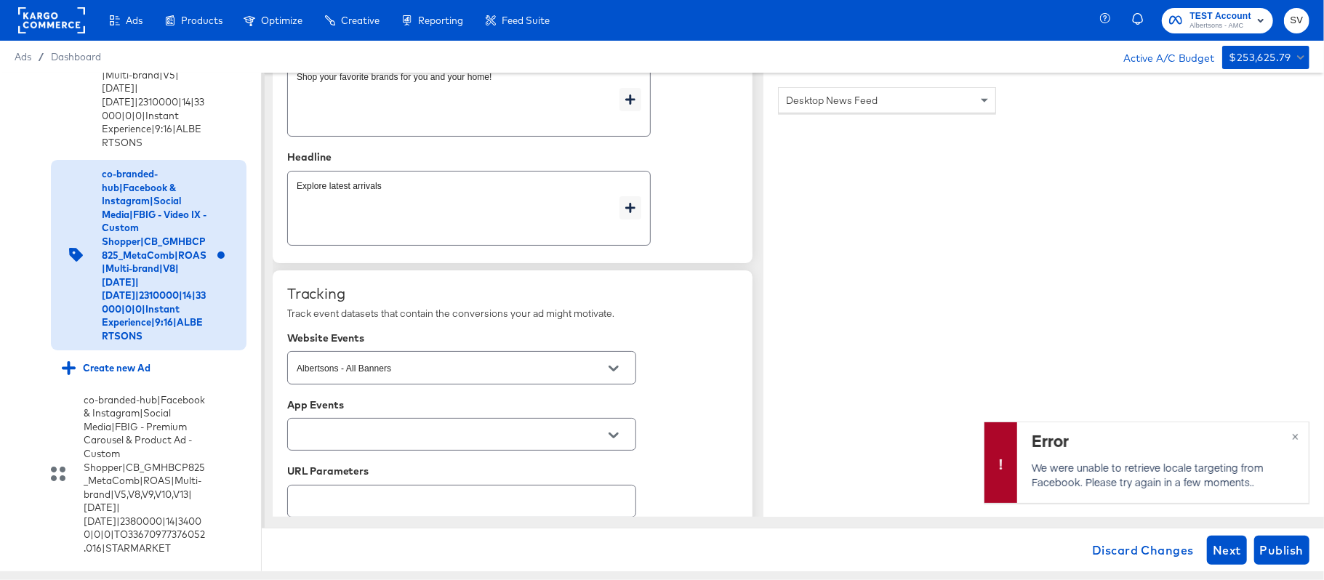
scroll to position [961, 0]
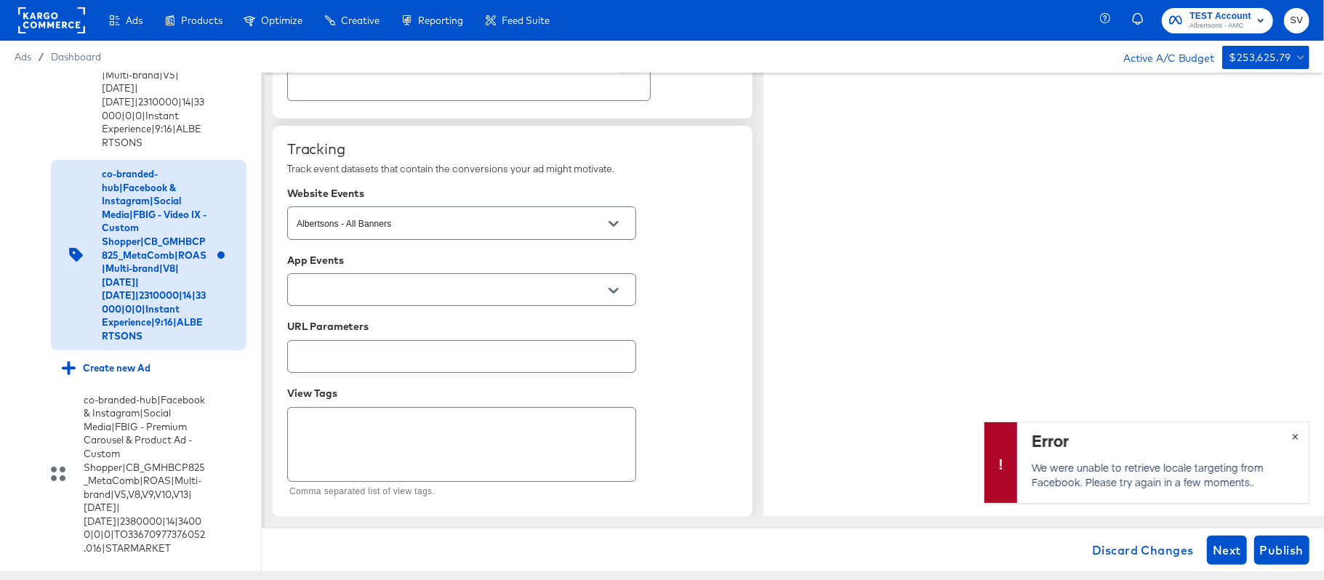
click at [1295, 436] on span "×" at bounding box center [1295, 435] width 7 height 17
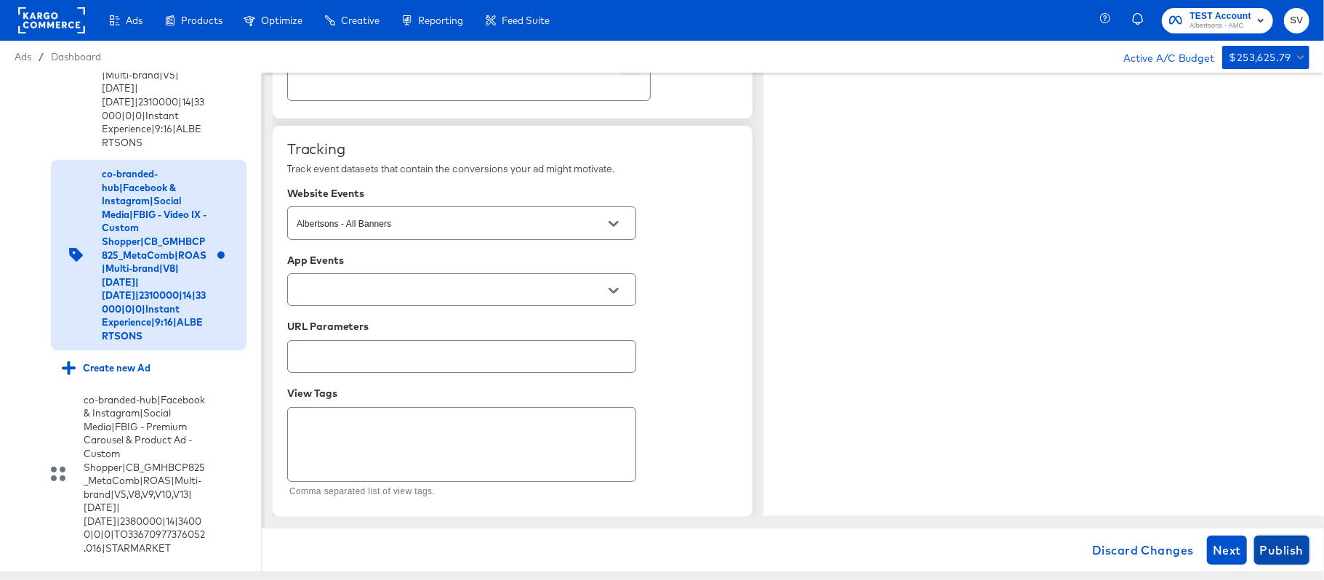
click at [1277, 544] on span "Publish" at bounding box center [1282, 550] width 44 height 20
type textarea "x"
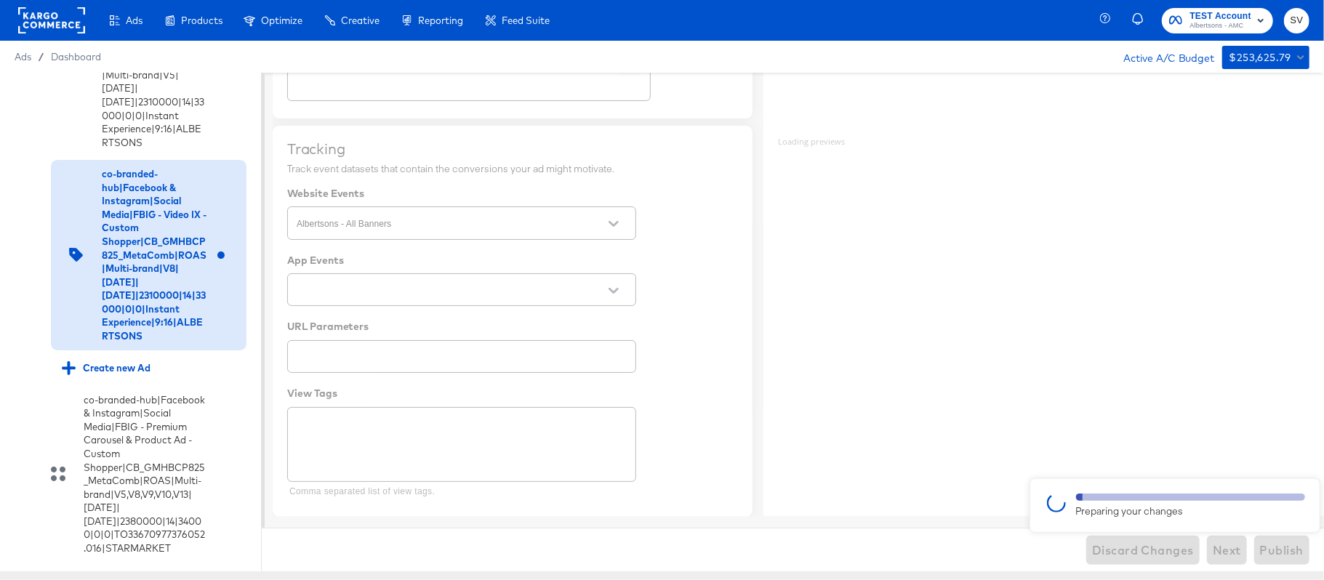
type textarea "x"
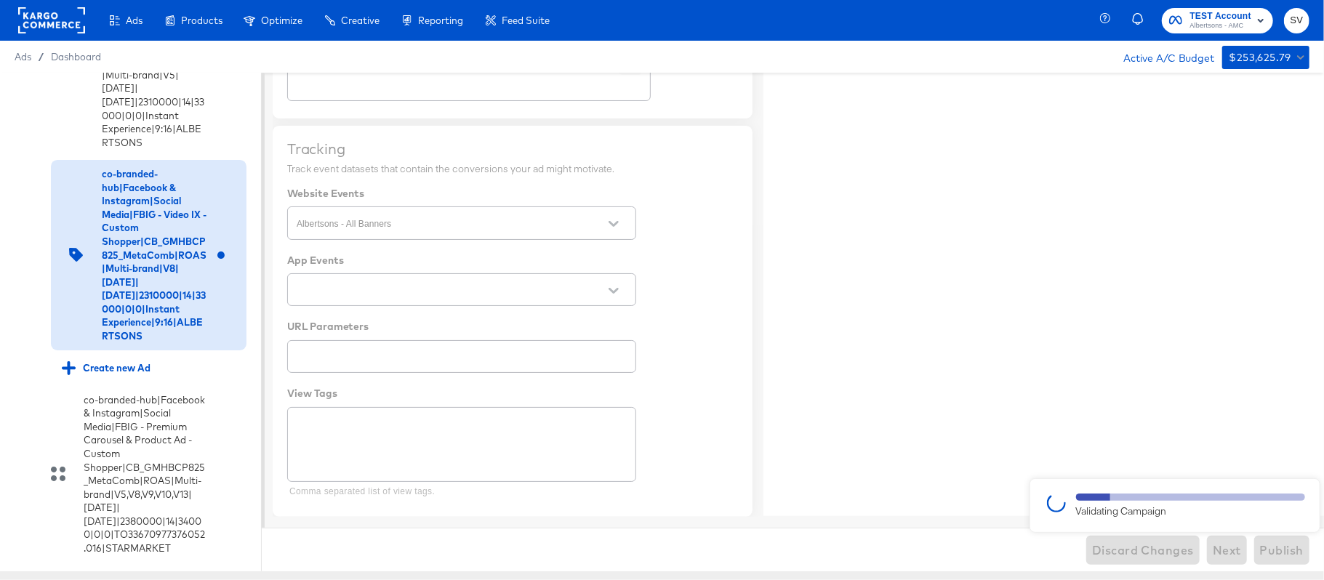
type textarea "x"
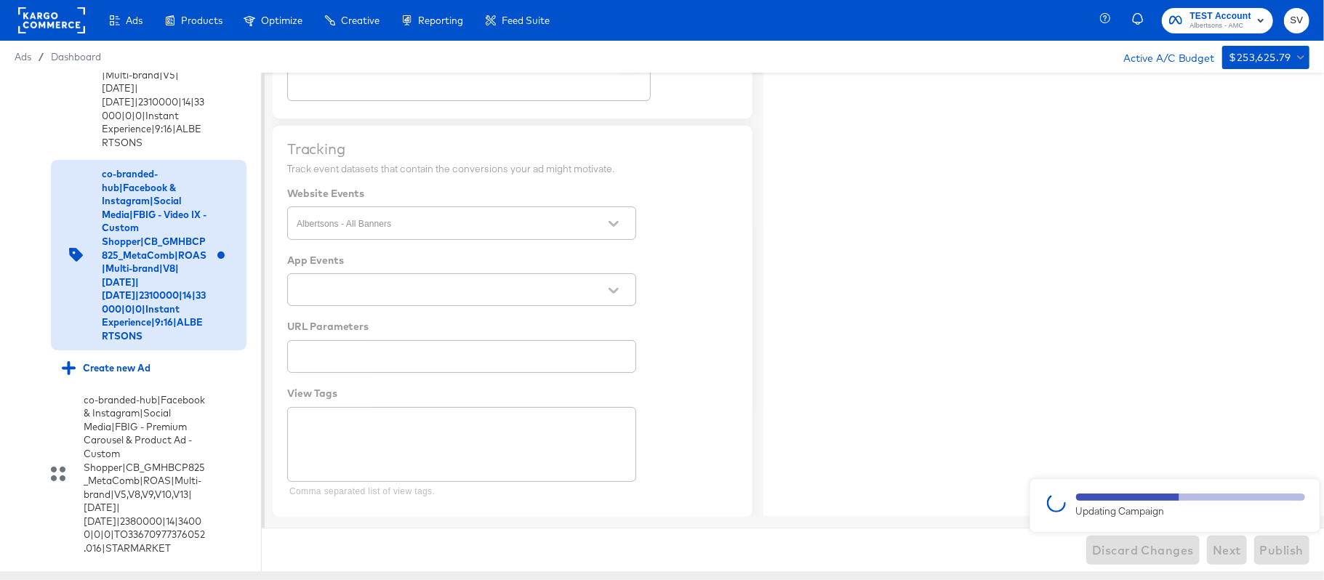
type textarea "x"
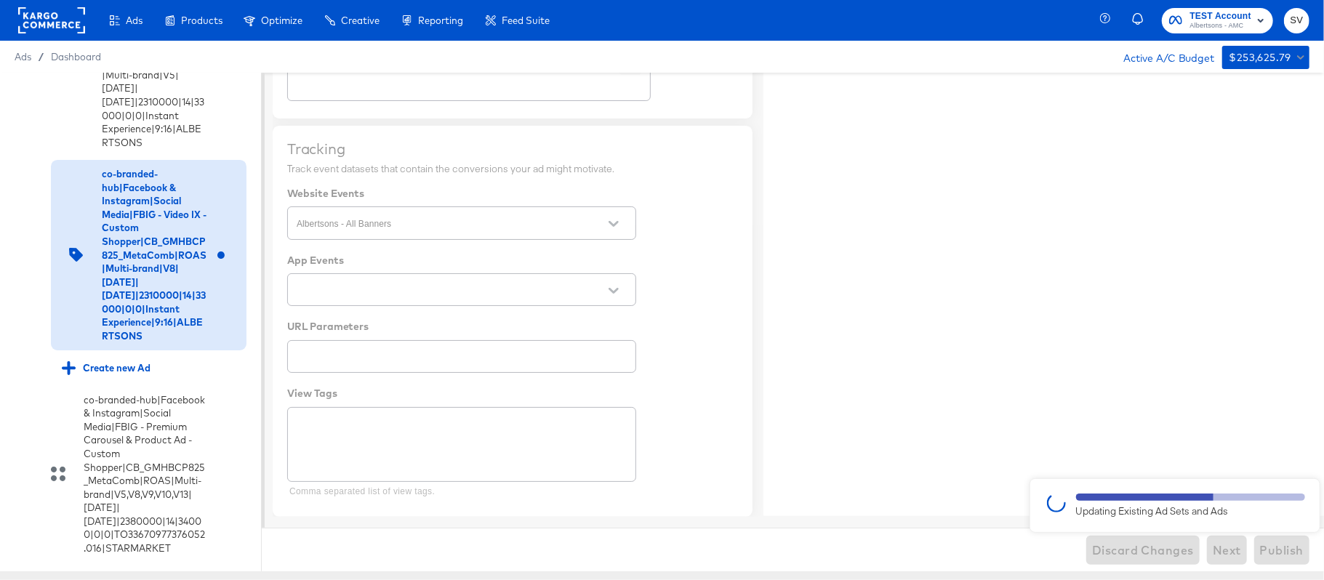
type textarea "x"
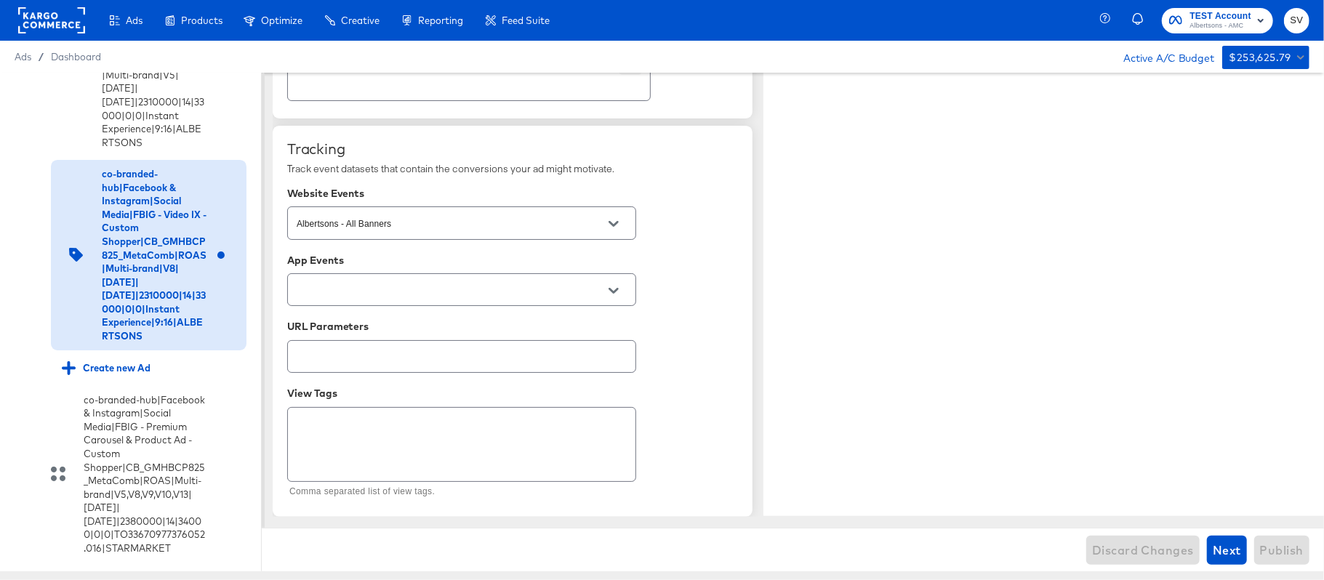
type textarea "x"
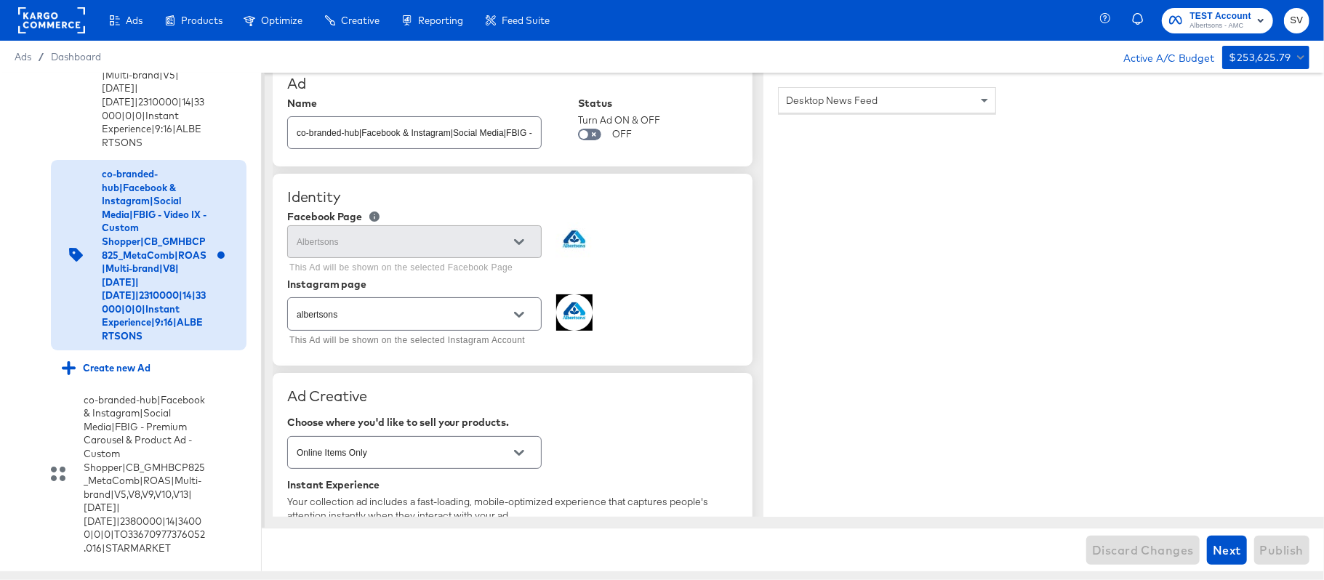
scroll to position [0, 0]
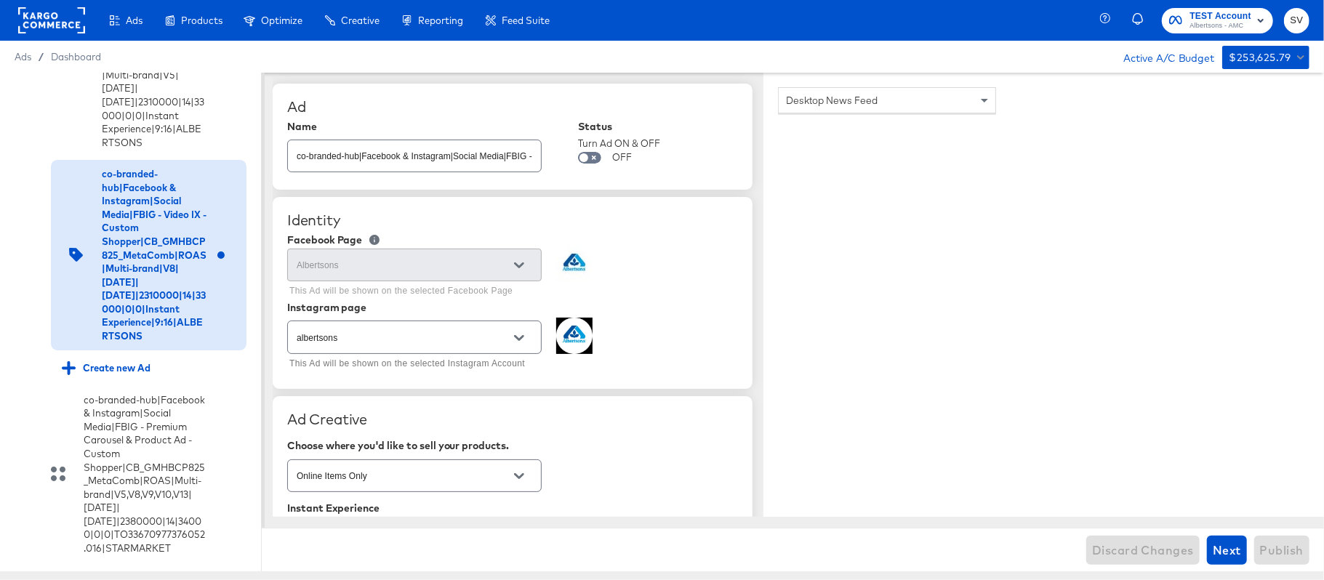
click at [79, 21] on rect at bounding box center [51, 20] width 67 height 26
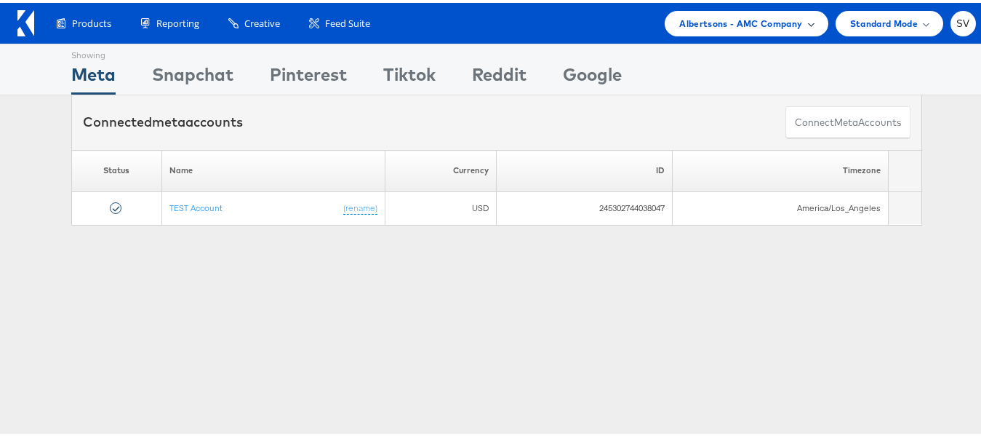
click at [718, 25] on span "Albertsons - AMC Company" at bounding box center [740, 20] width 123 height 15
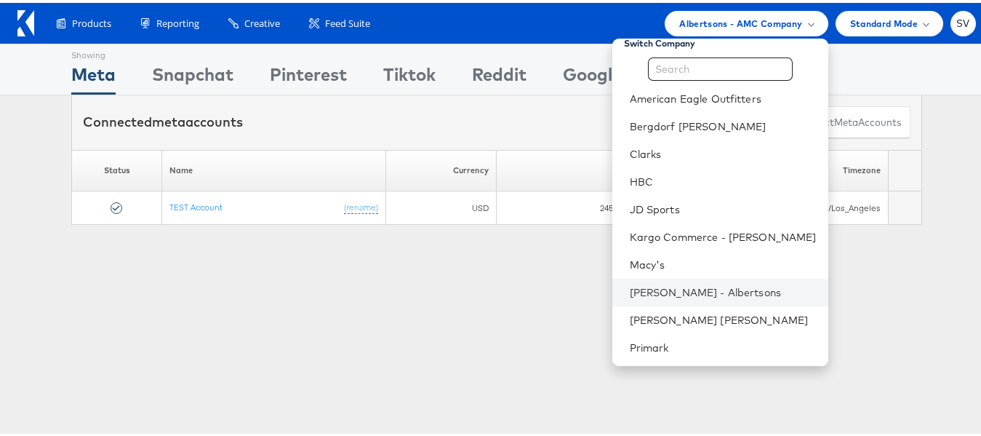
scroll to position [14, 0]
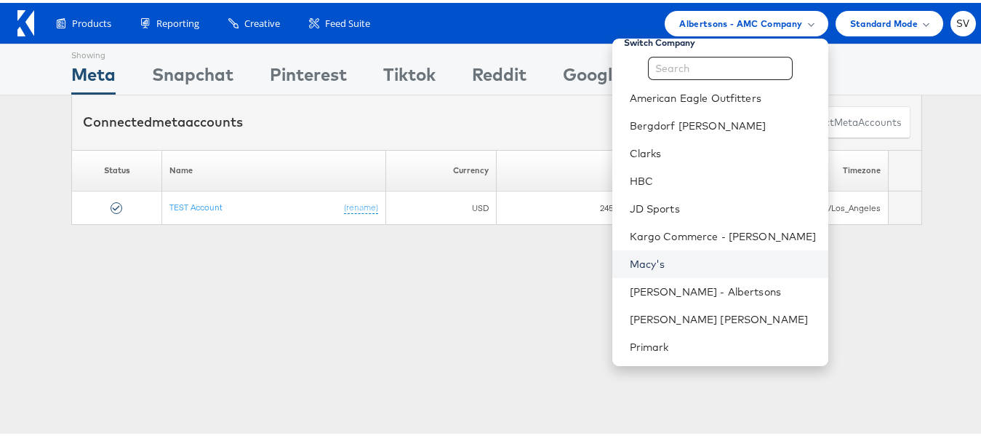
click at [641, 260] on link "Macy's" at bounding box center [723, 261] width 187 height 15
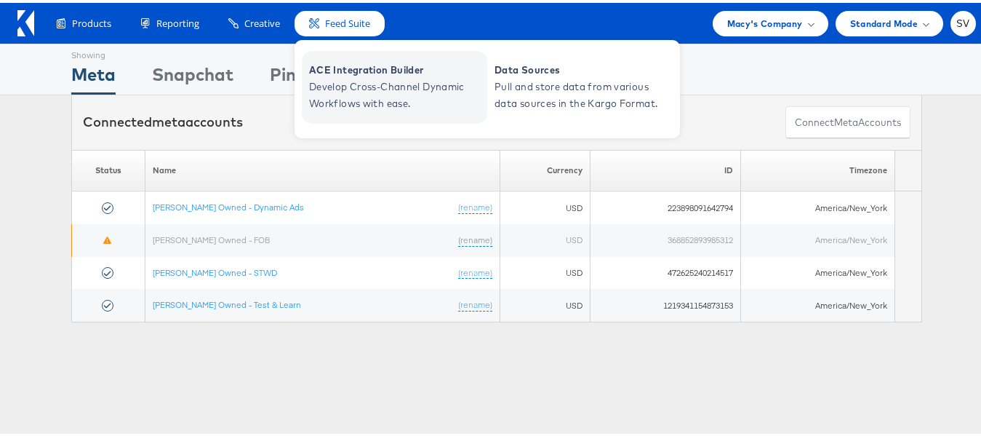
click at [334, 73] on span "ACE Integration Builder" at bounding box center [396, 67] width 175 height 17
